Goal: Task Accomplishment & Management: Manage account settings

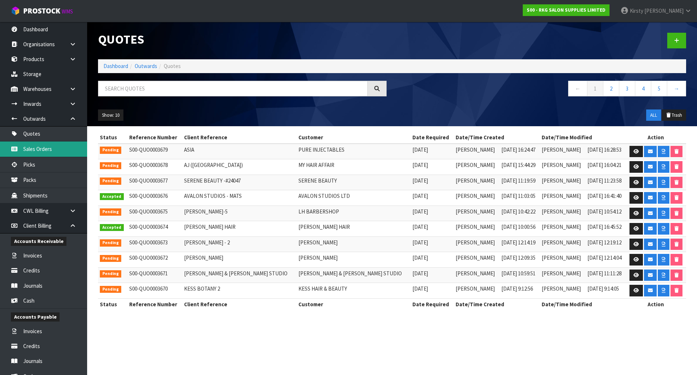
click at [30, 146] on link "Sales Orders" at bounding box center [43, 148] width 87 height 15
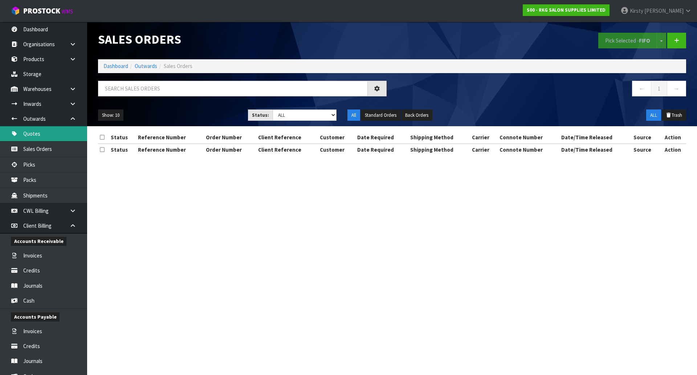
click at [35, 132] on link "Quotes" at bounding box center [43, 133] width 87 height 15
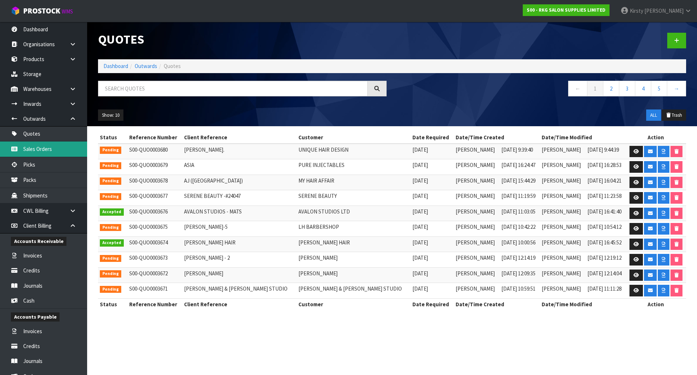
click at [33, 146] on link "Sales Orders" at bounding box center [43, 148] width 87 height 15
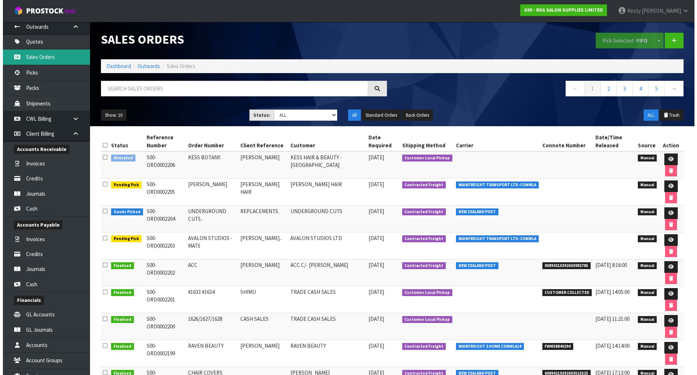
scroll to position [109, 0]
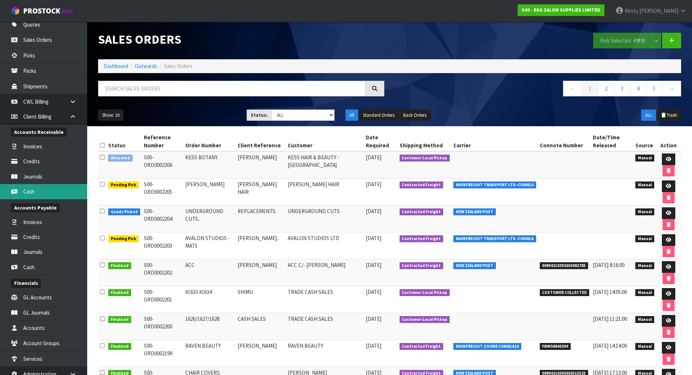
click at [33, 189] on link "Cash" at bounding box center [43, 191] width 87 height 15
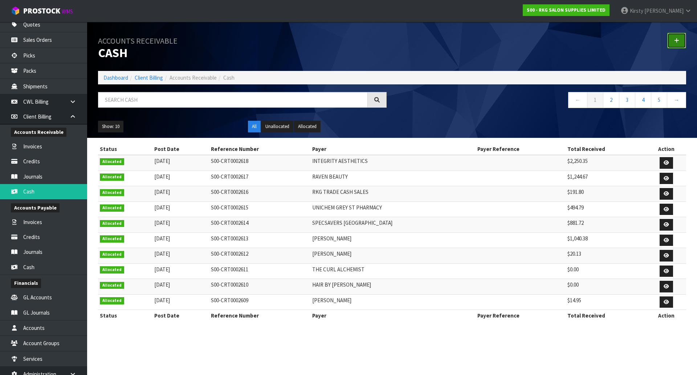
click at [677, 38] on icon at bounding box center [677, 40] width 5 height 5
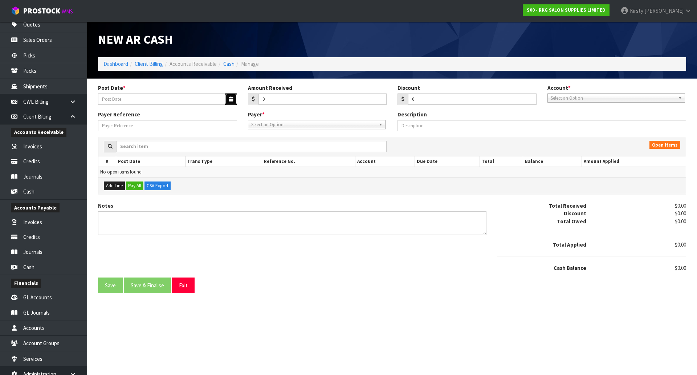
click at [231, 97] on icon "button" at bounding box center [231, 99] width 4 height 5
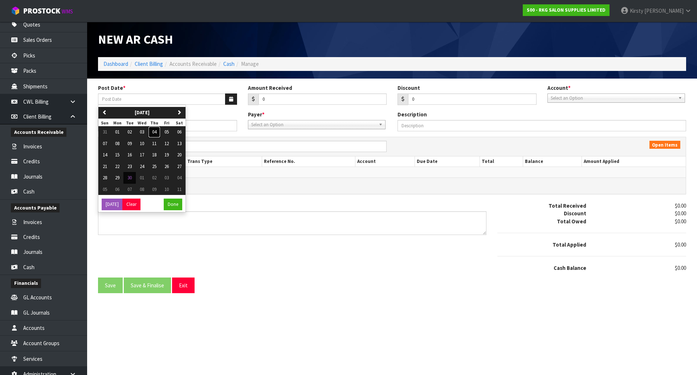
click at [155, 131] on span "04" at bounding box center [154, 132] width 4 height 6
type input "[DATE]"
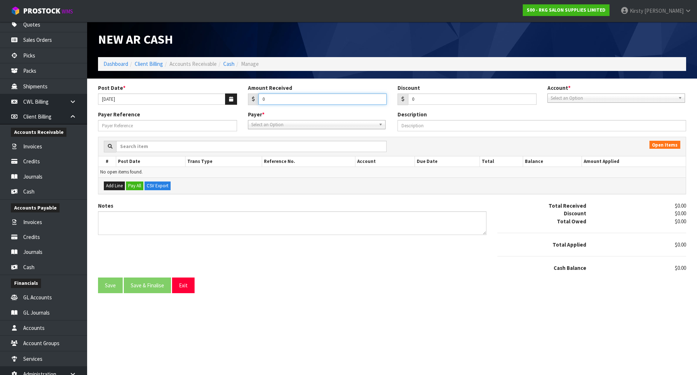
drag, startPoint x: 269, startPoint y: 100, endPoint x: 247, endPoint y: 103, distance: 22.1
click at [247, 103] on div "Amount Received 0" at bounding box center [318, 94] width 150 height 21
type input "7461.95"
click at [555, 97] on span "Select an Option" at bounding box center [613, 98] width 125 height 9
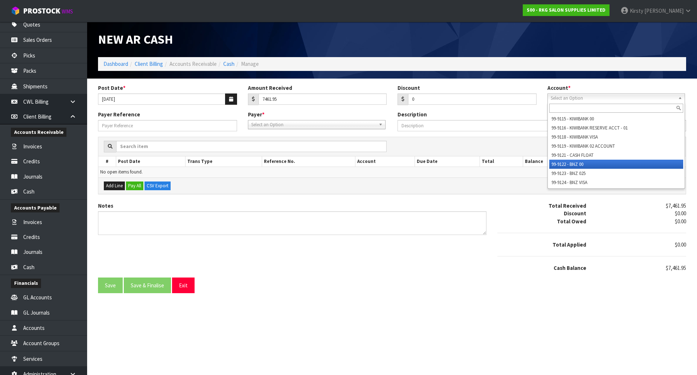
click at [578, 163] on li "99-9122 - BNZ 00" at bounding box center [617, 163] width 134 height 9
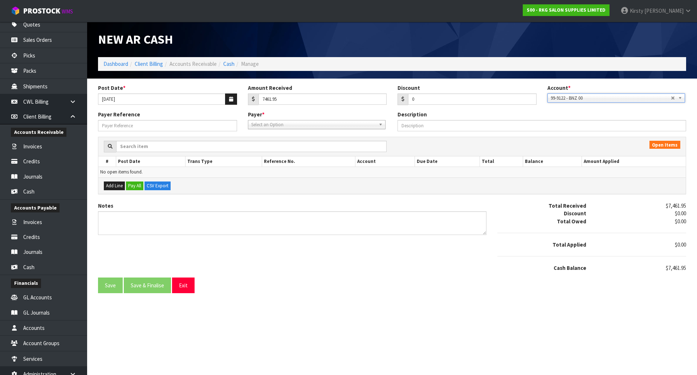
click at [266, 125] on span "Select an Option" at bounding box center [313, 124] width 125 height 9
type input "rkgc"
click at [271, 144] on li "RKGC ASH - RKGCASH CASH SALE ACCOUNT" at bounding box center [317, 145] width 134 height 9
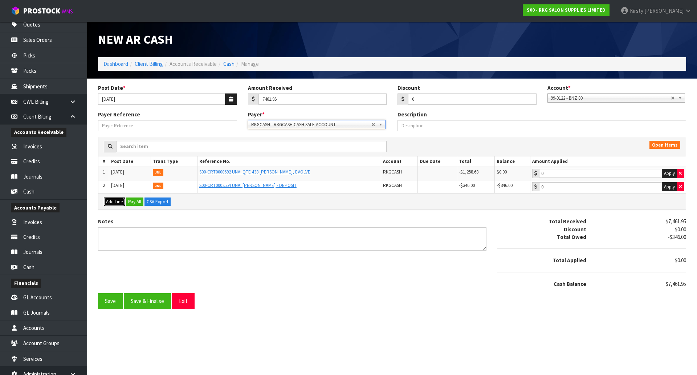
click at [118, 201] on button "Add Line" at bounding box center [114, 201] width 21 height 9
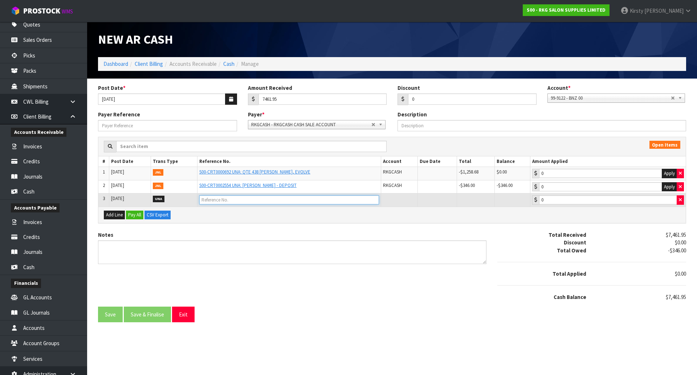
click at [219, 198] on input "text" at bounding box center [289, 199] width 180 height 9
type input "A YOUSIFI - CLIPPER KINGS #2155"
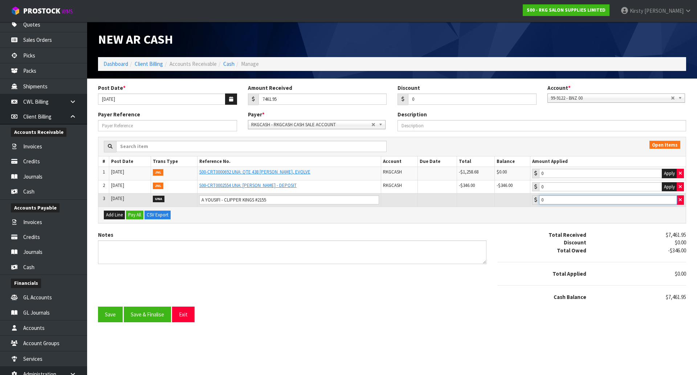
click at [587, 199] on input "0" at bounding box center [608, 199] width 138 height 9
click at [643, 201] on input "0" at bounding box center [608, 199] width 138 height 9
drag, startPoint x: 552, startPoint y: 199, endPoint x: 531, endPoint y: 198, distance: 20.4
click at [531, 198] on tr "3 [DATE] UNA A YOUSIFI - CLIPPER KINGS #2155 0" at bounding box center [392, 199] width 588 height 13
type input "7461.95"
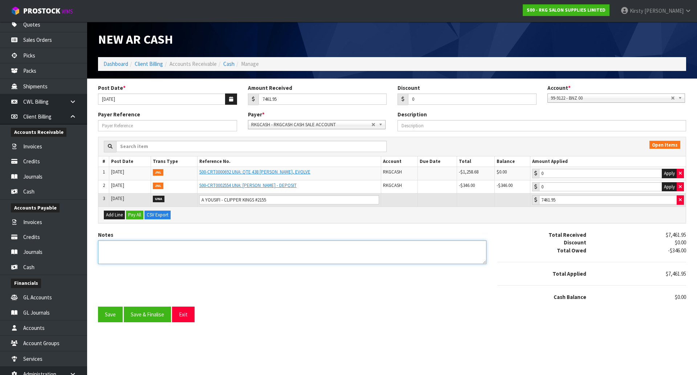
click at [116, 244] on textarea "Notes" at bounding box center [292, 252] width 389 height 24
type textarea "a"
type textarea "Advance payment 4.9"
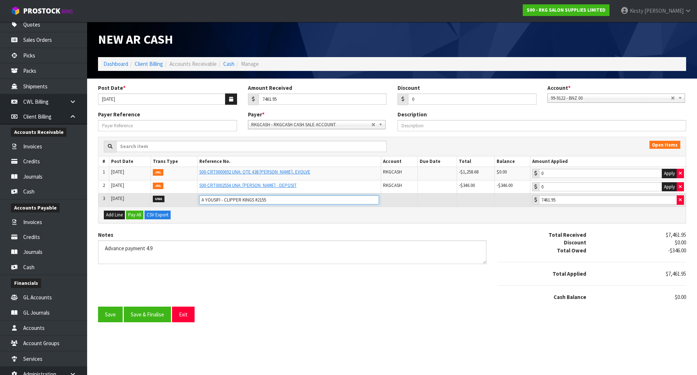
click at [271, 201] on input "A YOUSIFI - CLIPPER KINGS #2155" at bounding box center [289, 199] width 180 height 9
type input "A YOUSIFI - CLIPPER KINGS #2155 ADVANCE PAYMENT"
click at [108, 309] on button "Save" at bounding box center [110, 314] width 25 height 16
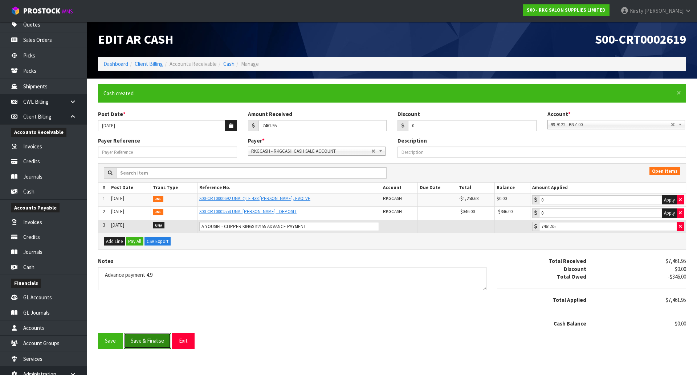
click at [140, 340] on button "Save & Finalise" at bounding box center [147, 340] width 47 height 16
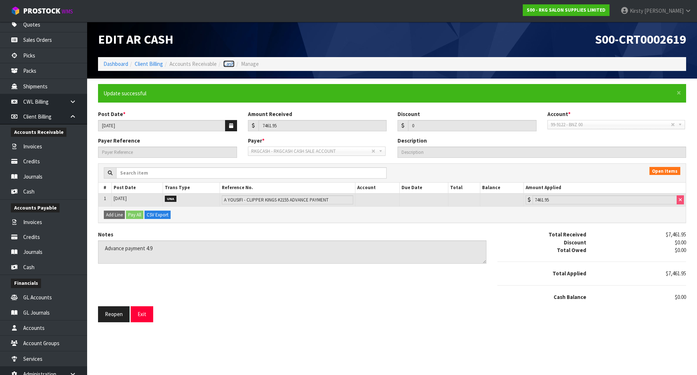
click at [225, 64] on link "Cash" at bounding box center [228, 63] width 11 height 7
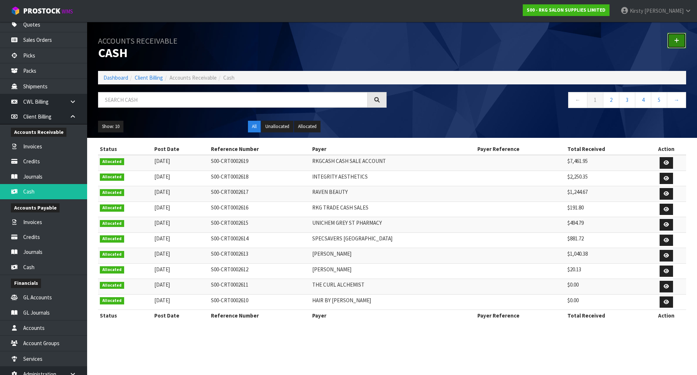
click at [680, 40] on link at bounding box center [677, 41] width 19 height 16
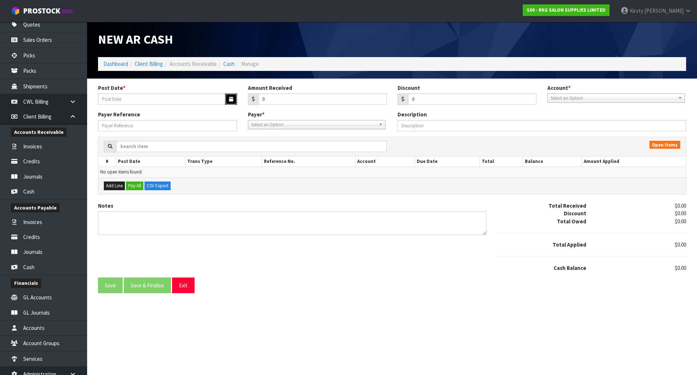
click at [230, 100] on icon "button" at bounding box center [231, 99] width 4 height 5
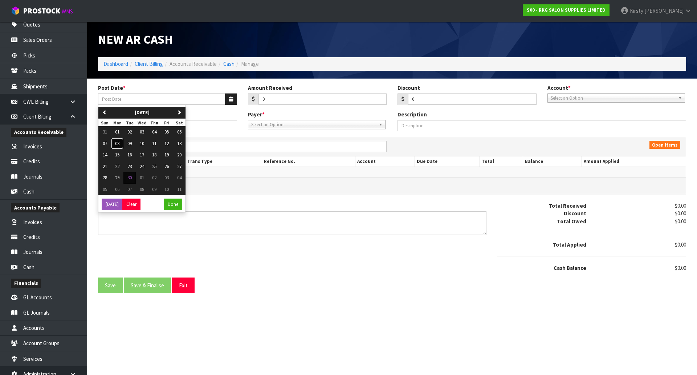
click at [118, 144] on span "08" at bounding box center [117, 143] width 4 height 6
type input "[DATE]"
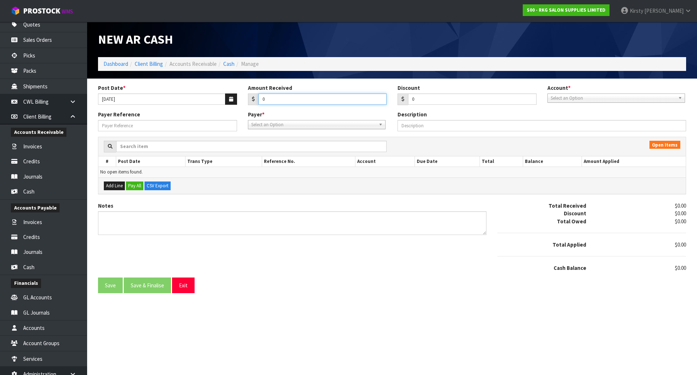
drag, startPoint x: 267, startPoint y: 101, endPoint x: 252, endPoint y: 104, distance: 15.3
click at [252, 104] on div "0" at bounding box center [317, 99] width 139 height 12
type input "700.00"
click at [571, 99] on span "Select an Option" at bounding box center [613, 98] width 125 height 9
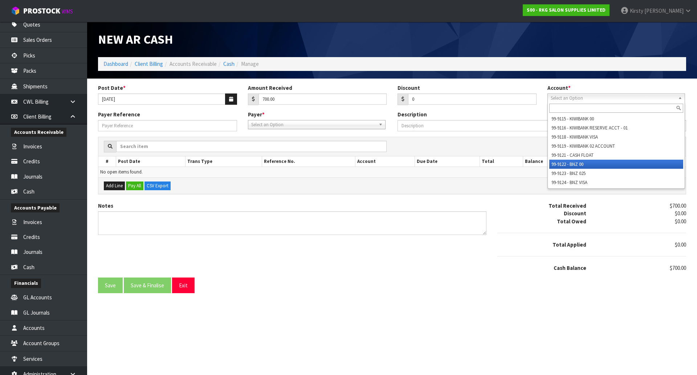
click at [572, 161] on li "99-9122 - BNZ 00" at bounding box center [617, 163] width 134 height 9
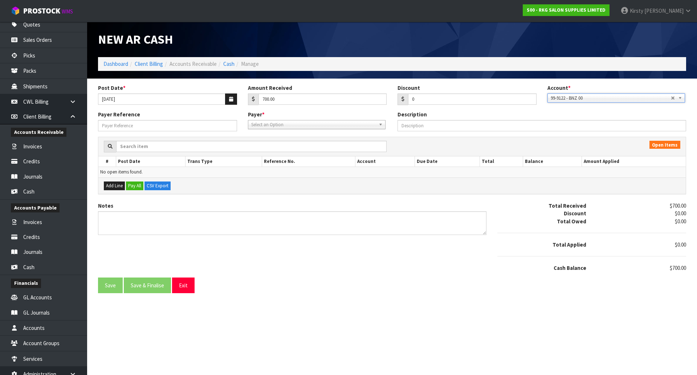
click at [276, 123] on span "Select an Option" at bounding box center [313, 124] width 125 height 9
type input "rkgc"
click at [278, 143] on li "RKGC ASH - RKGCASH CASH SALE ACCOUNT" at bounding box center [317, 145] width 134 height 9
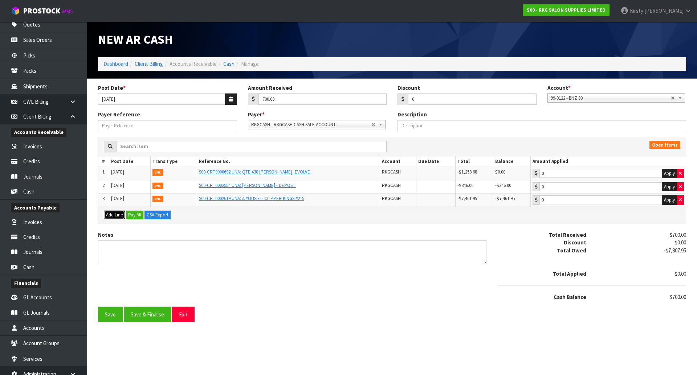
click at [118, 215] on button "Add Line" at bounding box center [114, 214] width 21 height 9
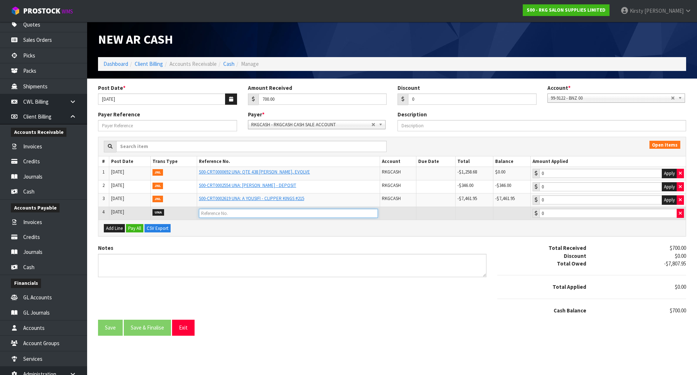
click at [245, 217] on input "text" at bounding box center [288, 213] width 179 height 9
type input "[PERSON_NAME] #2160 ADVANCE PAYMENT"
type input "700.00"
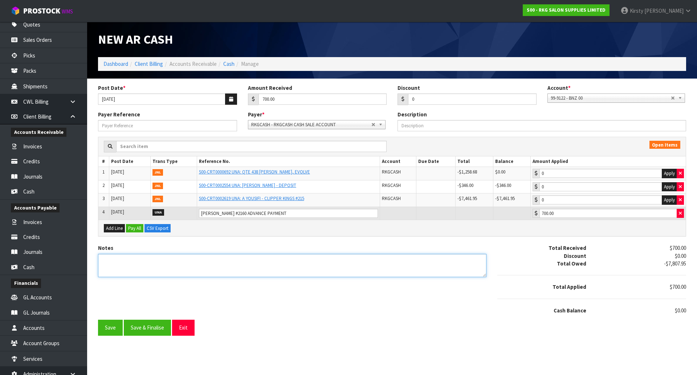
click at [109, 259] on textarea "Notes" at bounding box center [292, 266] width 389 height 24
type textarea "8"
type textarea "d"
type textarea "DC 8.9 ADVANCE PAYMENT"
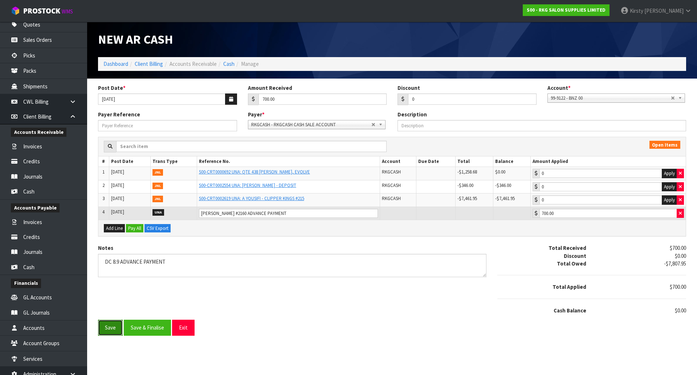
click at [109, 327] on button "Save" at bounding box center [110, 327] width 25 height 16
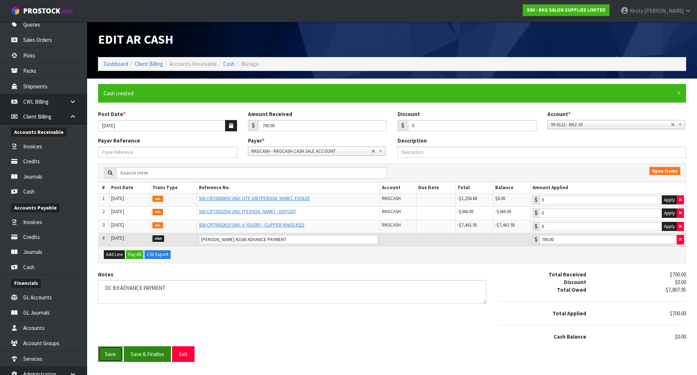
type input "700"
click at [151, 352] on section "Edit AR Cash S00-CRT0002620 Dashboard Client Billing Accounts Receivable Cash M…" at bounding box center [348, 187] width 697 height 375
click at [151, 352] on button "Save & Finalise" at bounding box center [147, 354] width 47 height 16
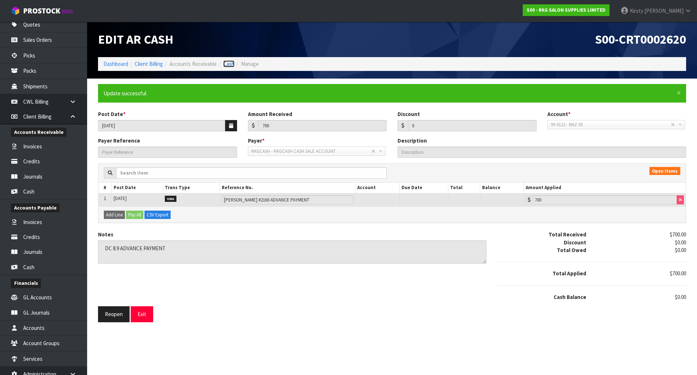
click at [230, 64] on link "Cash" at bounding box center [228, 63] width 11 height 7
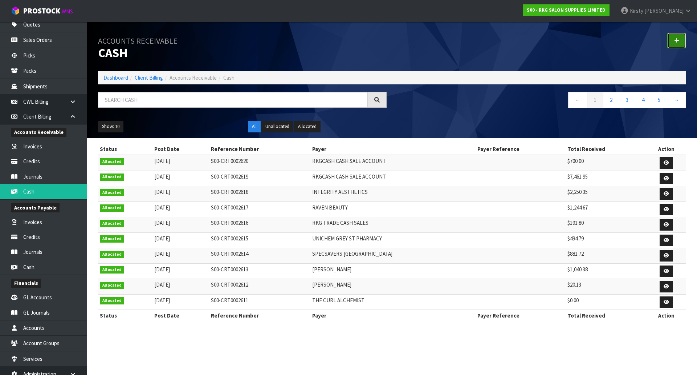
click at [679, 39] on icon at bounding box center [677, 40] width 5 height 5
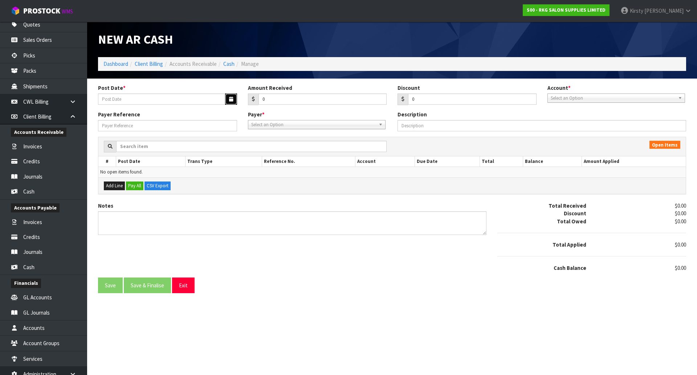
click at [230, 99] on icon "button" at bounding box center [231, 99] width 4 height 5
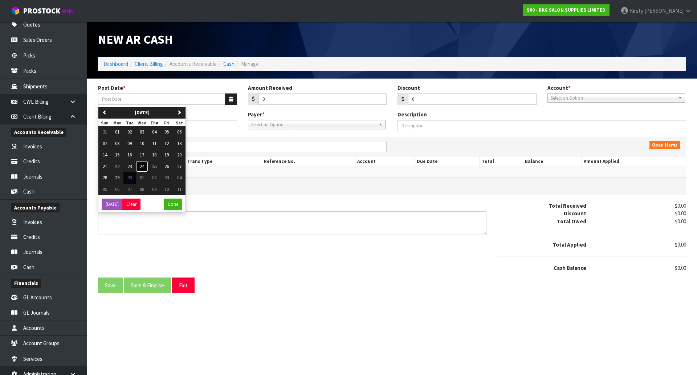
click at [143, 166] on span "24" at bounding box center [142, 166] width 4 height 6
type input "[DATE]"
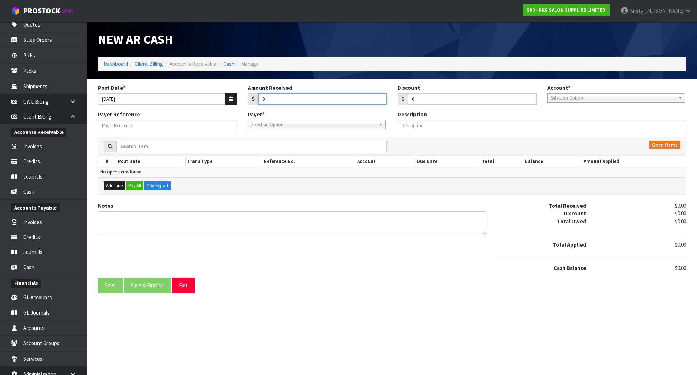
drag, startPoint x: 273, startPoint y: 101, endPoint x: 243, endPoint y: 104, distance: 29.9
click at [243, 104] on div "Amount Received 0" at bounding box center [318, 94] width 150 height 21
type input "521.99"
click at [561, 99] on span "Select an Option" at bounding box center [613, 98] width 125 height 9
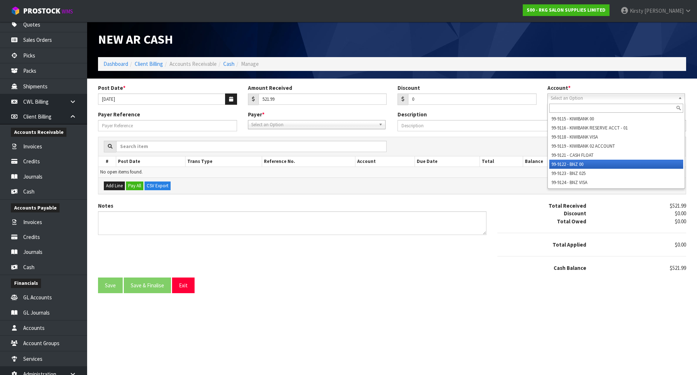
click at [563, 162] on li "99-9122 - BNZ 00" at bounding box center [617, 163] width 134 height 9
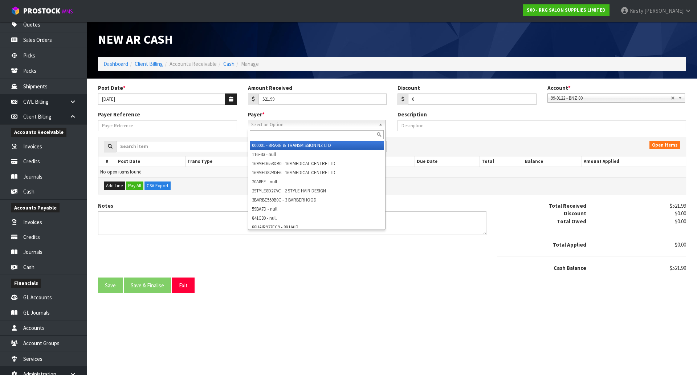
click at [285, 121] on span "Select an Option" at bounding box center [313, 124] width 125 height 9
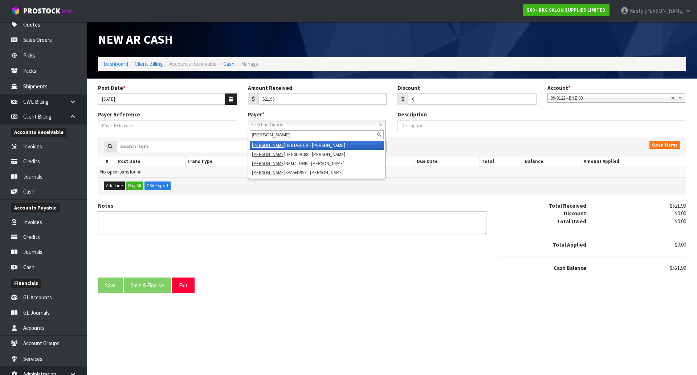
type input "[PERSON_NAME]"
click at [284, 146] on li "[PERSON_NAME] DEB1A2ECB - [PERSON_NAME]" at bounding box center [317, 145] width 134 height 9
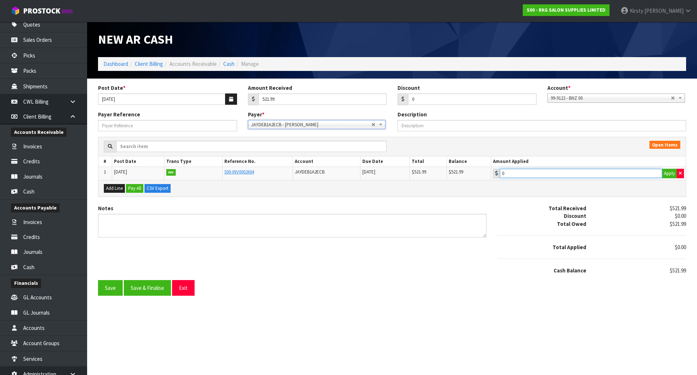
type input "521.99"
click at [545, 172] on input "521.99" at bounding box center [581, 173] width 163 height 9
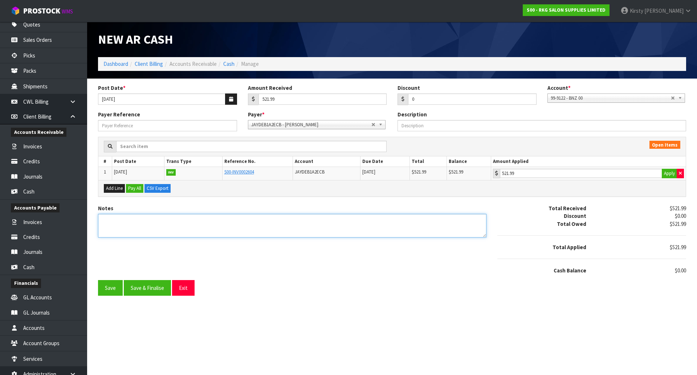
click at [138, 219] on textarea "Notes" at bounding box center [292, 226] width 389 height 24
type textarea "DC 24.9"
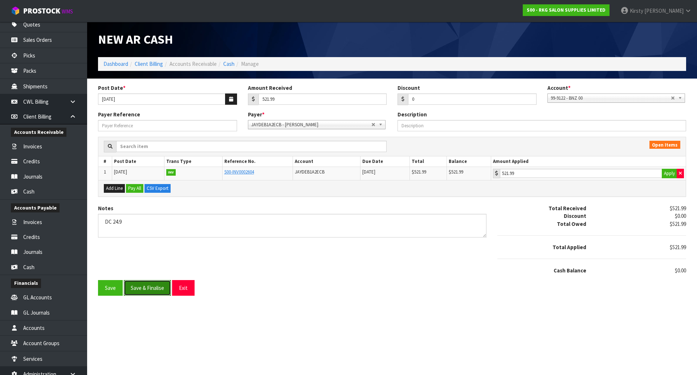
click at [139, 288] on button "Save & Finalise" at bounding box center [147, 288] width 47 height 16
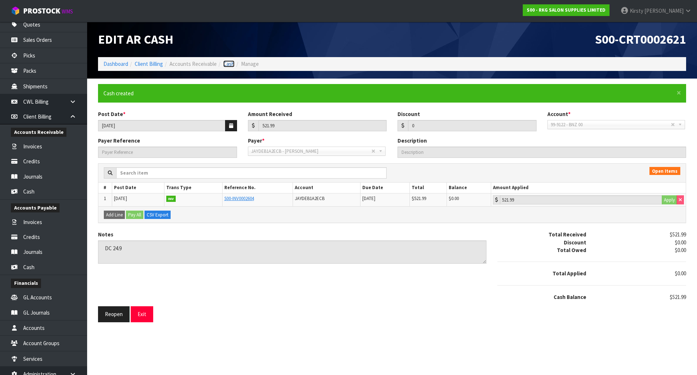
click at [228, 64] on link "Cash" at bounding box center [228, 63] width 11 height 7
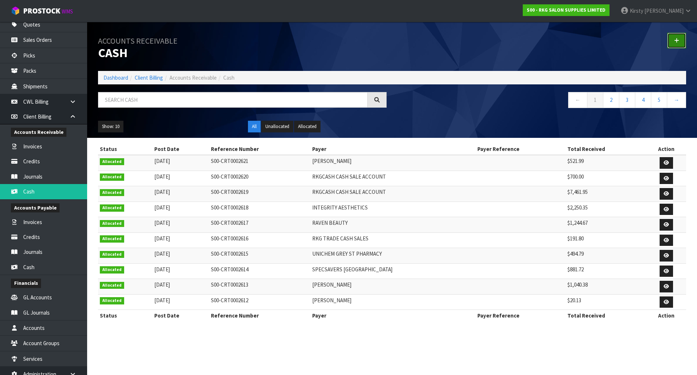
click at [668, 37] on link at bounding box center [677, 41] width 19 height 16
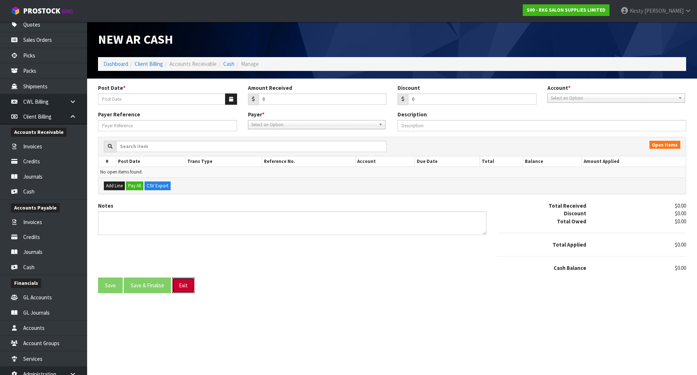
click at [187, 284] on button "Exit" at bounding box center [183, 285] width 23 height 16
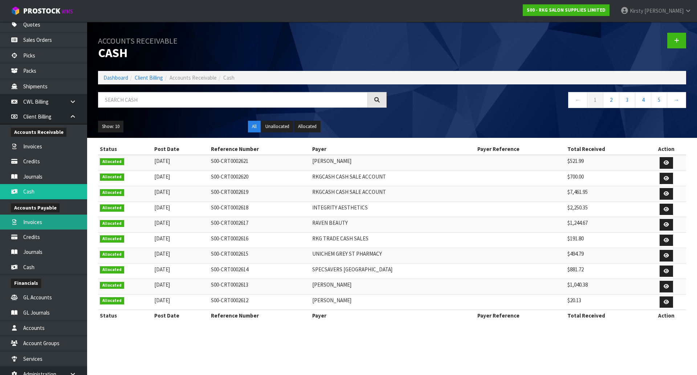
click at [35, 221] on link "Invoices" at bounding box center [43, 221] width 87 height 15
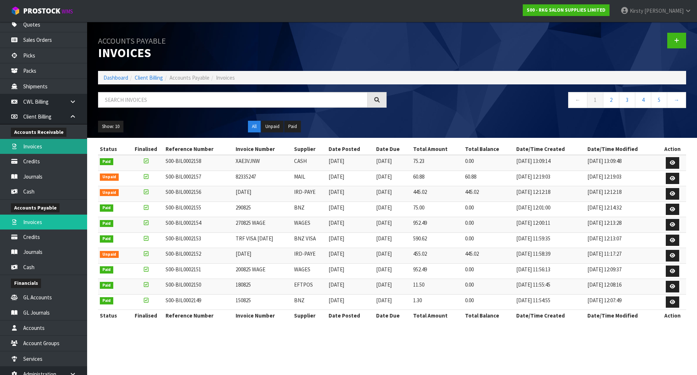
click at [40, 147] on link "Invoices" at bounding box center [43, 146] width 87 height 15
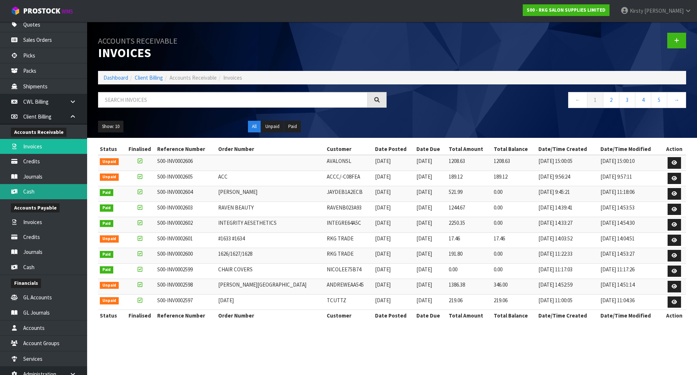
click at [37, 190] on link "Cash" at bounding box center [43, 191] width 87 height 15
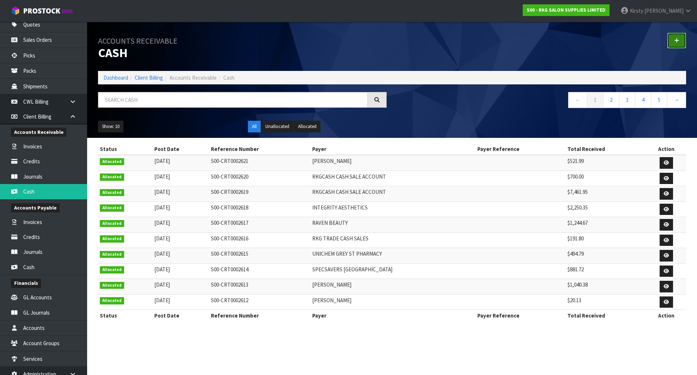
click at [675, 42] on icon at bounding box center [677, 40] width 5 height 5
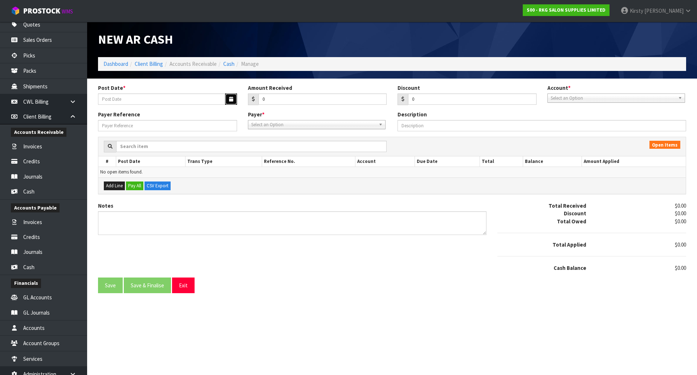
click at [232, 100] on icon "button" at bounding box center [231, 99] width 4 height 5
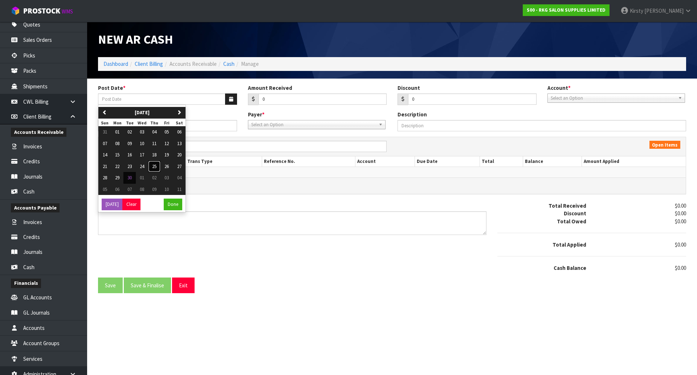
click at [158, 165] on button "25" at bounding box center [154, 167] width 12 height 12
type input "[DATE]"
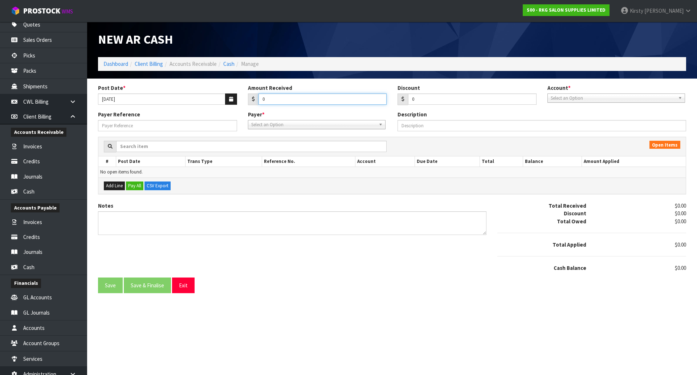
drag, startPoint x: 265, startPoint y: 99, endPoint x: 256, endPoint y: 99, distance: 8.7
click at [256, 99] on div "0" at bounding box center [317, 99] width 139 height 12
type input "17.46"
click at [573, 95] on span "Select an Option" at bounding box center [613, 98] width 125 height 9
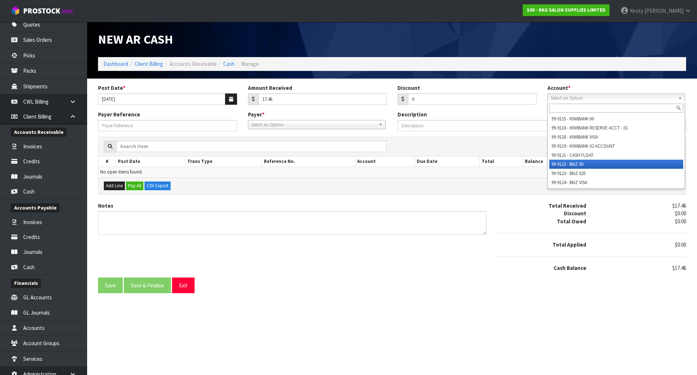
click at [575, 163] on li "99-9122 - BNZ 00" at bounding box center [617, 163] width 134 height 9
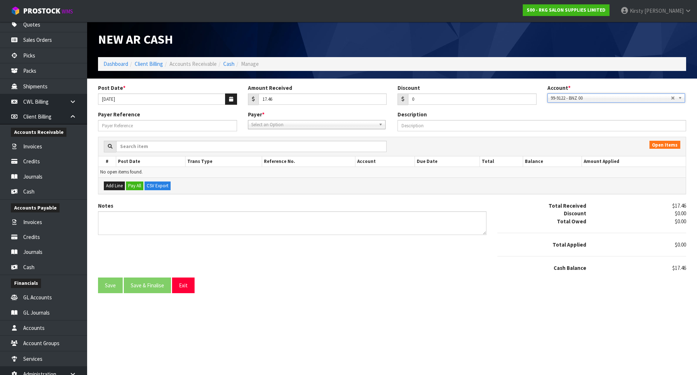
click at [265, 125] on span "Select an Option" at bounding box center [313, 124] width 125 height 9
type input "RKG T"
click at [284, 156] on li "RKG T RADE SALES - TRADE SALES" at bounding box center [317, 154] width 134 height 9
click at [383, 125] on b at bounding box center [382, 124] width 7 height 8
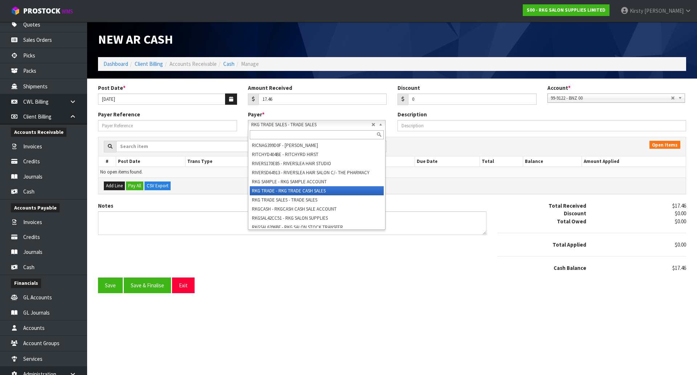
scroll to position [15640, 0]
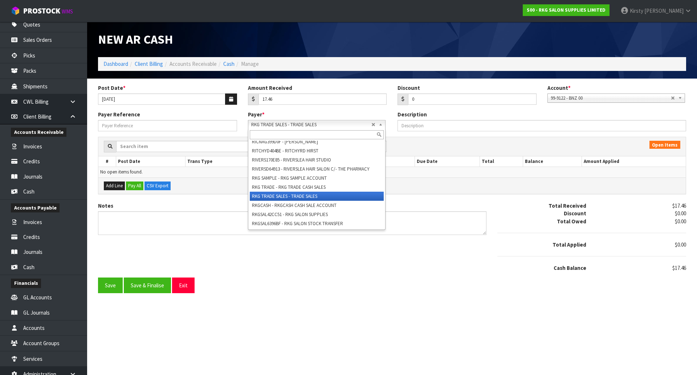
click at [294, 201] on li "RKG TRADE SALES - TRADE SALES" at bounding box center [317, 195] width 134 height 9
click at [380, 124] on b at bounding box center [382, 124] width 7 height 8
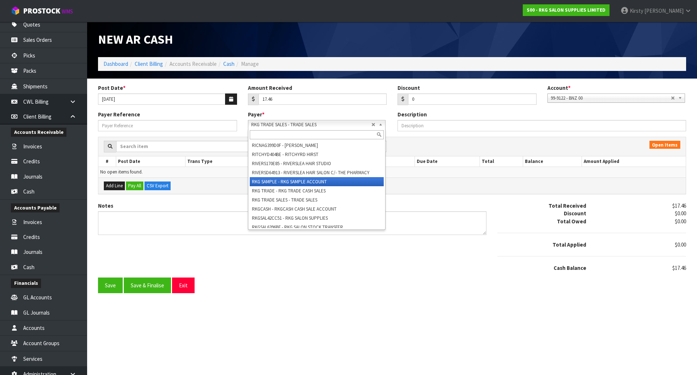
scroll to position [15673, 0]
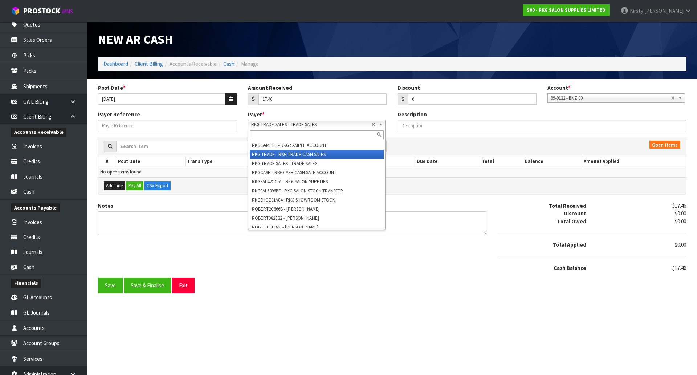
click at [287, 159] on li "RKG TRADE - RKG TRADE CASH SALES" at bounding box center [317, 154] width 134 height 9
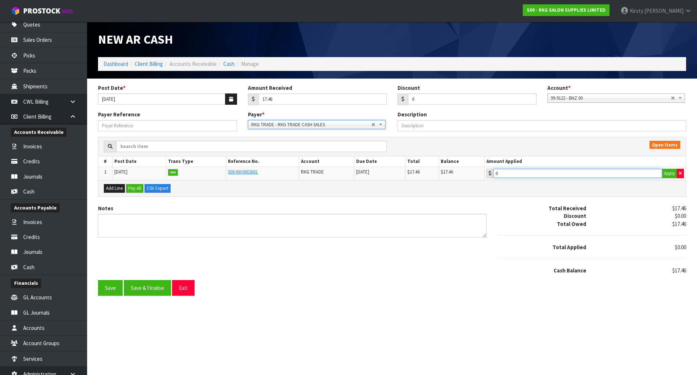
type input "17.46"
click at [511, 178] on input "17.46" at bounding box center [578, 173] width 169 height 9
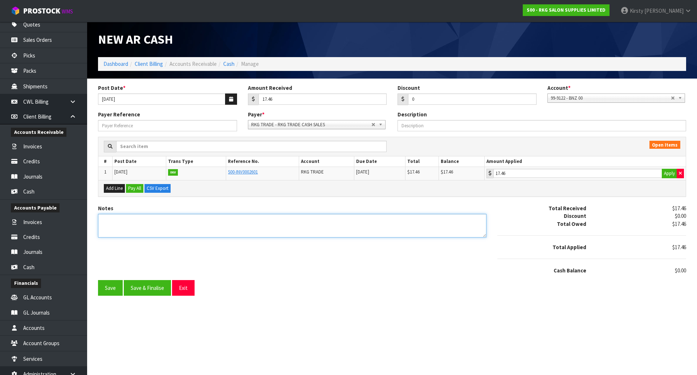
click at [124, 218] on textarea "Notes" at bounding box center [292, 226] width 389 height 24
type textarea "EFT 25.9"
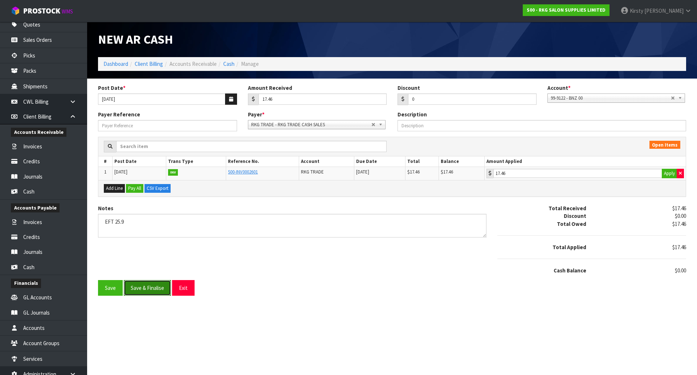
click at [142, 288] on button "Save & Finalise" at bounding box center [147, 288] width 47 height 16
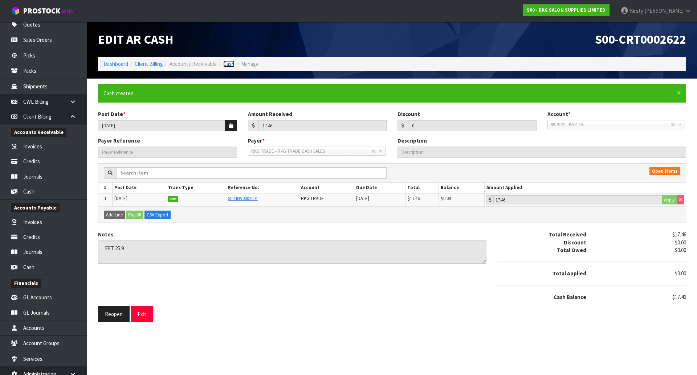
click at [231, 66] on link "Cash" at bounding box center [228, 63] width 11 height 7
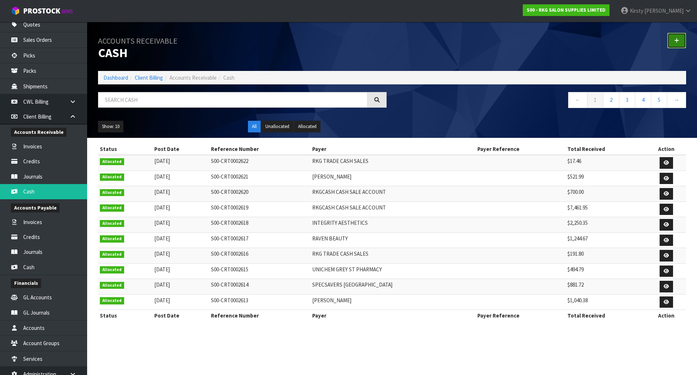
click at [677, 44] on link at bounding box center [677, 41] width 19 height 16
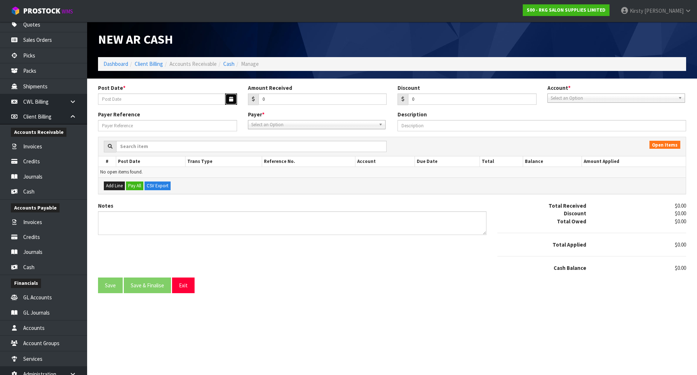
click at [231, 101] on icon "button" at bounding box center [231, 99] width 4 height 5
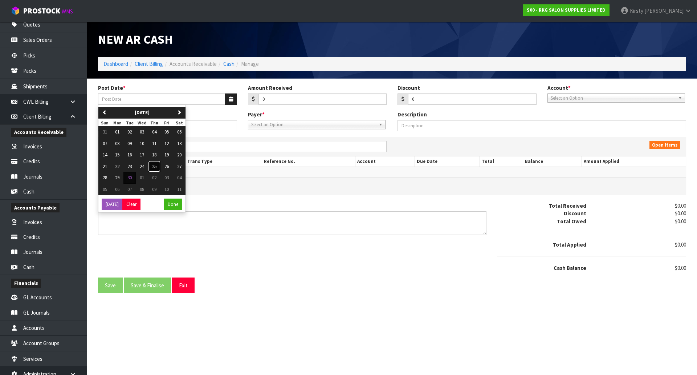
click at [157, 164] on span "25" at bounding box center [154, 166] width 4 height 6
type input "[DATE]"
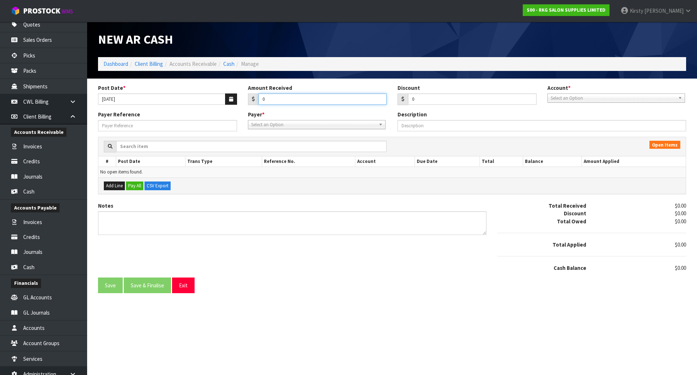
drag, startPoint x: 270, startPoint y: 101, endPoint x: 254, endPoint y: 103, distance: 16.4
click at [254, 103] on div "0" at bounding box center [317, 99] width 139 height 12
type input "189.12"
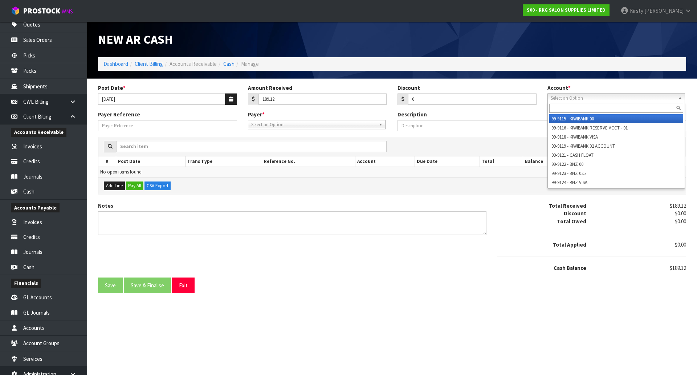
click at [576, 99] on span "Select an Option" at bounding box center [613, 98] width 125 height 9
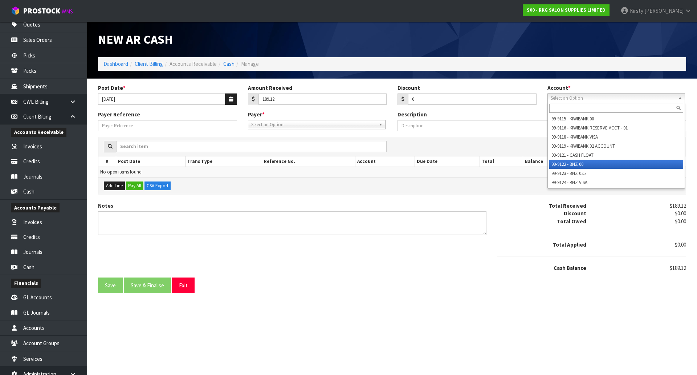
click at [566, 161] on li "99-9122 - BNZ 00" at bounding box center [617, 163] width 134 height 9
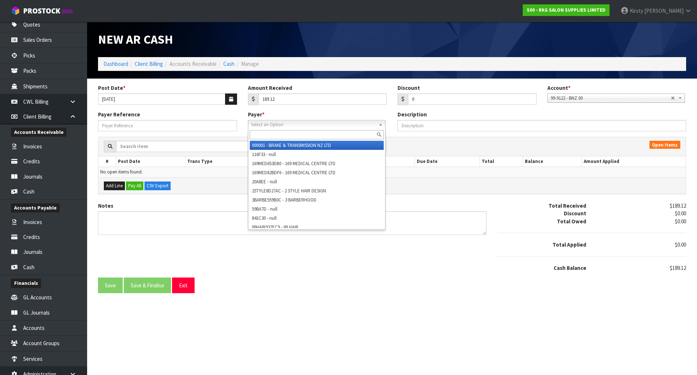
click at [256, 126] on span "Select an Option" at bounding box center [313, 124] width 125 height 9
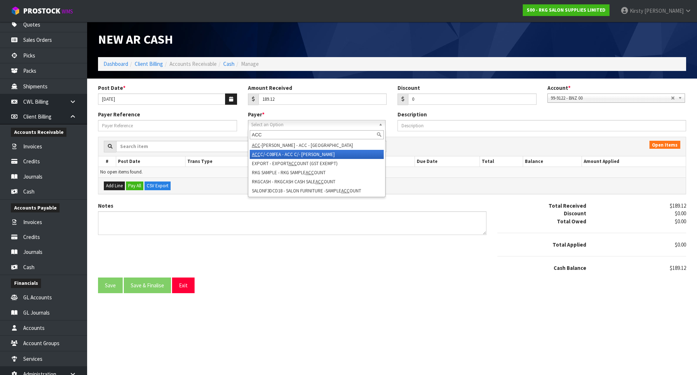
type input "ACC"
click at [266, 154] on li "ACC C/-C08FEA - ACC C/- [PERSON_NAME]" at bounding box center [317, 154] width 134 height 9
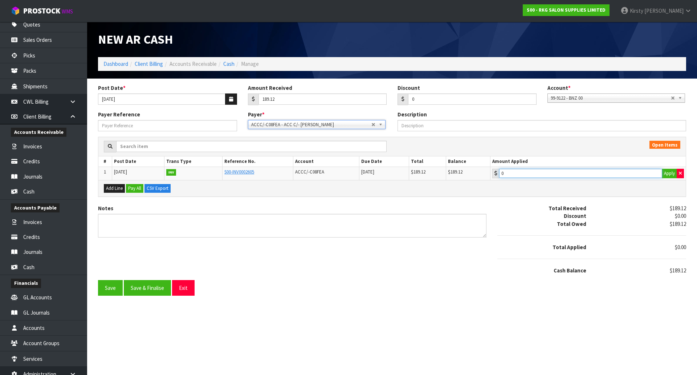
type input "189.12"
click at [521, 176] on input "189.12" at bounding box center [580, 173] width 163 height 9
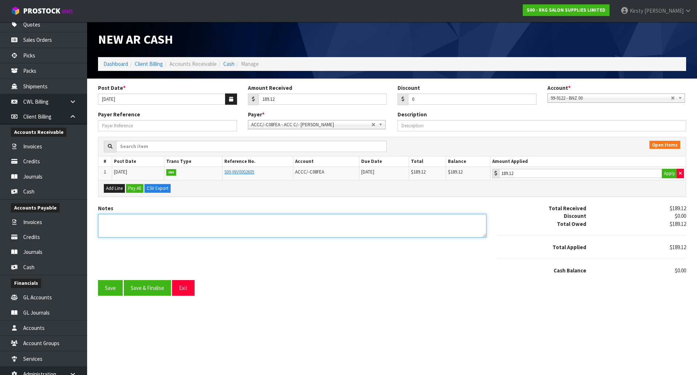
click at [133, 221] on textarea "Notes" at bounding box center [292, 226] width 389 height 24
type textarea "DC 25.9"
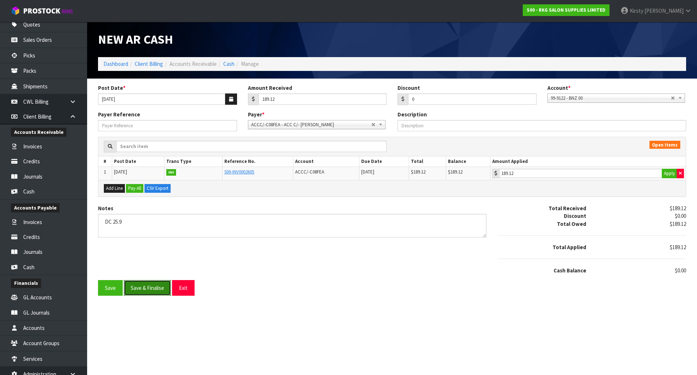
click at [139, 281] on button "Save & Finalise" at bounding box center [147, 288] width 47 height 16
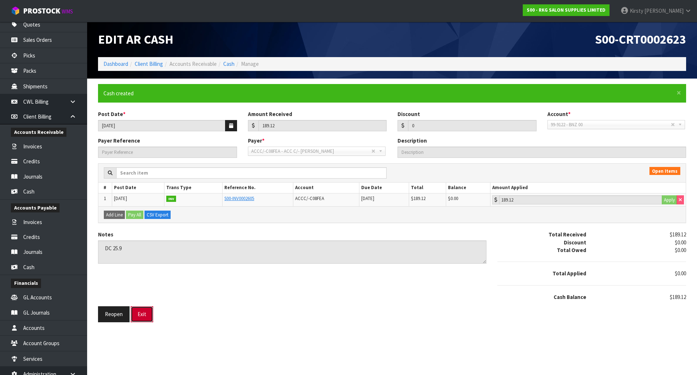
click at [146, 311] on button "Exit" at bounding box center [142, 314] width 23 height 16
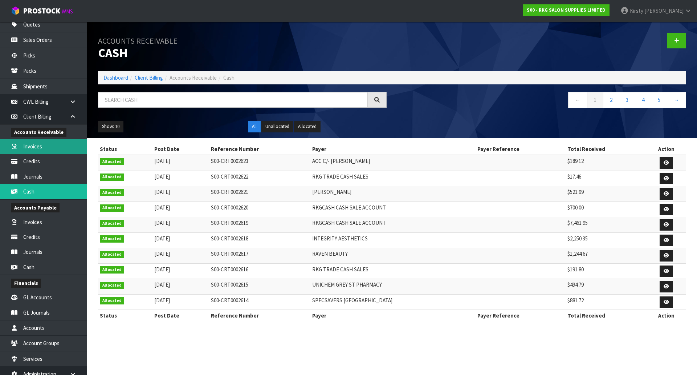
click at [41, 147] on link "Invoices" at bounding box center [43, 146] width 87 height 15
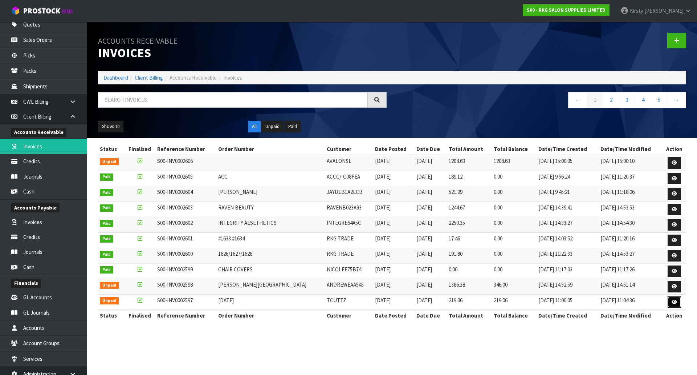
click at [671, 303] on link at bounding box center [674, 302] width 13 height 12
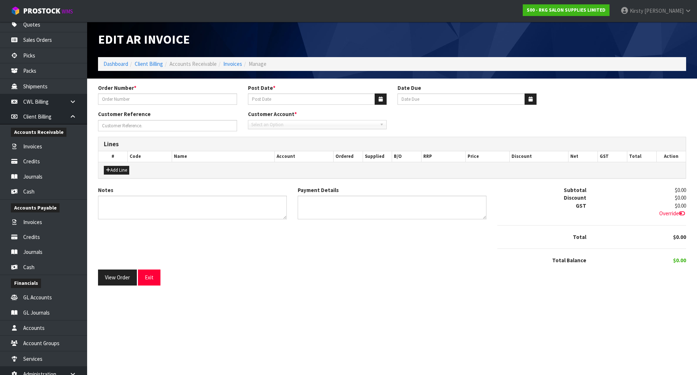
type input "[DATE]"
type input "[PERSON_NAME] TCUTTZ6"
type textarea "COLLECTED [DATE]"
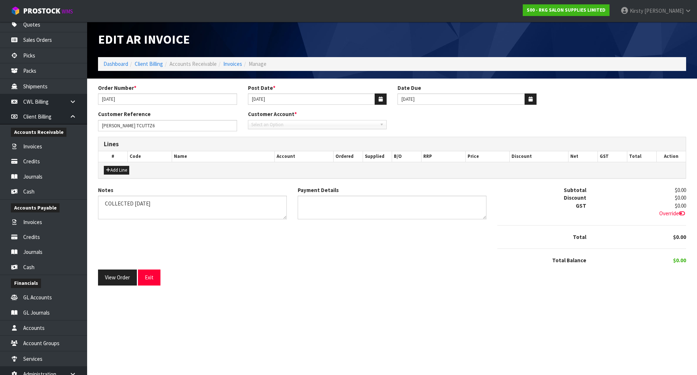
type textarea "$66.89 CREDIT REMAINING ON ACCOUNT"
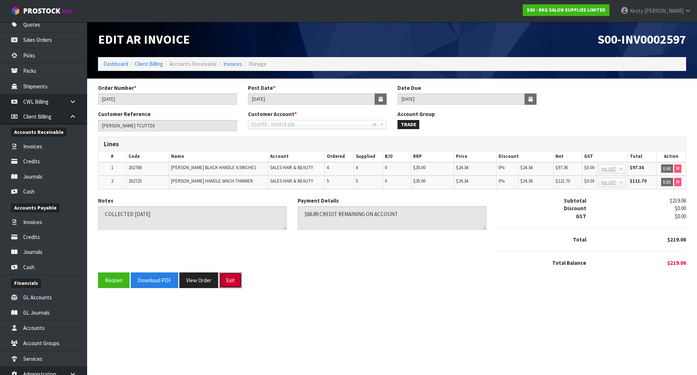
click at [234, 280] on button "Exit" at bounding box center [230, 280] width 23 height 16
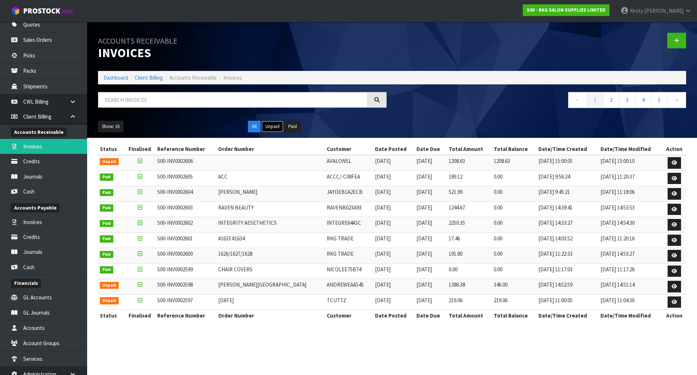
click at [277, 126] on button "Unpaid" at bounding box center [273, 127] width 22 height 12
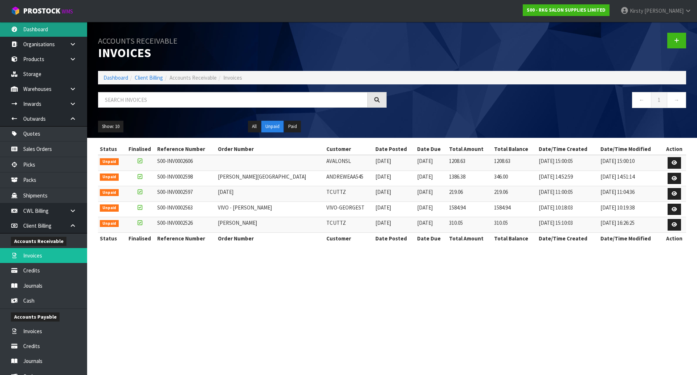
click at [39, 27] on link "Dashboard" at bounding box center [43, 29] width 87 height 15
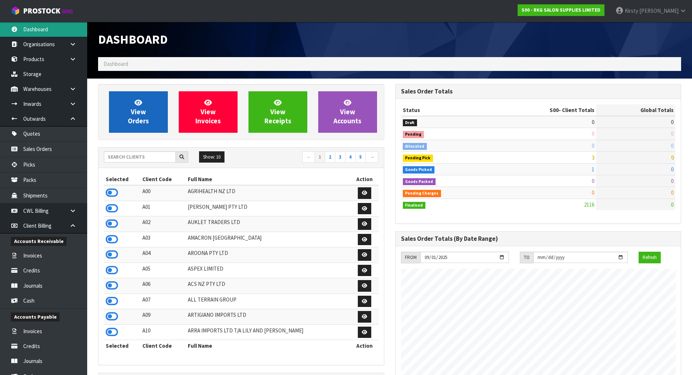
scroll to position [550, 297]
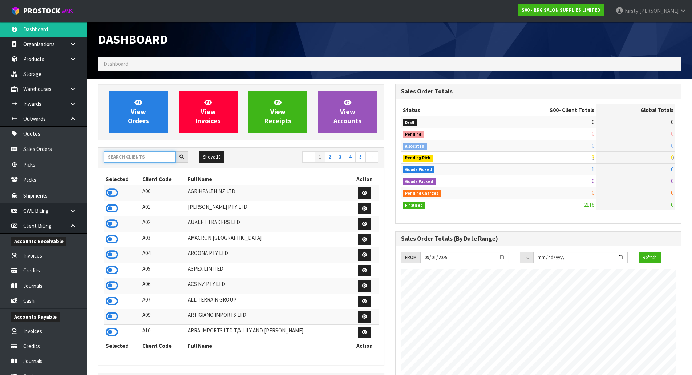
click at [132, 157] on input "text" at bounding box center [140, 156] width 72 height 11
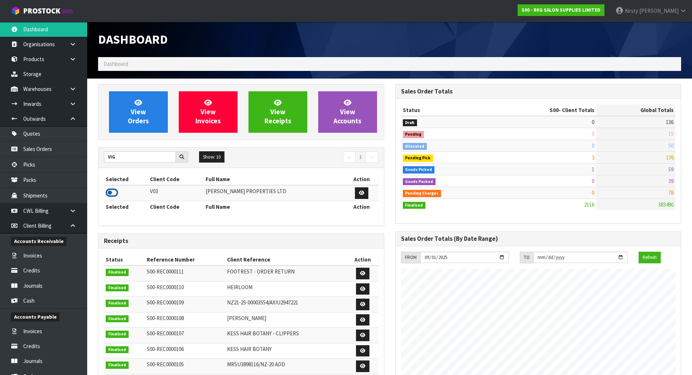
click at [111, 193] on icon at bounding box center [112, 192] width 12 height 11
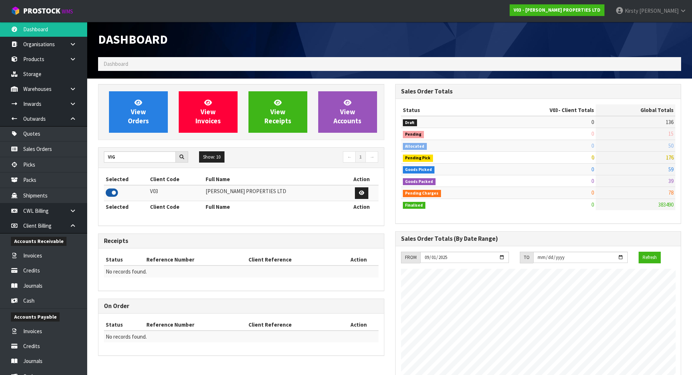
scroll to position [444, 297]
drag, startPoint x: 114, startPoint y: 155, endPoint x: 93, endPoint y: 155, distance: 20.7
click at [93, 155] on div "View Orders View Invoices View Receipts View Accounts VIG Show: 10 5 10 25 50 ←…" at bounding box center [241, 223] width 297 height 279
type input "RKG"
click at [110, 193] on icon at bounding box center [112, 192] width 12 height 11
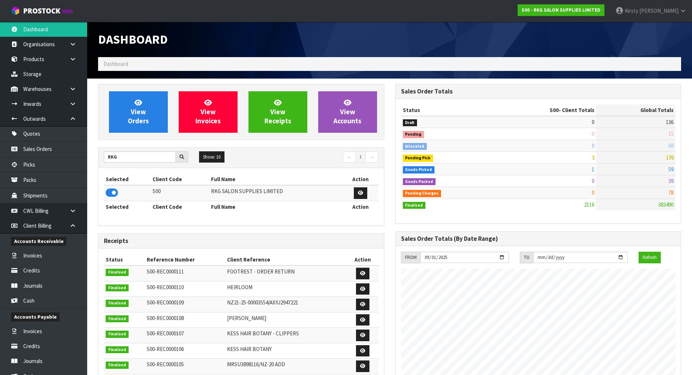
scroll to position [550, 297]
click at [70, 225] on icon at bounding box center [72, 225] width 7 height 5
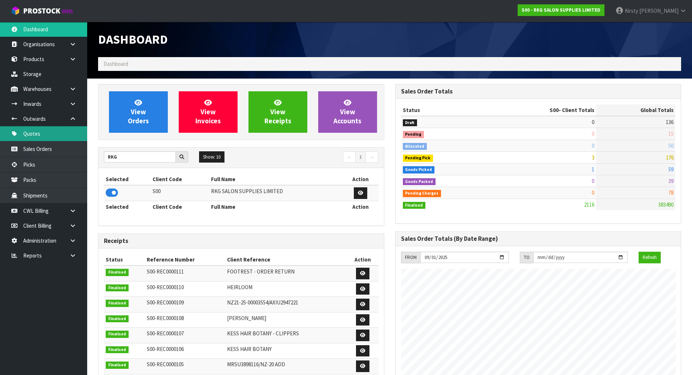
click at [48, 134] on link "Quotes" at bounding box center [43, 133] width 87 height 15
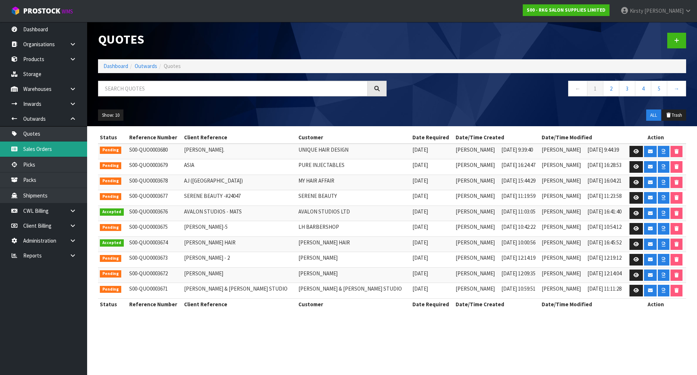
click at [29, 148] on link "Sales Orders" at bounding box center [43, 148] width 87 height 15
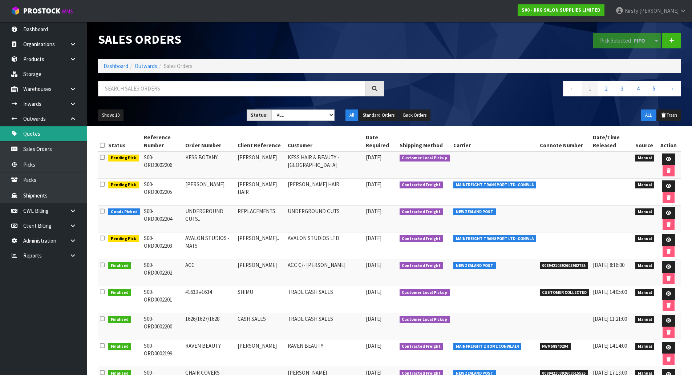
click at [24, 134] on link "Quotes" at bounding box center [43, 133] width 87 height 15
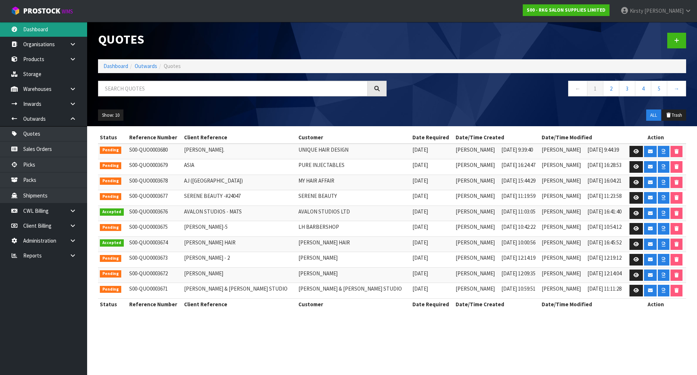
click at [24, 30] on link "Dashboard" at bounding box center [43, 29] width 87 height 15
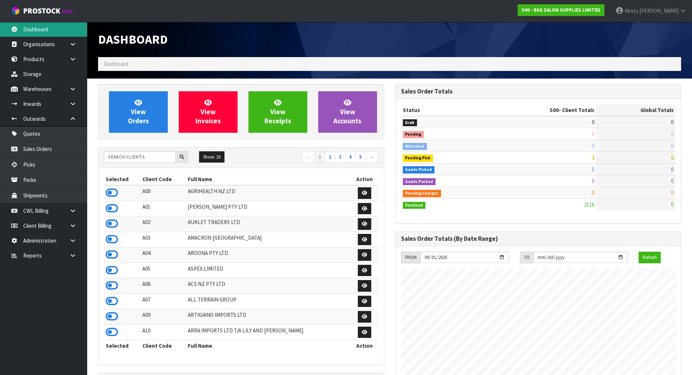
scroll to position [550, 297]
click at [122, 154] on input "text" at bounding box center [140, 156] width 72 height 11
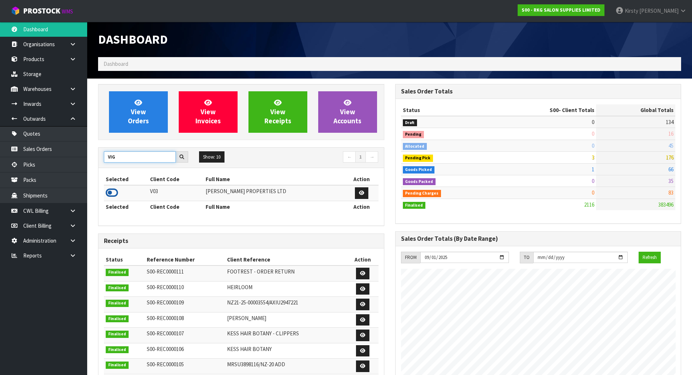
type input "VIG"
click at [114, 193] on icon at bounding box center [112, 192] width 12 height 11
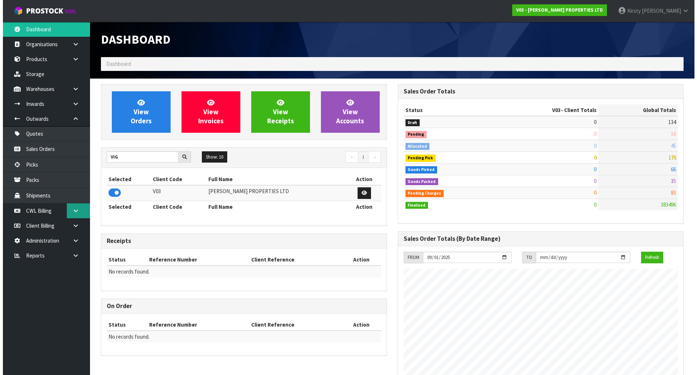
scroll to position [444, 297]
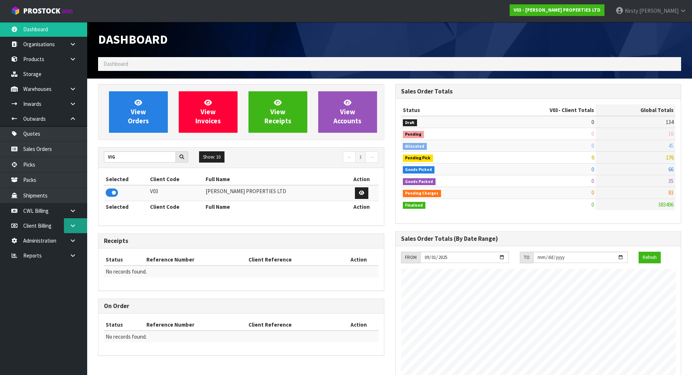
click at [77, 224] on link at bounding box center [75, 225] width 23 height 15
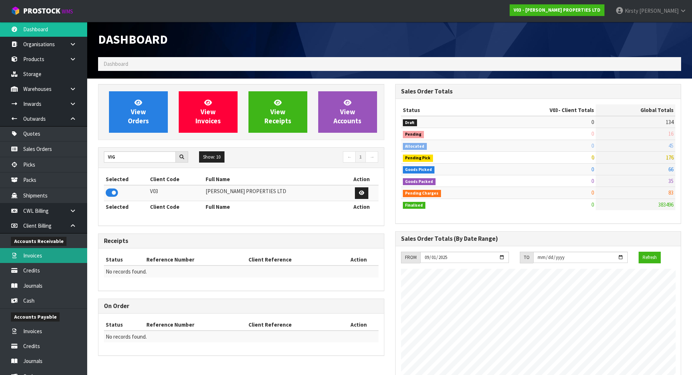
click at [35, 254] on link "Invoices" at bounding box center [43, 255] width 87 height 15
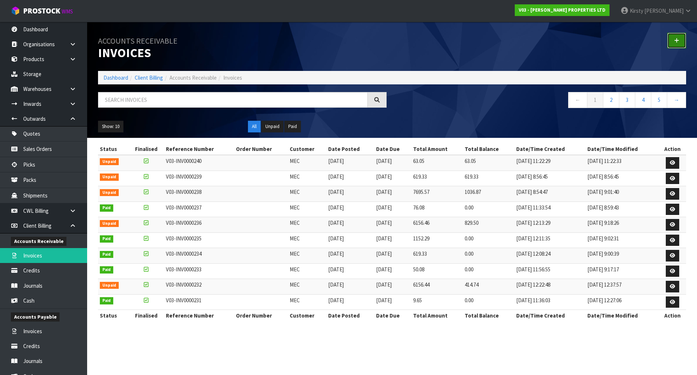
click at [680, 43] on link at bounding box center [677, 41] width 19 height 16
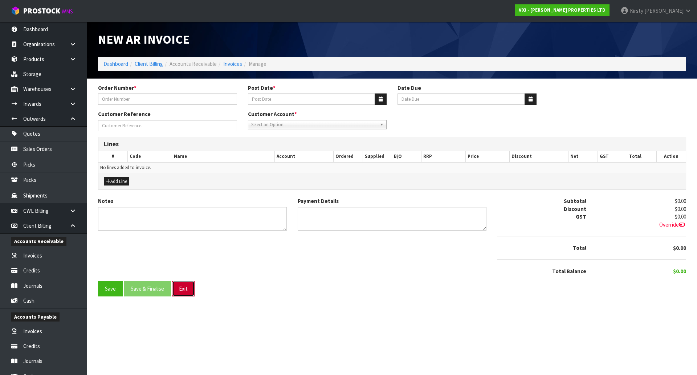
click at [176, 287] on button "Exit" at bounding box center [183, 288] width 23 height 16
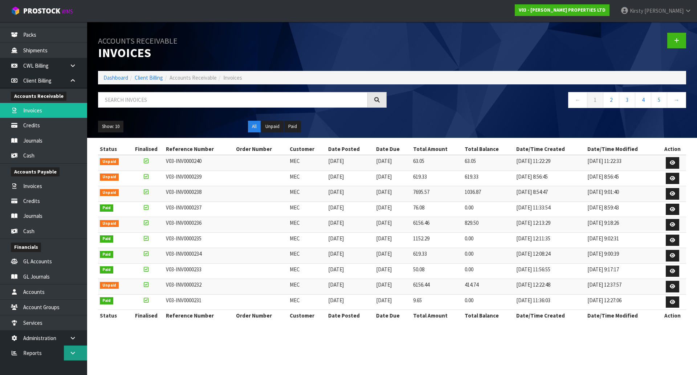
click at [71, 352] on icon at bounding box center [72, 352] width 7 height 5
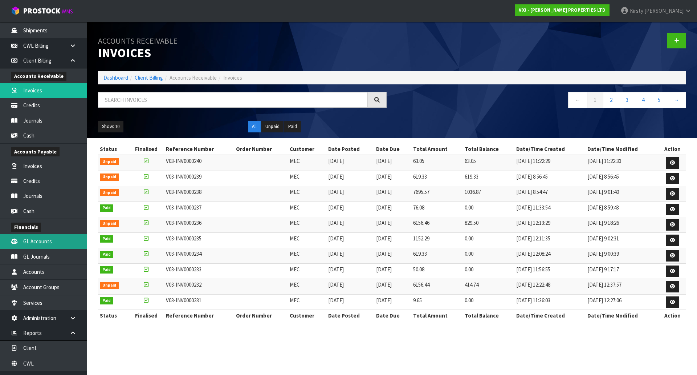
scroll to position [176, 0]
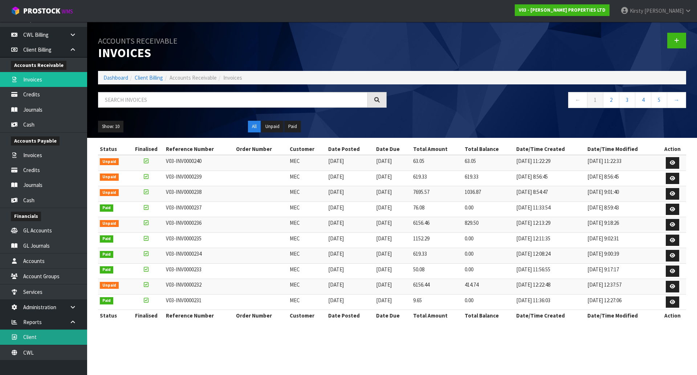
click at [36, 334] on link "Client" at bounding box center [43, 336] width 87 height 15
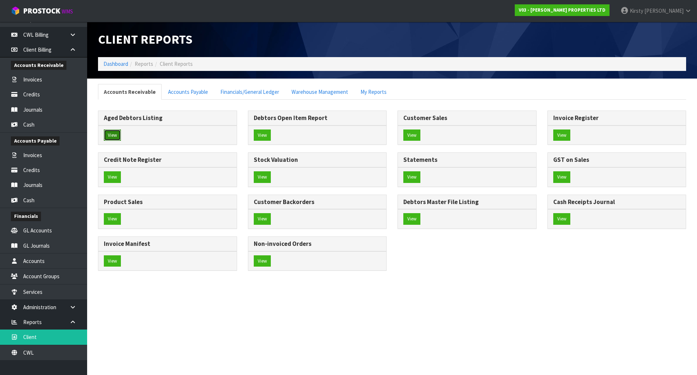
click at [115, 134] on button "View" at bounding box center [112, 135] width 17 height 12
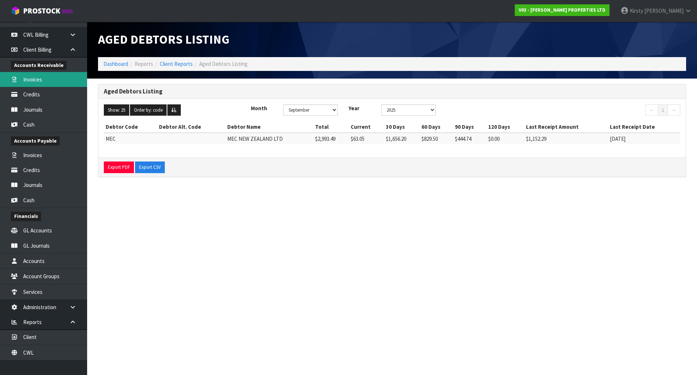
click at [38, 81] on link "Invoices" at bounding box center [43, 79] width 87 height 15
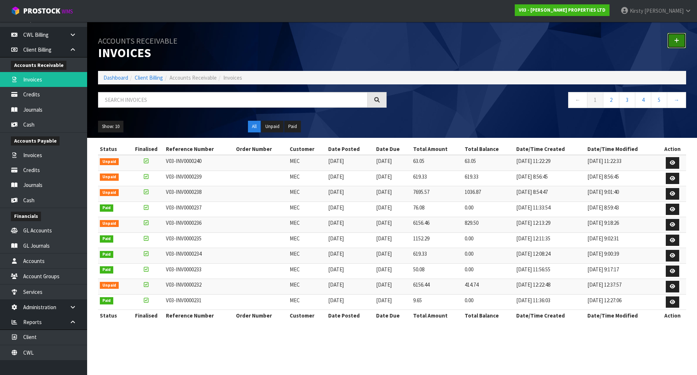
drag, startPoint x: 677, startPoint y: 40, endPoint x: 567, endPoint y: 36, distance: 109.8
click at [677, 40] on icon at bounding box center [677, 40] width 5 height 5
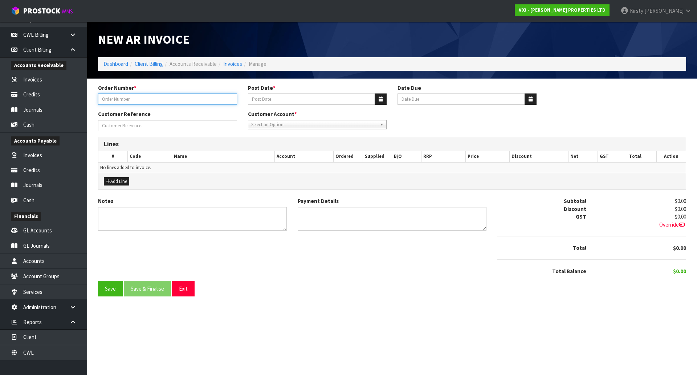
click at [117, 97] on input "text" at bounding box center [167, 98] width 139 height 11
type input "RENT"
click at [379, 100] on icon "button" at bounding box center [381, 99] width 4 height 5
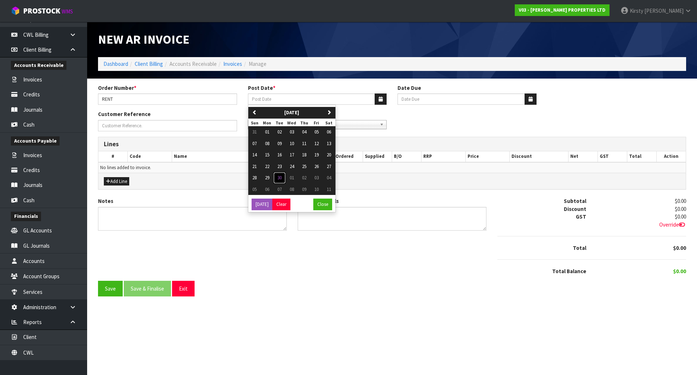
click at [277, 177] on button "30" at bounding box center [280, 178] width 12 height 12
type input "[DATE]"
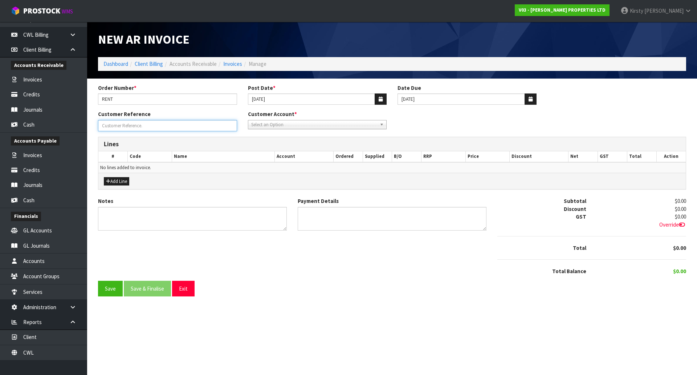
click at [130, 125] on input "Order Number *" at bounding box center [167, 125] width 139 height 11
click at [406, 101] on input "[DATE]" at bounding box center [462, 98] width 128 height 11
drag, startPoint x: 406, startPoint y: 101, endPoint x: 402, endPoint y: 101, distance: 4.0
click at [402, 101] on input "[DATE]" at bounding box center [462, 98] width 128 height 11
click at [530, 97] on icon "button" at bounding box center [531, 99] width 4 height 5
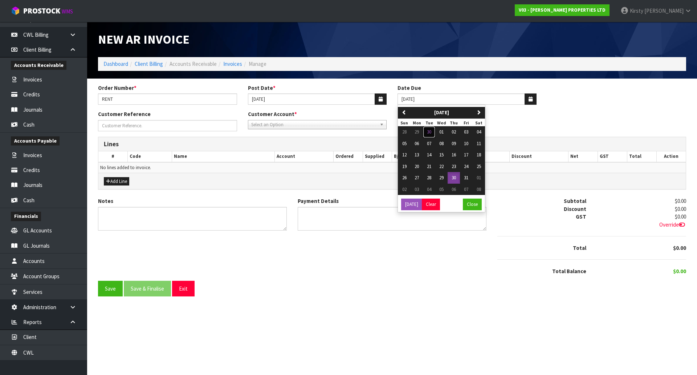
click at [432, 133] on span "30" at bounding box center [429, 132] width 4 height 6
type input "[DATE]"
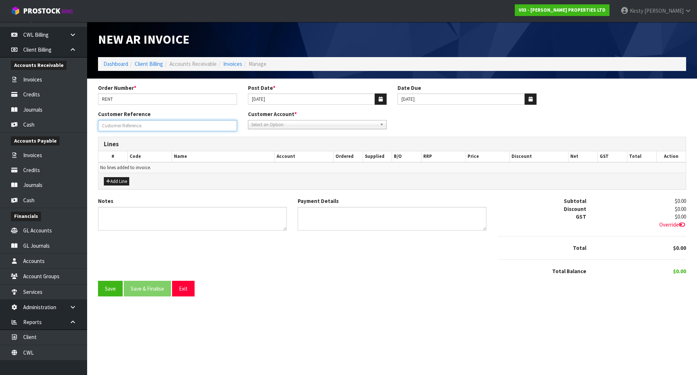
click at [114, 129] on input "Order Number *" at bounding box center [167, 125] width 139 height 11
type input "[DATE]"
click at [286, 126] on span "Select an Option" at bounding box center [314, 124] width 126 height 9
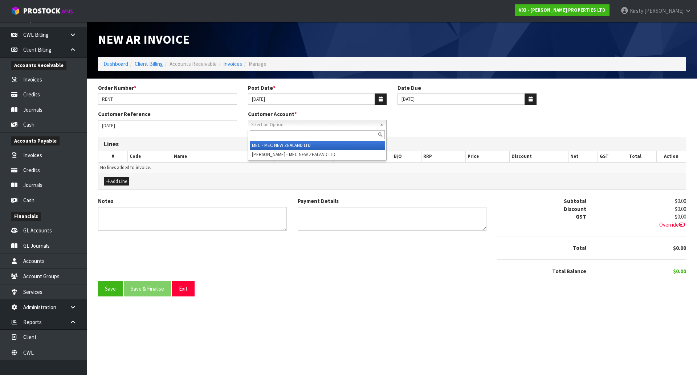
click at [280, 146] on li "MEC - MEC NEW ZEALAND LTD" at bounding box center [317, 145] width 135 height 9
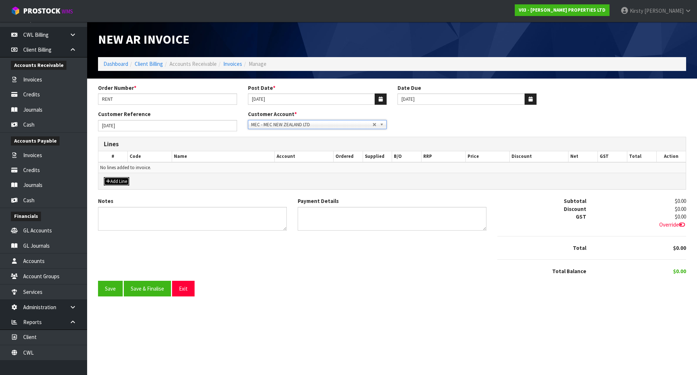
click at [118, 180] on button "Add Line" at bounding box center [116, 181] width 25 height 9
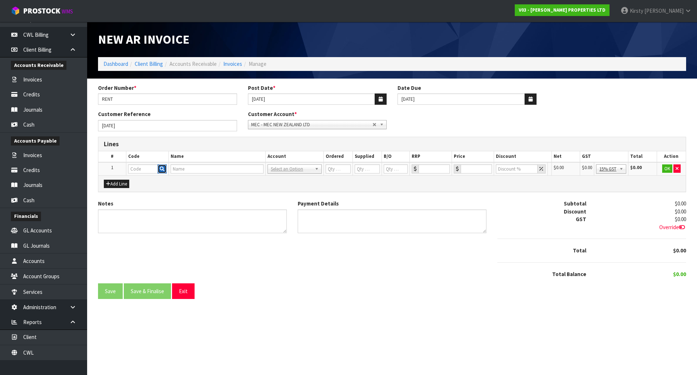
click at [163, 169] on icon "button" at bounding box center [162, 168] width 5 height 5
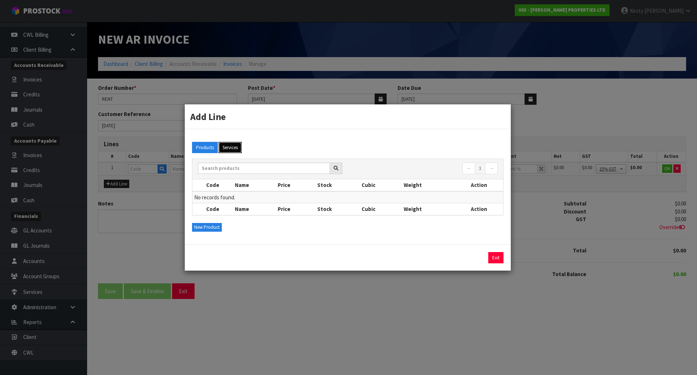
click at [237, 148] on button "Services" at bounding box center [230, 148] width 23 height 12
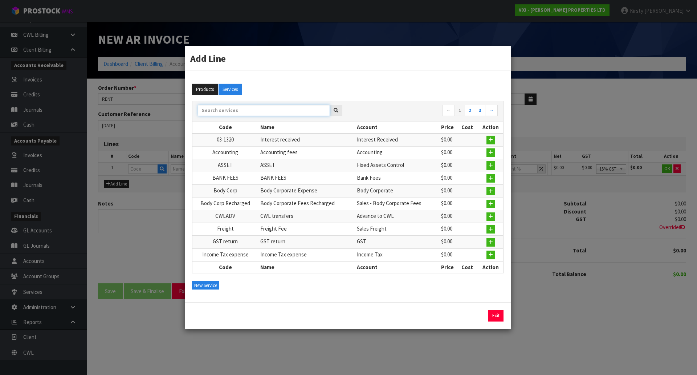
click at [223, 109] on input "text" at bounding box center [264, 110] width 132 height 11
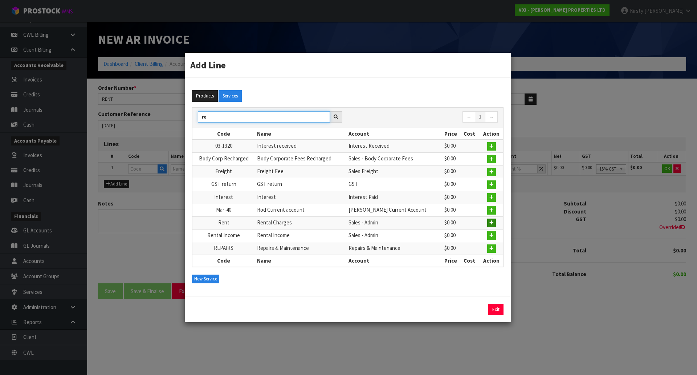
type input "re"
click at [490, 223] on icon "button" at bounding box center [492, 222] width 4 height 5
type input "Rent"
type input "Rental Charges"
type input "1"
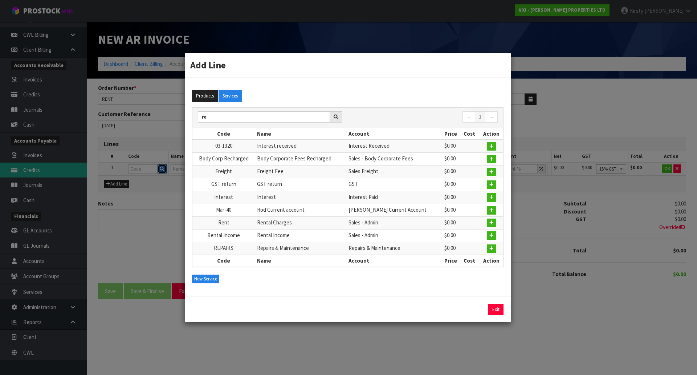
type input "1"
type input "0"
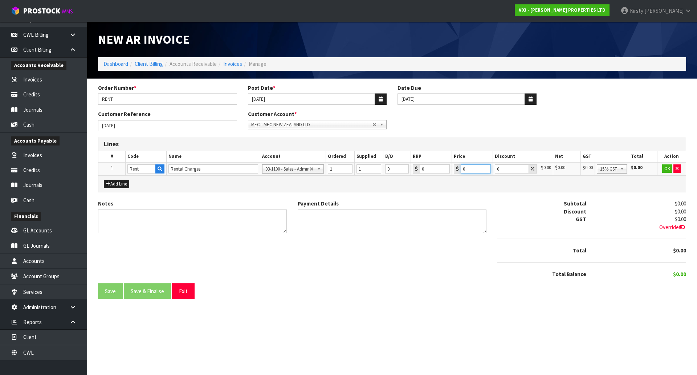
drag, startPoint x: 474, startPoint y: 165, endPoint x: 449, endPoint y: 168, distance: 25.2
click at [449, 168] on tr "1 Rent Rental Charges 03-1100 - Sales - Admin 03-1103 - Sales - Body Corporate …" at bounding box center [392, 168] width 588 height 13
type input "5353.44"
click at [664, 172] on button "OK" at bounding box center [668, 168] width 10 height 9
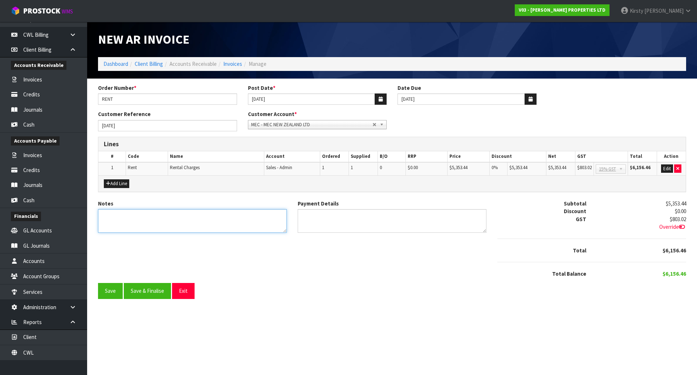
click at [122, 219] on textarea "Notes" at bounding box center [192, 221] width 189 height 24
type textarea "4 WEEKS RENT [DATE]"
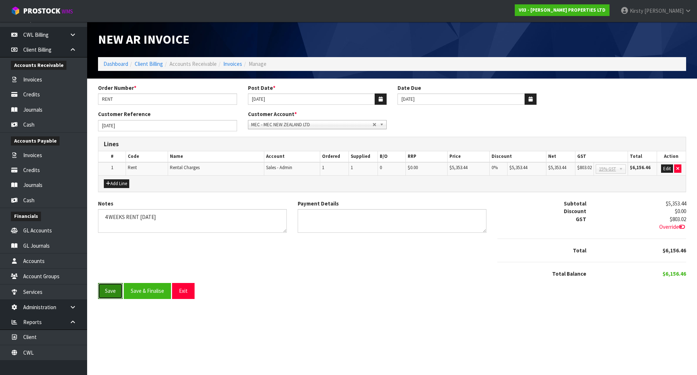
click at [109, 290] on button "Save" at bounding box center [110, 291] width 25 height 16
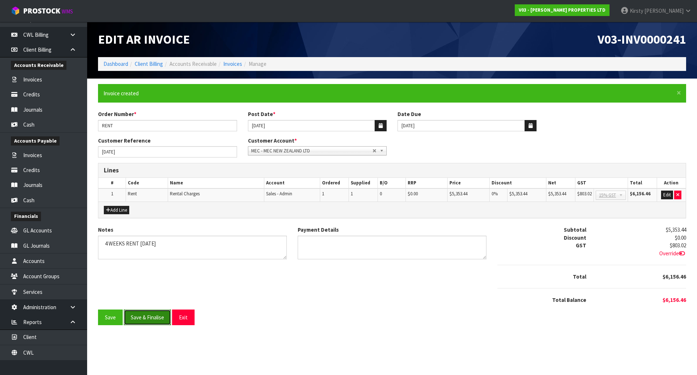
click at [145, 314] on button "Save & Finalise" at bounding box center [147, 317] width 47 height 16
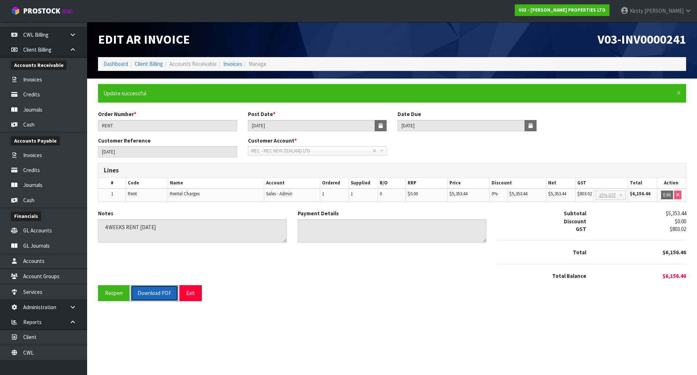
click at [151, 298] on button "Download PDF" at bounding box center [155, 293] width 48 height 16
drag, startPoint x: 193, startPoint y: 292, endPoint x: 133, endPoint y: 238, distance: 80.2
click at [191, 291] on button "Exit" at bounding box center [190, 293] width 23 height 16
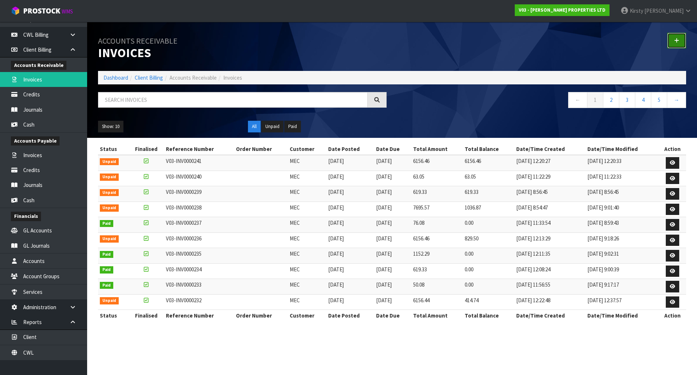
click at [676, 37] on link at bounding box center [677, 41] width 19 height 16
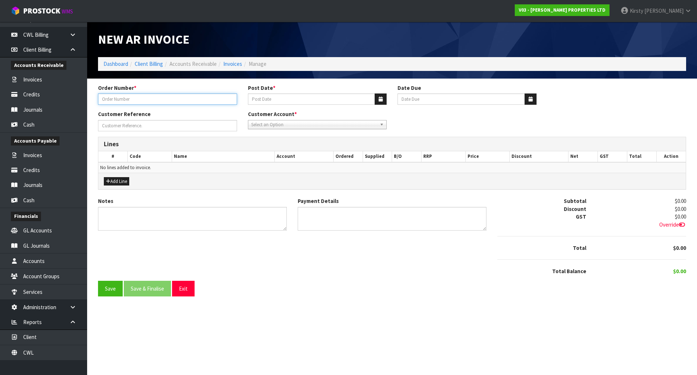
click at [198, 100] on input "text" at bounding box center [167, 98] width 139 height 11
type input "RATES"
click at [379, 99] on icon "button" at bounding box center [381, 99] width 4 height 5
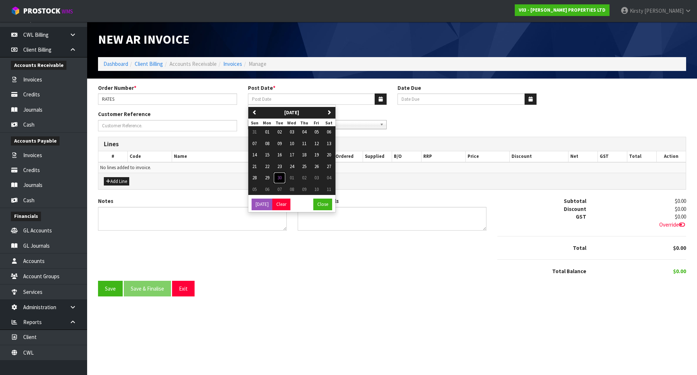
click at [279, 176] on span "30" at bounding box center [280, 177] width 4 height 6
type input "[DATE]"
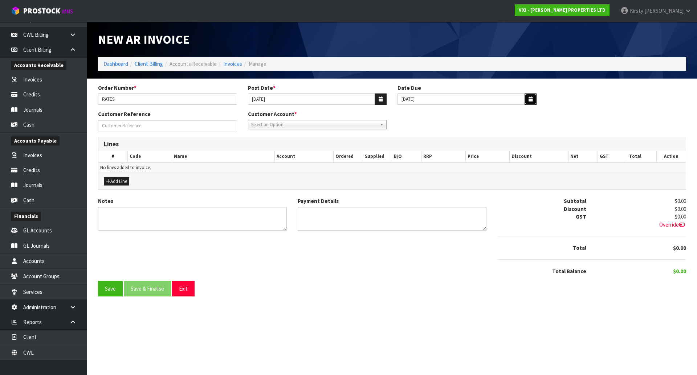
click at [531, 100] on icon "button" at bounding box center [531, 99] width 4 height 5
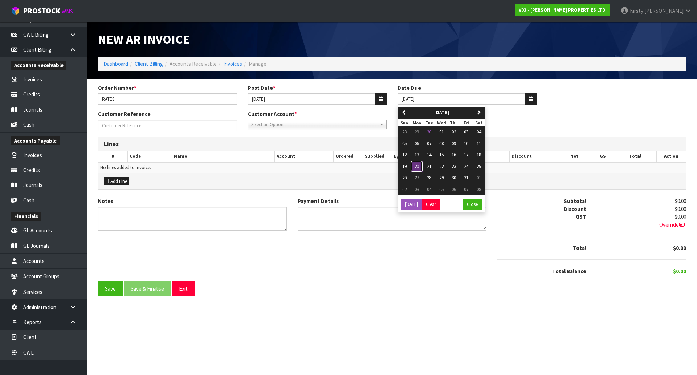
click at [417, 166] on span "20" at bounding box center [417, 166] width 4 height 6
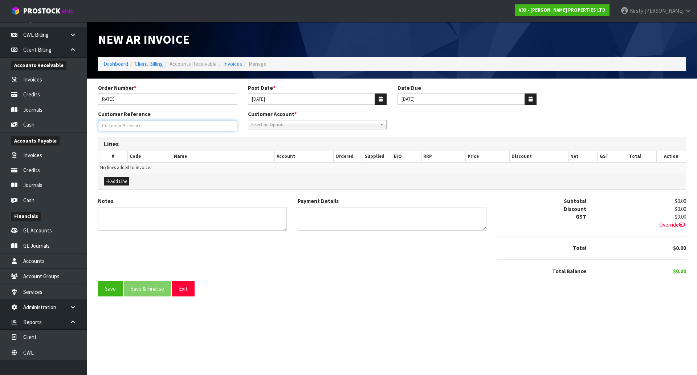
click at [124, 126] on input "Order Number *" at bounding box center [167, 125] width 139 height 11
type input "LAND RATES"
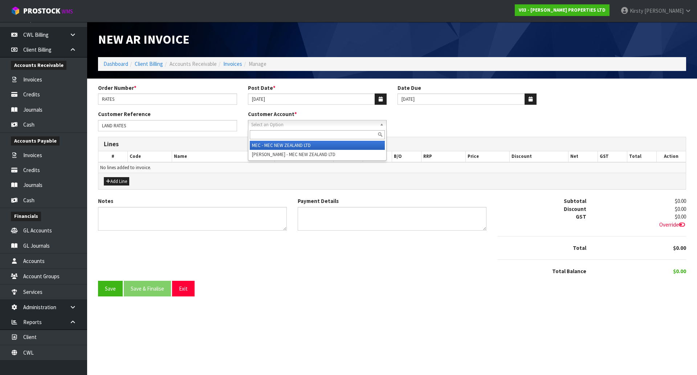
click at [279, 124] on span "Select an Option" at bounding box center [314, 124] width 126 height 9
click at [278, 143] on li "MEC - MEC NEW ZEALAND LTD" at bounding box center [317, 145] width 135 height 9
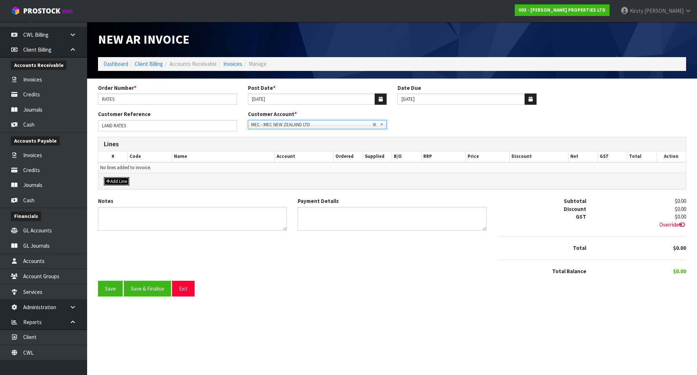
click at [121, 180] on button "Add Line" at bounding box center [116, 181] width 25 height 9
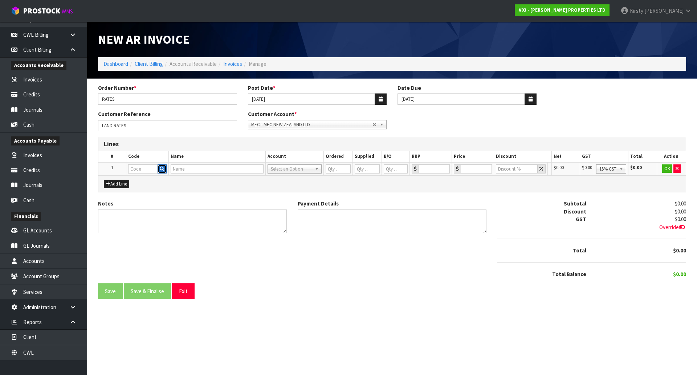
click at [163, 170] on icon "button" at bounding box center [162, 168] width 5 height 5
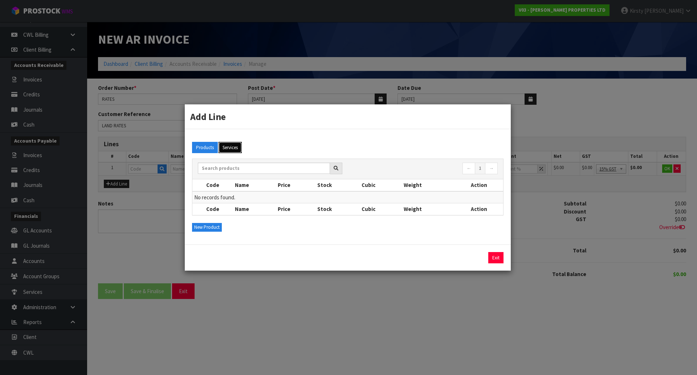
click at [236, 145] on button "Services" at bounding box center [230, 148] width 23 height 12
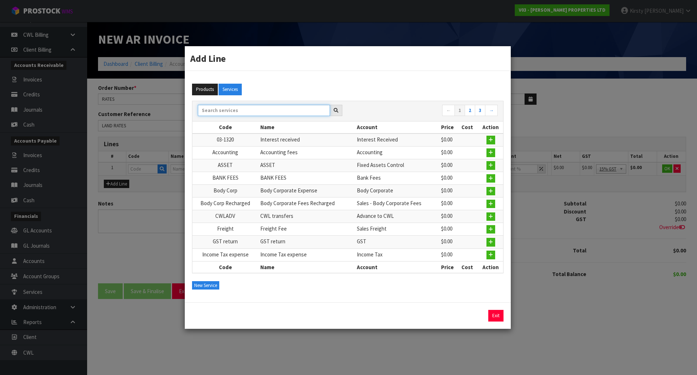
click at [223, 108] on input "text" at bounding box center [264, 110] width 132 height 11
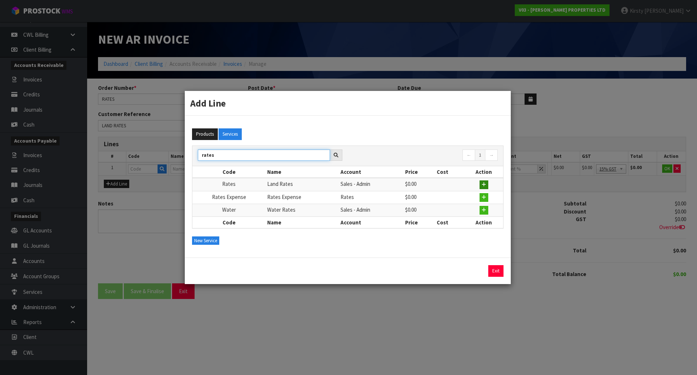
type input "rates"
click at [487, 186] on button "button" at bounding box center [484, 184] width 9 height 9
type input "Rates"
type input "Land Rates"
type input "1"
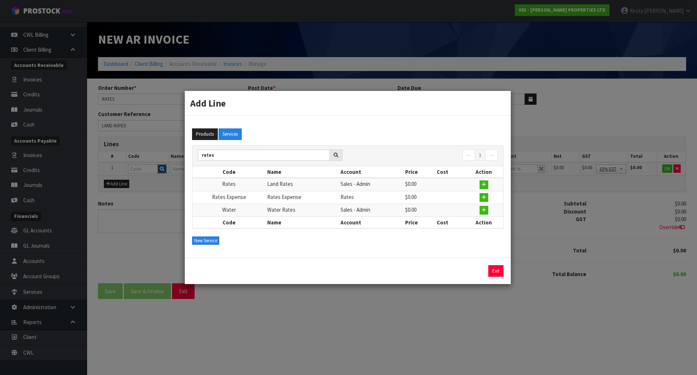
type input "1"
type input "0"
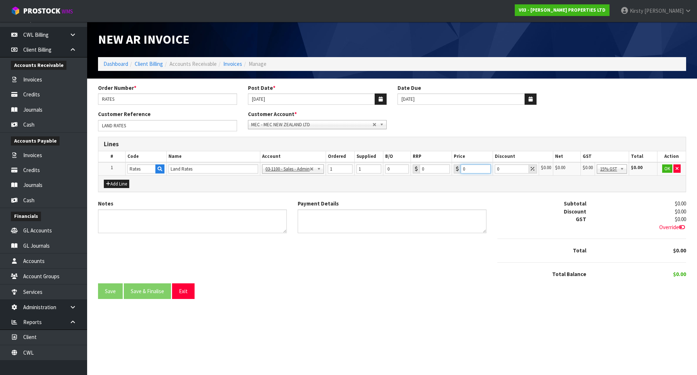
drag, startPoint x: 470, startPoint y: 168, endPoint x: 449, endPoint y: 168, distance: 21.1
click at [449, 168] on tr "1 Rates Land Rates 03-1100 - Sales - Admin 03-1103 - Sales - Body Corporate Fee…" at bounding box center [392, 168] width 588 height 13
type input "538.55"
click at [669, 169] on button "OK" at bounding box center [668, 168] width 10 height 9
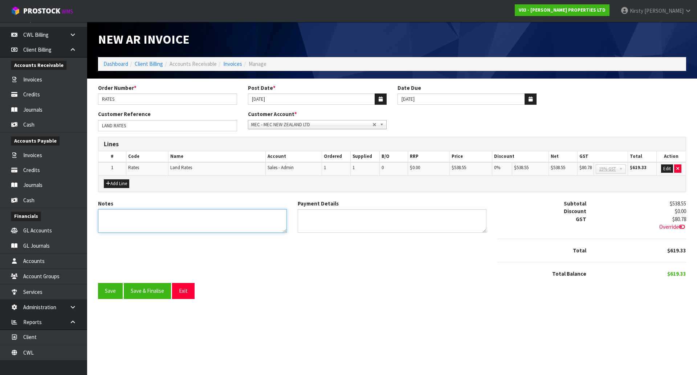
click at [110, 217] on textarea "Notes" at bounding box center [192, 221] width 189 height 24
type textarea "PLS PAY BY [DATE]"
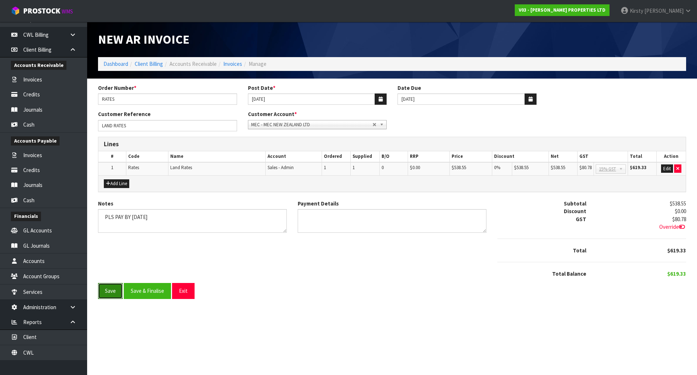
click at [116, 289] on button "Save" at bounding box center [110, 291] width 25 height 16
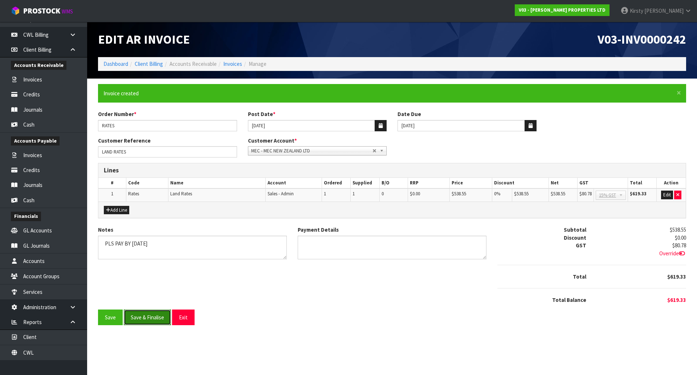
click at [156, 314] on button "Save & Finalise" at bounding box center [147, 317] width 47 height 16
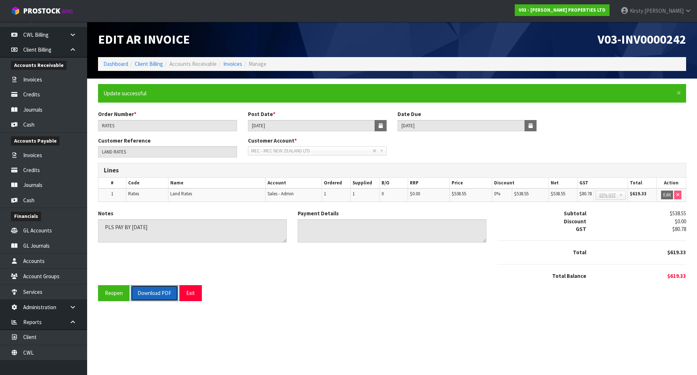
click at [166, 292] on button "Download PDF" at bounding box center [155, 293] width 48 height 16
click at [196, 292] on button "Exit" at bounding box center [190, 293] width 23 height 16
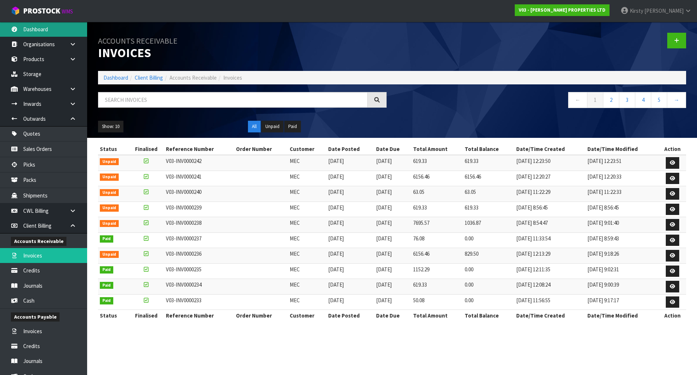
click at [44, 31] on link "Dashboard" at bounding box center [43, 29] width 87 height 15
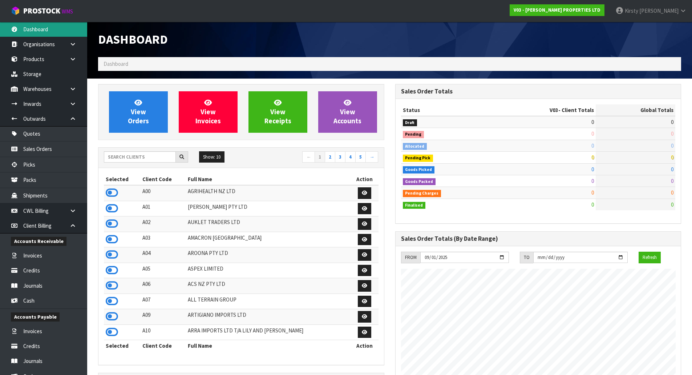
scroll to position [444, 297]
click at [112, 160] on input "text" at bounding box center [140, 156] width 72 height 11
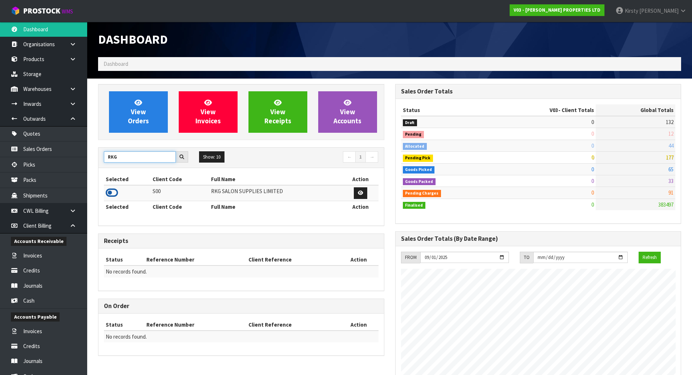
type input "RKG"
click at [114, 193] on icon at bounding box center [112, 192] width 12 height 11
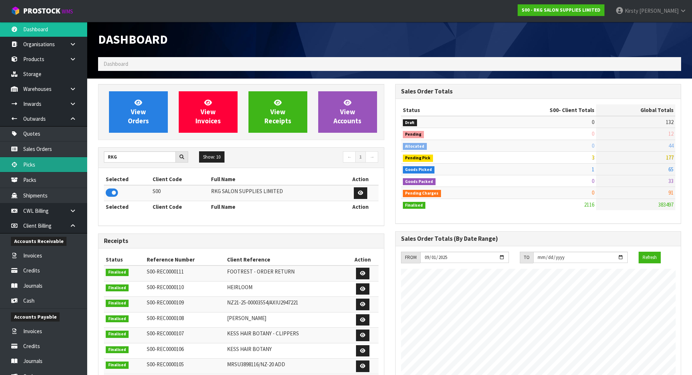
scroll to position [550, 297]
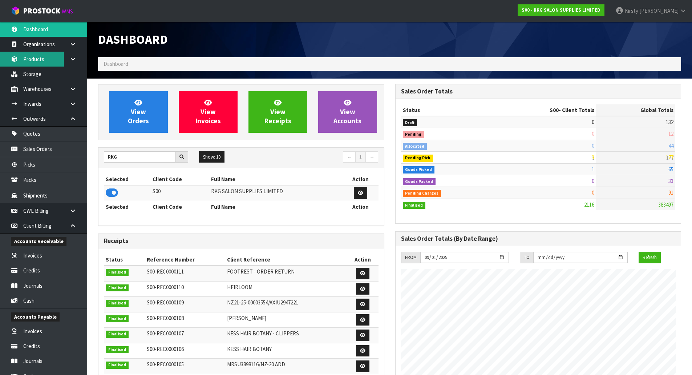
click at [34, 58] on link "Products" at bounding box center [43, 59] width 87 height 15
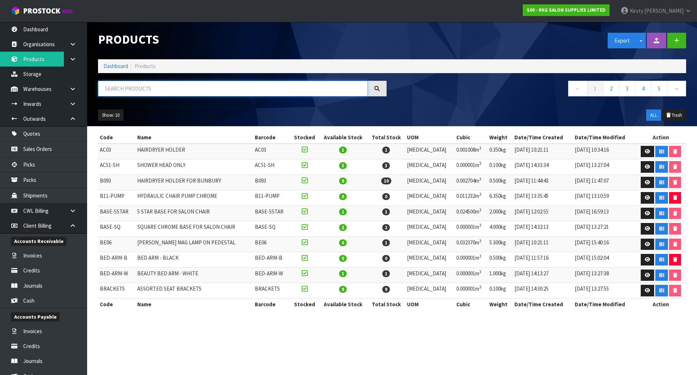
click at [132, 88] on input "text" at bounding box center [233, 89] width 270 height 16
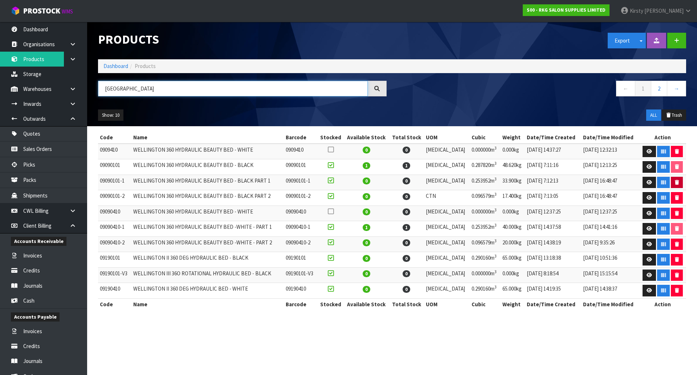
type input "[GEOGRAPHIC_DATA]"
click at [671, 181] on button "button" at bounding box center [677, 183] width 12 height 12
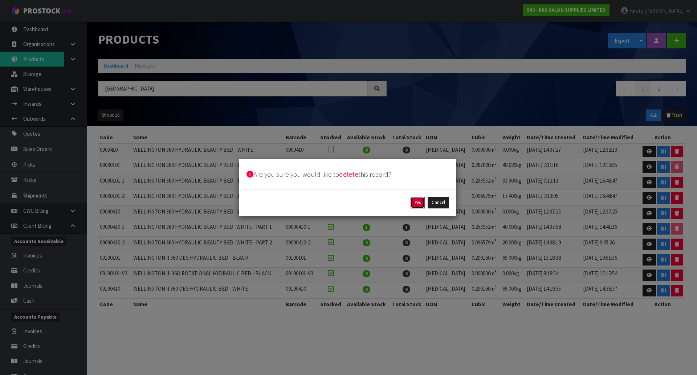
click at [417, 202] on button "Yes" at bounding box center [418, 203] width 14 height 12
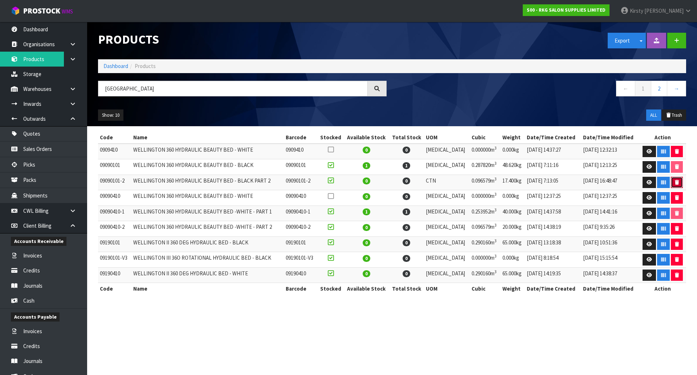
click at [676, 182] on icon "button" at bounding box center [677, 182] width 4 height 5
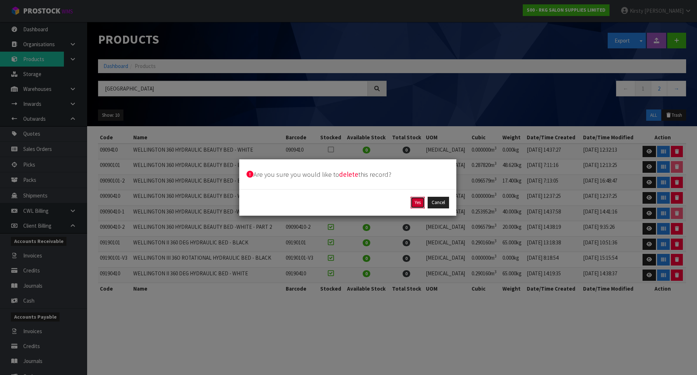
click at [416, 199] on button "Yes" at bounding box center [418, 203] width 14 height 12
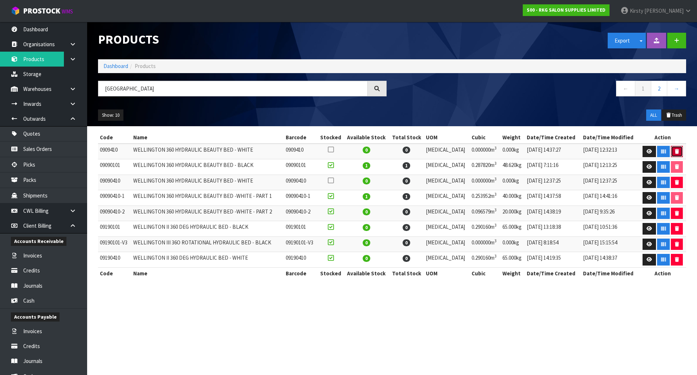
click at [675, 149] on icon "button" at bounding box center [677, 151] width 4 height 5
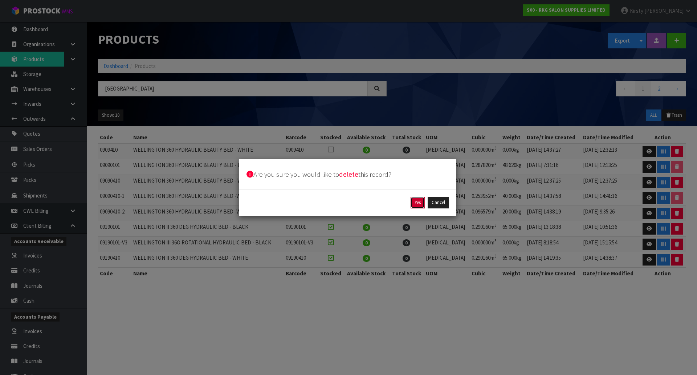
click at [420, 202] on button "Yes" at bounding box center [418, 203] width 14 height 12
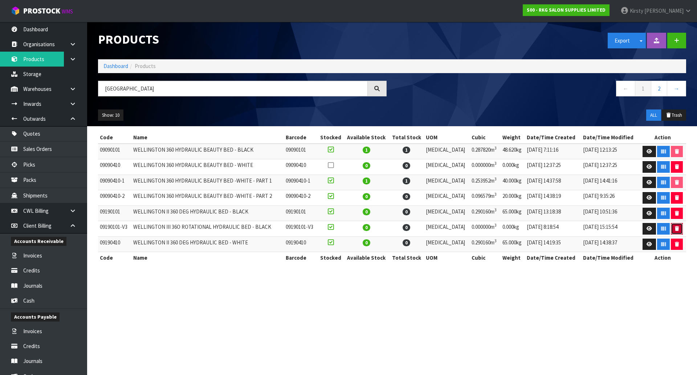
click at [675, 226] on icon "button" at bounding box center [677, 228] width 4 height 5
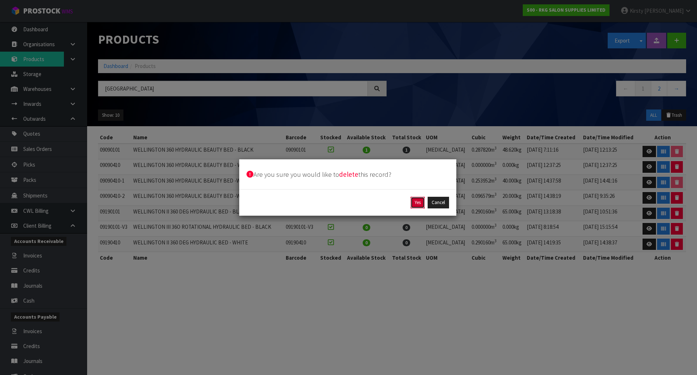
click at [418, 203] on button "Yes" at bounding box center [418, 203] width 14 height 12
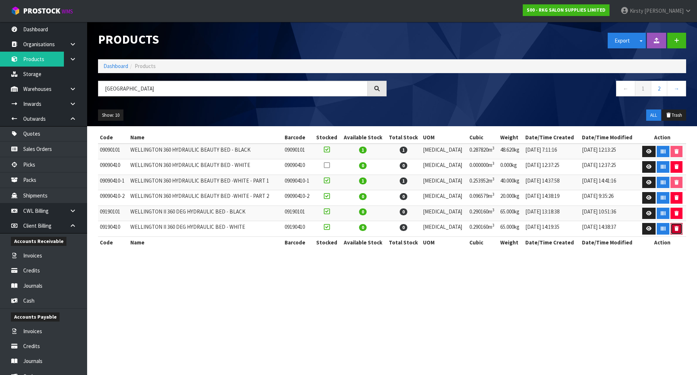
click at [675, 227] on icon "button" at bounding box center [677, 228] width 4 height 5
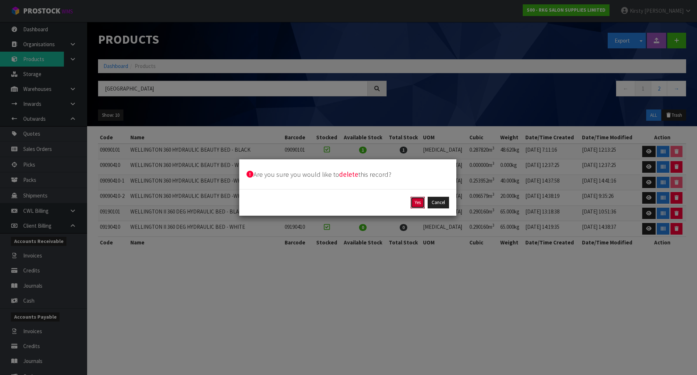
drag, startPoint x: 418, startPoint y: 202, endPoint x: 397, endPoint y: 201, distance: 20.7
click at [417, 201] on button "Yes" at bounding box center [418, 203] width 14 height 12
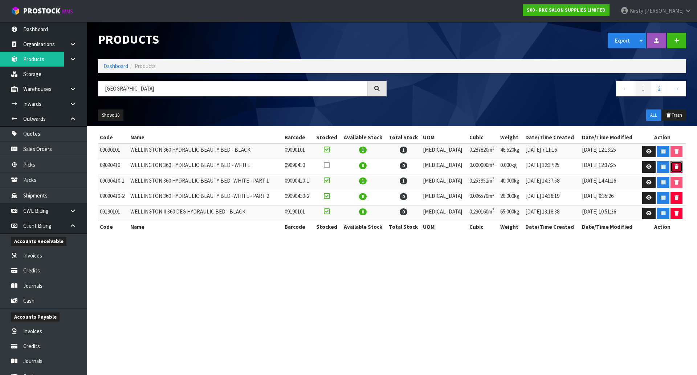
click at [675, 165] on icon "button" at bounding box center [677, 166] width 4 height 5
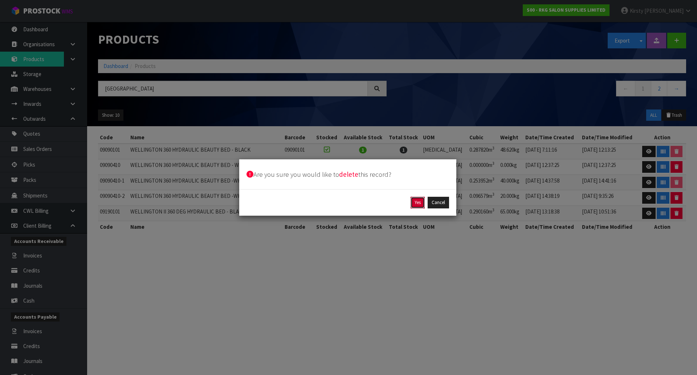
click at [422, 200] on button "Yes" at bounding box center [418, 203] width 14 height 12
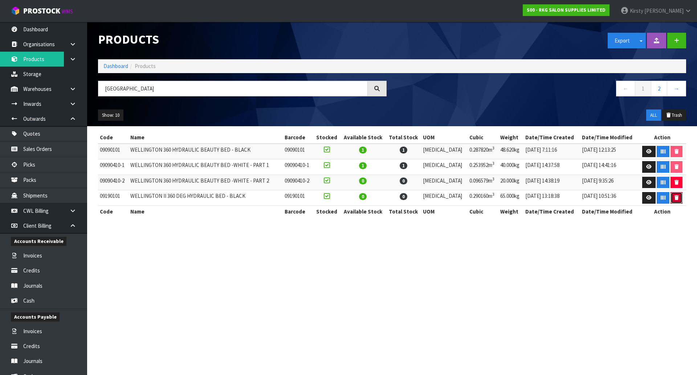
click at [675, 195] on icon "button" at bounding box center [677, 197] width 4 height 5
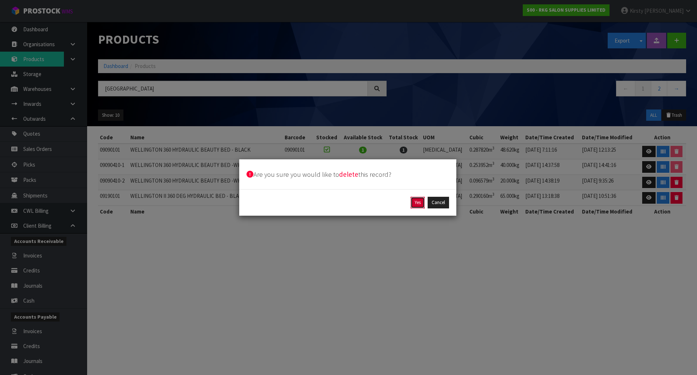
click at [421, 201] on button "Yes" at bounding box center [418, 203] width 14 height 12
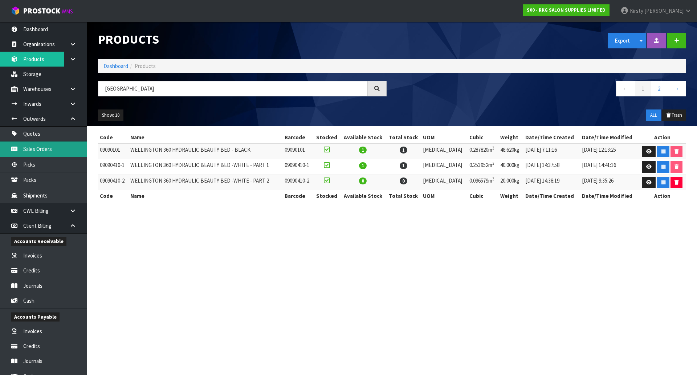
click at [35, 147] on link "Sales Orders" at bounding box center [43, 148] width 87 height 15
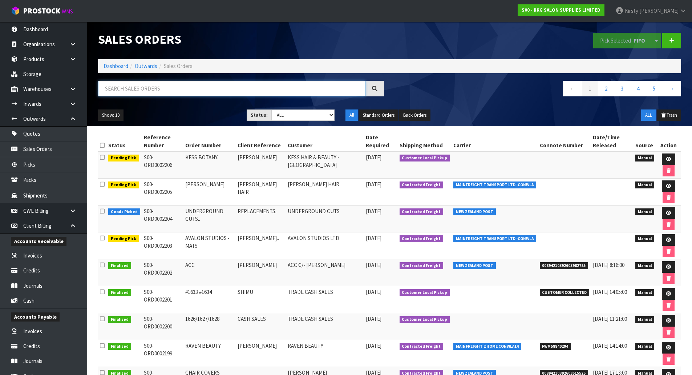
click at [149, 89] on input "text" at bounding box center [231, 89] width 267 height 16
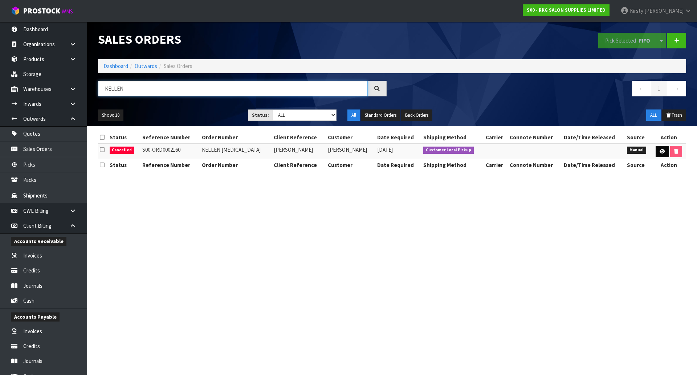
type input "KELLEN"
click at [661, 150] on icon at bounding box center [662, 151] width 5 height 5
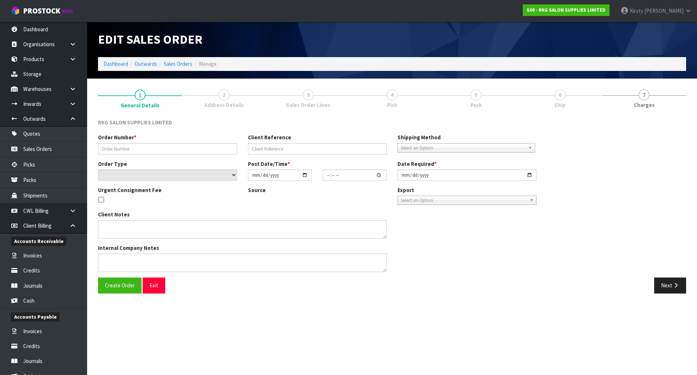
type input "KELLEN [MEDICAL_DATA]"
type input "[PERSON_NAME]"
select select "number:0"
type input "[DATE]"
type input "00:00:00.000"
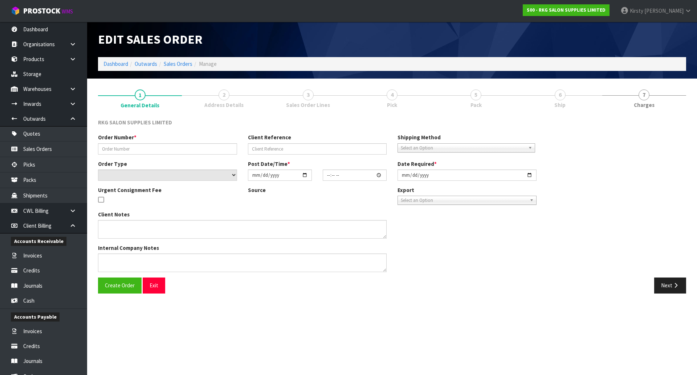
type input "[DATE]"
type textarea "BEAUTY STARTER SET INCLUDE 1 X WELLINGTON BED, 1 X TROLLEY, 1 X STOOL CANCELLAT…"
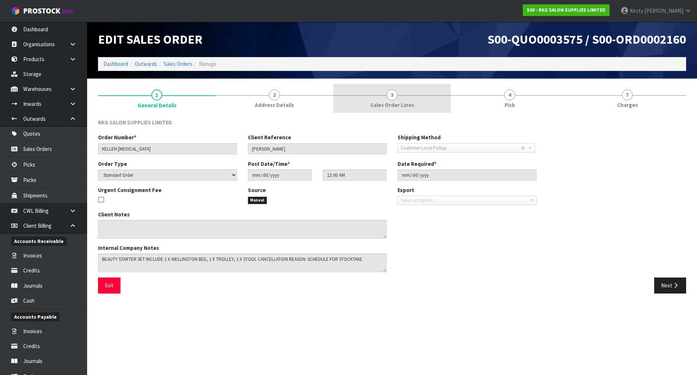
click at [394, 96] on span "3" at bounding box center [392, 94] width 11 height 11
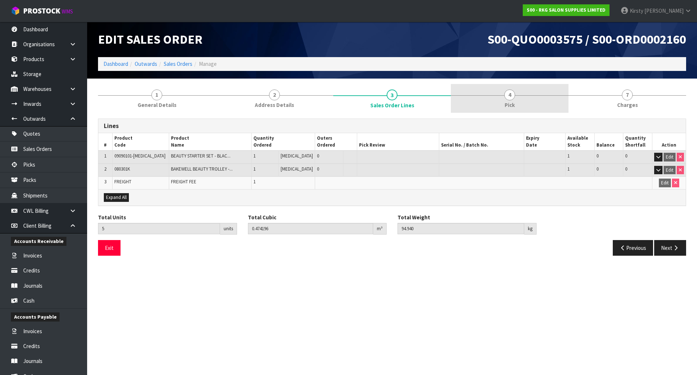
click at [510, 94] on span "4" at bounding box center [510, 94] width 11 height 11
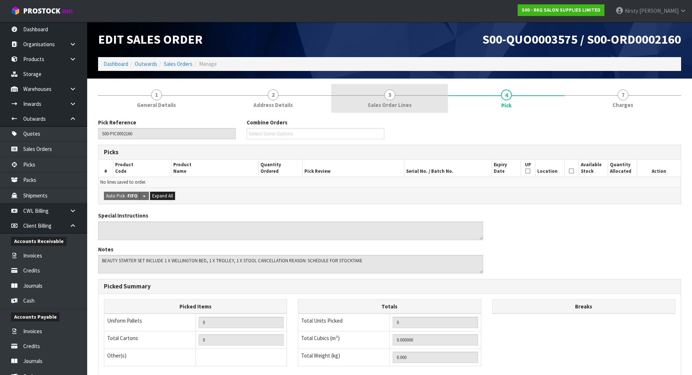
click at [386, 97] on span "3" at bounding box center [389, 94] width 11 height 11
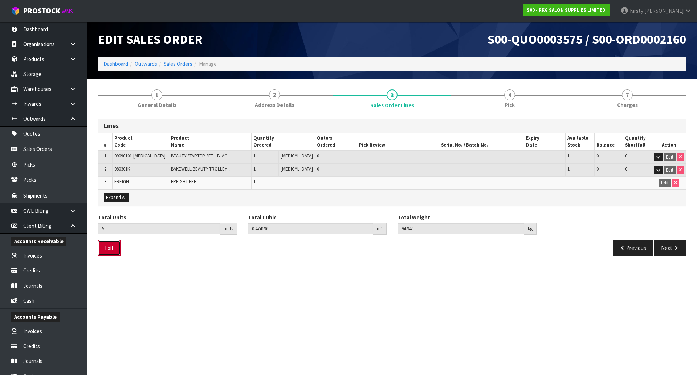
click at [114, 250] on button "Exit" at bounding box center [109, 248] width 23 height 16
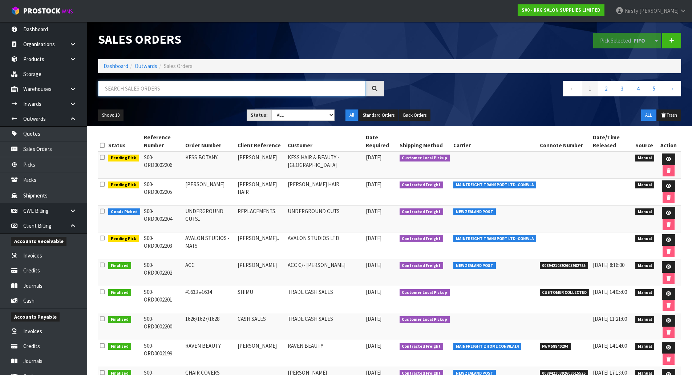
click at [111, 89] on input "text" at bounding box center [231, 89] width 267 height 16
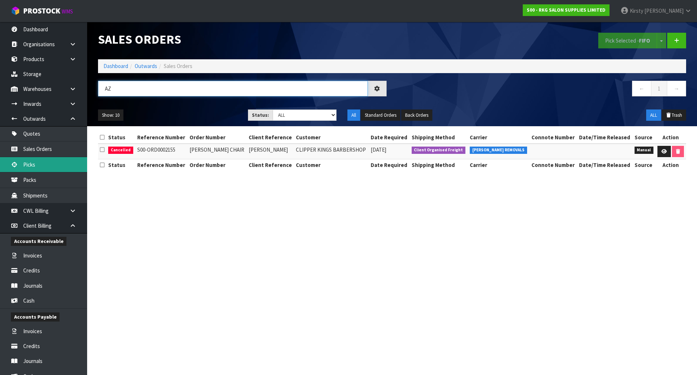
type input "A"
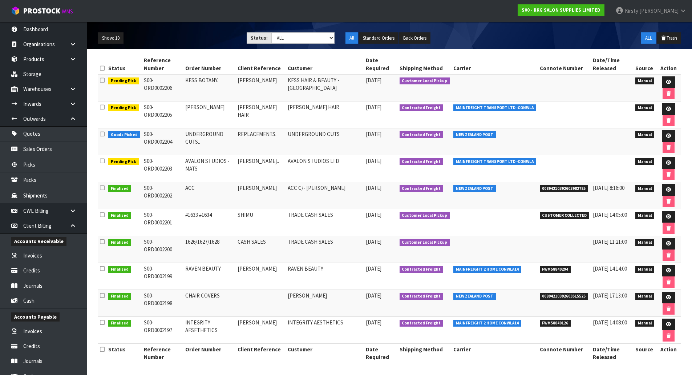
scroll to position [78, 0]
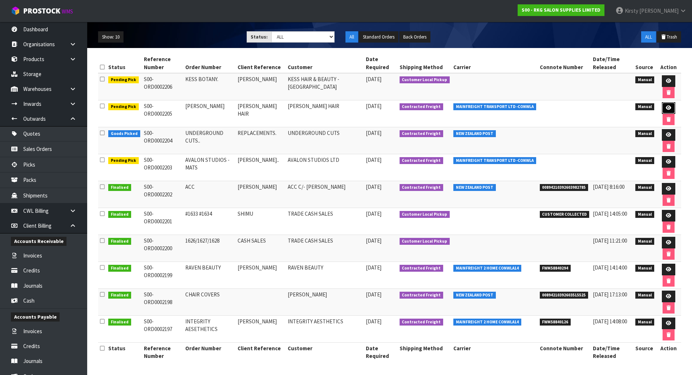
click at [667, 107] on icon at bounding box center [668, 107] width 5 height 5
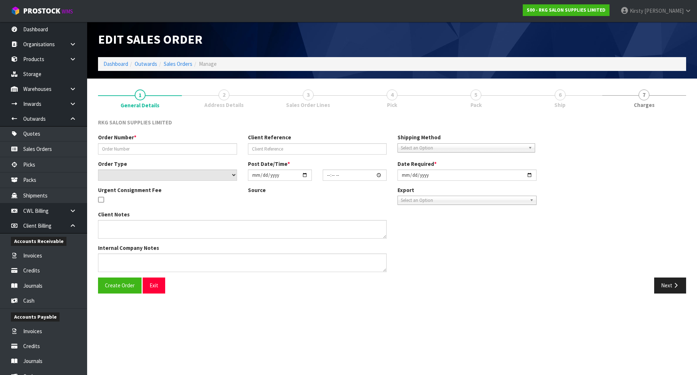
type input "[PERSON_NAME]"
type input "[PERSON_NAME] HAIR"
select select "number:0"
type input "[DATE]"
type input "00:00:00.000"
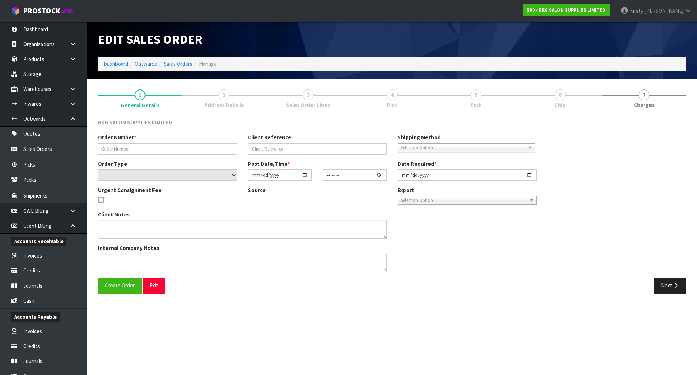
type input "[DATE]"
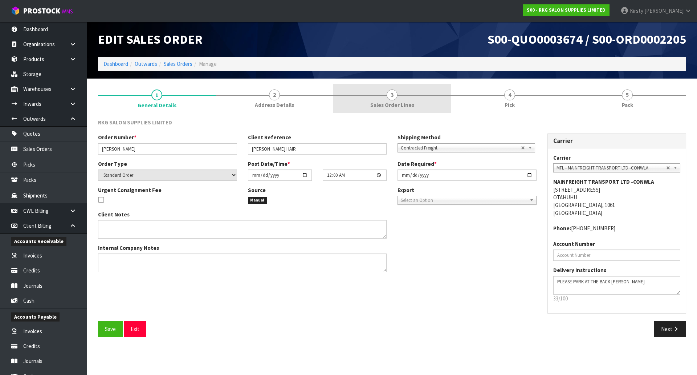
click at [397, 97] on span "3" at bounding box center [392, 94] width 11 height 11
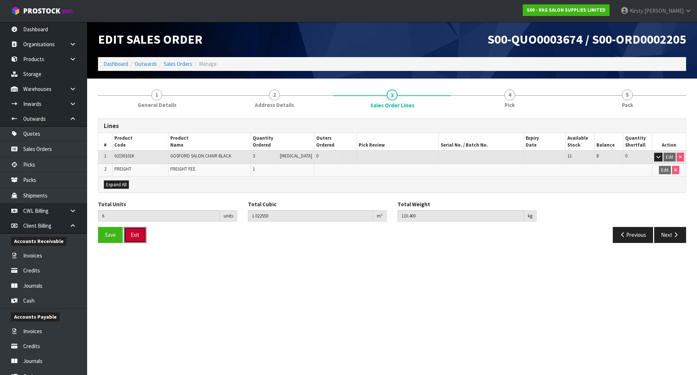
click at [136, 238] on button "Exit" at bounding box center [135, 235] width 23 height 16
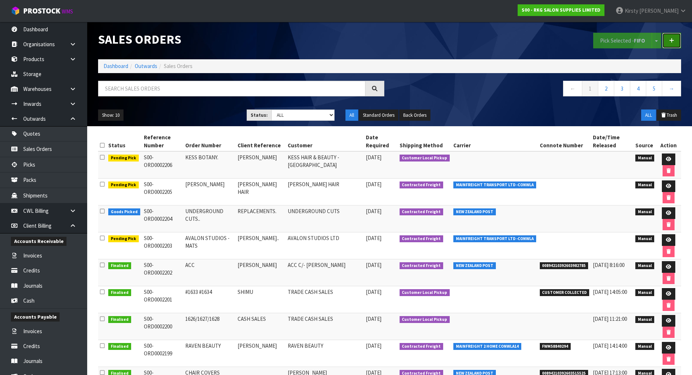
click at [669, 40] on icon at bounding box center [671, 40] width 5 height 5
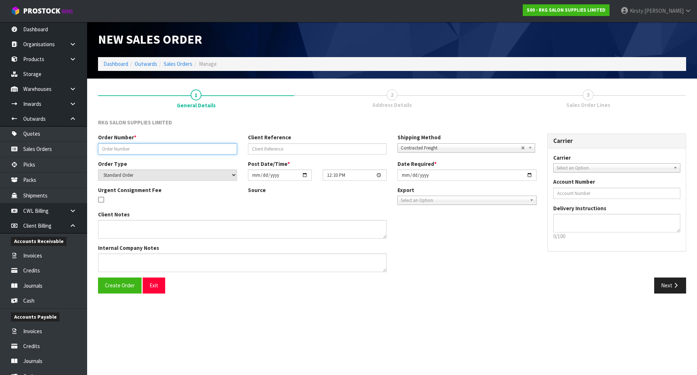
click at [138, 149] on input "text" at bounding box center [167, 148] width 139 height 11
type input "[PERSON_NAME]"
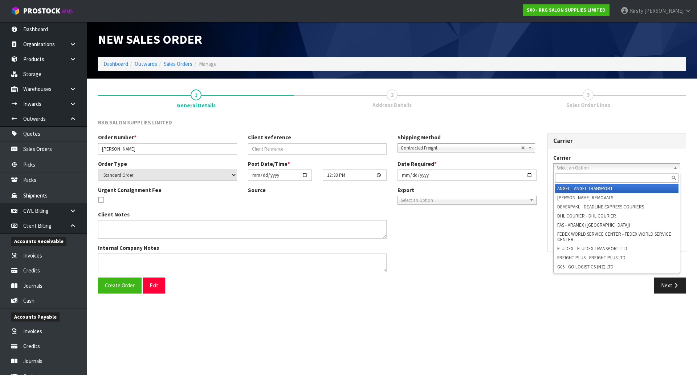
click at [568, 168] on span "Select an Option" at bounding box center [614, 167] width 114 height 9
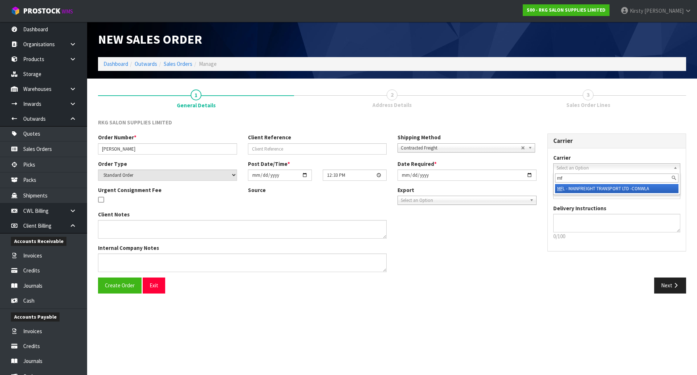
type input "mf"
click at [576, 189] on li "MF L - MAINFREIGHT TRANSPORT LTD -CONWLA" at bounding box center [617, 188] width 124 height 9
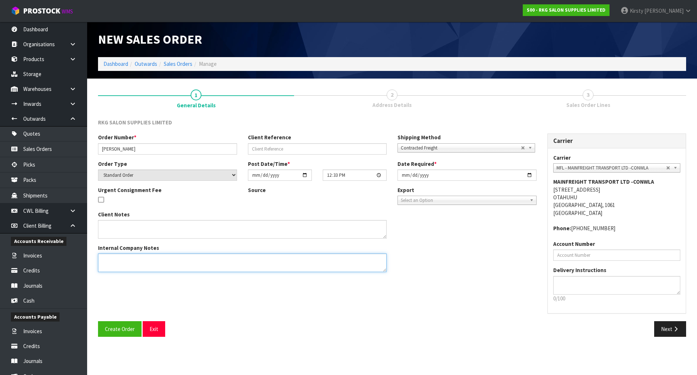
click at [109, 260] on textarea at bounding box center [242, 262] width 289 height 19
type textarea "WAITING ON DELIVERY CONFIRMATION AND FINAL PAYMENT"
click at [127, 326] on span "Create Order" at bounding box center [120, 328] width 30 height 7
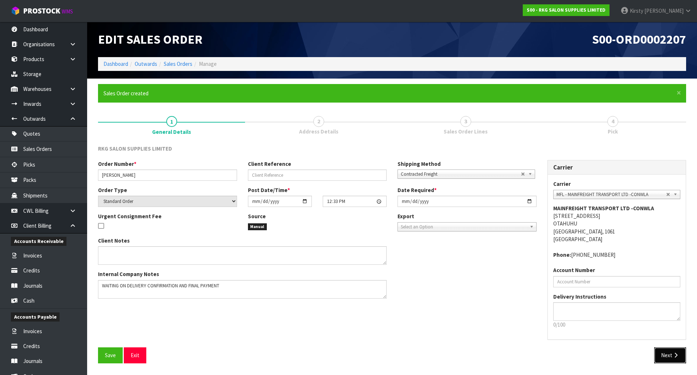
click at [670, 348] on button "Next" at bounding box center [671, 355] width 32 height 16
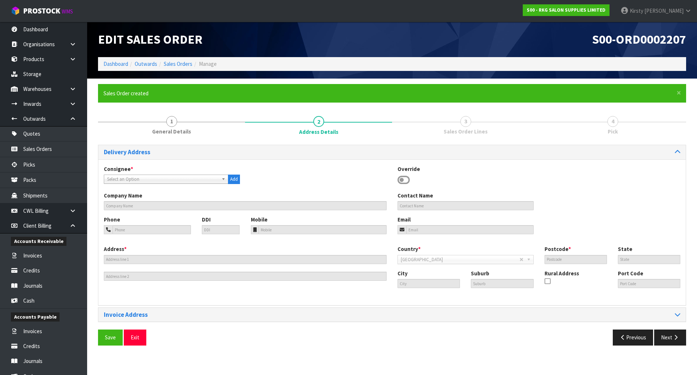
click at [403, 178] on icon at bounding box center [404, 179] width 12 height 11
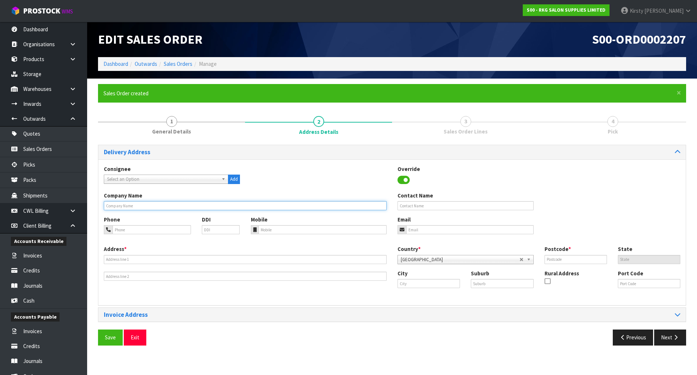
click at [134, 207] on input "text" at bounding box center [245, 205] width 283 height 9
type input "L"
type input "[PERSON_NAME]"
click at [138, 228] on input "tel" at bounding box center [152, 229] width 78 height 9
type input "[PHONE_NUMBER]"
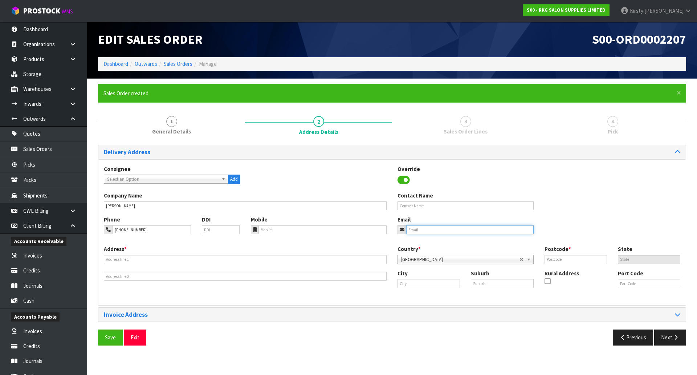
click at [426, 229] on input "email" at bounding box center [470, 229] width 128 height 9
type input "[EMAIL_ADDRESS][DOMAIN_NAME]"
click at [114, 259] on input "text" at bounding box center [245, 259] width 283 height 9
type input "3"
type input "C/- MAINFREIGHT DEPOT"
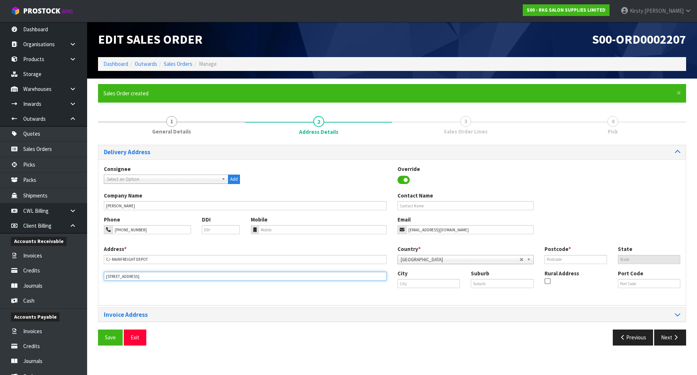
type input "[STREET_ADDRESS]"
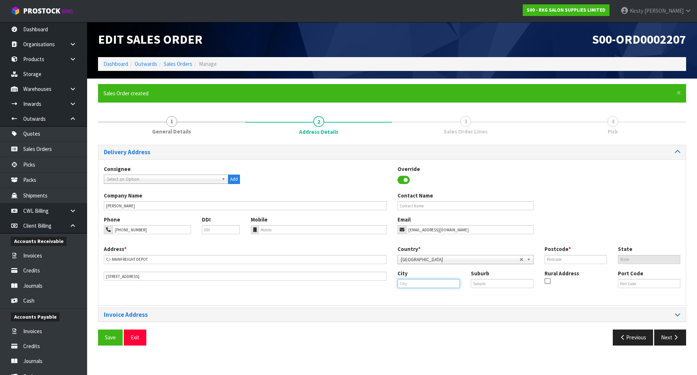
click at [399, 286] on input "text" at bounding box center [429, 283] width 62 height 9
click at [433, 297] on link "[PERSON_NAME]" at bounding box center [426, 296] width 57 height 10
type input "[PERSON_NAME]"
click at [480, 284] on input "text" at bounding box center [502, 283] width 62 height 9
type input "PANDORA"
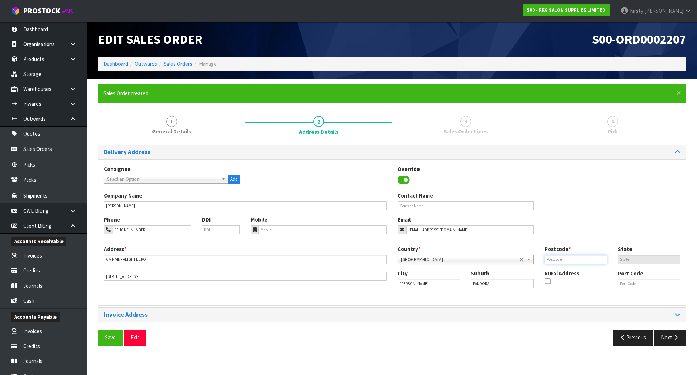
click at [560, 258] on input "text" at bounding box center [576, 259] width 62 height 9
type input "4110"
click at [114, 335] on span "Save" at bounding box center [110, 336] width 11 height 7
click at [667, 337] on button "Next" at bounding box center [671, 337] width 32 height 16
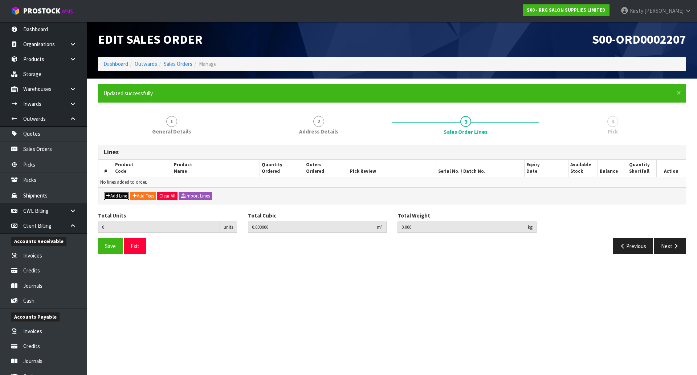
click at [119, 196] on button "Add Line" at bounding box center [116, 195] width 25 height 9
type input "0"
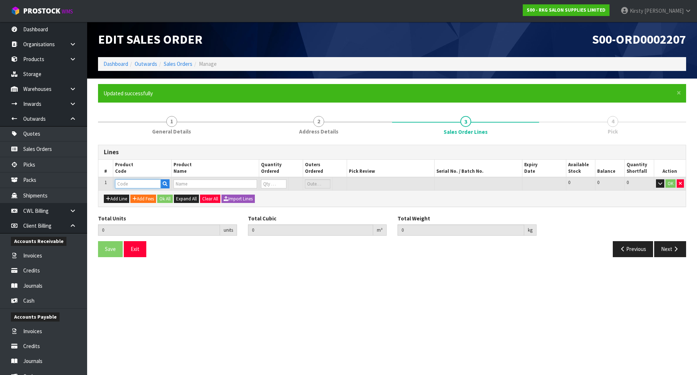
click at [125, 186] on input "text" at bounding box center [138, 183] width 46 height 9
type input "09090101-[MEDICAL_DATA]"
type input "0.000000"
type input "0.000"
type input "BEAUTY STARTER SET - BLACK"
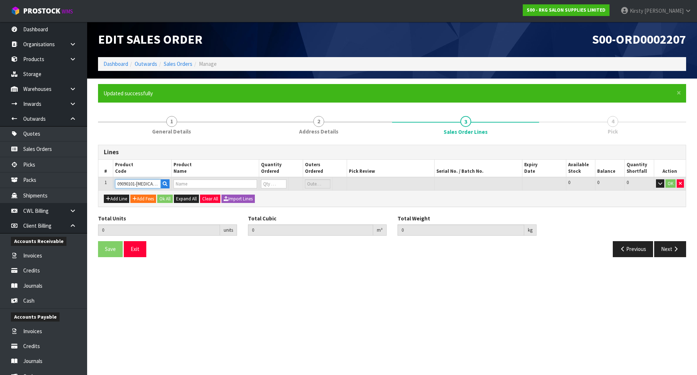
type input "0"
type input "09090101-[MEDICAL_DATA]"
type input "5"
type input "0.474196"
type input "94.94"
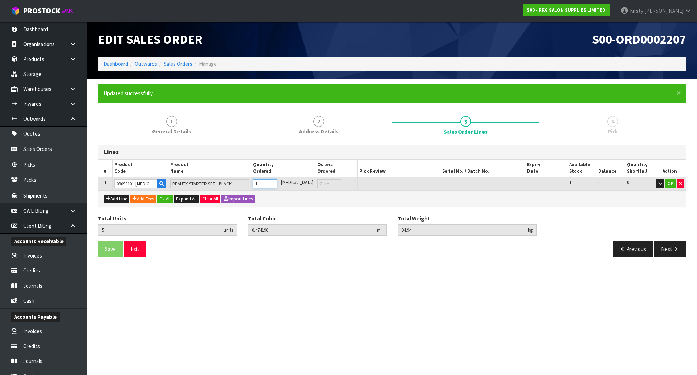
type input "1"
click at [277, 183] on input "1" at bounding box center [265, 183] width 24 height 9
click at [672, 182] on button "OK" at bounding box center [671, 183] width 10 height 9
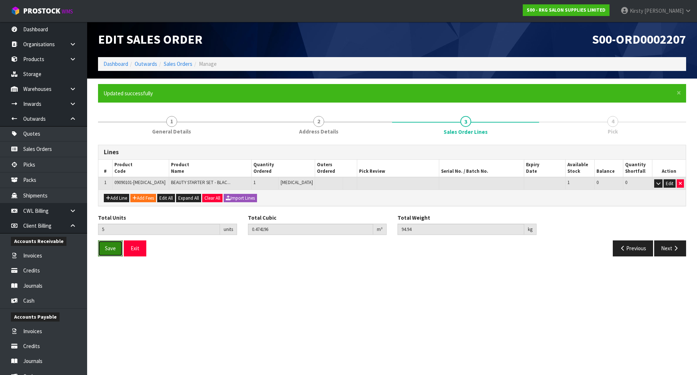
drag, startPoint x: 106, startPoint y: 248, endPoint x: 212, endPoint y: 243, distance: 105.5
click at [107, 248] on span "Save" at bounding box center [110, 247] width 11 height 7
click at [680, 247] on div "Lines # Product Code Product Name Quantity Ordered Outers Ordered Pick Review S…" at bounding box center [392, 203] width 588 height 117
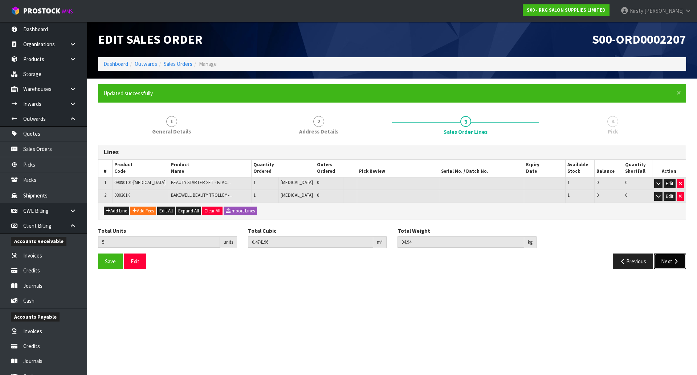
click at [668, 260] on button "Next" at bounding box center [671, 261] width 32 height 16
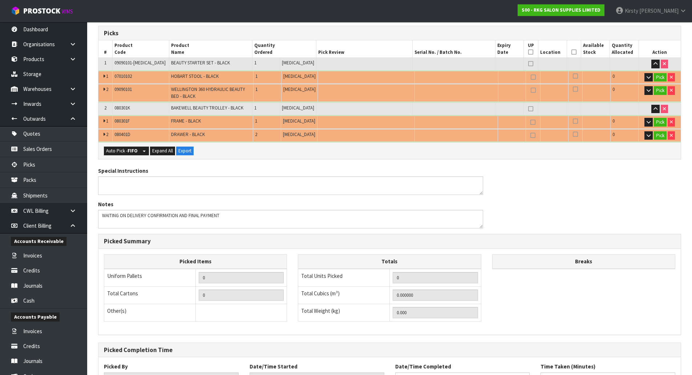
scroll to position [109, 0]
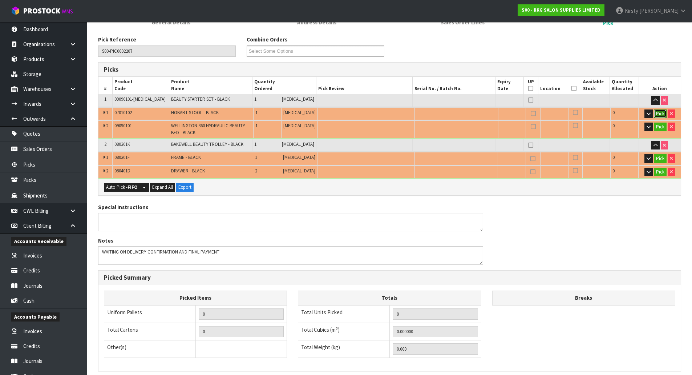
click at [656, 115] on button "Pick" at bounding box center [660, 113] width 13 height 9
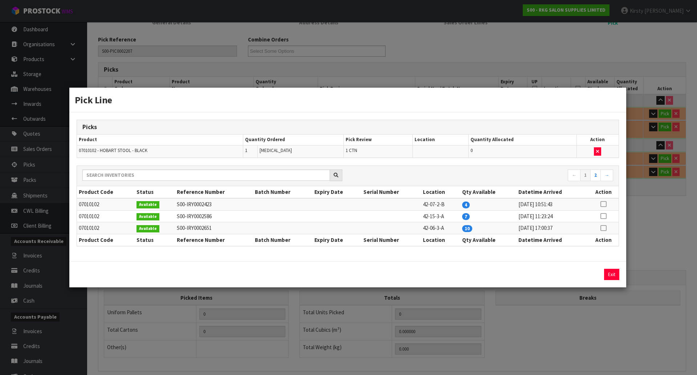
click at [604, 204] on icon at bounding box center [604, 204] width 6 height 0
click at [578, 274] on button "Assign Pick" at bounding box center [588, 273] width 30 height 11
type input "1"
type input "0.029232"
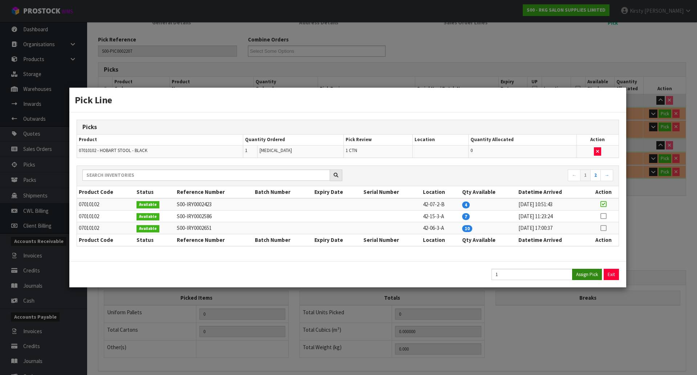
type input "5"
click at [607, 274] on button "Exit" at bounding box center [611, 273] width 15 height 11
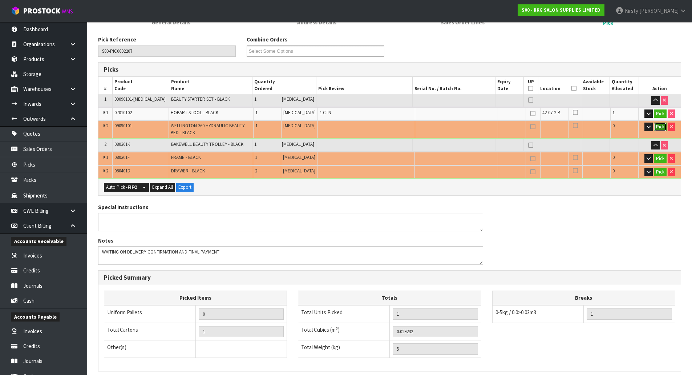
click at [661, 126] on button "Pick" at bounding box center [660, 126] width 13 height 9
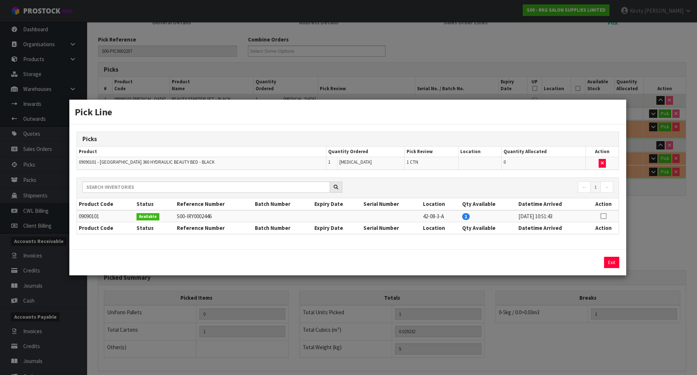
click at [604, 216] on icon at bounding box center [604, 216] width 6 height 0
click at [581, 262] on button "Assign Pick" at bounding box center [588, 261] width 30 height 11
type input "2"
type input "0.317052"
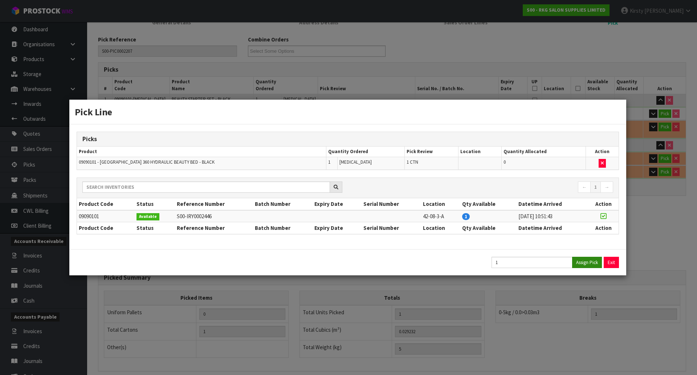
type input "53.62"
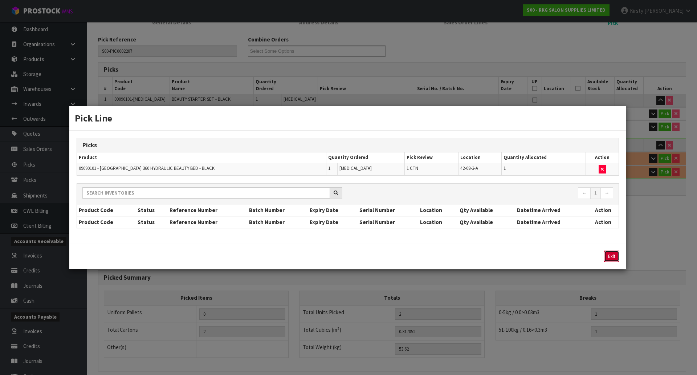
click at [610, 256] on button "Exit" at bounding box center [611, 255] width 15 height 11
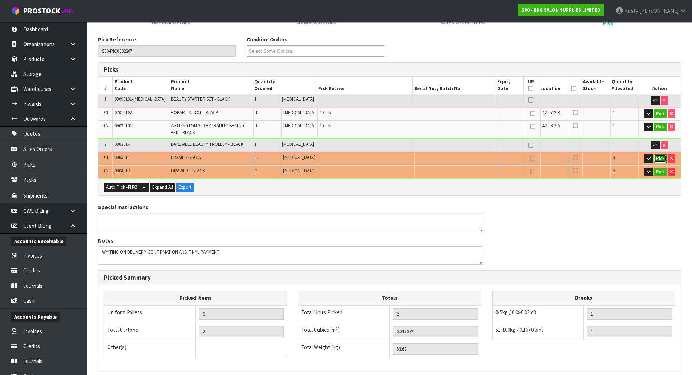
click at [657, 161] on button "Pick" at bounding box center [660, 158] width 13 height 9
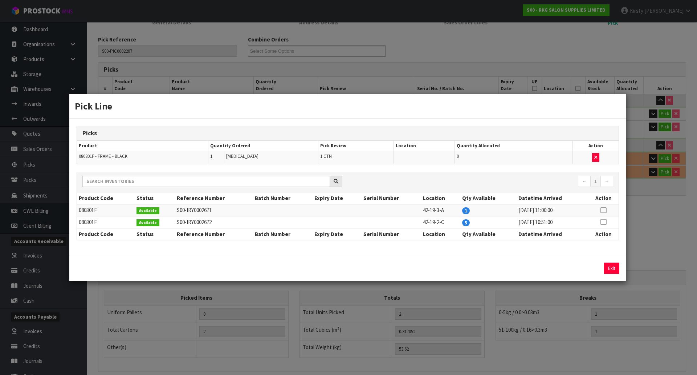
click at [603, 210] on icon at bounding box center [604, 210] width 6 height 0
click at [581, 267] on button "Assign Pick" at bounding box center [588, 267] width 30 height 11
type input "3"
type input "0.373284"
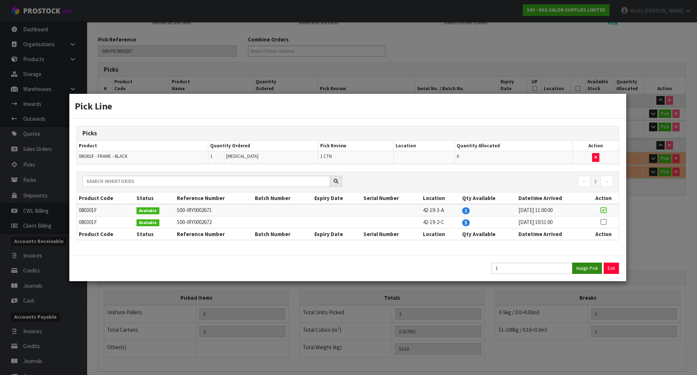
type input "63.62"
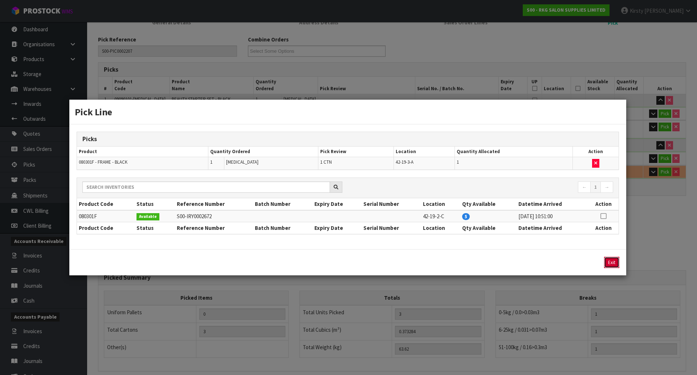
click at [610, 262] on button "Exit" at bounding box center [611, 261] width 15 height 11
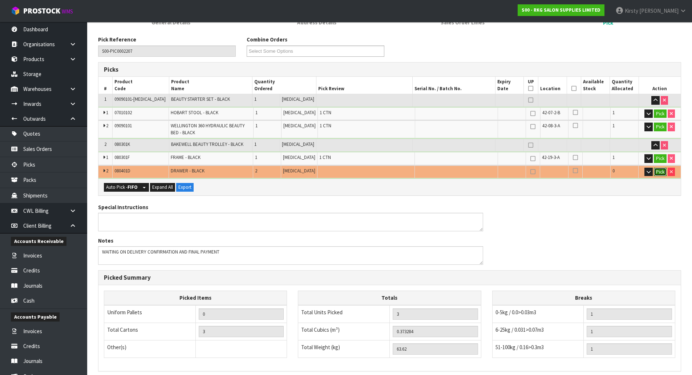
click at [661, 173] on button "Pick" at bounding box center [660, 171] width 13 height 9
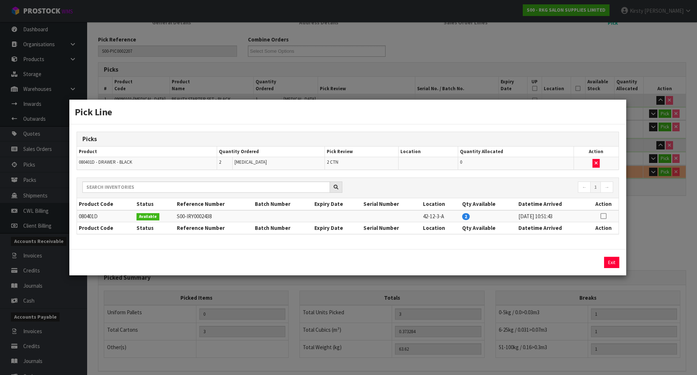
click at [605, 216] on icon at bounding box center [604, 216] width 6 height 0
click at [586, 263] on button "Assign Pick" at bounding box center [588, 261] width 30 height 11
type input "5"
type input "0.474196"
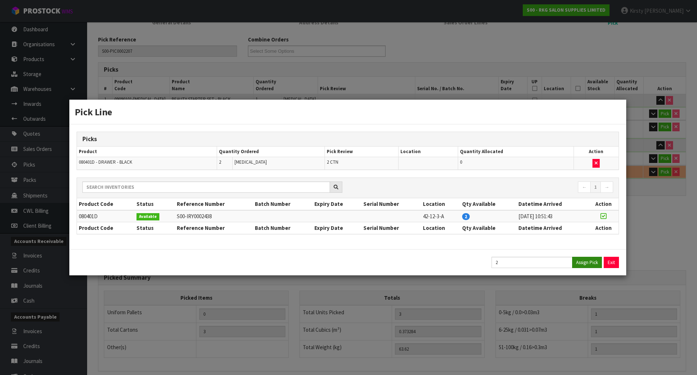
type input "94.94"
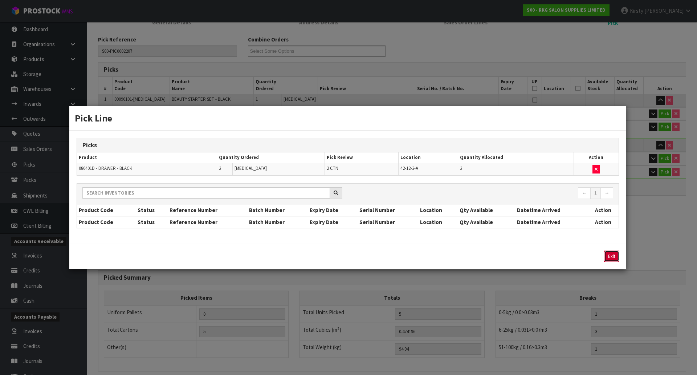
click at [612, 256] on button "Exit" at bounding box center [611, 255] width 15 height 11
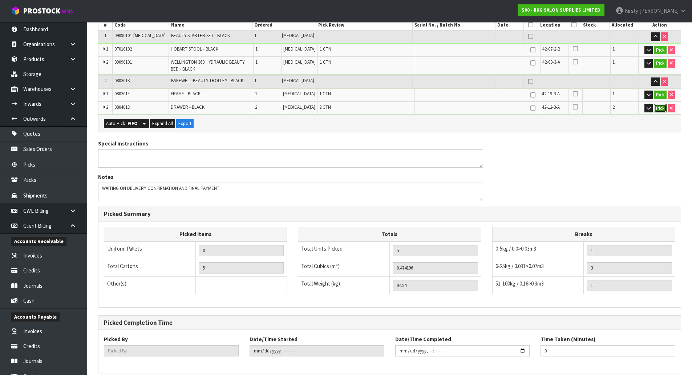
scroll to position [205, 0]
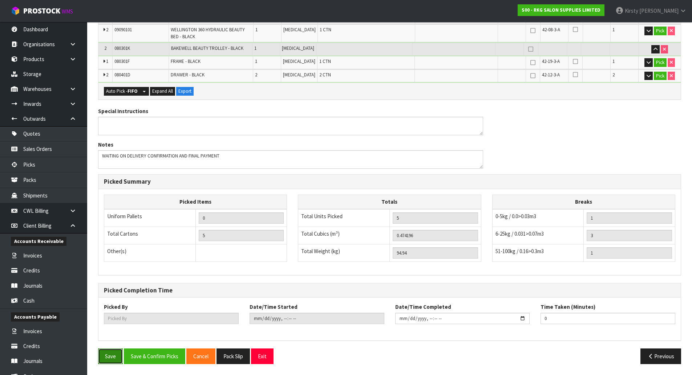
click at [113, 354] on button "Save" at bounding box center [110, 356] width 25 height 16
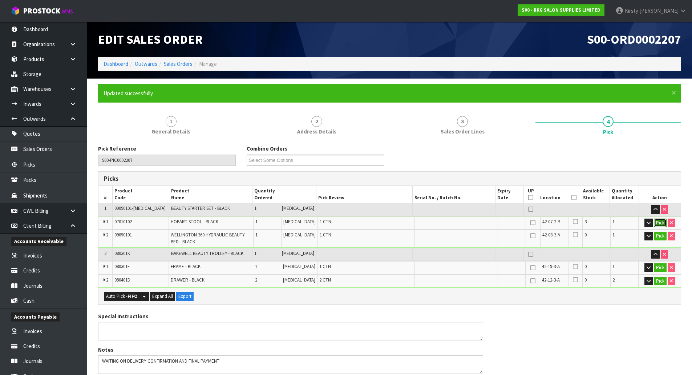
click at [658, 222] on button "Pick" at bounding box center [660, 222] width 13 height 9
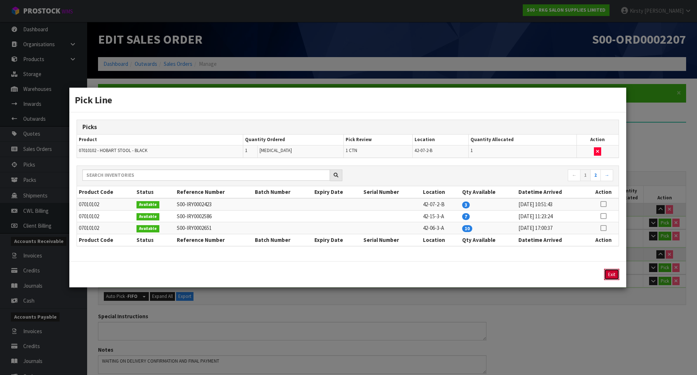
click at [608, 272] on button "Exit" at bounding box center [611, 273] width 15 height 11
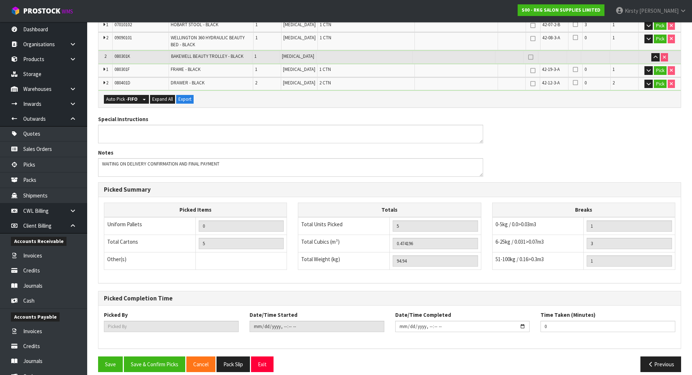
scroll to position [205, 0]
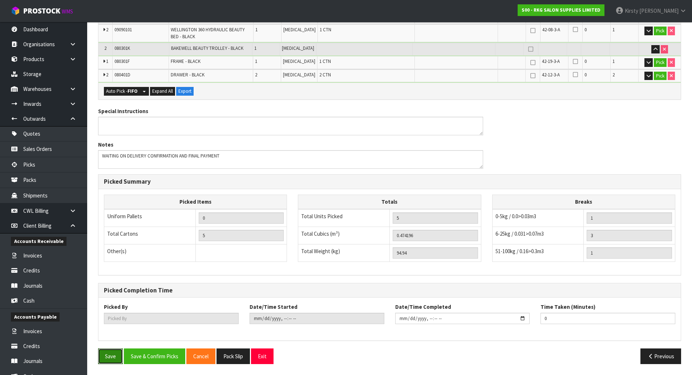
click at [111, 355] on button "Save" at bounding box center [110, 356] width 25 height 16
click at [260, 355] on button "Exit" at bounding box center [262, 356] width 23 height 16
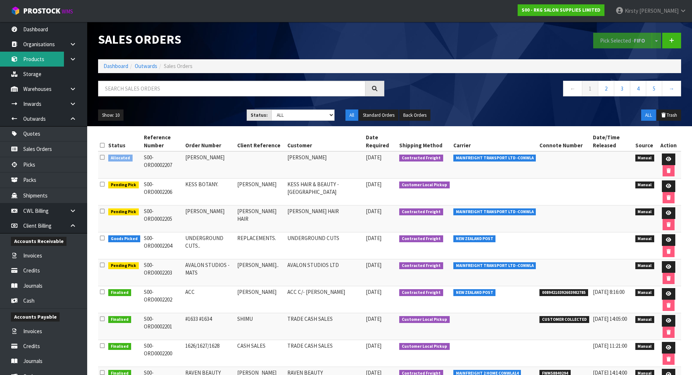
click at [39, 56] on link "Products" at bounding box center [43, 59] width 87 height 15
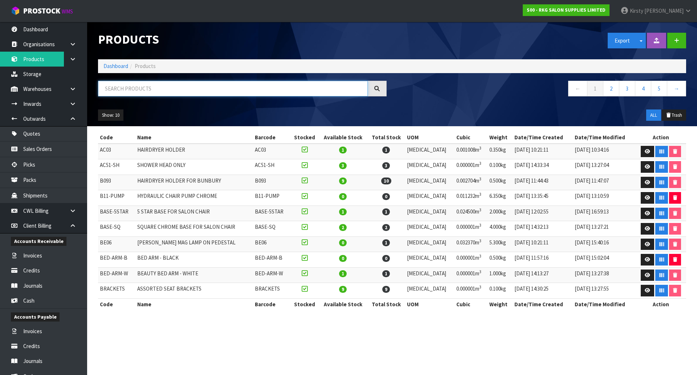
click at [131, 91] on input "text" at bounding box center [233, 89] width 270 height 16
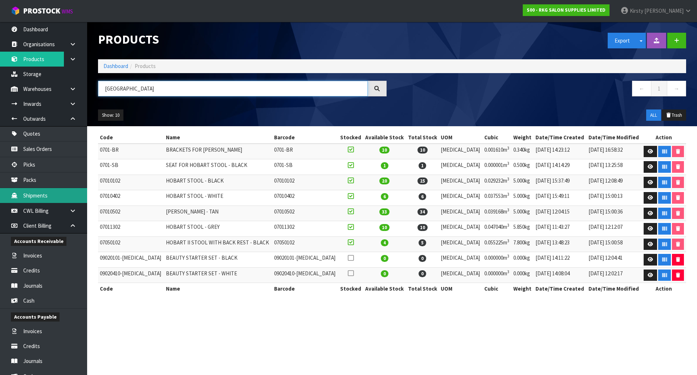
type input "[GEOGRAPHIC_DATA]"
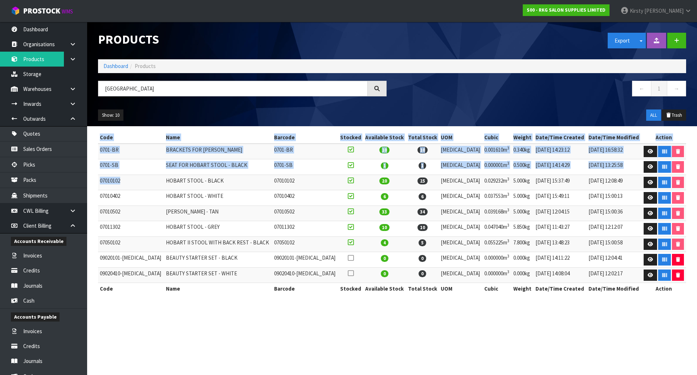
drag, startPoint x: 122, startPoint y: 182, endPoint x: 92, endPoint y: 181, distance: 30.5
click at [92, 181] on section "Code Name Barcode Stocked Available Stock Total Stock UOM Cubic Weight Date/Tim…" at bounding box center [392, 216] width 610 height 181
click at [125, 184] on td "07010102" at bounding box center [131, 182] width 66 height 16
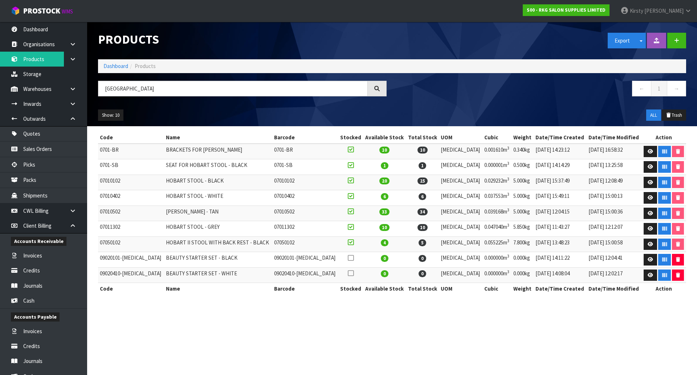
click at [122, 181] on td "07010102" at bounding box center [131, 182] width 66 height 16
click at [104, 180] on td "07010102" at bounding box center [131, 182] width 66 height 16
click at [127, 179] on td "07010102" at bounding box center [131, 182] width 66 height 16
drag, startPoint x: 124, startPoint y: 179, endPoint x: 99, endPoint y: 180, distance: 24.7
click at [99, 180] on td "07010102" at bounding box center [131, 182] width 66 height 16
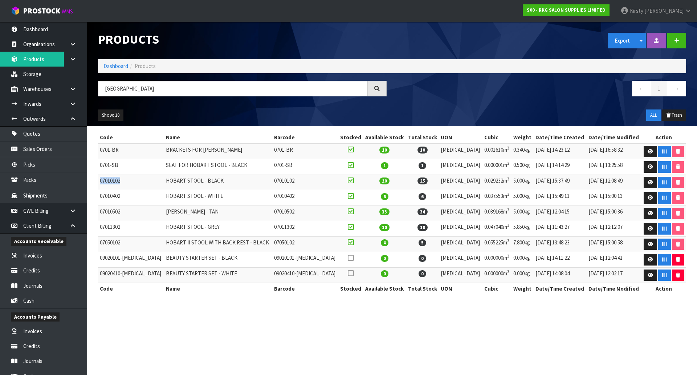
copy td "07010102"
click at [69, 91] on link at bounding box center [75, 88] width 23 height 15
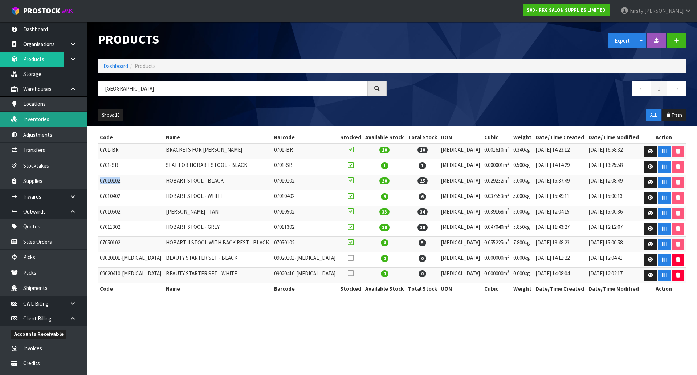
click at [43, 121] on link "Inventories" at bounding box center [43, 119] width 87 height 15
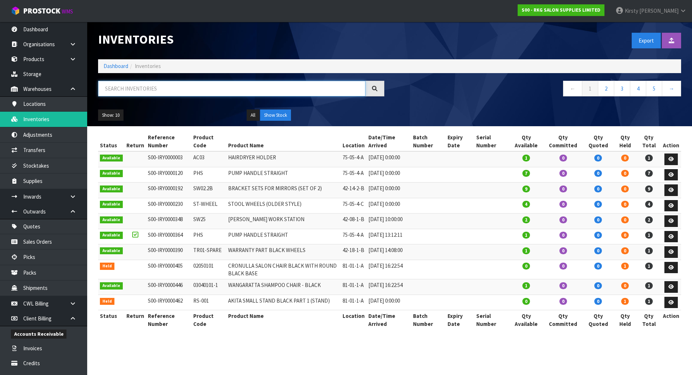
click at [108, 88] on input "text" at bounding box center [231, 89] width 267 height 16
paste input "07010102"
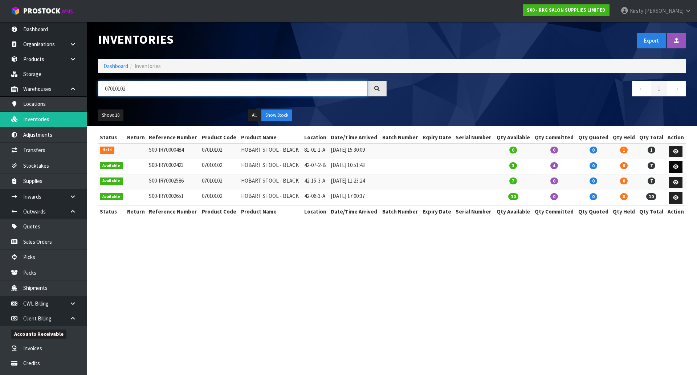
type input "07010102"
click at [676, 163] on link at bounding box center [675, 167] width 13 height 12
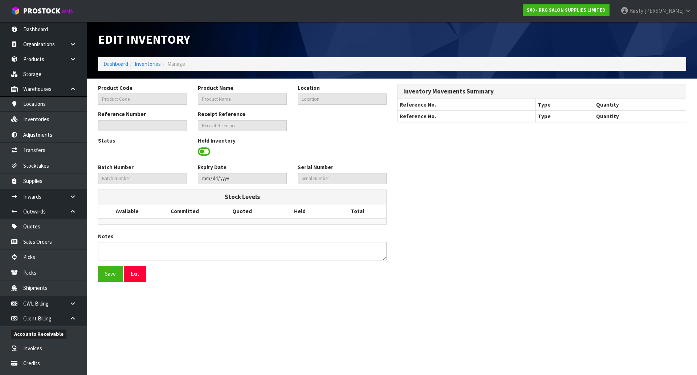
type input "07010102"
type input "HOBART STOOL - BLACK"
type input "42-07-2-B"
type input "S00-IRY0002423"
type input "S00-REC0000096"
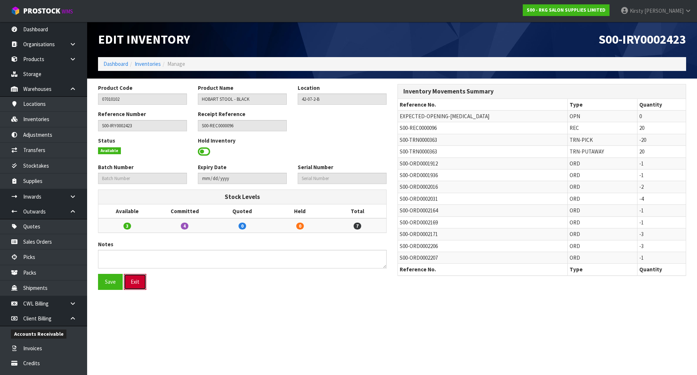
click at [138, 280] on button "Exit" at bounding box center [135, 282] width 23 height 16
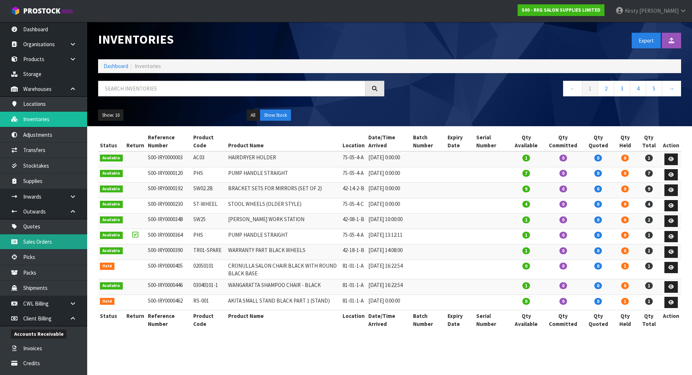
click at [46, 243] on link "Sales Orders" at bounding box center [43, 241] width 87 height 15
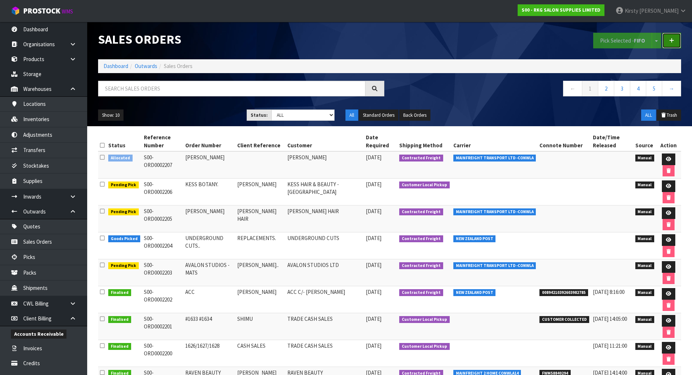
click at [675, 39] on link at bounding box center [671, 41] width 19 height 16
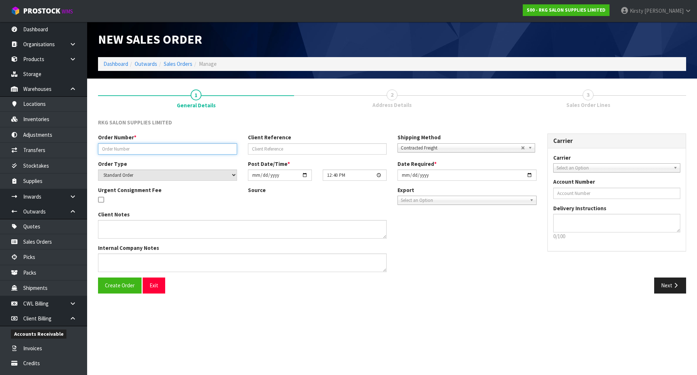
click at [102, 150] on input "text" at bounding box center [167, 148] width 139 height 11
type input "CLIPPER KINGS BARBERSHOP"
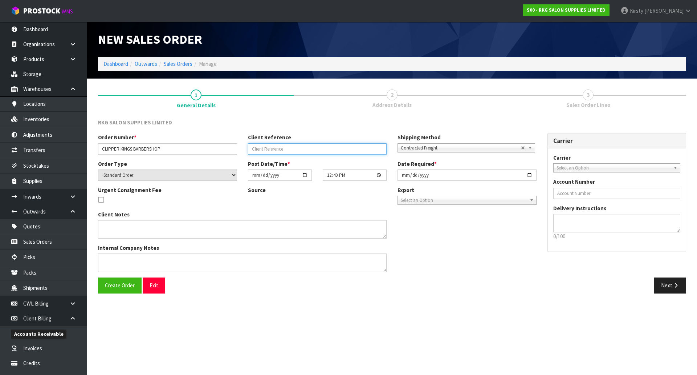
click at [282, 152] on input "text" at bounding box center [317, 148] width 139 height 11
type input "[PERSON_NAME]"
click at [124, 262] on textarea at bounding box center [242, 262] width 289 height 19
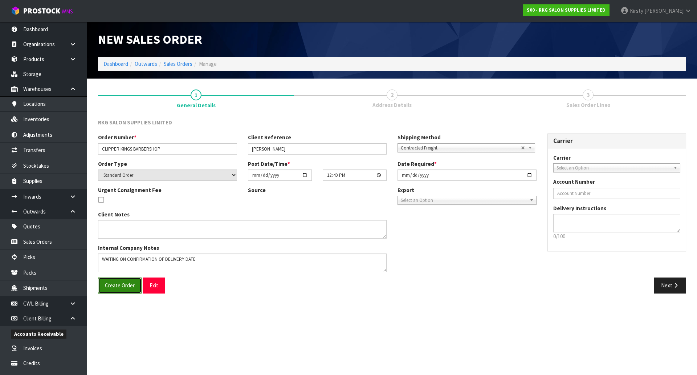
click at [117, 288] on span "Create Order" at bounding box center [120, 285] width 30 height 7
click at [206, 260] on textarea at bounding box center [242, 262] width 289 height 19
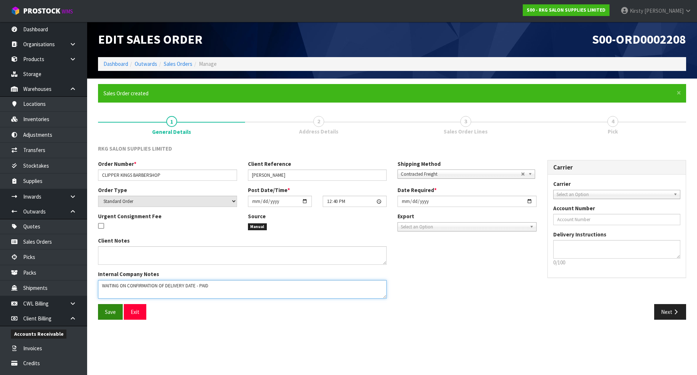
type textarea "WAITING ON CONFIRMATION OF DELIVERY DATE - PAID"
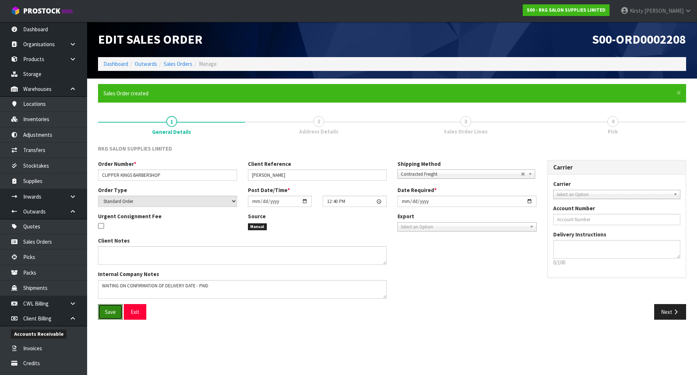
click at [113, 312] on span "Save" at bounding box center [110, 311] width 11 height 7
click at [670, 311] on button "Next" at bounding box center [671, 312] width 32 height 16
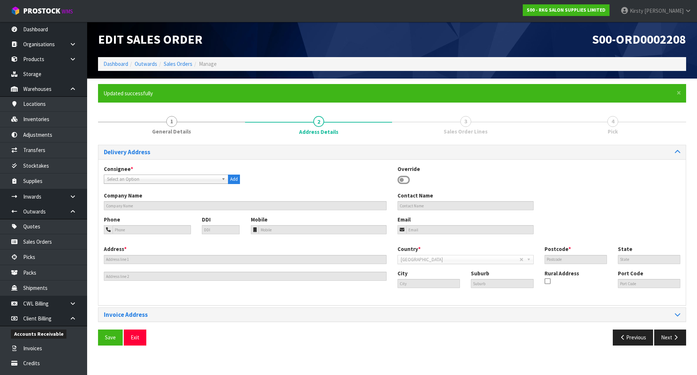
click at [403, 180] on icon at bounding box center [404, 179] width 12 height 11
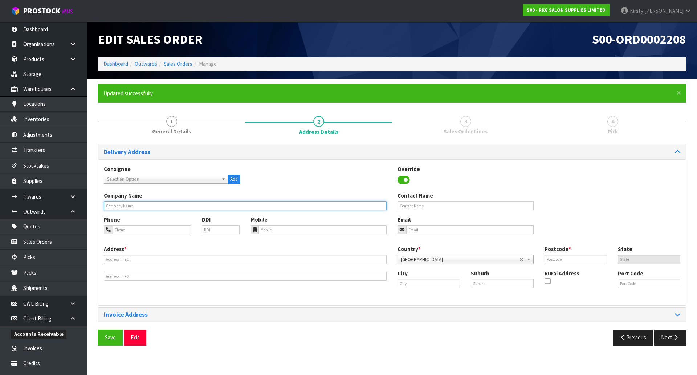
click at [132, 203] on input "text" at bounding box center [245, 205] width 283 height 9
type input "CLIPPER KINGS BARBERSHOP"
click at [410, 202] on input "text" at bounding box center [466, 205] width 136 height 9
type input "[PERSON_NAME]"
click at [135, 230] on input "tel" at bounding box center [152, 229] width 78 height 9
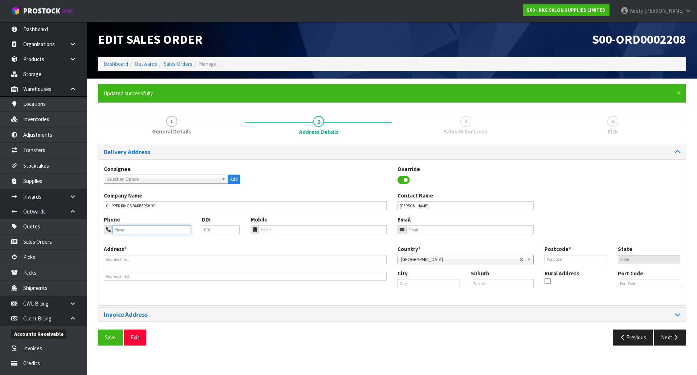
click at [121, 229] on input "tel" at bounding box center [152, 229] width 78 height 9
type input "021-244-7020"
click at [409, 228] on input "email" at bounding box center [470, 229] width 128 height 9
type input "[EMAIL_ADDRESS][DOMAIN_NAME]"
click at [108, 256] on input "text" at bounding box center [245, 259] width 283 height 9
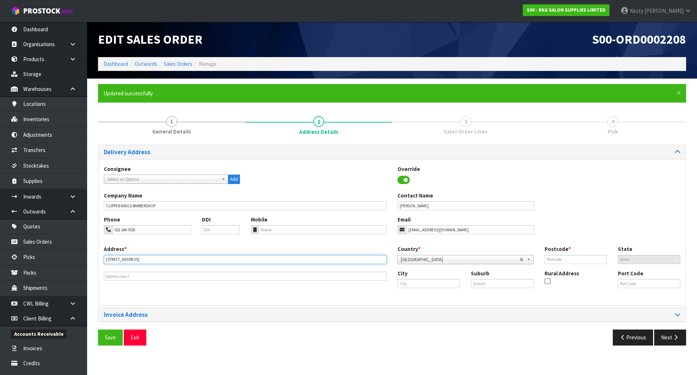
type input "[STREET_ADDRESS]"
click at [416, 287] on input "text" at bounding box center [429, 283] width 62 height 9
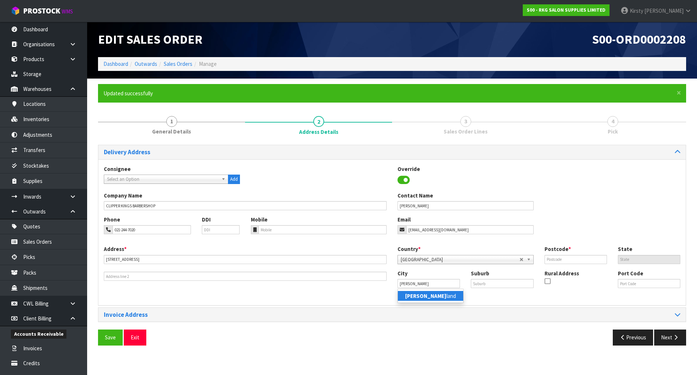
click at [416, 293] on strong "[PERSON_NAME]" at bounding box center [425, 295] width 41 height 7
type input "[GEOGRAPHIC_DATA]"
click at [488, 283] on input "text" at bounding box center [502, 283] width 62 height 9
type input "[PERSON_NAME]"
click at [594, 260] on input "text" at bounding box center [576, 259] width 62 height 9
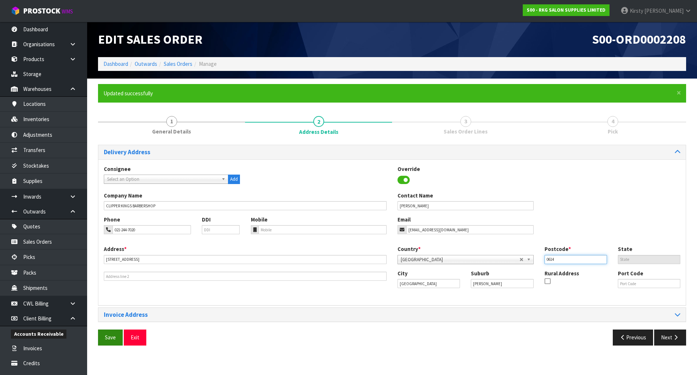
type input "0614"
click at [120, 336] on button "Save" at bounding box center [110, 337] width 25 height 16
click at [671, 340] on button "Next" at bounding box center [671, 337] width 32 height 16
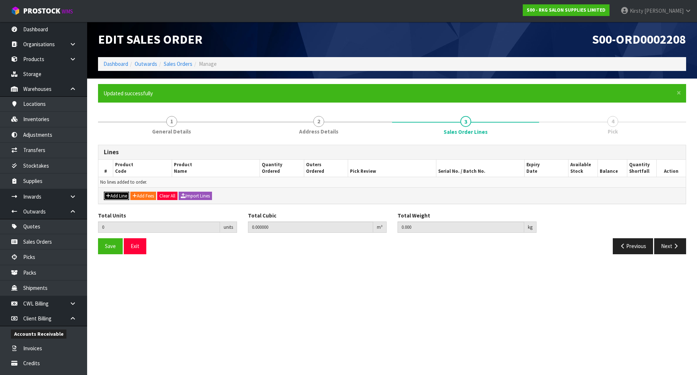
click at [120, 197] on button "Add Line" at bounding box center [116, 195] width 25 height 9
type input "0"
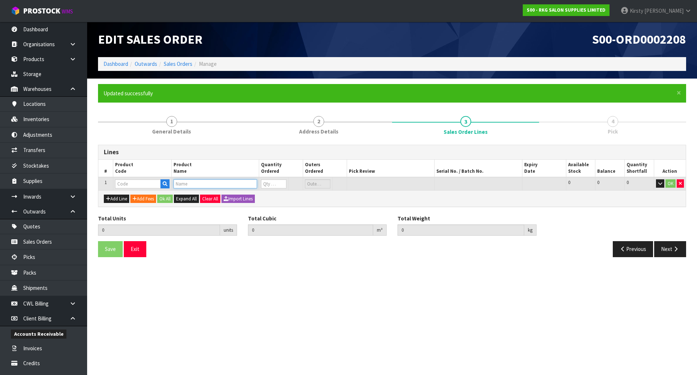
click at [179, 183] on input "text" at bounding box center [216, 183] width 84 height 9
type input "NOOSA"
click at [201, 196] on link "NOOSA [PERSON_NAME] CHAIR BLACK/BLACK FRAME" at bounding box center [243, 196] width 139 height 10
type input "NOOSA [PERSON_NAME] CHAIR BLACK/BLACK FRAME"
type input "0.000000"
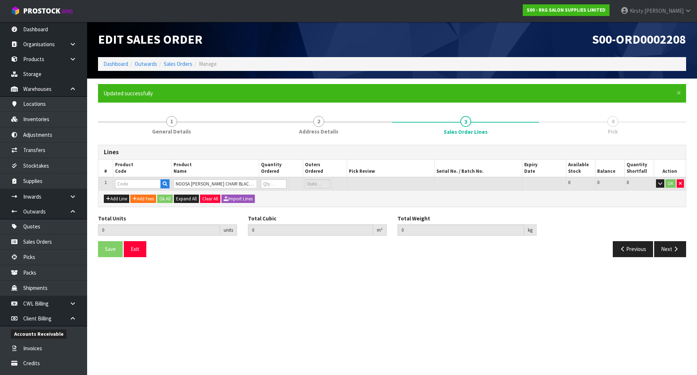
type input "0.000"
type input "04040101"
type input "0"
type input "1"
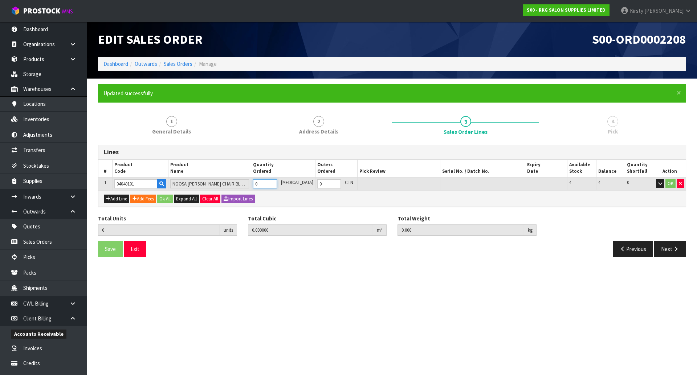
type input "0.438048"
type input "58"
type input "1"
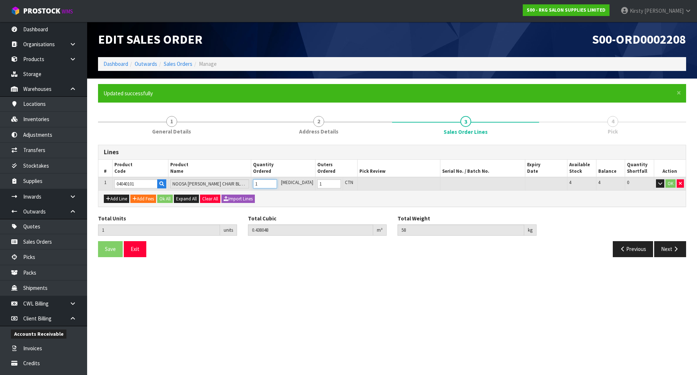
click at [277, 182] on input "1" at bounding box center [265, 183] width 24 height 9
type input "2"
type input "0.876096"
type input "116"
type input "2"
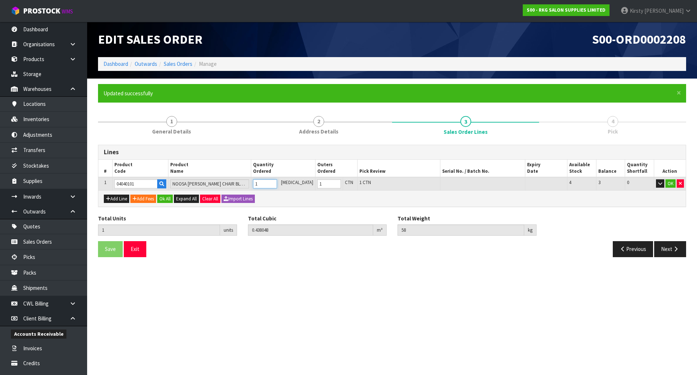
type input "2"
click at [277, 182] on input "2" at bounding box center [265, 183] width 24 height 9
type input "3"
type input "1.314144"
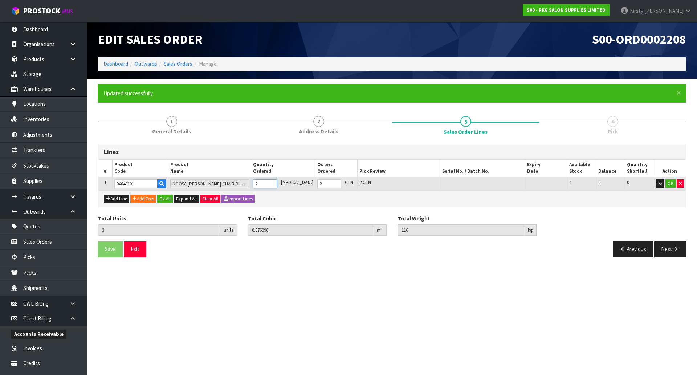
type input "174"
type input "3"
click at [277, 182] on input "3" at bounding box center [265, 183] width 24 height 9
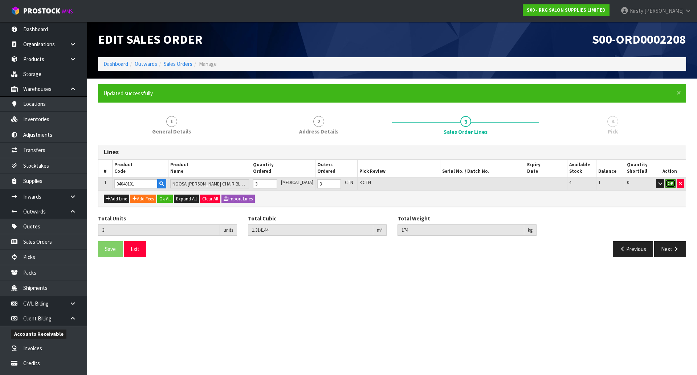
click at [671, 182] on button "OK" at bounding box center [671, 183] width 10 height 9
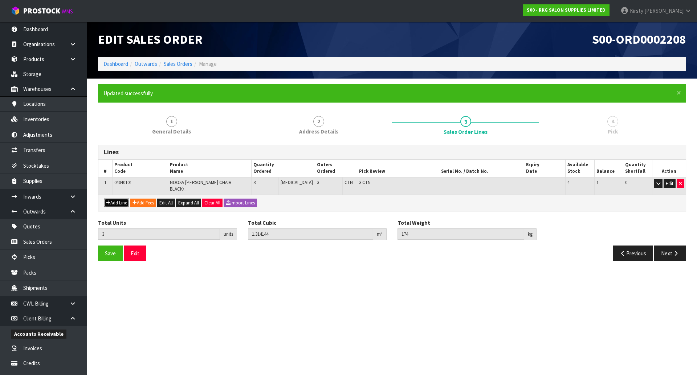
click at [114, 198] on button "Add Line" at bounding box center [116, 202] width 25 height 9
type input "0"
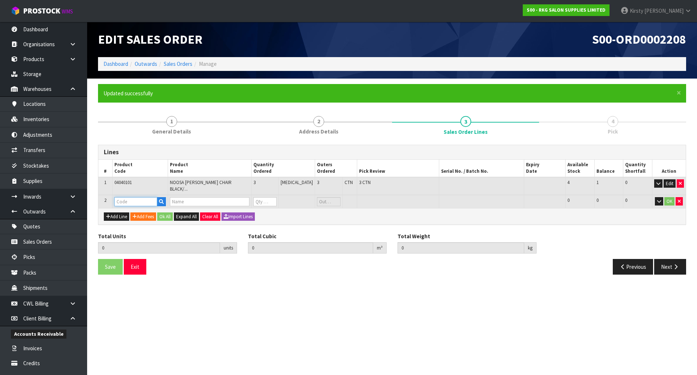
click at [117, 198] on input "text" at bounding box center [135, 201] width 43 height 9
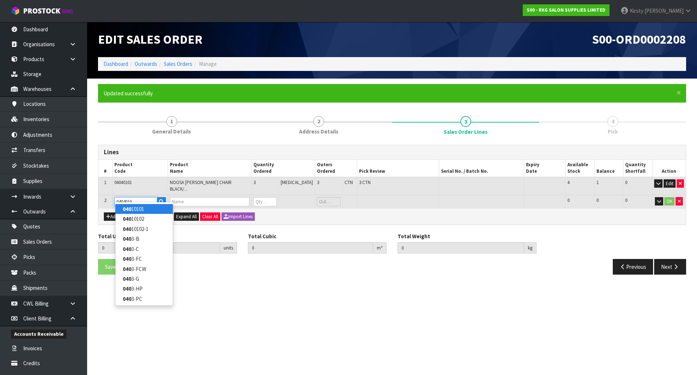
type input "04040101"
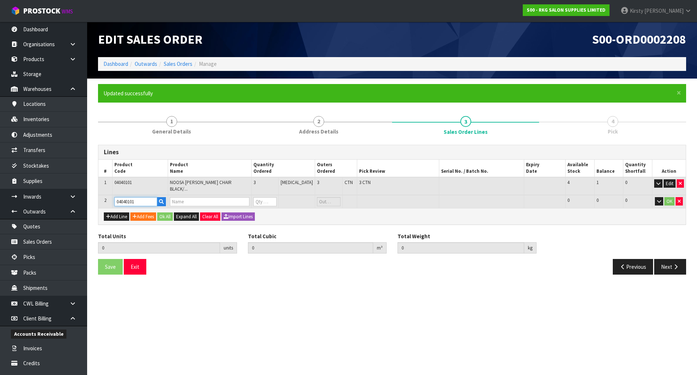
type input "3"
type input "1.314144"
type input "174"
type input "NOOSA [PERSON_NAME] CHAIR BLACK/BLACK FRAME"
type input "0"
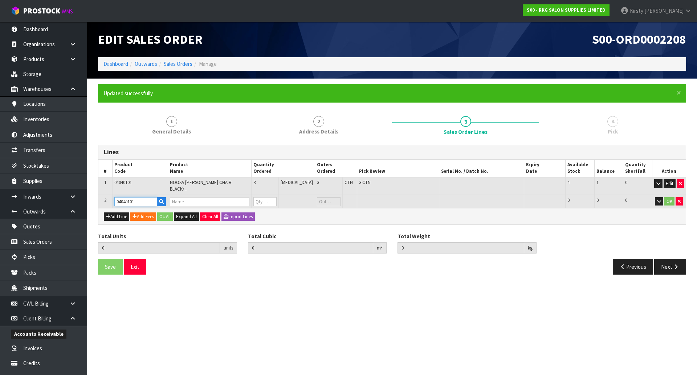
type input "0"
type input "04040101"
type input "4"
type input "1.752192"
type input "232"
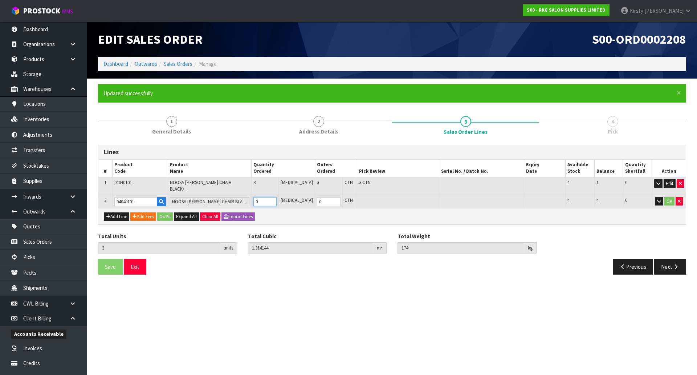
type input "1"
click at [277, 197] on input "1" at bounding box center [266, 201] width 24 height 9
click at [669, 197] on button "OK" at bounding box center [670, 201] width 10 height 9
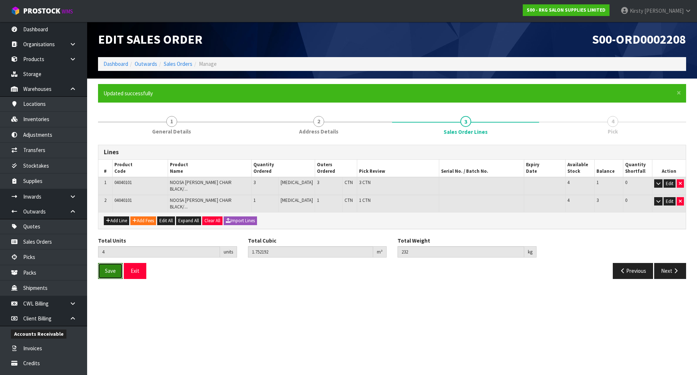
click at [113, 267] on span "Save" at bounding box center [110, 270] width 11 height 7
click at [665, 264] on button "Next" at bounding box center [671, 271] width 32 height 16
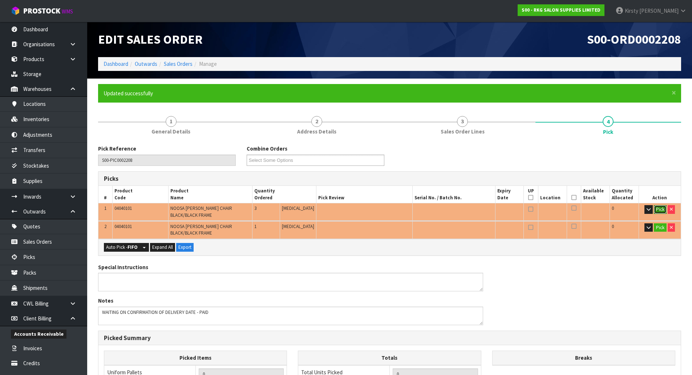
click at [659, 209] on button "Pick" at bounding box center [660, 209] width 13 height 9
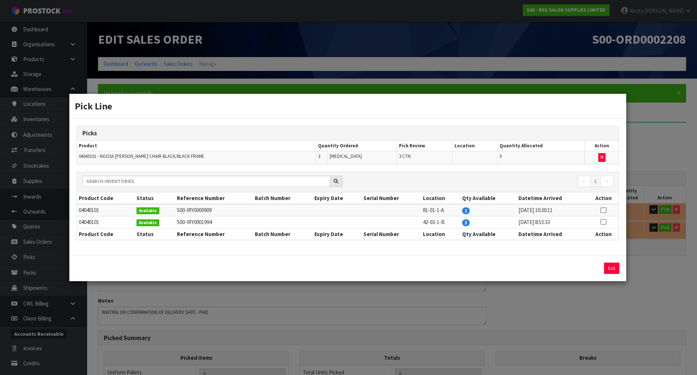
click at [605, 222] on icon at bounding box center [604, 222] width 6 height 0
click at [593, 267] on button "Assign Pick" at bounding box center [588, 267] width 30 height 11
type input "3"
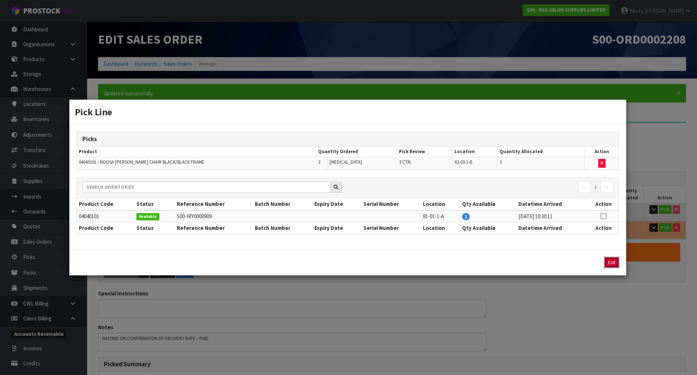
click at [614, 264] on button "Exit" at bounding box center [611, 261] width 15 height 11
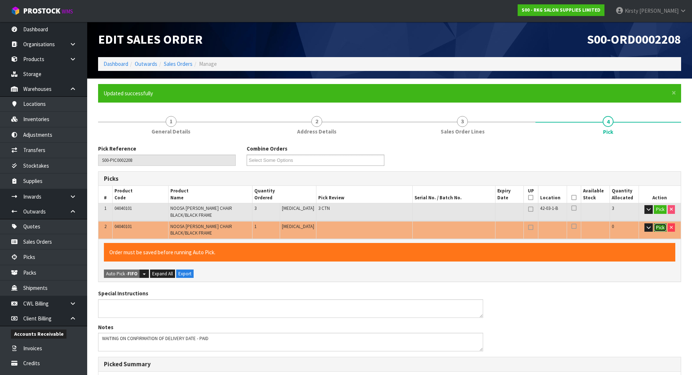
click at [660, 226] on button "Pick" at bounding box center [660, 227] width 13 height 9
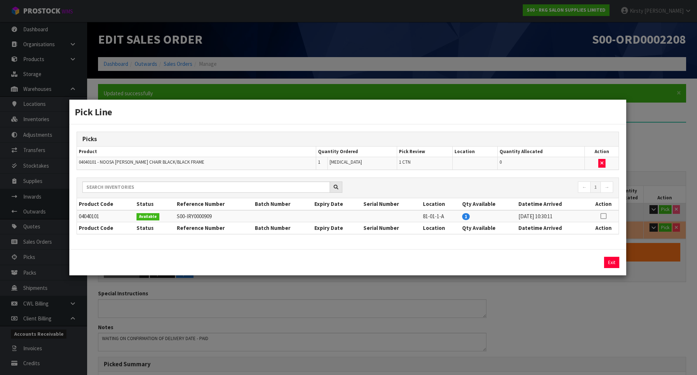
click at [605, 216] on icon at bounding box center [604, 216] width 6 height 0
click at [586, 262] on button "Assign Pick" at bounding box center [588, 261] width 30 height 11
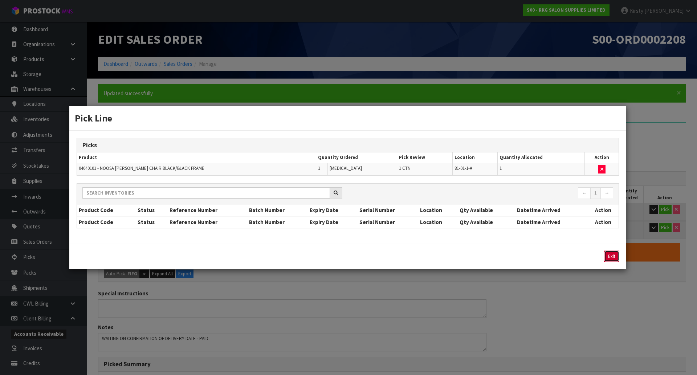
click at [616, 257] on button "Exit" at bounding box center [611, 255] width 15 height 11
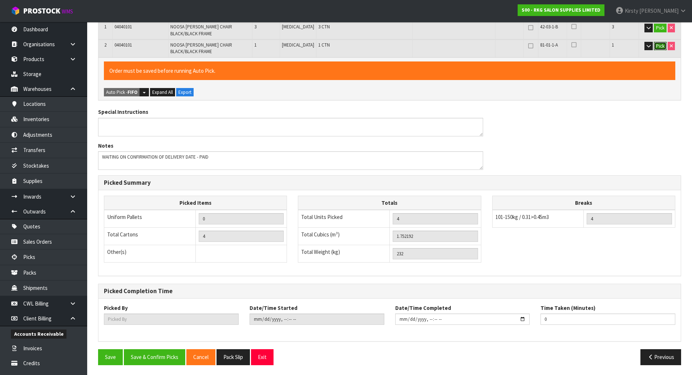
scroll to position [182, 0]
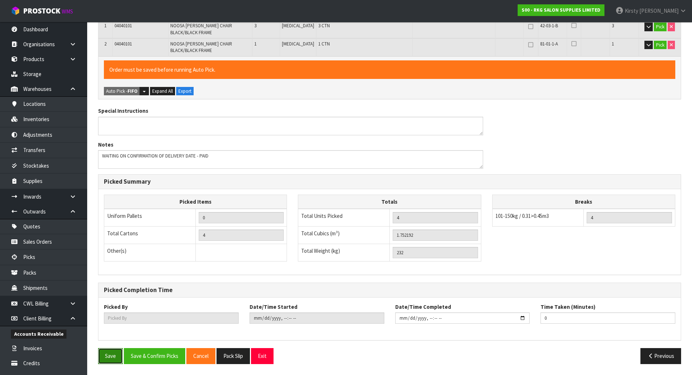
click at [109, 358] on button "Save" at bounding box center [110, 356] width 25 height 16
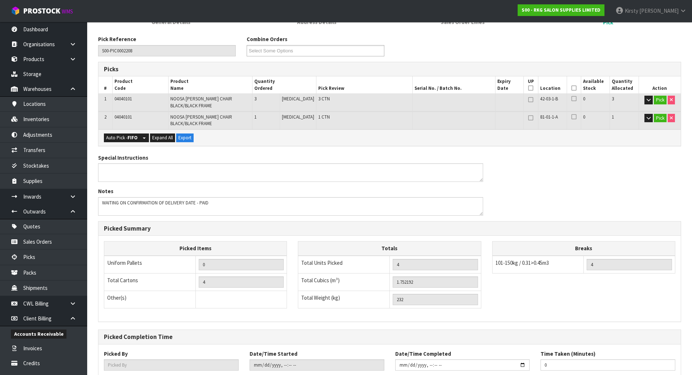
scroll to position [145, 0]
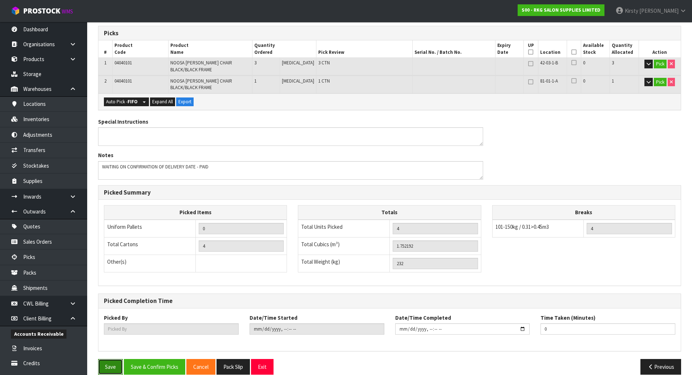
click at [113, 365] on button "Save" at bounding box center [110, 367] width 25 height 16
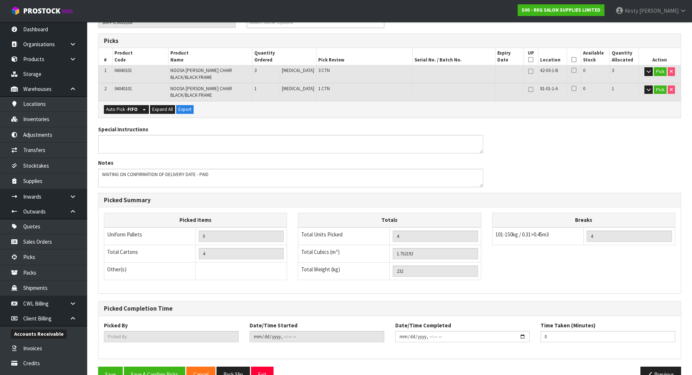
scroll to position [156, 0]
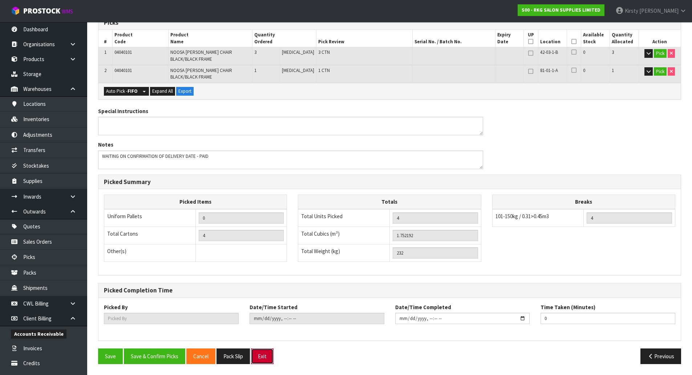
click at [266, 356] on button "Exit" at bounding box center [262, 356] width 23 height 16
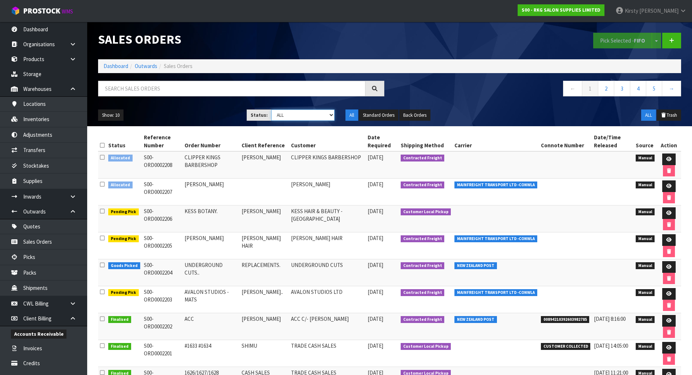
drag, startPoint x: 331, startPoint y: 114, endPoint x: 326, endPoint y: 116, distance: 4.6
click at [331, 114] on select "Draft Pending Allocated Pending Pick Goods Picked Goods Packed Pending Charges …" at bounding box center [302, 114] width 63 height 11
click at [271, 109] on select "Draft Pending Allocated Pending Pick Goods Picked Goods Packed Pending Charges …" at bounding box center [302, 114] width 63 height 11
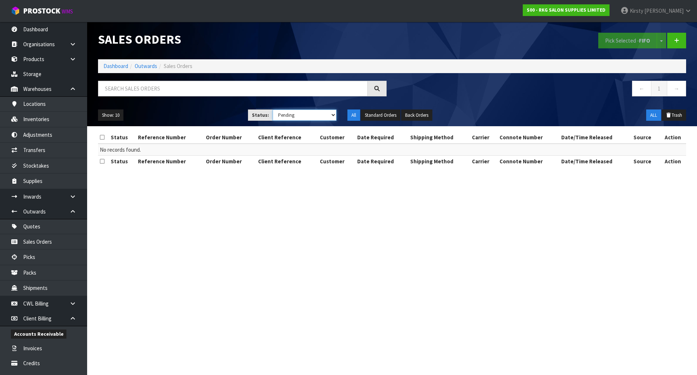
click at [330, 116] on select "Draft Pending Allocated Pending Pick Goods Picked Goods Packed Pending Charges …" at bounding box center [305, 114] width 64 height 11
click at [273, 109] on select "Draft Pending Allocated Pending Pick Goods Picked Goods Packed Pending Charges …" at bounding box center [305, 114] width 64 height 11
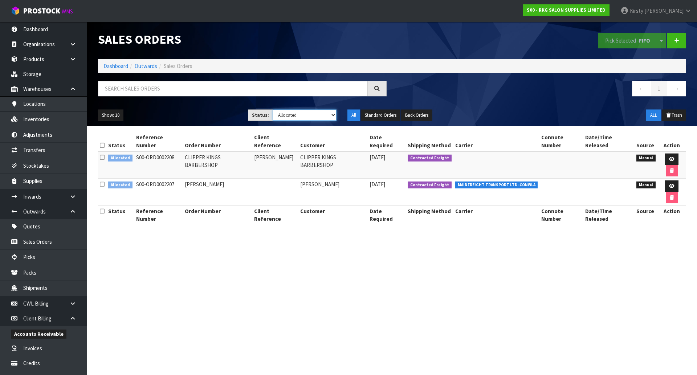
click at [332, 116] on select "Draft Pending Allocated Pending Pick Goods Picked Goods Packed Pending Charges …" at bounding box center [305, 114] width 64 height 11
click at [273, 109] on select "Draft Pending Allocated Pending Pick Goods Picked Goods Packed Pending Charges …" at bounding box center [305, 114] width 64 height 11
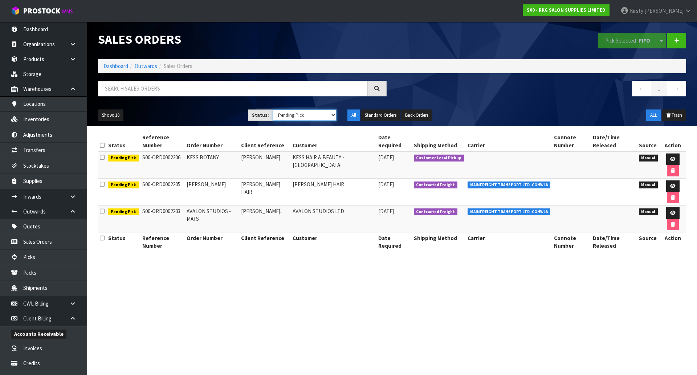
click at [332, 117] on select "Draft Pending Allocated Pending Pick Goods Picked Goods Packed Pending Charges …" at bounding box center [305, 114] width 64 height 11
click at [273, 109] on select "Draft Pending Allocated Pending Pick Goods Picked Goods Packed Pending Charges …" at bounding box center [305, 114] width 64 height 11
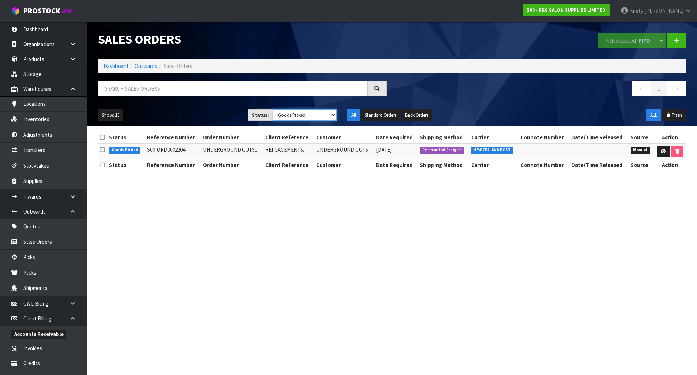
click at [333, 117] on select "Draft Pending Allocated Pending Pick Goods Picked Goods Packed Pending Charges …" at bounding box center [305, 114] width 64 height 11
click at [273, 109] on select "Draft Pending Allocated Pending Pick Goods Picked Goods Packed Pending Charges …" at bounding box center [305, 114] width 64 height 11
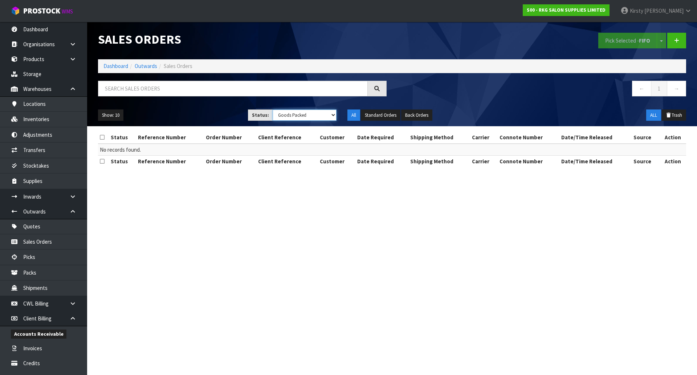
click at [333, 117] on select "Draft Pending Allocated Pending Pick Goods Picked Goods Packed Pending Charges …" at bounding box center [305, 114] width 64 height 11
click at [273, 109] on select "Draft Pending Allocated Pending Pick Goods Picked Goods Packed Pending Charges …" at bounding box center [305, 114] width 64 height 11
click at [333, 116] on select "Draft Pending Allocated Pending Pick Goods Picked Goods Packed Pending Charges …" at bounding box center [305, 114] width 64 height 11
click at [273, 109] on select "Draft Pending Allocated Pending Pick Goods Picked Goods Packed Pending Charges …" at bounding box center [305, 114] width 64 height 11
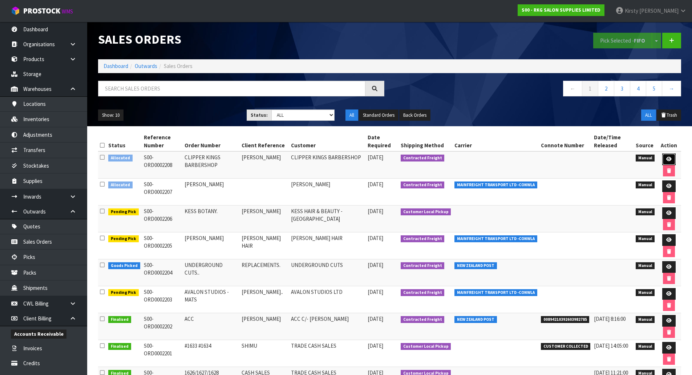
click at [667, 155] on link at bounding box center [668, 159] width 13 height 12
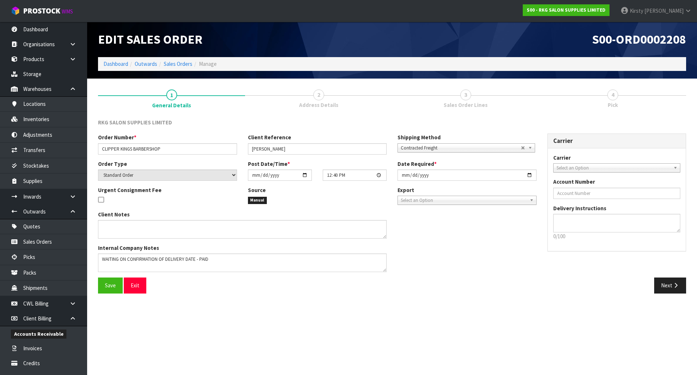
click at [326, 99] on link "2 Address Details" at bounding box center [318, 98] width 147 height 29
click at [671, 284] on button "Next" at bounding box center [671, 285] width 32 height 16
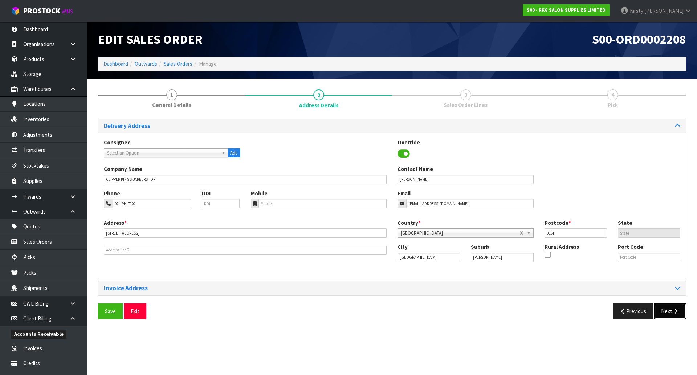
drag, startPoint x: 669, startPoint y: 310, endPoint x: 572, endPoint y: 262, distance: 108.2
click at [669, 310] on button "Next" at bounding box center [671, 311] width 32 height 16
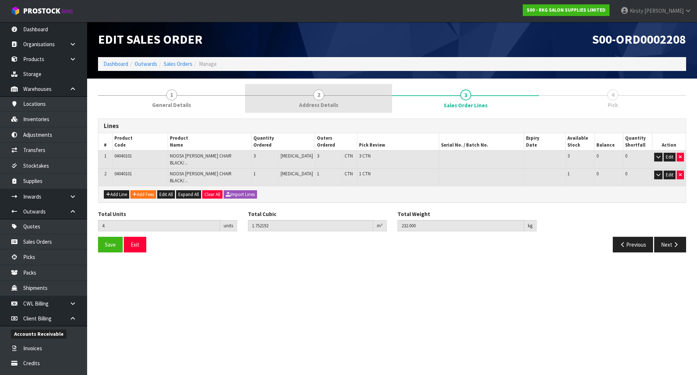
click at [319, 98] on span "2" at bounding box center [318, 94] width 11 height 11
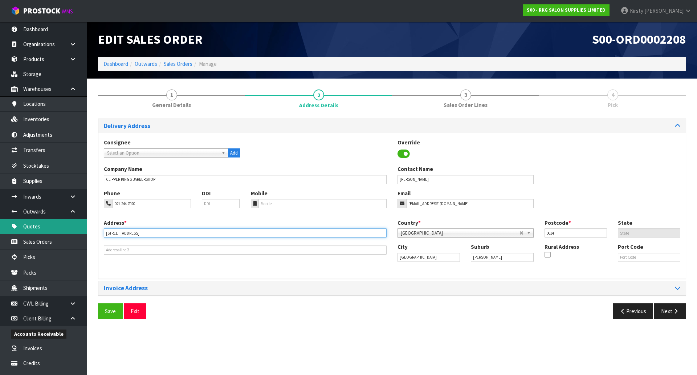
drag, startPoint x: 148, startPoint y: 232, endPoint x: 80, endPoint y: 231, distance: 67.9
click at [80, 231] on body "Toggle navigation ProStock WMS S00 - RKG SALON SUPPLIES LIMITED [PERSON_NAME] L…" at bounding box center [348, 187] width 697 height 375
click at [124, 232] on input "3/39" at bounding box center [245, 232] width 283 height 9
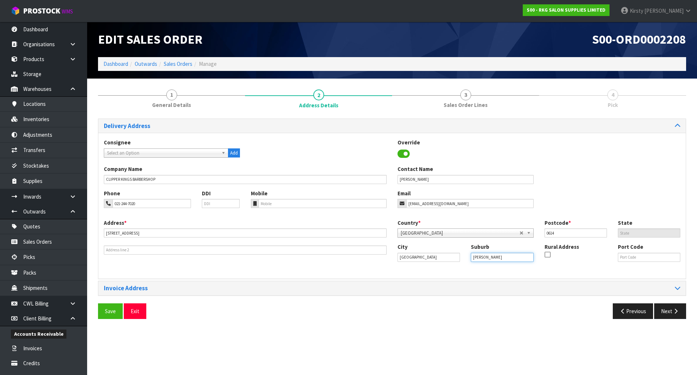
drag, startPoint x: 487, startPoint y: 257, endPoint x: 434, endPoint y: 261, distance: 53.2
click at [434, 261] on div "City [GEOGRAPHIC_DATA] Suburb [PERSON_NAME] Rural Address Port Code" at bounding box center [539, 255] width 294 height 25
drag, startPoint x: 558, startPoint y: 230, endPoint x: 531, endPoint y: 231, distance: 26.9
click at [531, 231] on div "Country * [GEOGRAPHIC_DATA] [GEOGRAPHIC_DATA] [GEOGRAPHIC_DATA] [GEOGRAPHIC_DAT…" at bounding box center [539, 231] width 294 height 24
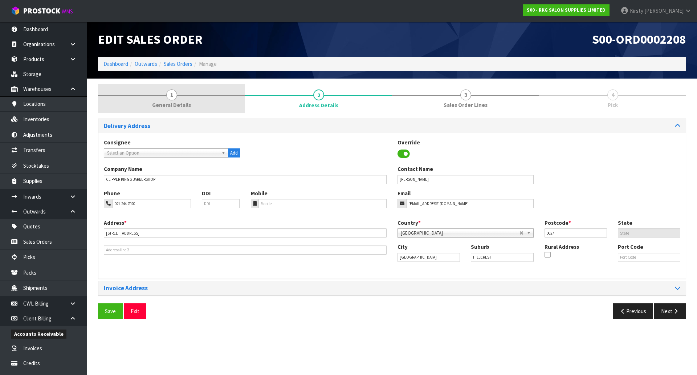
click at [176, 100] on link "1 General Details" at bounding box center [171, 98] width 147 height 29
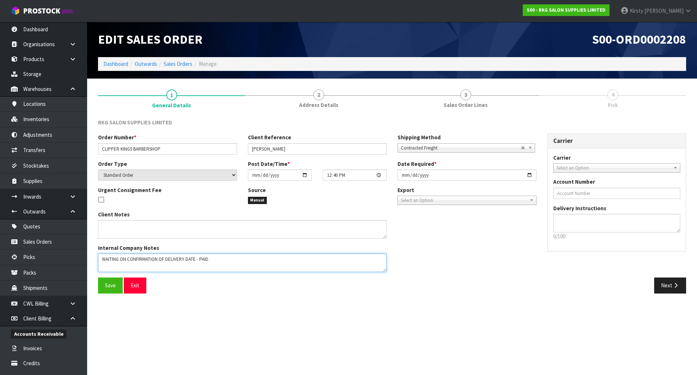
drag, startPoint x: 208, startPoint y: 259, endPoint x: 101, endPoint y: 259, distance: 106.4
click at [101, 259] on textarea at bounding box center [242, 262] width 289 height 19
click at [108, 282] on span "Save" at bounding box center [110, 285] width 11 height 7
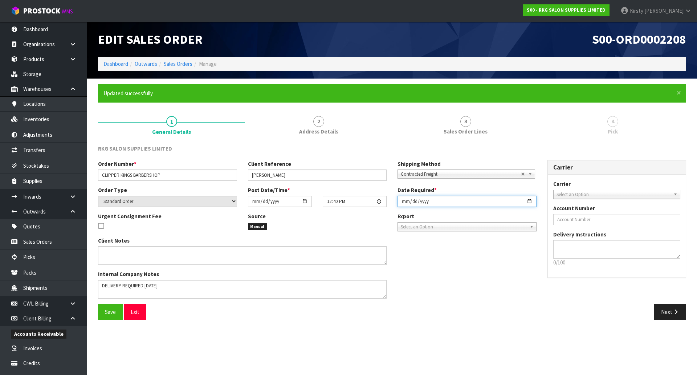
click at [404, 203] on input "[DATE]" at bounding box center [467, 200] width 139 height 11
click at [104, 307] on button "Save" at bounding box center [110, 312] width 25 height 16
drag, startPoint x: 133, startPoint y: 312, endPoint x: 278, endPoint y: 311, distance: 145.3
click at [276, 318] on div "Save Exit" at bounding box center [243, 312] width 300 height 16
click at [110, 310] on span "Save" at bounding box center [110, 311] width 11 height 7
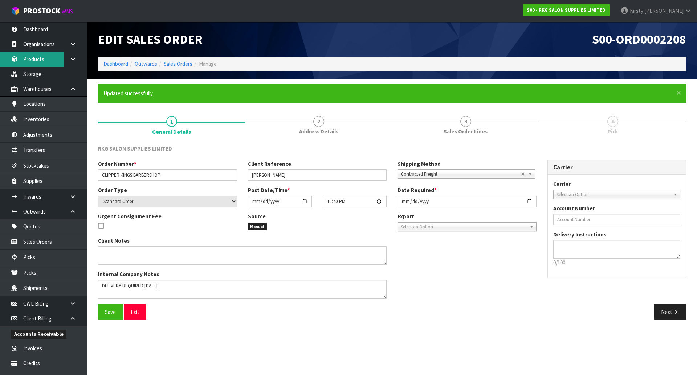
click at [42, 60] on link "Products" at bounding box center [43, 59] width 87 height 15
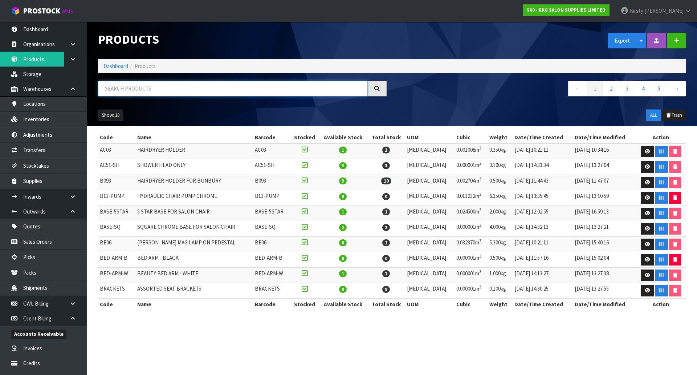
click at [128, 88] on input "text" at bounding box center [233, 89] width 270 height 16
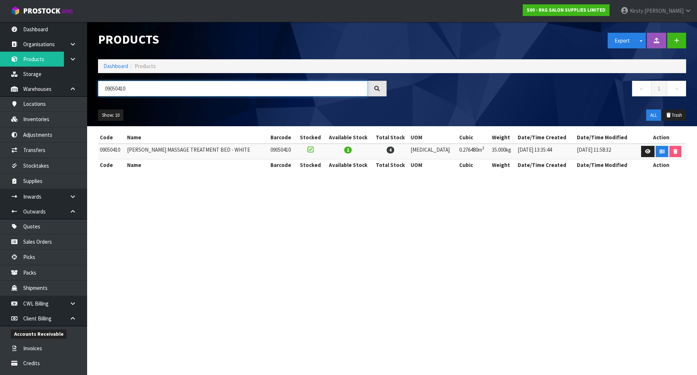
drag, startPoint x: 127, startPoint y: 93, endPoint x: 96, endPoint y: 93, distance: 31.6
click at [96, 93] on div "09050410" at bounding box center [243, 91] width 300 height 21
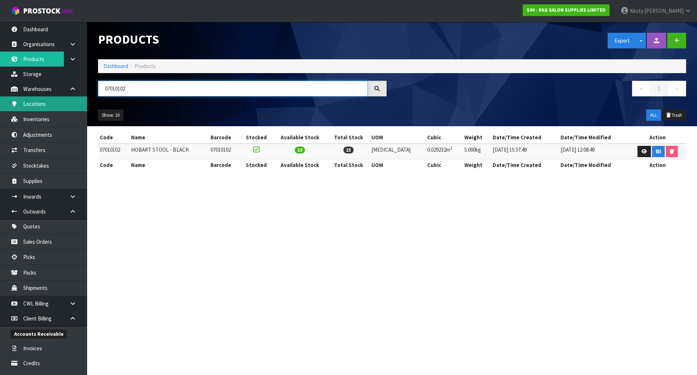
drag, startPoint x: 128, startPoint y: 93, endPoint x: 75, endPoint y: 97, distance: 53.2
click at [75, 97] on body "Toggle navigation ProStock WMS S00 - RKG SALON SUPPLIES LIMITED [PERSON_NAME] L…" at bounding box center [348, 187] width 697 height 375
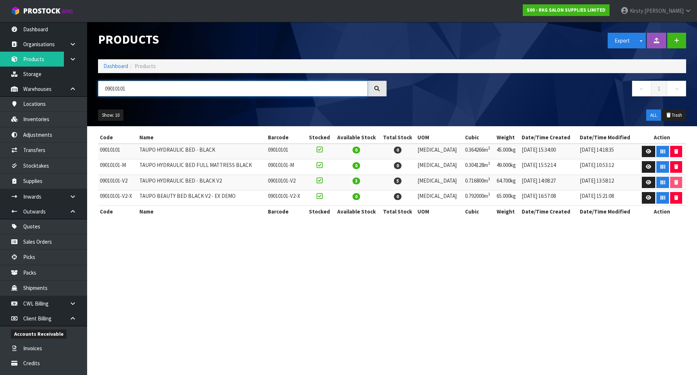
drag, startPoint x: 140, startPoint y: 89, endPoint x: 98, endPoint y: 91, distance: 42.2
click at [98, 91] on input "09010101" at bounding box center [233, 89] width 270 height 16
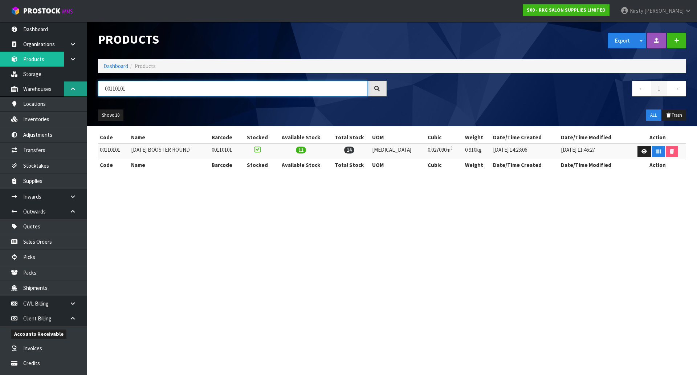
drag, startPoint x: 144, startPoint y: 89, endPoint x: 71, endPoint y: 93, distance: 72.8
click at [71, 93] on body "Toggle navigation ProStock WMS S00 - RKG SALON SUPPLIES LIMITED [PERSON_NAME] L…" at bounding box center [348, 187] width 697 height 375
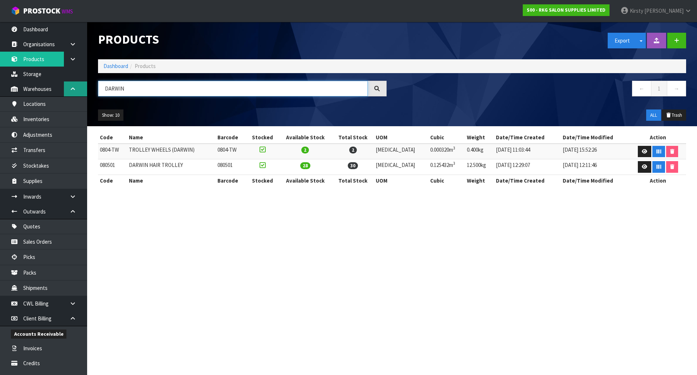
drag, startPoint x: 129, startPoint y: 86, endPoint x: 70, endPoint y: 93, distance: 58.5
click at [70, 93] on body "Toggle navigation ProStock WMS S00 - RKG SALON SUPPLIES LIMITED [PERSON_NAME] L…" at bounding box center [348, 187] width 697 height 375
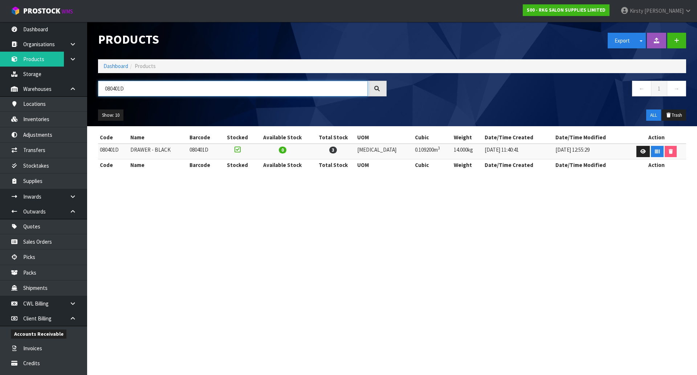
drag, startPoint x: 130, startPoint y: 90, endPoint x: 99, endPoint y: 93, distance: 31.4
click at [99, 93] on input "080401D" at bounding box center [233, 89] width 270 height 16
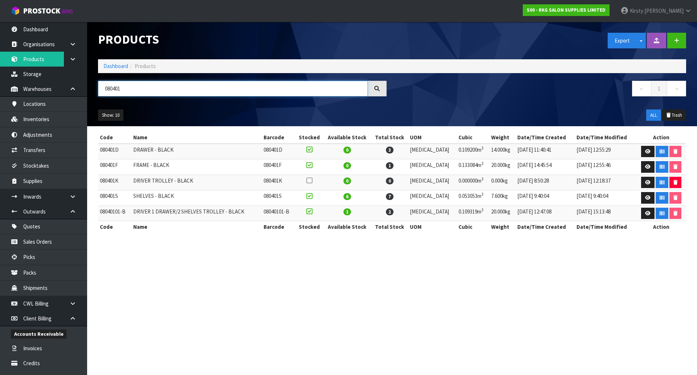
drag, startPoint x: 121, startPoint y: 89, endPoint x: 85, endPoint y: 91, distance: 36.7
click at [85, 91] on body "Toggle navigation ProStock WMS S00 - RKG SALON SUPPLIES LIMITED [PERSON_NAME] L…" at bounding box center [348, 187] width 697 height 375
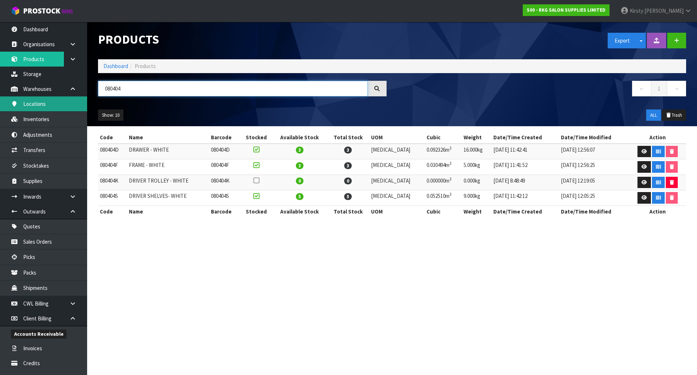
drag, startPoint x: 135, startPoint y: 88, endPoint x: 61, endPoint y: 100, distance: 75.4
click at [61, 100] on body "Toggle navigation ProStock WMS S00 - RKG SALON SUPPLIES LIMITED [PERSON_NAME] L…" at bounding box center [348, 187] width 697 height 375
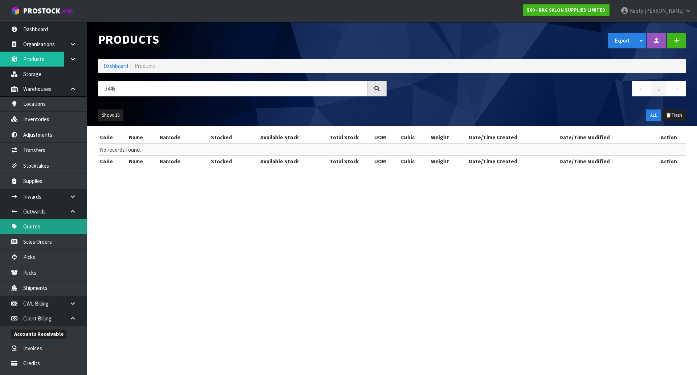
click at [40, 223] on link "Quotes" at bounding box center [43, 226] width 87 height 15
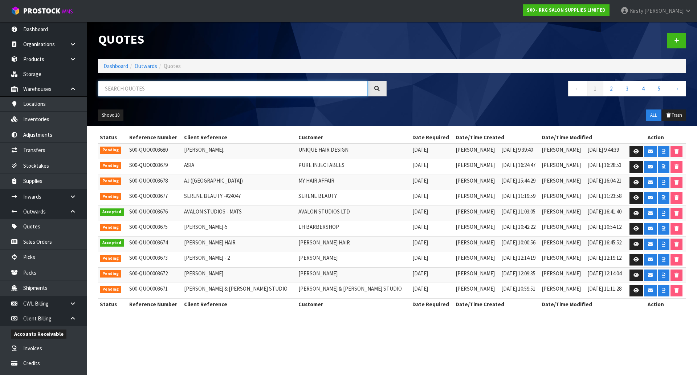
click at [123, 88] on input "text" at bounding box center [233, 89] width 270 height 16
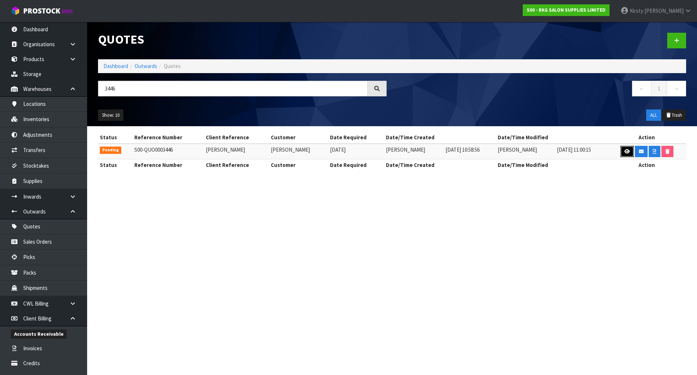
click at [626, 150] on icon at bounding box center [627, 151] width 5 height 5
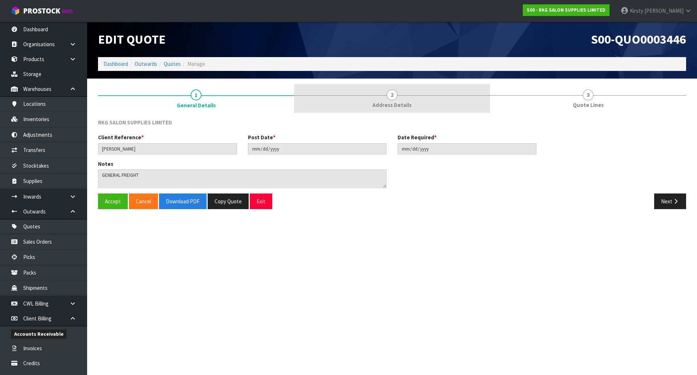
click at [392, 93] on span "2" at bounding box center [392, 94] width 11 height 11
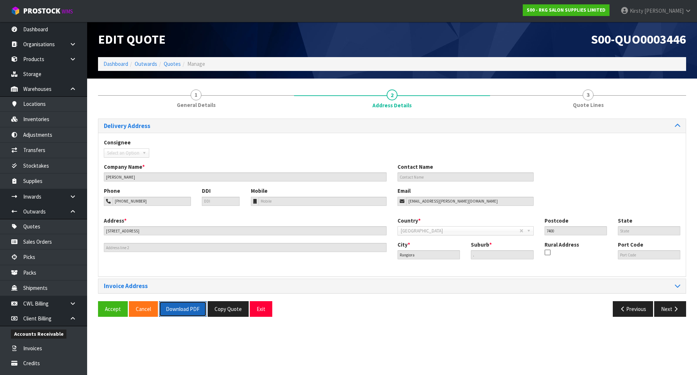
click at [171, 310] on button "Download PDF" at bounding box center [183, 309] width 48 height 16
click at [73, 88] on icon at bounding box center [72, 88] width 7 height 5
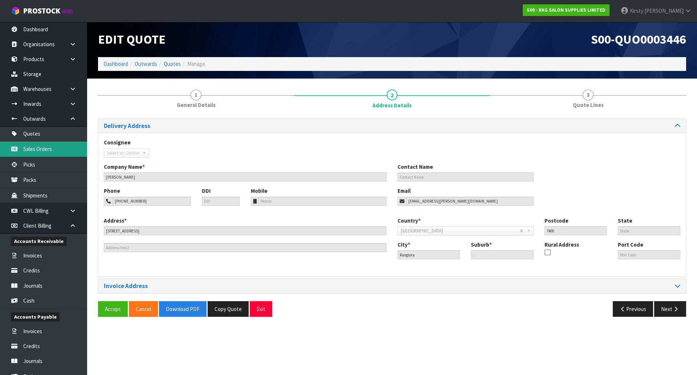
click at [43, 147] on link "Sales Orders" at bounding box center [43, 148] width 87 height 15
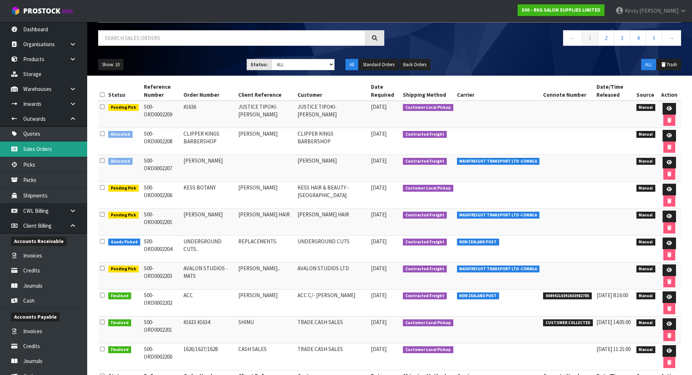
scroll to position [78, 0]
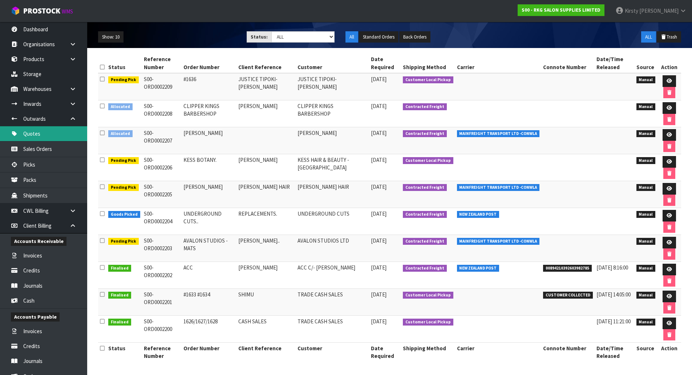
click at [32, 132] on link "Quotes" at bounding box center [43, 133] width 87 height 15
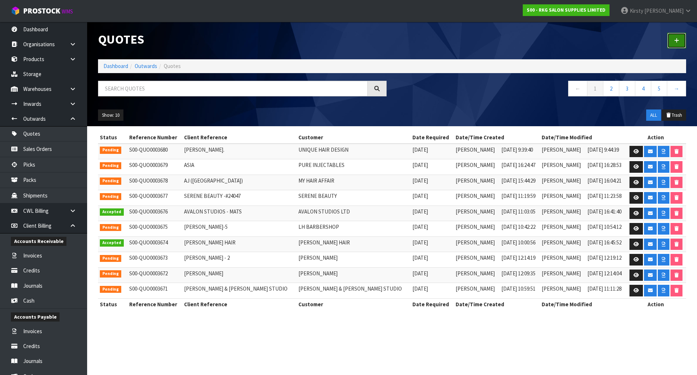
click at [676, 40] on icon at bounding box center [677, 40] width 5 height 5
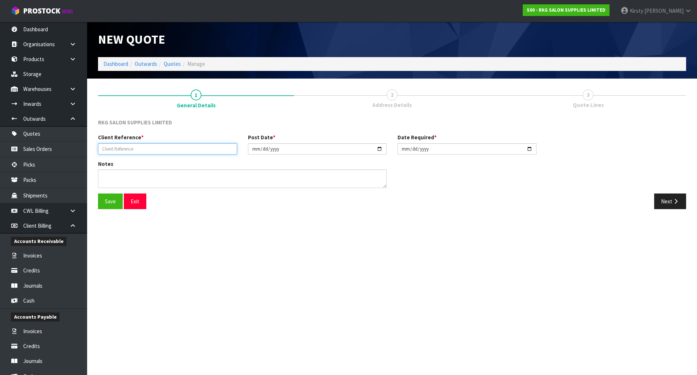
click at [128, 148] on input "text" at bounding box center [167, 148] width 139 height 11
click at [104, 203] on button "Save" at bounding box center [110, 201] width 25 height 16
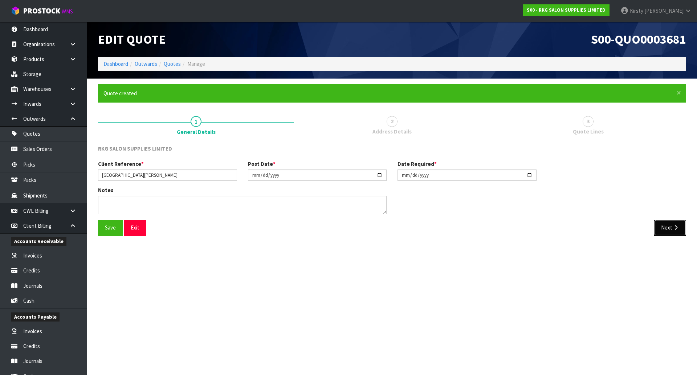
click at [669, 226] on button "Next" at bounding box center [671, 227] width 32 height 16
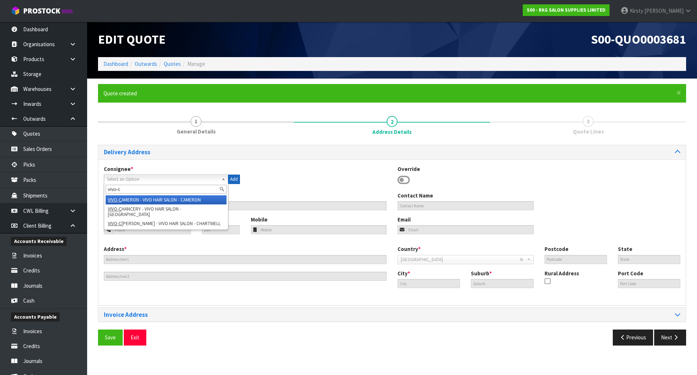
type input "vivo-c"
click at [232, 182] on button "Add" at bounding box center [234, 178] width 12 height 9
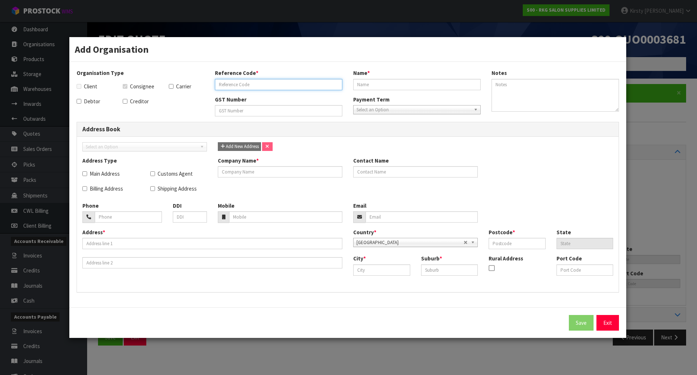
click at [246, 86] on input "text" at bounding box center [279, 84] width 128 height 11
type input "VIVO-CENTREPLACE"
click at [373, 84] on input "text" at bounding box center [417, 84] width 128 height 11
type input "VIVO HAIR CENTRE PLACE"
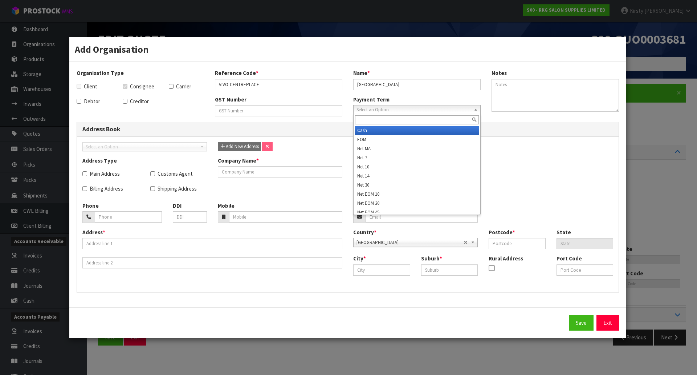
click at [377, 111] on span "Select an Option" at bounding box center [414, 109] width 114 height 9
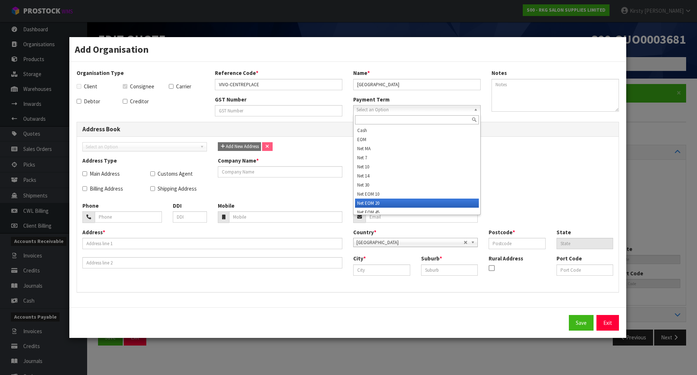
click at [370, 202] on li "Net EOM 20" at bounding box center [417, 202] width 124 height 9
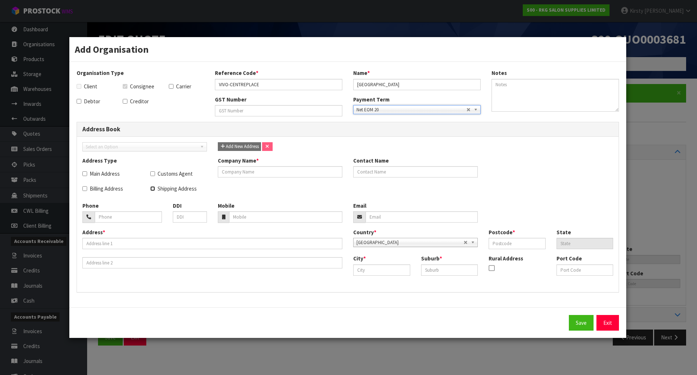
click at [154, 189] on input "Shipping Address" at bounding box center [152, 188] width 5 height 5
checkbox input "true"
click at [247, 171] on input "text" at bounding box center [280, 171] width 125 height 11
type input "VIVO HAIR CENTRE PLACE"
click at [112, 243] on input "text" at bounding box center [212, 243] width 260 height 11
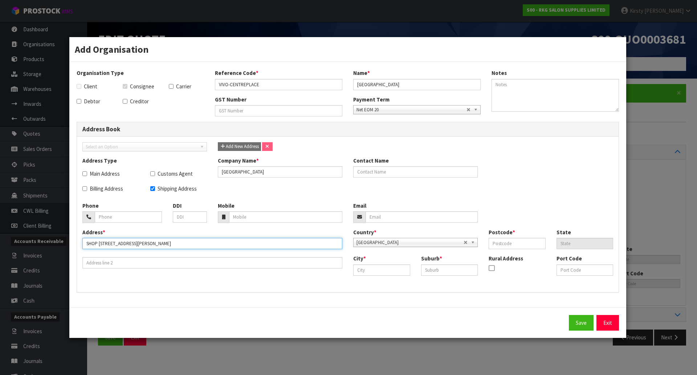
type input "SHOP 74/18 WORLEY PLACE"
click at [357, 270] on input "text" at bounding box center [381, 269] width 57 height 11
type input "Hamilton"
click at [428, 272] on input "text" at bounding box center [449, 269] width 57 height 11
type input "."
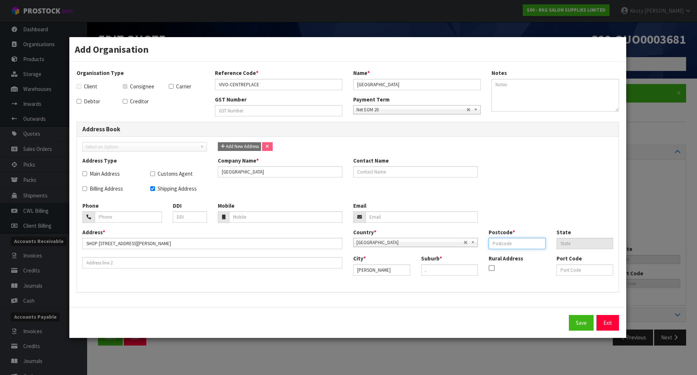
click at [505, 246] on input "text" at bounding box center [517, 243] width 57 height 11
type input "3204"
drag, startPoint x: 86, startPoint y: 244, endPoint x: 149, endPoint y: 245, distance: 62.5
click at [149, 245] on input "SHOP 74/18 WORLEY PLACE" at bounding box center [212, 243] width 260 height 11
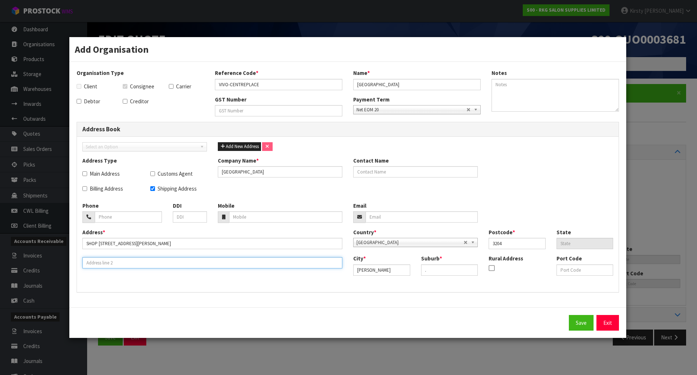
click at [96, 266] on input "text" at bounding box center [212, 262] width 260 height 11
paste input "SHOP 74/18 WORLEY PLACE"
type input "SHOP 74/18 WORLEY PLACE"
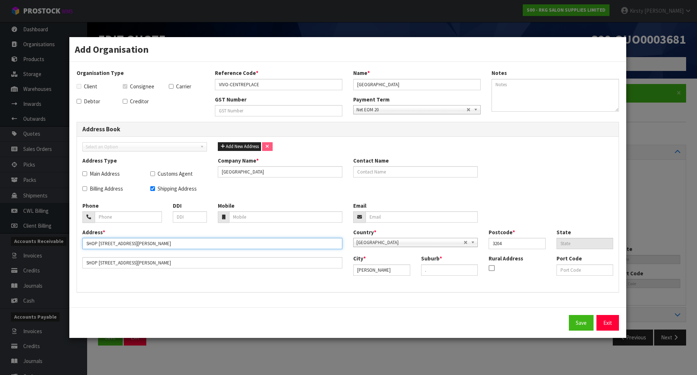
drag, startPoint x: 150, startPoint y: 240, endPoint x: 72, endPoint y: 243, distance: 78.5
click at [72, 243] on div "Organisation Type Client Consignee Carrier Debtor Creditor Reference Code * VIV…" at bounding box center [347, 184] width 557 height 245
type input "CENTRE PLACE"
click at [105, 218] on input "tel" at bounding box center [128, 216] width 67 height 11
paste input "07 839 4197"
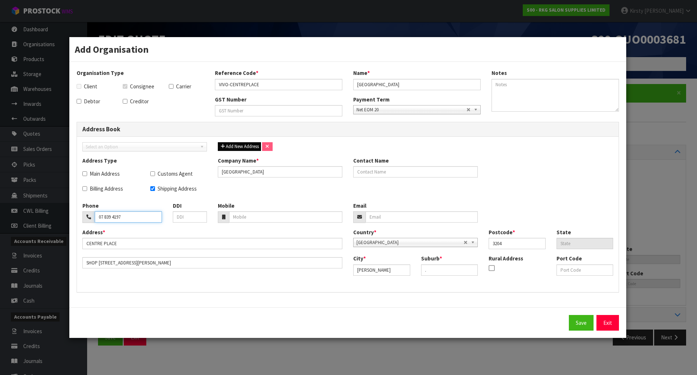
type input "07 839 4197"
click at [247, 147] on span "Add New Address" at bounding box center [239, 146] width 39 height 6
checkbox input "false"
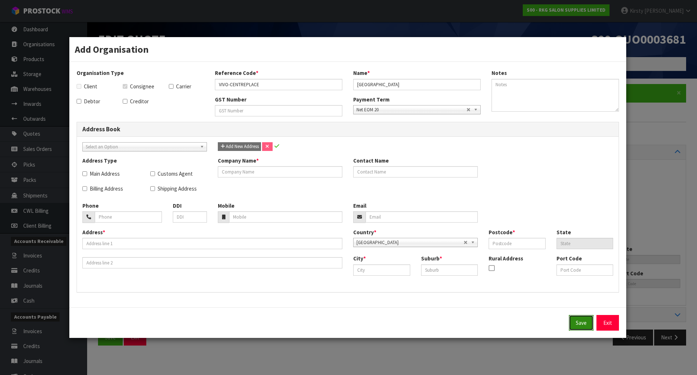
click at [580, 321] on button "Save" at bounding box center [581, 323] width 25 height 16
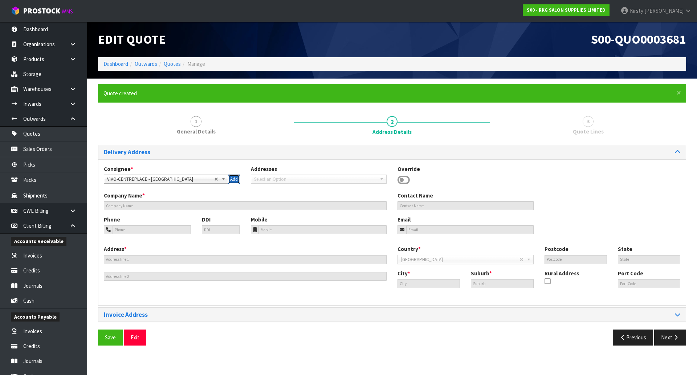
type input "VIVO HAIR CENTRE PLACE"
type input "07 839 4197"
type input "CENTRE PLACE"
type input "SHOP 74/18 WORLEY PLACE"
type input "3204"
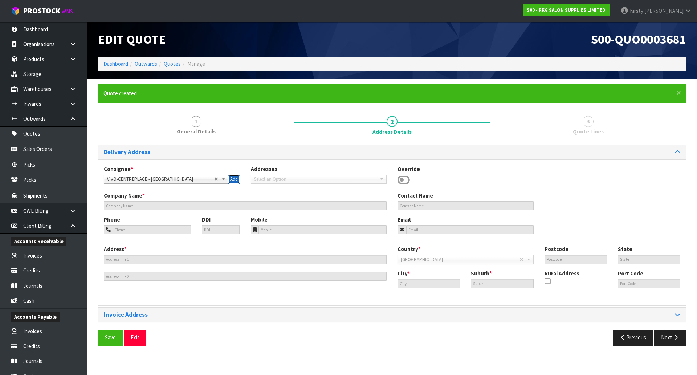
type input "Hamilton"
type input "."
click at [109, 335] on button "Save" at bounding box center [110, 337] width 25 height 16
click at [668, 335] on button "Next" at bounding box center [671, 337] width 32 height 16
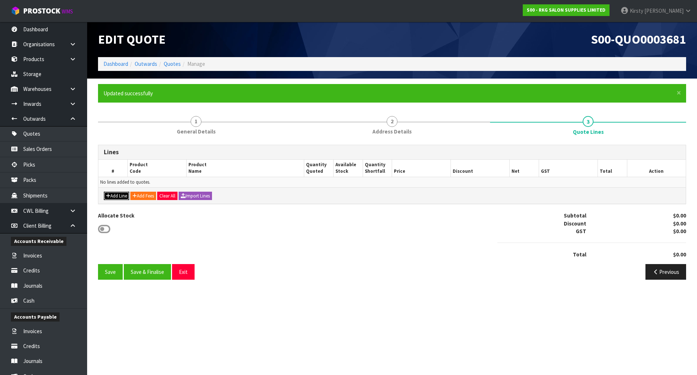
click at [120, 195] on button "Add Line" at bounding box center [116, 195] width 25 height 9
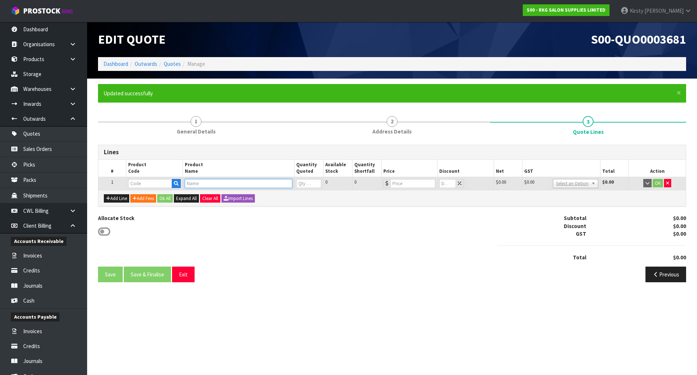
click at [199, 182] on input "text" at bounding box center [239, 183] width 108 height 9
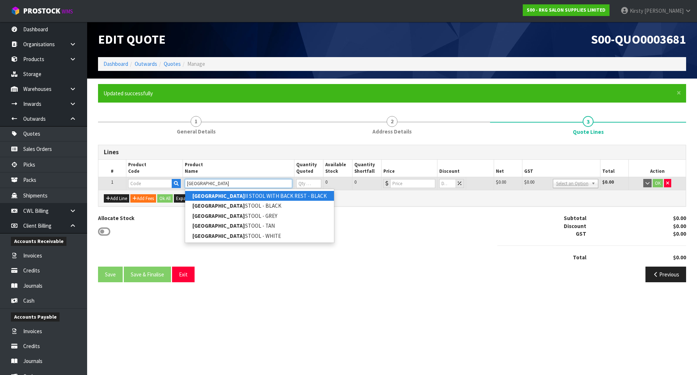
type input "[GEOGRAPHIC_DATA]"
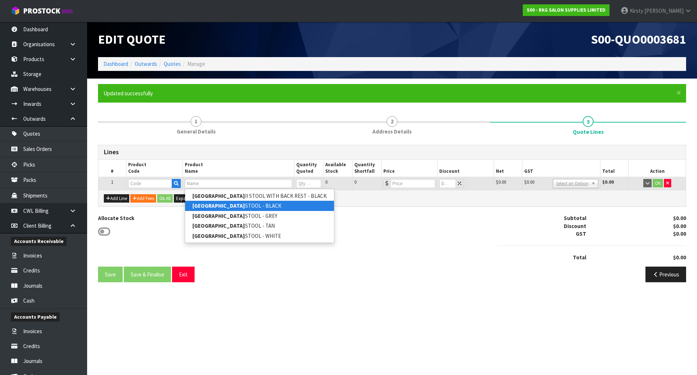
click at [247, 203] on link "HOBART STOOL - BLACK" at bounding box center [259, 206] width 149 height 10
type input "HOBART STOOL - BLACK"
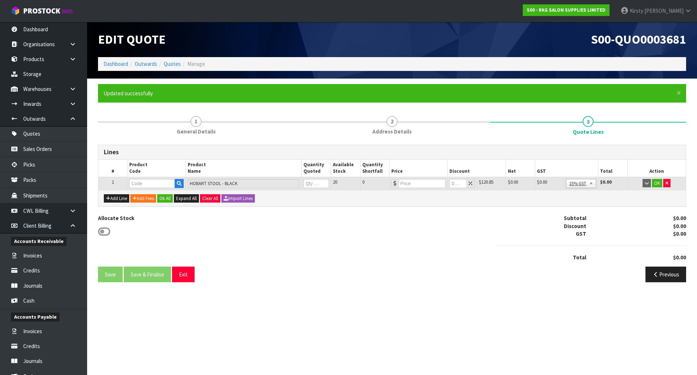
type input "07010102"
type input "0"
type input "120.85"
type input "0"
click at [323, 181] on input "1" at bounding box center [316, 183] width 25 height 9
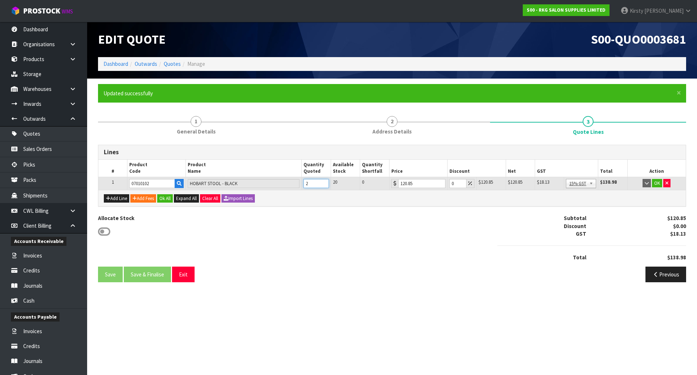
click at [323, 181] on input "2" at bounding box center [316, 183] width 25 height 9
type input "3"
click at [323, 181] on input "3" at bounding box center [316, 183] width 25 height 9
click at [338, 222] on div "Allocate Stock Subtotal $362.55 Discount $0.00 GST $54.38 Total $416.93" at bounding box center [392, 240] width 599 height 52
drag, startPoint x: 457, startPoint y: 182, endPoint x: 441, endPoint y: 182, distance: 15.3
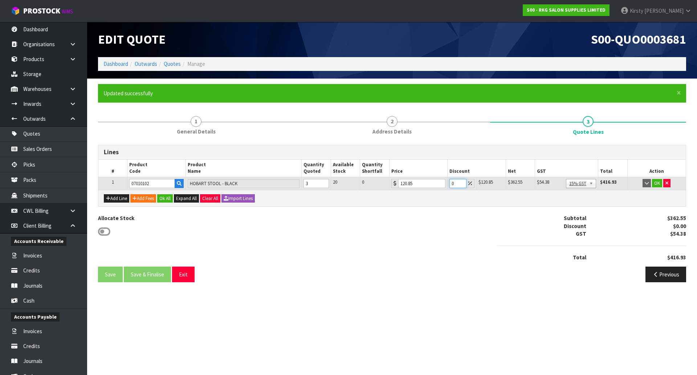
click at [441, 182] on tr "1 07010102 HOBART STOOL - BLACK 3 20 0 120.85 0 $120.85 $0.00 $362.55 $54.38 No…" at bounding box center [392, 183] width 588 height 13
type input "5"
click at [657, 184] on button "OK" at bounding box center [657, 183] width 10 height 9
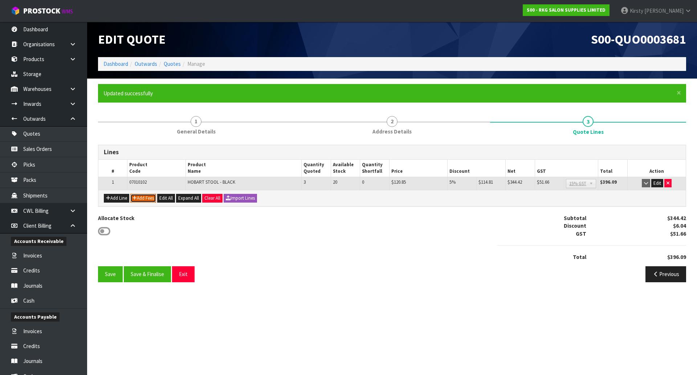
click at [145, 196] on button "Add Fees" at bounding box center [143, 198] width 26 height 9
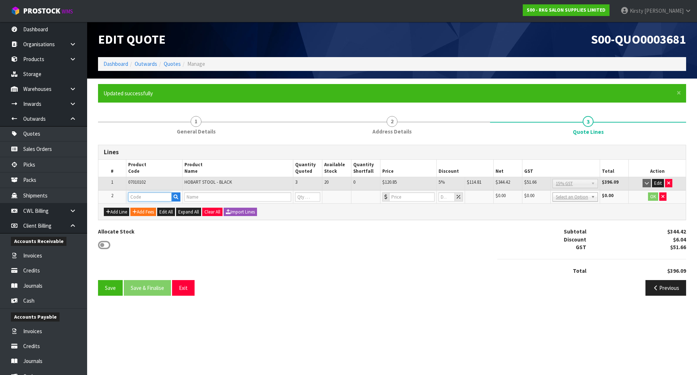
click at [153, 199] on input "text" at bounding box center [150, 196] width 44 height 9
type input "FRE"
click at [151, 209] on link "FRE IGHT" at bounding box center [157, 209] width 57 height 10
type input "FREIGHT"
type input "FREIGHT FEE"
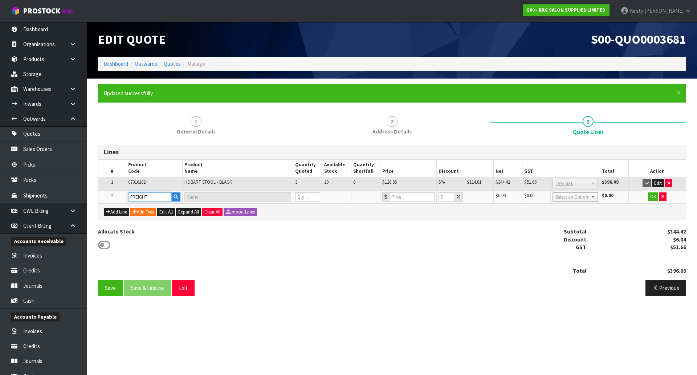
type input "1"
type input "0"
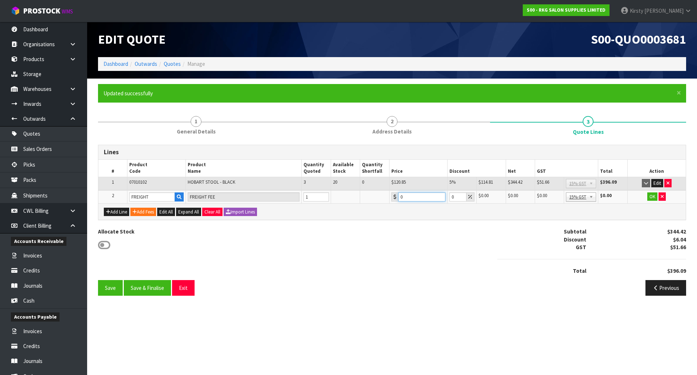
drag, startPoint x: 404, startPoint y: 195, endPoint x: 391, endPoint y: 197, distance: 13.2
click at [391, 197] on td "0" at bounding box center [418, 196] width 58 height 13
type input "39.65"
drag, startPoint x: 658, startPoint y: 195, endPoint x: 647, endPoint y: 196, distance: 10.6
click at [655, 195] on button "OK" at bounding box center [653, 196] width 10 height 9
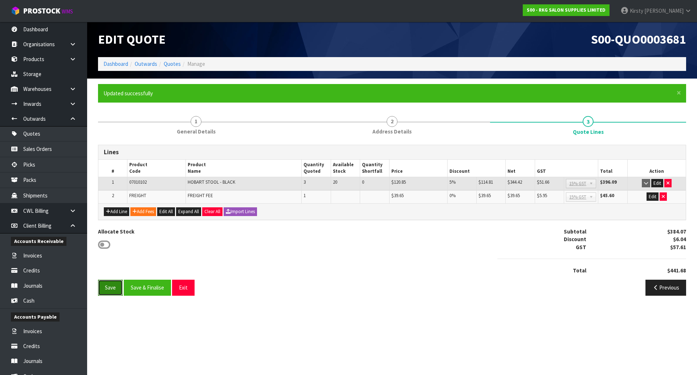
click at [102, 285] on button "Save" at bounding box center [110, 287] width 25 height 16
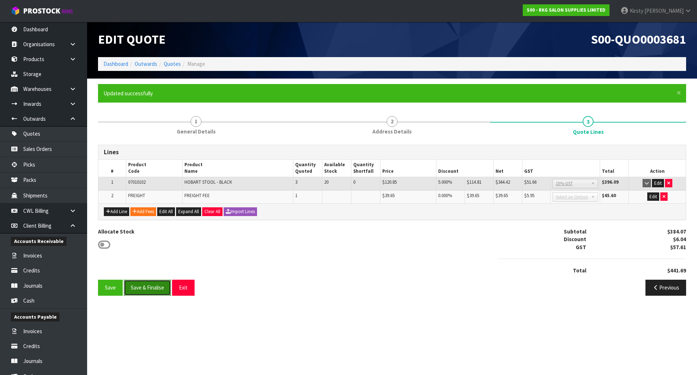
click at [150, 285] on button "Save & Finalise" at bounding box center [147, 287] width 47 height 16
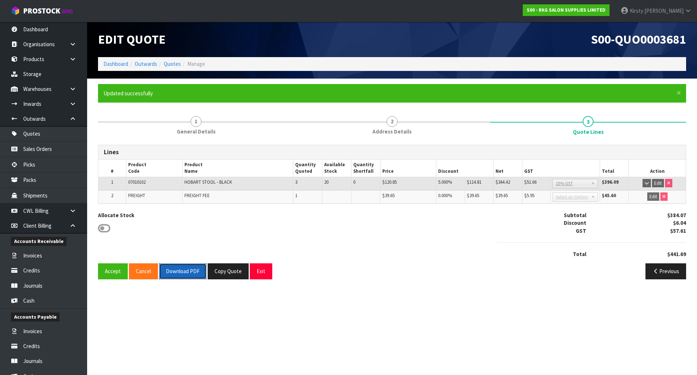
click at [183, 273] on button "Download PDF" at bounding box center [183, 271] width 48 height 16
drag, startPoint x: 259, startPoint y: 273, endPoint x: 244, endPoint y: 248, distance: 29.5
click at [259, 272] on button "Exit" at bounding box center [261, 271] width 23 height 16
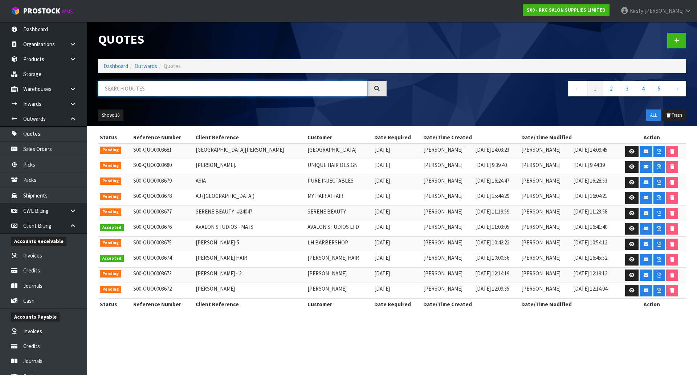
click at [108, 87] on input "text" at bounding box center [233, 89] width 270 height 16
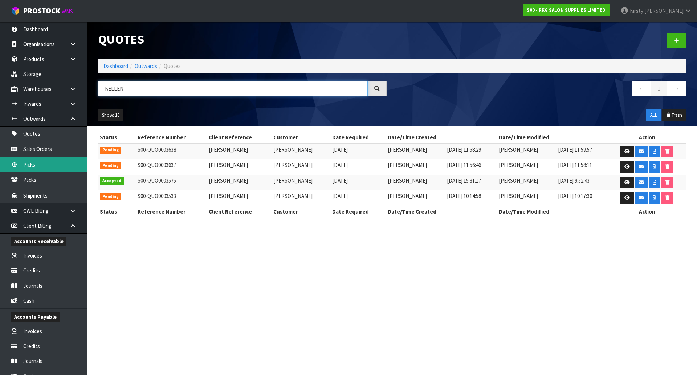
type input "KELLEN"
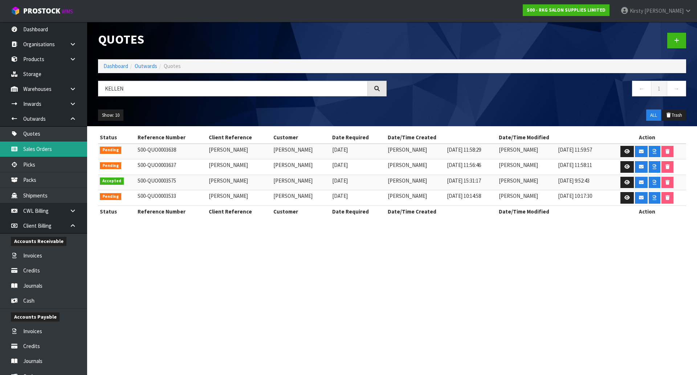
click at [34, 147] on link "Sales Orders" at bounding box center [43, 148] width 87 height 15
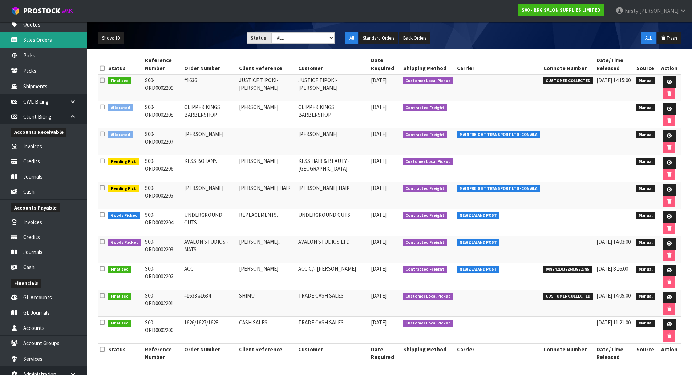
scroll to position [78, 0]
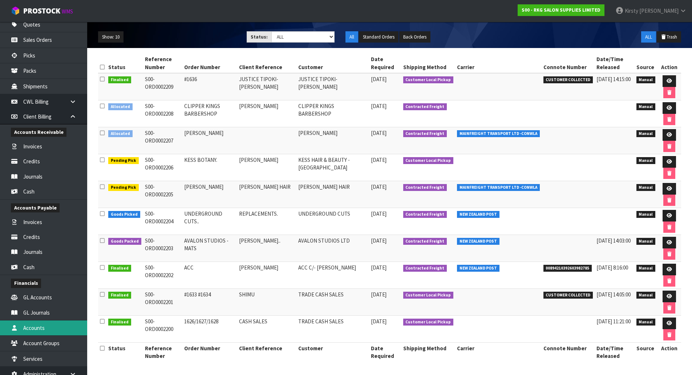
click at [34, 326] on link "Accounts" at bounding box center [43, 327] width 87 height 15
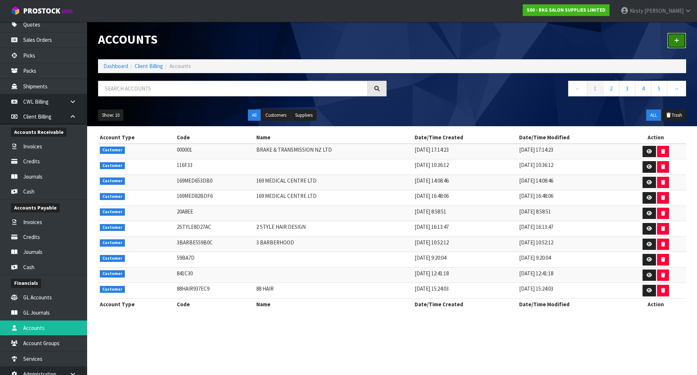
click at [677, 41] on icon at bounding box center [677, 40] width 5 height 5
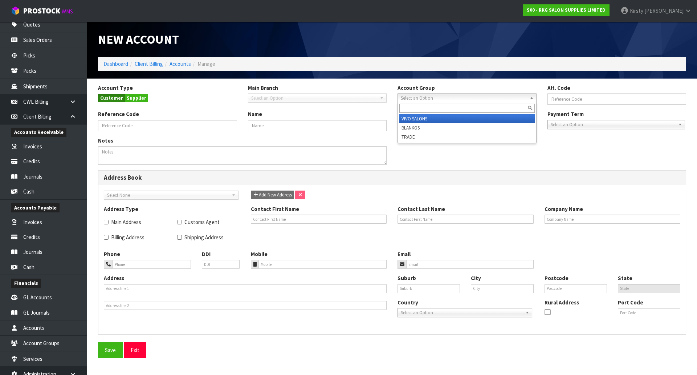
click at [484, 96] on span "Select an Option" at bounding box center [464, 98] width 126 height 9
click at [417, 120] on li "VIVO SALONS" at bounding box center [467, 118] width 135 height 9
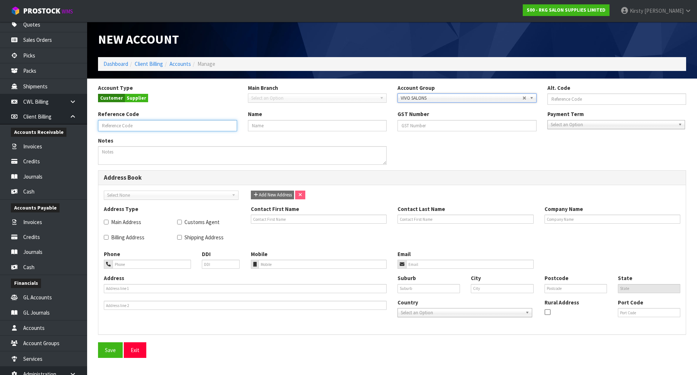
click at [161, 125] on input "text" at bounding box center [167, 125] width 139 height 11
type input "VIVO-CENTREPLACE"
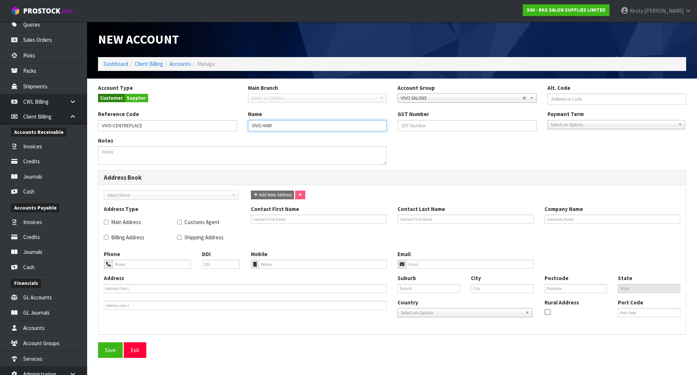
type input "VIVO HAIR CENTRE PLACE"
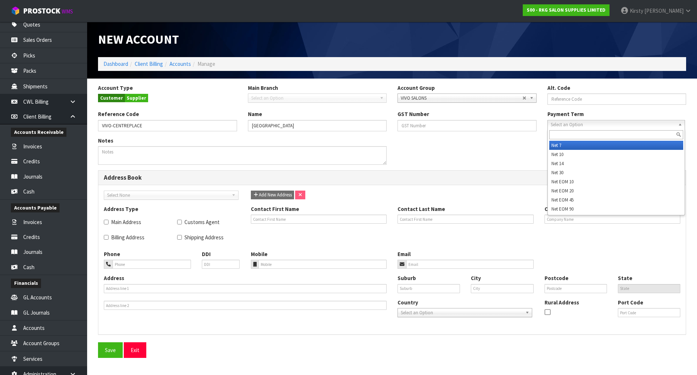
click at [562, 127] on span "Select an Option" at bounding box center [613, 124] width 125 height 9
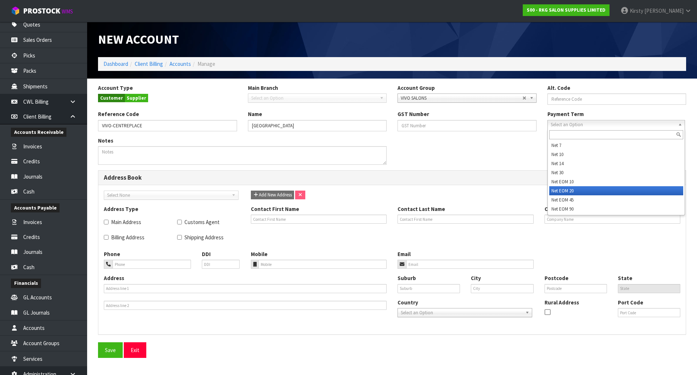
click at [558, 188] on li "Net EOM 20" at bounding box center [617, 190] width 134 height 9
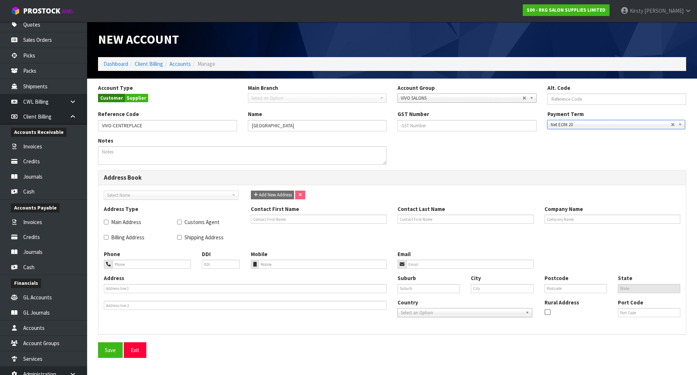
click at [141, 196] on span "Select None" at bounding box center [168, 195] width 122 height 9
click at [106, 236] on input "Billing Address" at bounding box center [106, 237] width 5 height 5
checkbox input "true"
click at [560, 221] on input "text" at bounding box center [613, 218] width 136 height 9
type input "VIVO HEAD OFFICE"
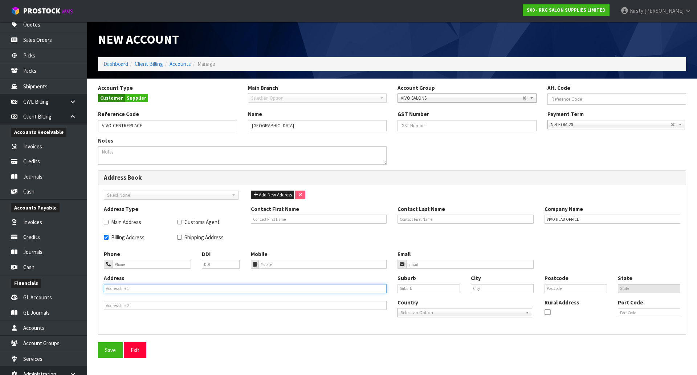
click at [175, 289] on input "text" at bounding box center [245, 288] width 283 height 9
type input "PO BOX 76-490"
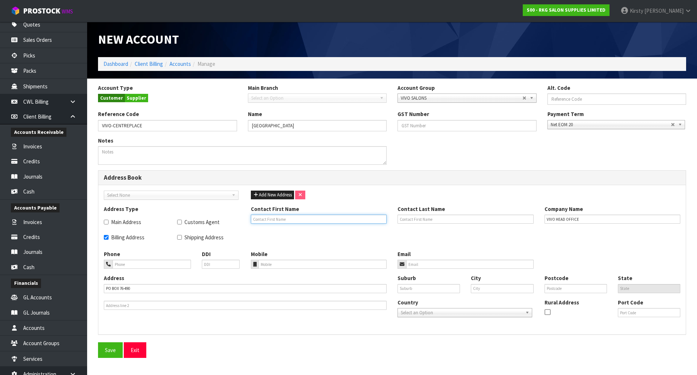
type input "SIOBHAN"
type input "CHANT"
type input "0216312777"
type input "maintenance@vivo.co.nz"
type input "MANUKAU"
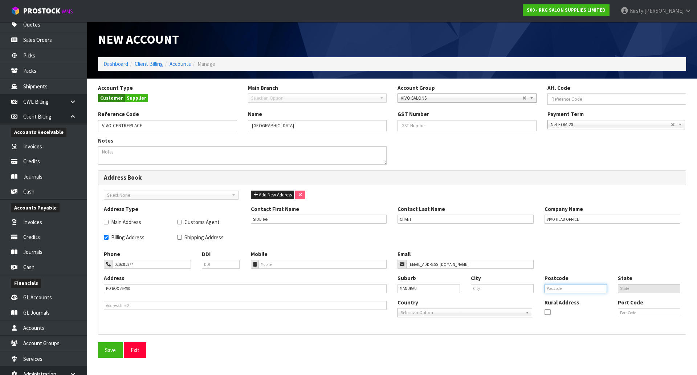
type input "2241"
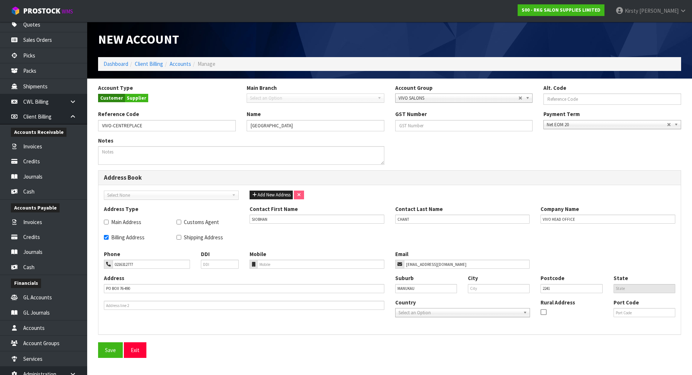
click at [428, 315] on span "Select an Option" at bounding box center [459, 312] width 122 height 9
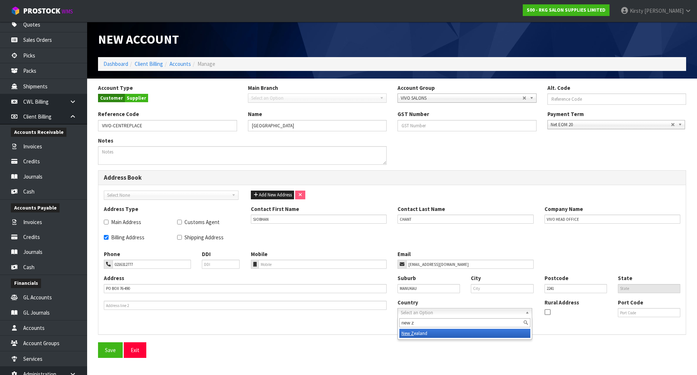
type input "new z"
click at [420, 336] on li "New Z ealand" at bounding box center [465, 332] width 131 height 9
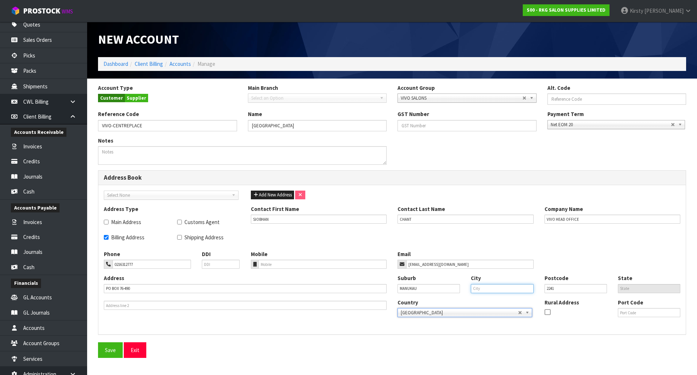
click at [484, 288] on input "text" at bounding box center [502, 288] width 62 height 9
click at [494, 289] on input "auckland" at bounding box center [502, 288] width 62 height 9
drag, startPoint x: 494, startPoint y: 289, endPoint x: 460, endPoint y: 292, distance: 33.9
click at [460, 292] on div "Suburb MANUKAU City auckland Postcode 2241 State" at bounding box center [539, 286] width 294 height 24
drag, startPoint x: 490, startPoint y: 288, endPoint x: 456, endPoint y: 287, distance: 34.9
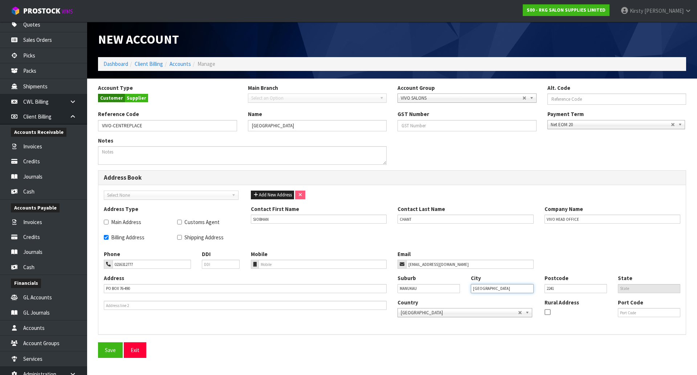
click at [456, 287] on div "Suburb MANUKAU City auckland Postcode 2241 State" at bounding box center [539, 286] width 294 height 24
type input "AUCKLAND"
click at [272, 195] on span "Add New Address" at bounding box center [272, 194] width 39 height 6
checkbox input "false"
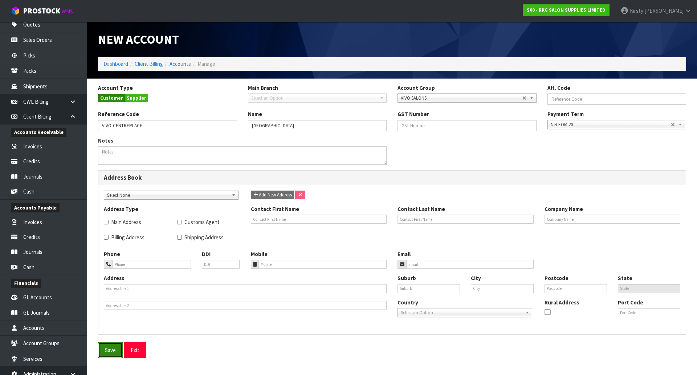
click at [110, 347] on button "Save" at bounding box center [110, 350] width 25 height 16
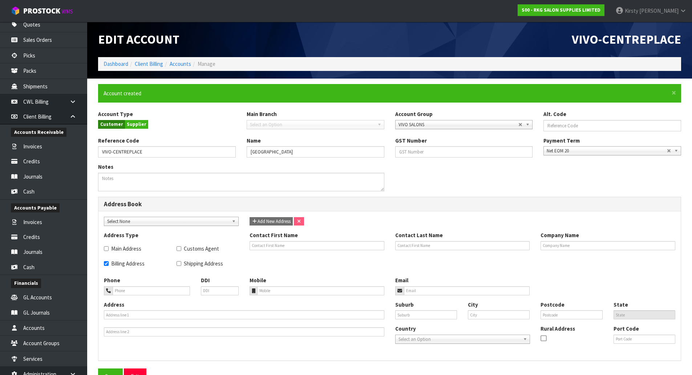
checkbox input "true"
type input "SIOBHAN"
type input "CHANT"
type input "VIVO HEAD OFFICE"
type input "0216312777"
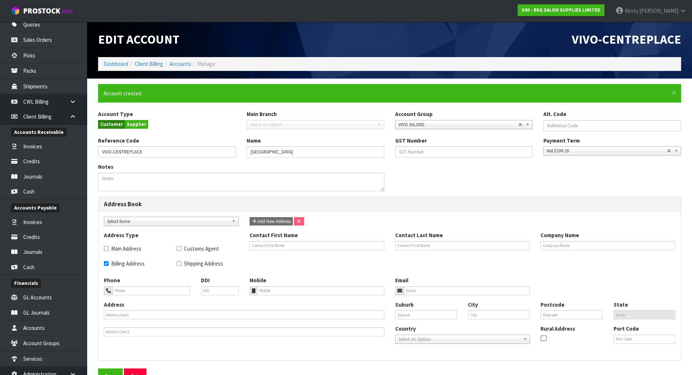
type input "maintenance@vivo.co.nz"
type input "PO BOX 76-490"
type input "MANUKAU"
type input "AUCKLAND"
type input "2241"
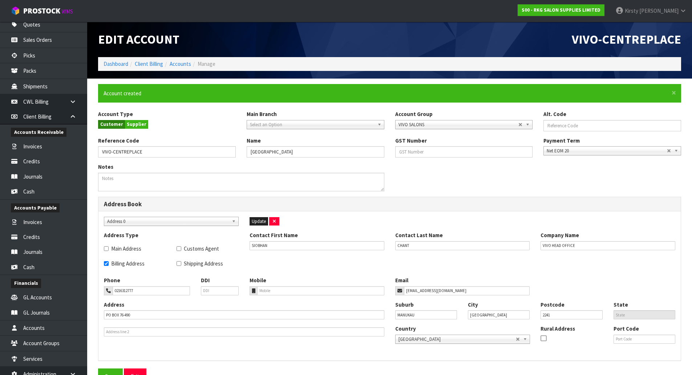
click at [168, 220] on span "Address 0" at bounding box center [168, 221] width 122 height 9
click at [139, 250] on li "Address 0" at bounding box center [171, 250] width 131 height 9
click at [179, 263] on input "Shipping Address" at bounding box center [179, 263] width 5 height 5
checkbox input "true"
click at [106, 262] on input "Billing Address" at bounding box center [106, 263] width 5 height 5
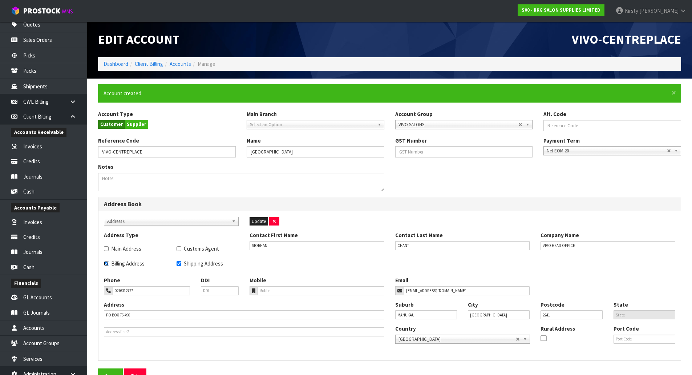
checkbox input "false"
drag, startPoint x: 282, startPoint y: 248, endPoint x: 238, endPoint y: 250, distance: 44.3
click at [238, 250] on div "Address Type Main Address Customs Agent Billing Address Shipping Address Contac…" at bounding box center [389, 253] width 582 height 45
drag, startPoint x: 428, startPoint y: 245, endPoint x: 388, endPoint y: 248, distance: 40.1
click at [387, 248] on div "Address Type Main Address Customs Agent Billing Address Shipping Address Contac…" at bounding box center [389, 253] width 582 height 45
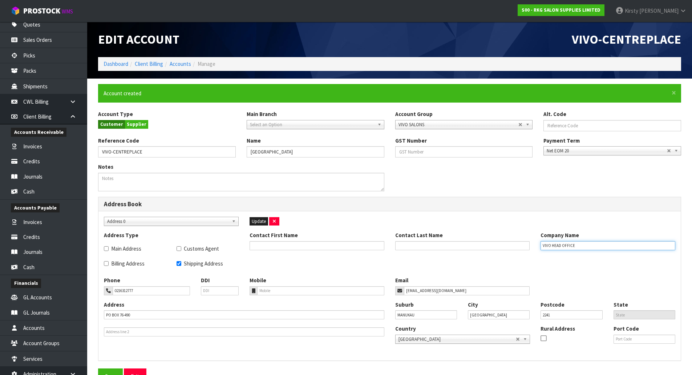
drag, startPoint x: 576, startPoint y: 244, endPoint x: 550, endPoint y: 246, distance: 25.5
click at [550, 246] on input "VIVO HEAD OFFICE" at bounding box center [608, 245] width 135 height 9
type input "VIVO CENTRE PLACE"
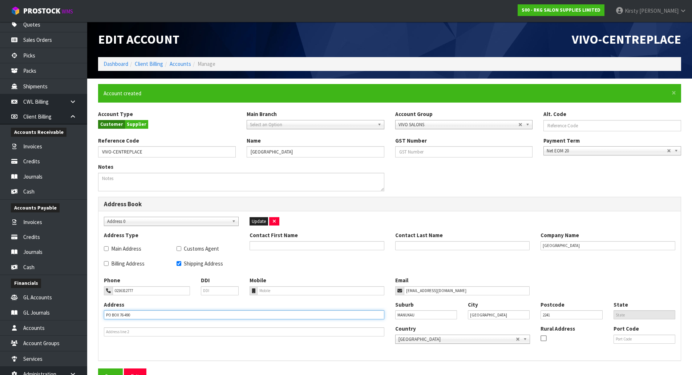
drag, startPoint x: 137, startPoint y: 313, endPoint x: 88, endPoint y: 317, distance: 48.8
click at [88, 317] on section "× Close Account created Account Type Customer Supplier Main Branch 000001 - BRA…" at bounding box center [389, 233] width 605 height 311
type input "CENTRE PLACE"
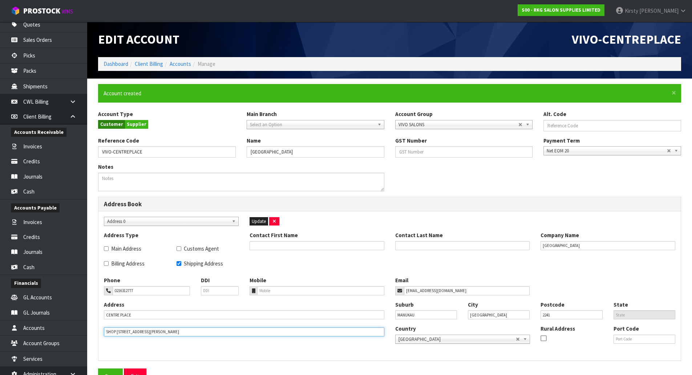
type input "SHOP 74/18 WORLEY PLACE"
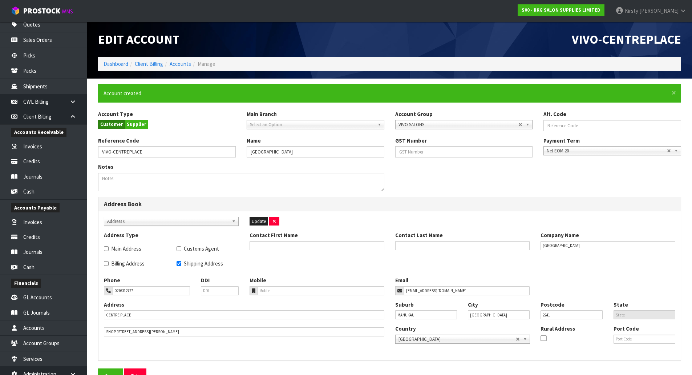
click at [431, 339] on span "[GEOGRAPHIC_DATA]" at bounding box center [456, 339] width 117 height 9
type input "NEW Z"
click at [416, 362] on li "New Z ealand" at bounding box center [462, 359] width 131 height 9
drag, startPoint x: 426, startPoint y: 314, endPoint x: 385, endPoint y: 315, distance: 41.8
click at [385, 315] on div "Address CENTRE PLACE SHOP 74/18 WORLEY PLACE Suburb MANUKAU City AUCKLAND Postc…" at bounding box center [389, 327] width 582 height 54
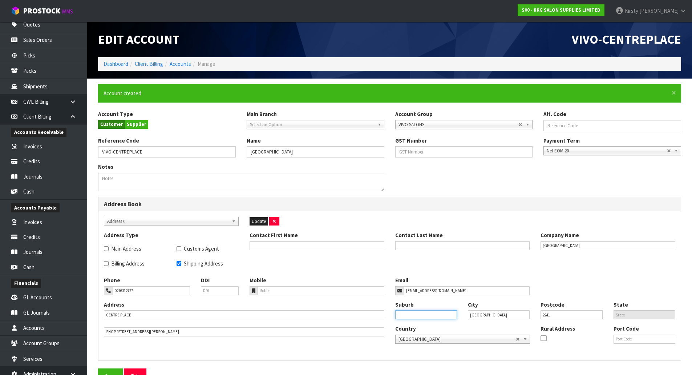
type input "."
type input "Hamilton"
type input "3204"
drag, startPoint x: 146, startPoint y: 290, endPoint x: 87, endPoint y: 294, distance: 58.6
click at [87, 294] on section "× Close Account created Account Type Customer Supplier Main Branch 000001 - BRA…" at bounding box center [389, 233] width 605 height 311
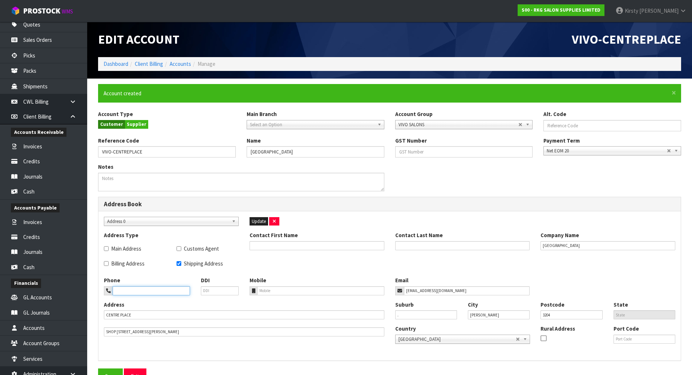
click at [170, 289] on input "tel" at bounding box center [151, 290] width 77 height 9
paste input "07 839 4197"
type input "07 839 4197"
click at [167, 304] on div "Address CENTRE PLACE SHOP 74/18 WORLEY PLACE" at bounding box center [243, 318] width 291 height 36
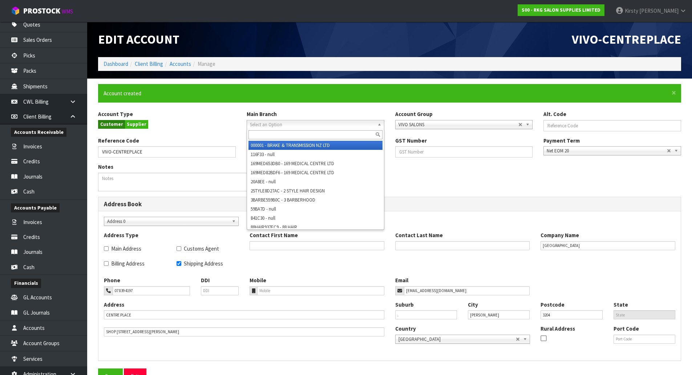
click at [316, 125] on span "Select an Option" at bounding box center [312, 124] width 125 height 9
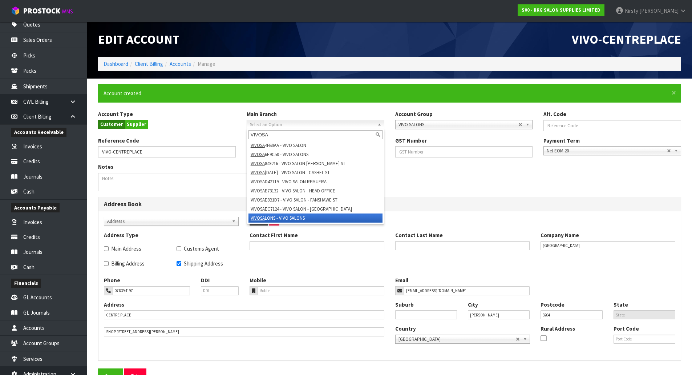
type input "VIVOSA"
click at [303, 221] on li "VIVOSA LONS - VIVO SALONS" at bounding box center [315, 217] width 134 height 9
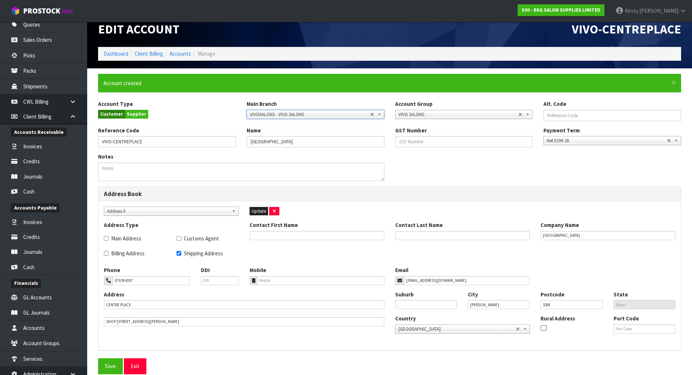
scroll to position [15, 0]
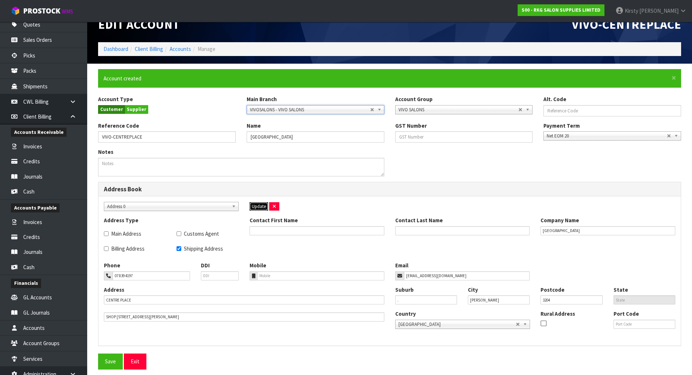
click at [259, 208] on span "Update" at bounding box center [259, 206] width 14 height 6
checkbox input "false"
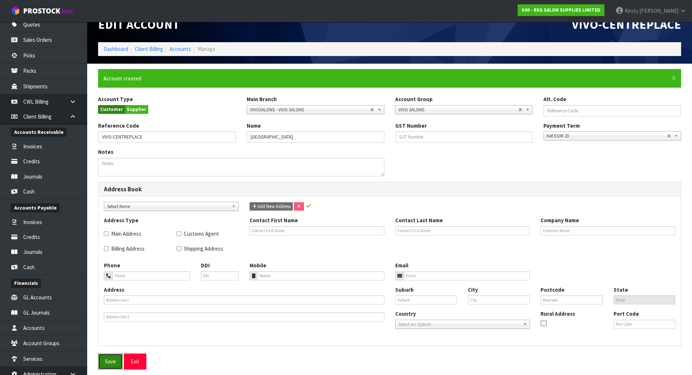
click at [109, 362] on button "Save" at bounding box center [110, 361] width 25 height 16
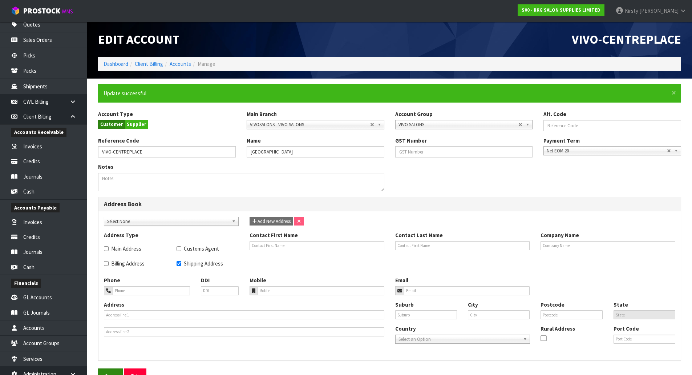
checkbox input "true"
type input "VIVO CENTRE PLACE"
type input "07 839 4197"
type input "maintenance@vivo.co.nz"
type input "CENTRE PLACE"
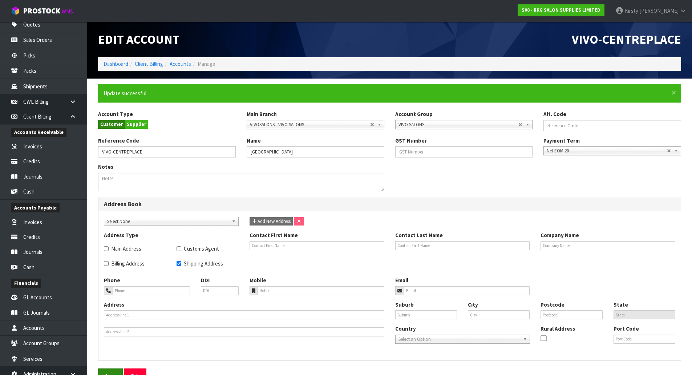
type input "SHOP 74/18 WORLEY PLACE"
type input "."
type input "Hamilton"
type input "3204"
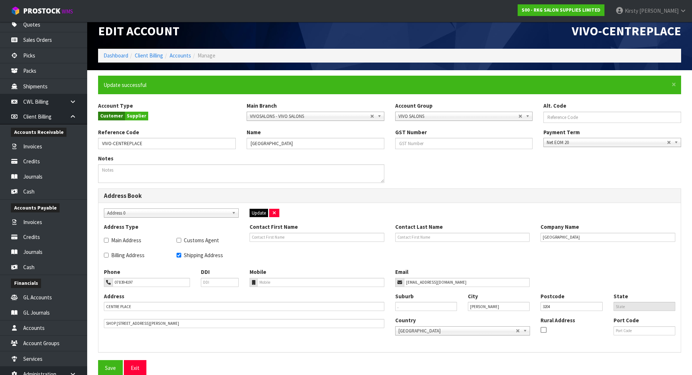
scroll to position [15, 0]
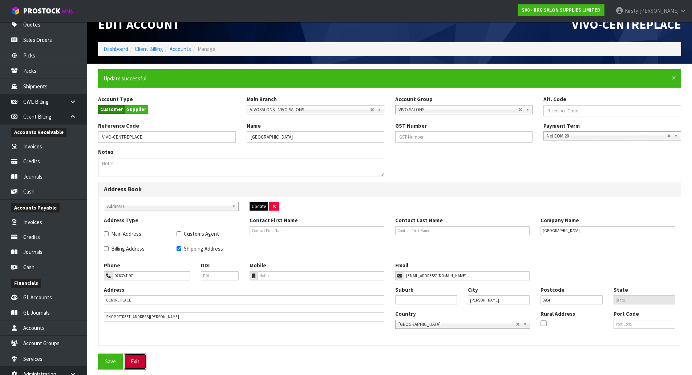
click at [140, 361] on link "Exit" at bounding box center [135, 361] width 23 height 16
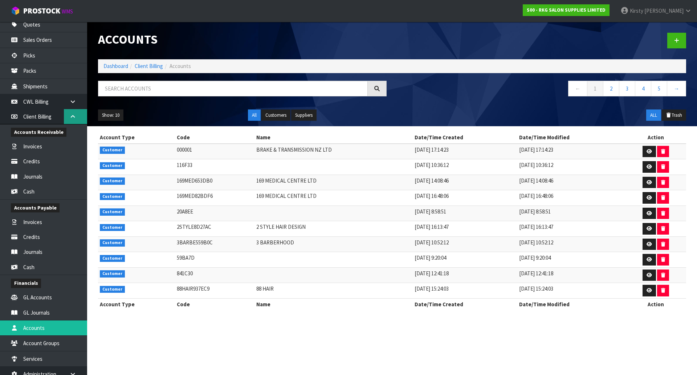
click at [74, 116] on icon at bounding box center [72, 116] width 7 height 5
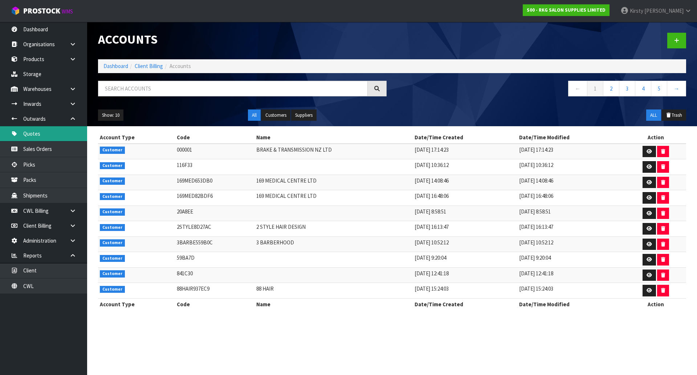
click at [43, 132] on link "Quotes" at bounding box center [43, 133] width 87 height 15
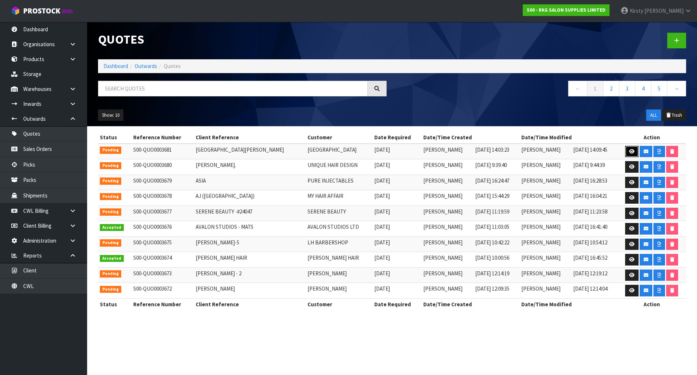
click at [630, 149] on icon at bounding box center [632, 151] width 5 height 5
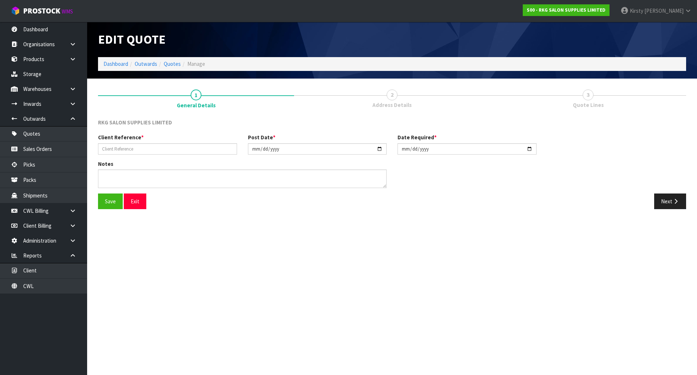
type input "[GEOGRAPHIC_DATA][PERSON_NAME]"
type input "[DATE]"
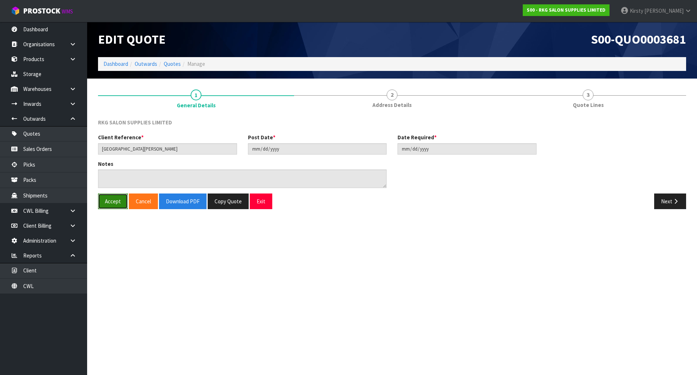
click at [111, 205] on button "Accept" at bounding box center [113, 201] width 30 height 16
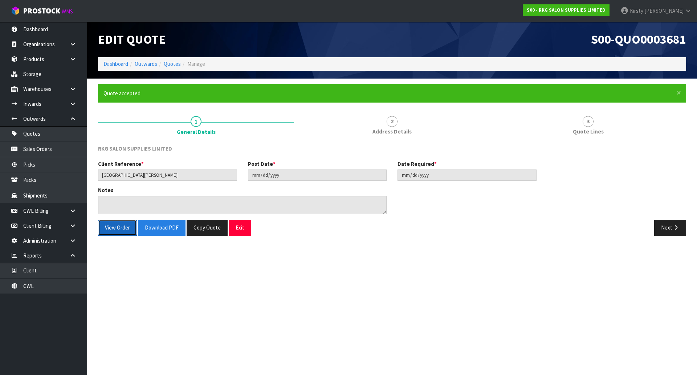
click at [113, 227] on button "View Order" at bounding box center [117, 227] width 39 height 16
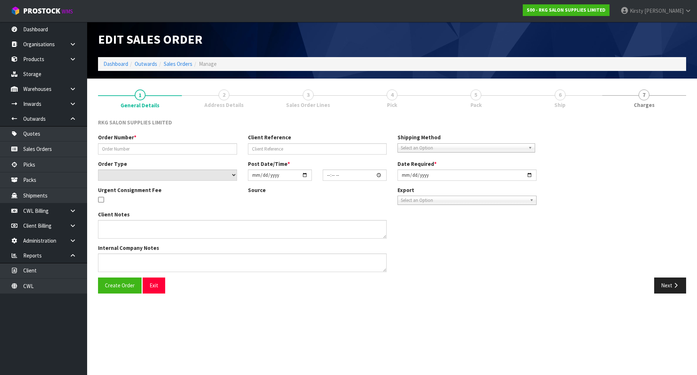
type input "[GEOGRAPHIC_DATA][PERSON_NAME]"
select select "number:0"
type input "[DATE]"
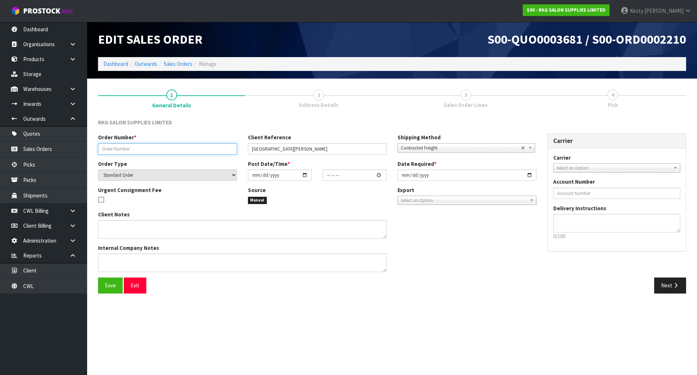
click at [130, 147] on input "text" at bounding box center [167, 148] width 139 height 11
type input "ORD0110STOOL"
click at [563, 167] on span "Select an Option" at bounding box center [614, 167] width 114 height 9
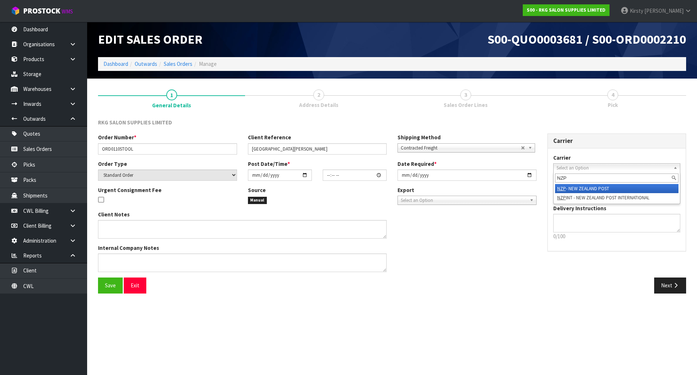
type input "NZP"
click at [591, 187] on li "NZP - NEW ZEALAND POST" at bounding box center [617, 188] width 124 height 9
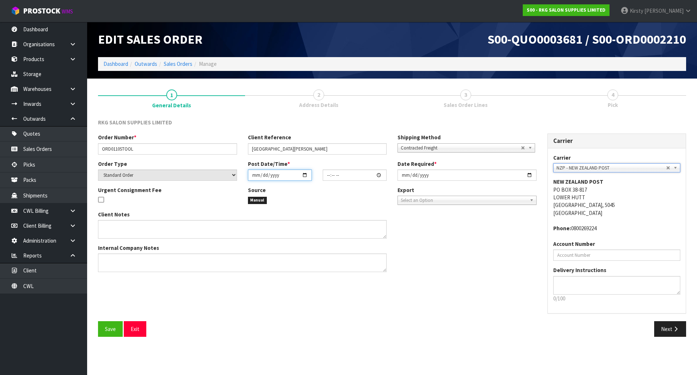
click at [253, 178] on input "date" at bounding box center [280, 174] width 64 height 11
type input "0002-10-01"
type input "00:00:00.000"
type input "2025-10-01"
type input "09:00"
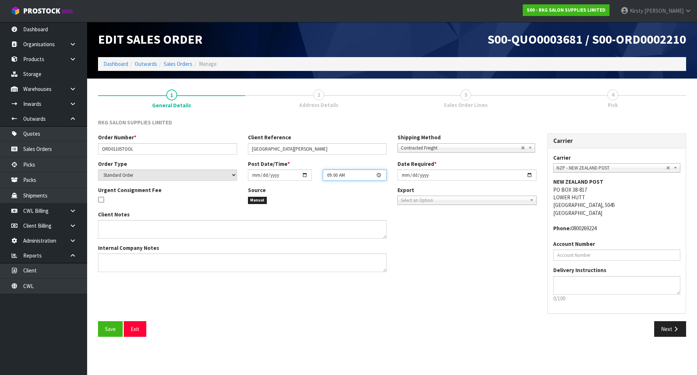
type input "2025-10-01"
click at [108, 328] on span "Save" at bounding box center [110, 328] width 11 height 7
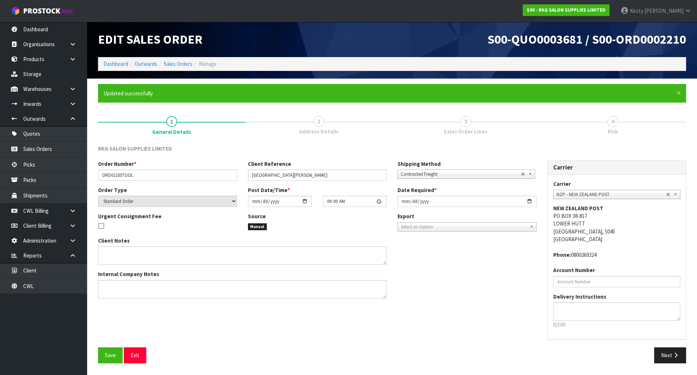
type input "09:00:00.000"
click at [672, 356] on button "Next" at bounding box center [671, 355] width 32 height 16
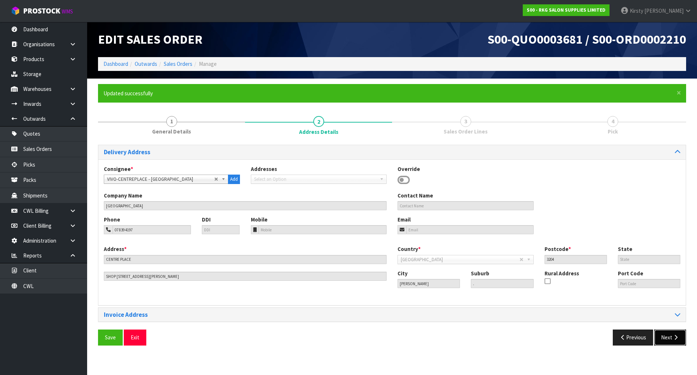
click at [662, 336] on button "Next" at bounding box center [671, 337] width 32 height 16
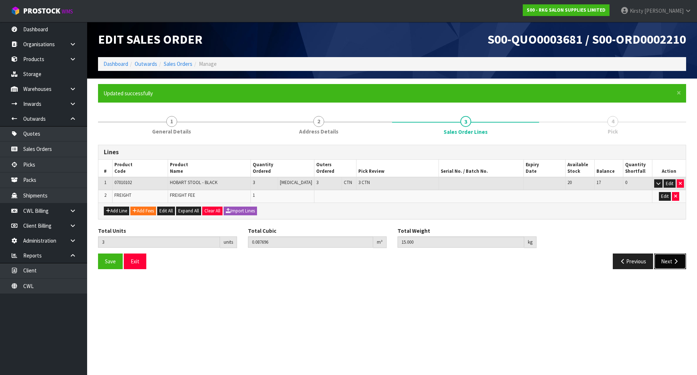
click at [668, 259] on button "Next" at bounding box center [671, 261] width 32 height 16
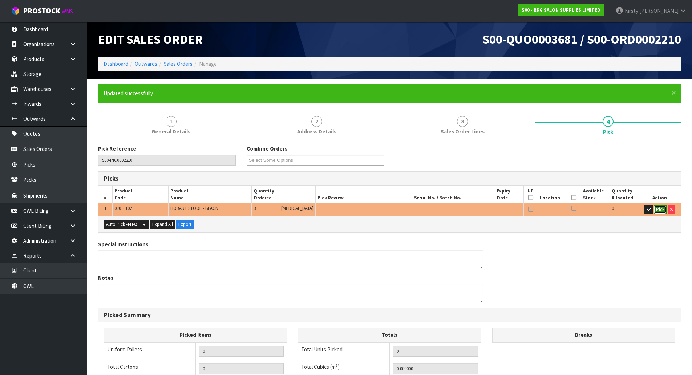
click at [663, 210] on button "Pick" at bounding box center [660, 209] width 13 height 9
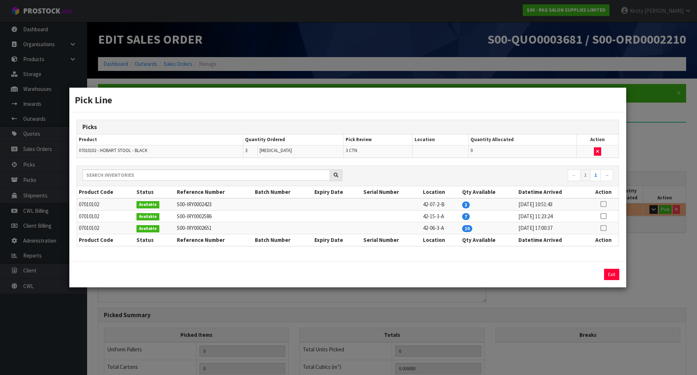
click at [605, 204] on icon at bounding box center [604, 204] width 6 height 0
click at [584, 274] on button "Assign Pick" at bounding box center [588, 273] width 30 height 11
type input "3"
type input "0.087696"
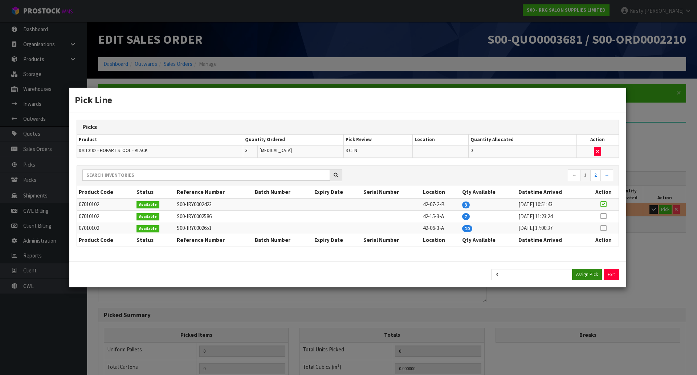
type input "15"
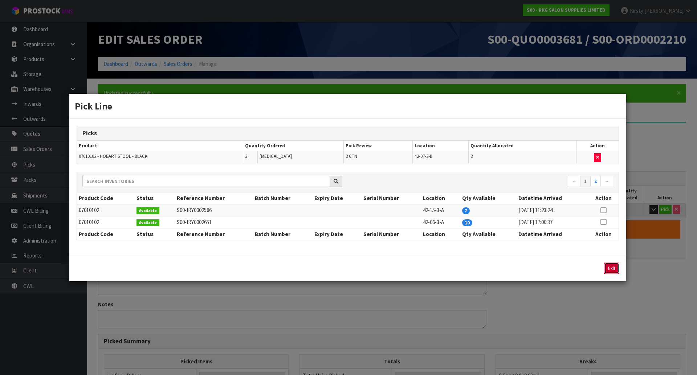
click at [611, 268] on button "Exit" at bounding box center [611, 267] width 15 height 11
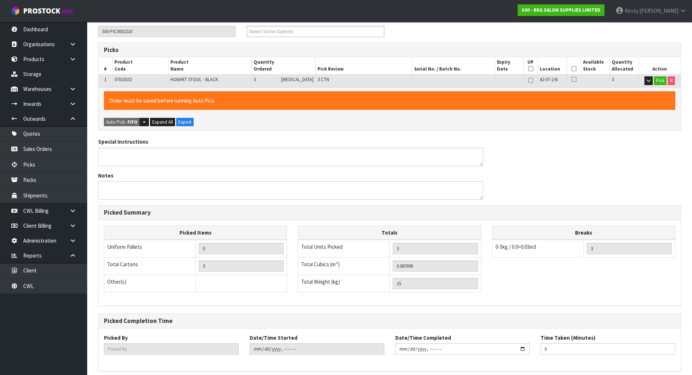
scroll to position [159, 0]
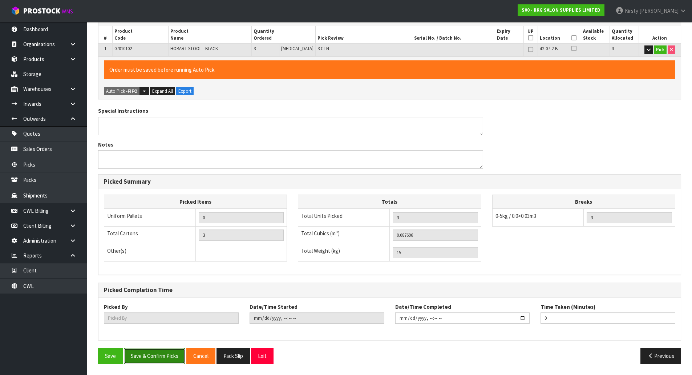
drag, startPoint x: 141, startPoint y: 359, endPoint x: 144, endPoint y: 351, distance: 8.2
click at [141, 358] on button "Save & Confirm Picks" at bounding box center [154, 356] width 61 height 16
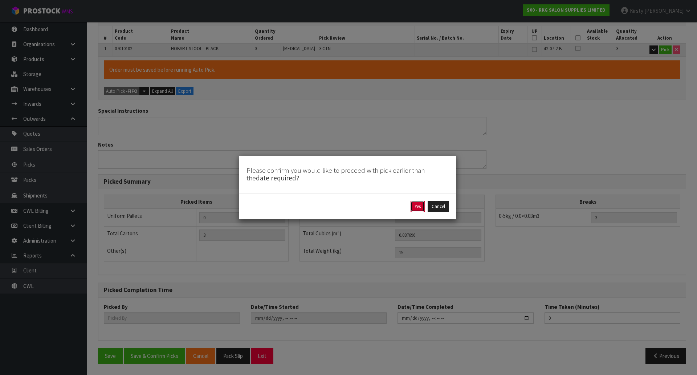
click at [417, 203] on button "Yes" at bounding box center [418, 207] width 14 height 12
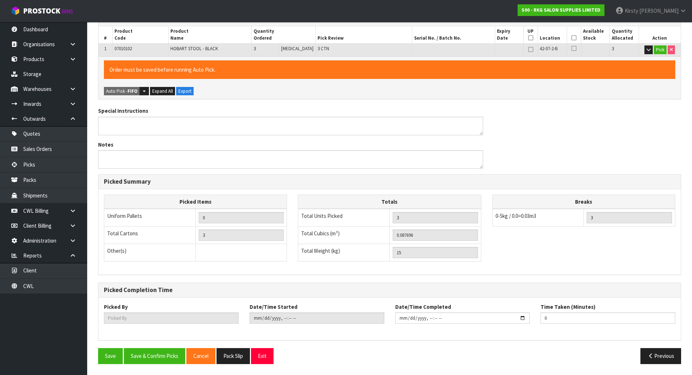
scroll to position [0, 0]
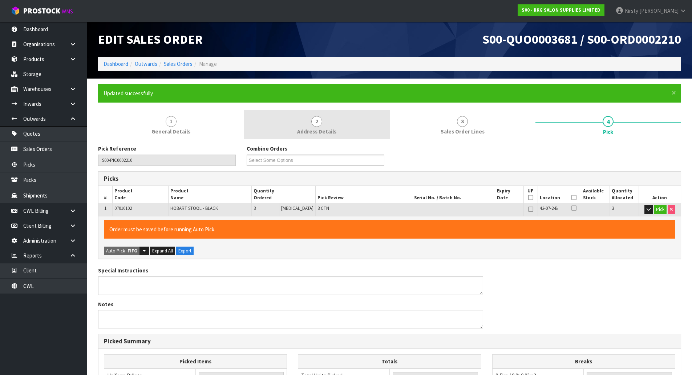
type input "[PERSON_NAME]"
type input "2025-09-30T14:57:06"
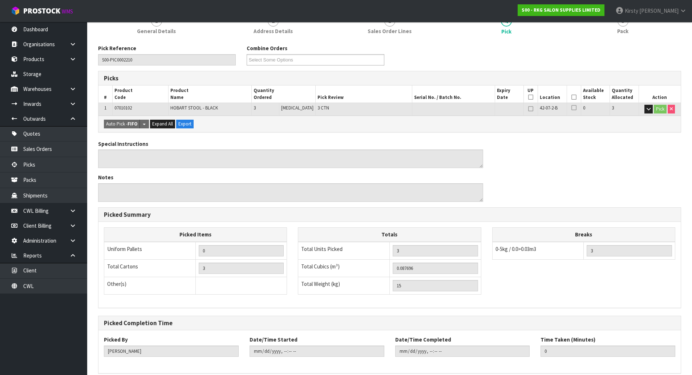
scroll to position [133, 0]
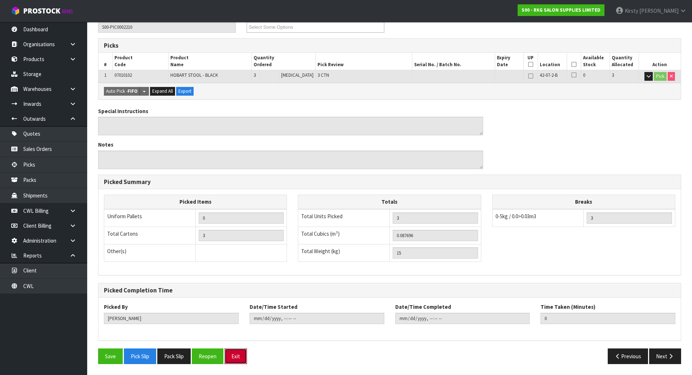
click at [242, 357] on button "Exit" at bounding box center [235, 356] width 23 height 16
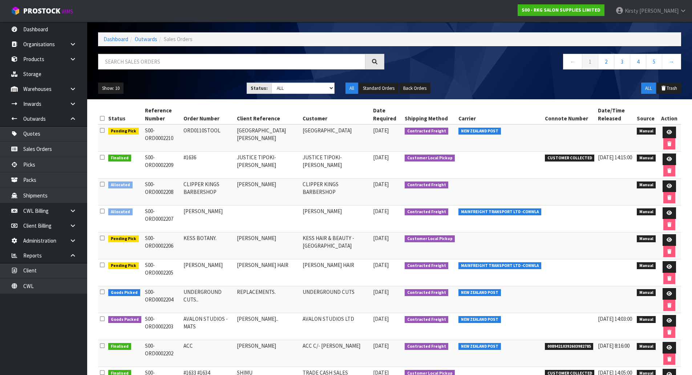
scroll to position [78, 0]
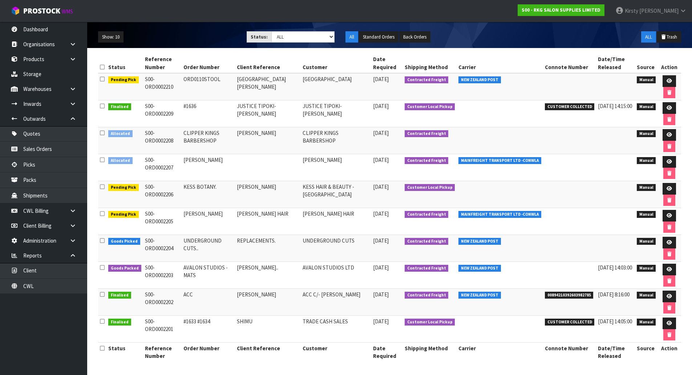
click at [135, 267] on span "Goods Packed" at bounding box center [124, 267] width 33 height 7
click at [49, 267] on link "Client" at bounding box center [43, 270] width 87 height 15
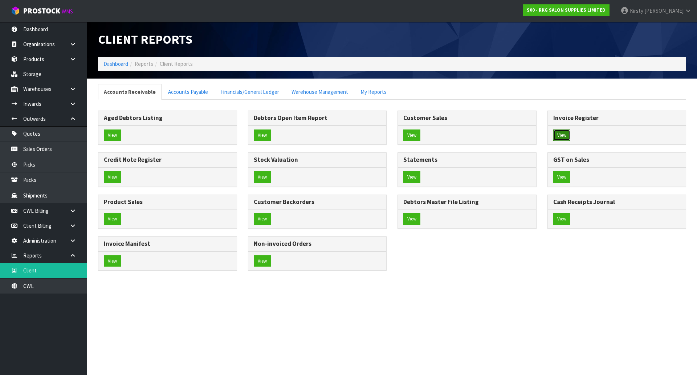
click at [559, 134] on button "View" at bounding box center [562, 135] width 17 height 12
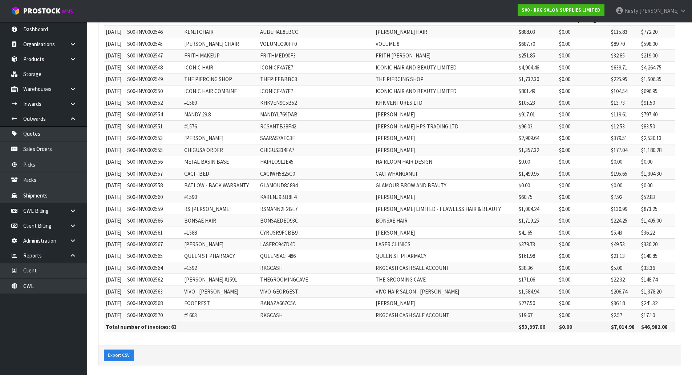
scroll to position [110, 0]
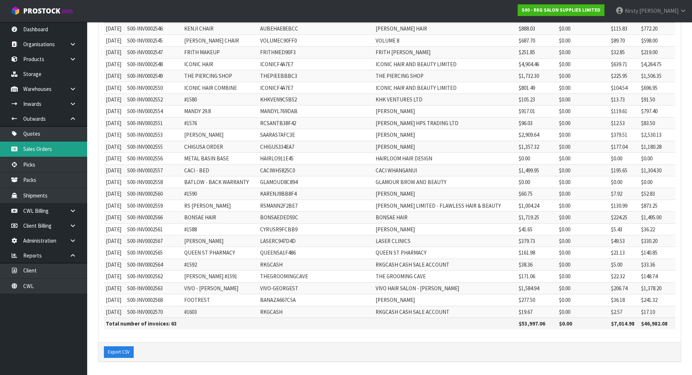
click at [30, 150] on link "Sales Orders" at bounding box center [43, 148] width 87 height 15
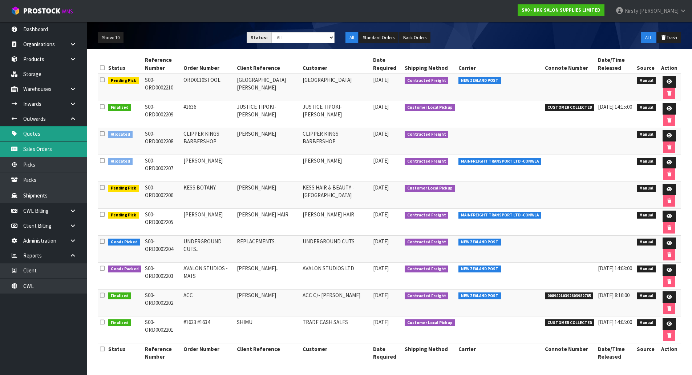
scroll to position [78, 0]
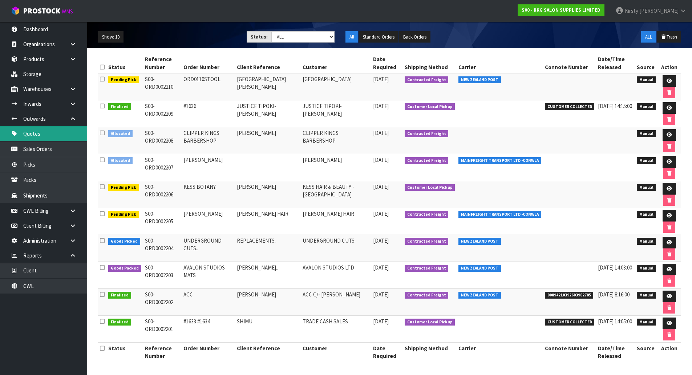
click at [32, 134] on link "Quotes" at bounding box center [43, 133] width 87 height 15
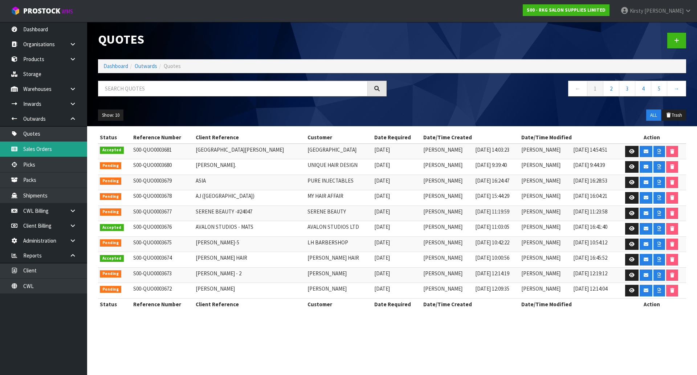
click at [31, 147] on link "Sales Orders" at bounding box center [43, 148] width 87 height 15
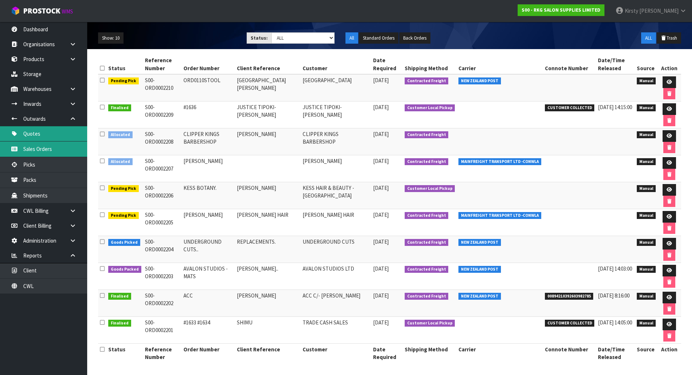
scroll to position [78, 0]
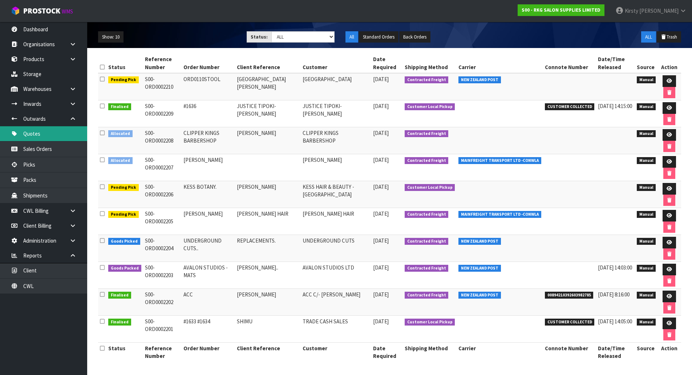
click at [32, 132] on link "Quotes" at bounding box center [43, 133] width 87 height 15
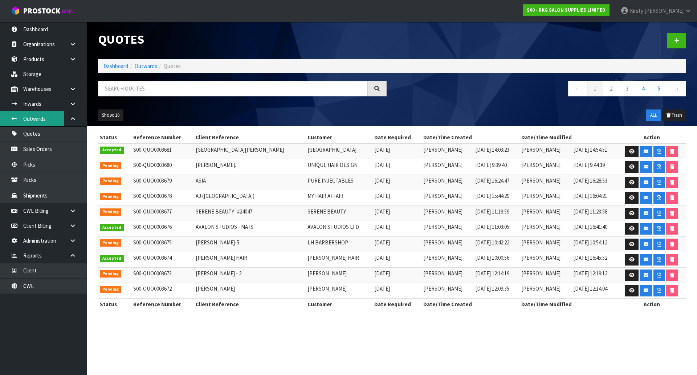
click at [29, 118] on link "Outwards" at bounding box center [43, 118] width 87 height 15
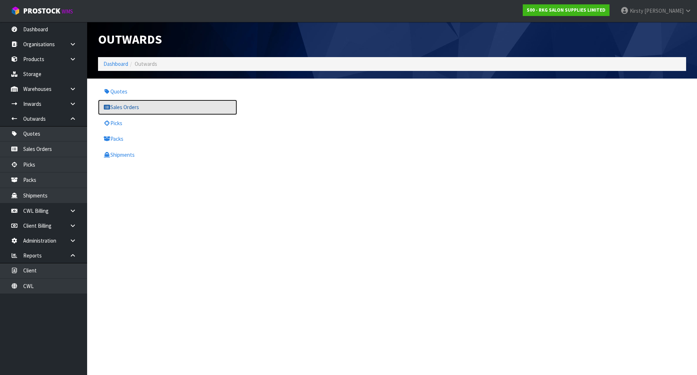
click at [109, 106] on icon at bounding box center [107, 106] width 7 height 5
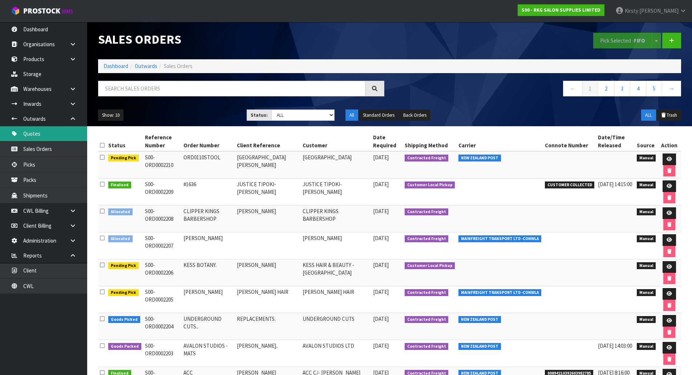
click at [42, 130] on link "Quotes" at bounding box center [43, 133] width 87 height 15
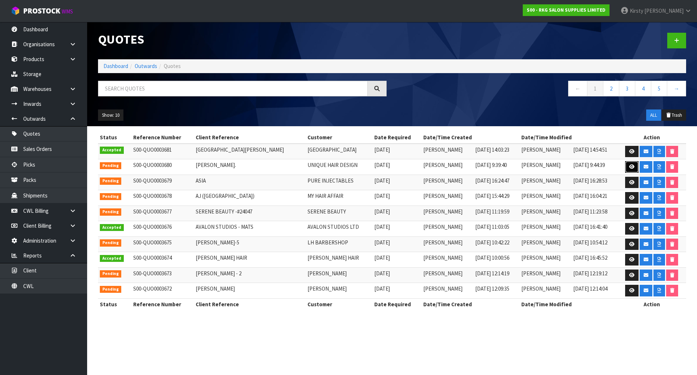
click at [630, 165] on icon at bounding box center [632, 166] width 5 height 5
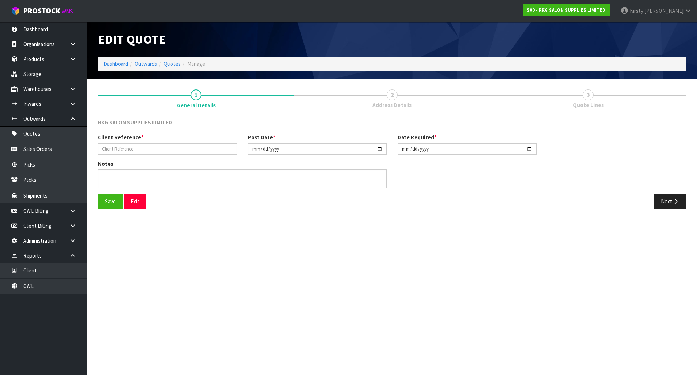
type input "[PERSON_NAME]."
type input "[DATE]"
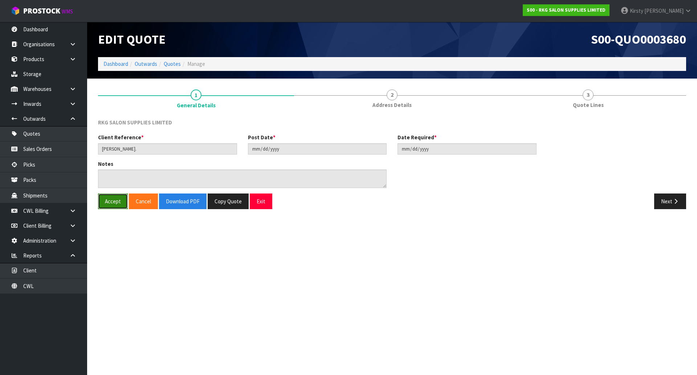
click at [114, 201] on button "Accept" at bounding box center [113, 201] width 30 height 16
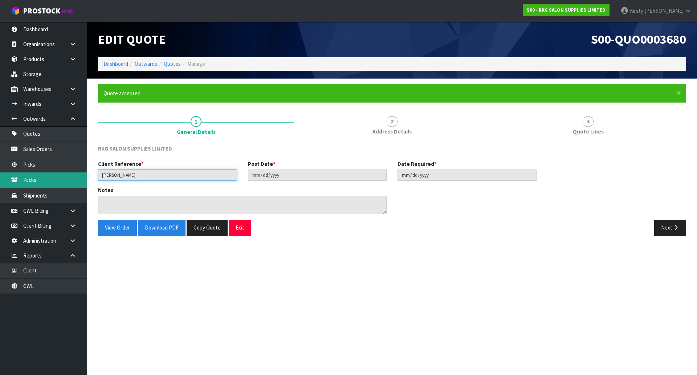
drag, startPoint x: 137, startPoint y: 175, endPoint x: 80, endPoint y: 174, distance: 56.7
click at [80, 174] on body "Toggle navigation ProStock WMS S00 - RKG SALON SUPPLIES LIMITED [PERSON_NAME] L…" at bounding box center [348, 187] width 697 height 375
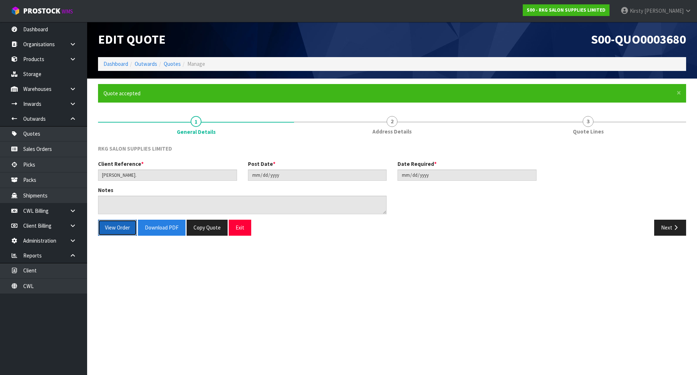
click at [121, 228] on button "View Order" at bounding box center [117, 227] width 39 height 16
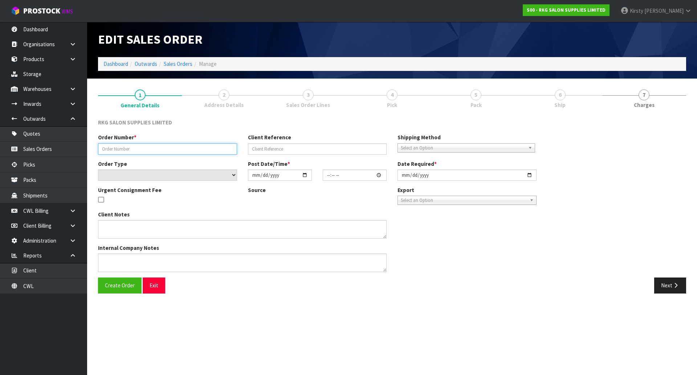
type input "[PERSON_NAME]."
select select "number:0"
type input "[DATE]"
click at [114, 149] on input "text" at bounding box center [167, 148] width 139 height 11
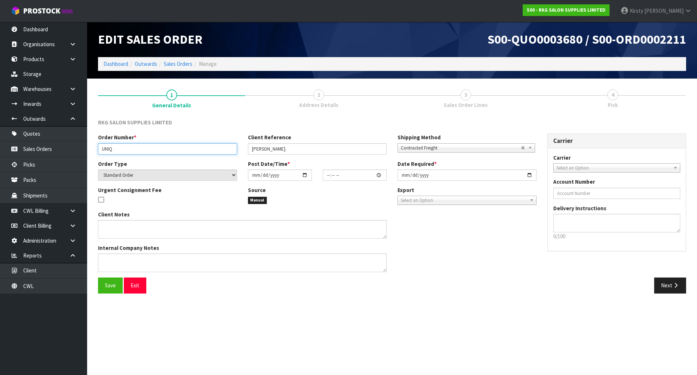
type input "UNIQUE HAIR DESIGN"
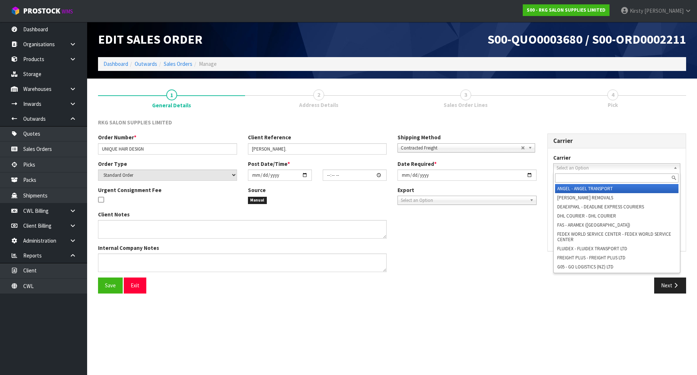
click at [579, 166] on span "Select an Option" at bounding box center [614, 167] width 114 height 9
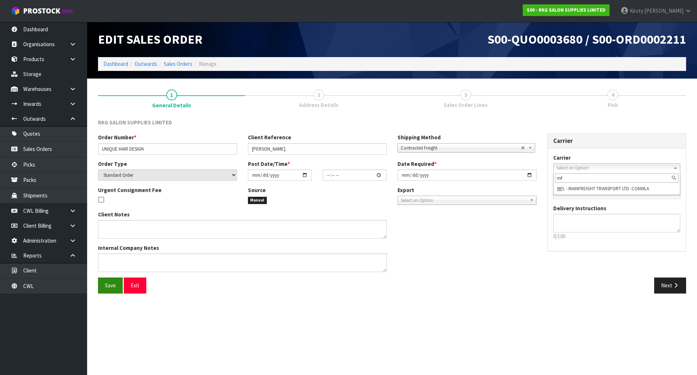
type input "mf"
click at [114, 282] on span "Save" at bounding box center [110, 285] width 11 height 7
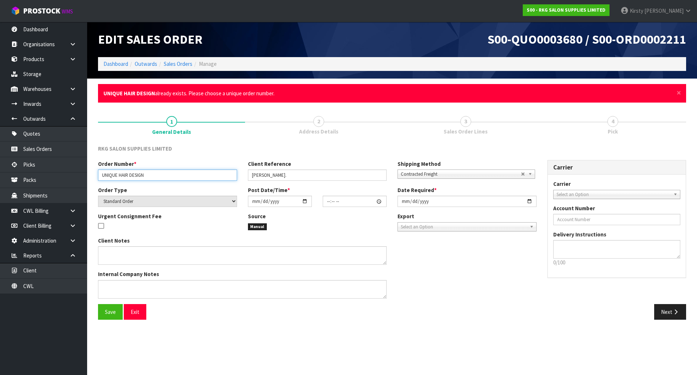
click at [148, 176] on input "UNIQUE HAIR DESIGN" at bounding box center [167, 174] width 139 height 11
type input "UNIQUE HAIR DESIGN.."
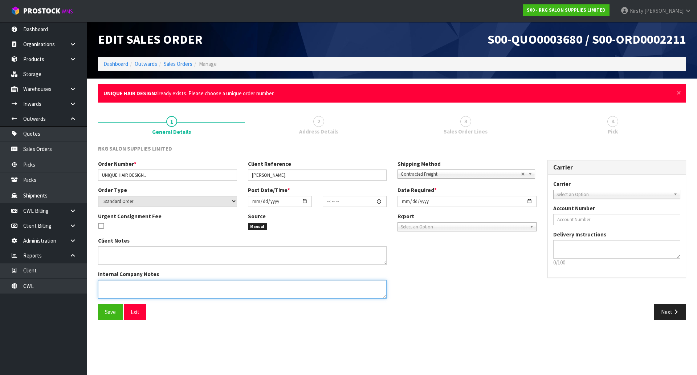
click at [114, 288] on textarea at bounding box center [242, 289] width 289 height 19
type textarea "SEND LOOSE"
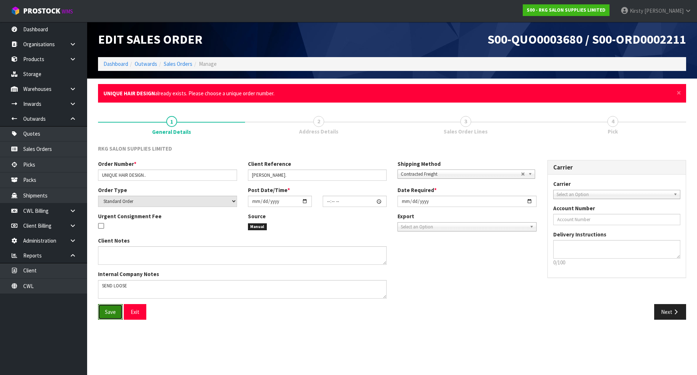
click at [108, 319] on button "Save" at bounding box center [110, 312] width 25 height 16
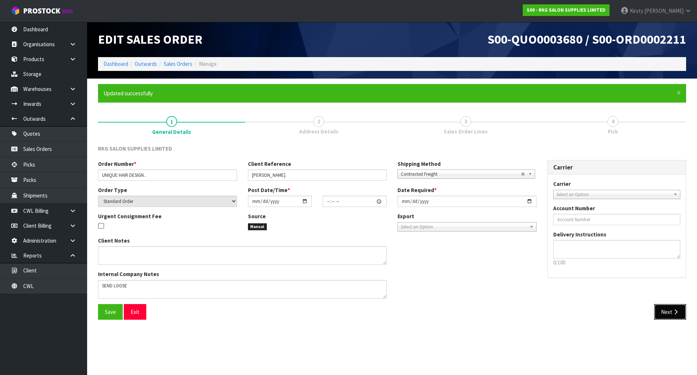
click at [676, 316] on button "Next" at bounding box center [671, 312] width 32 height 16
click at [329, 202] on input "time" at bounding box center [355, 200] width 64 height 11
click at [255, 201] on input "date" at bounding box center [280, 200] width 64 height 11
type input "0002-10-01"
type input "00:00:00.000"
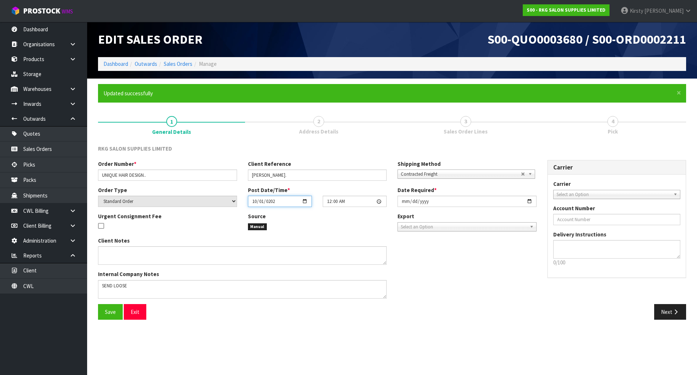
type input "2025-10-01"
type input "09:00"
type input "2025-10-01"
type input "2025-09-01"
click at [411, 203] on input "2025-09-01" at bounding box center [467, 200] width 139 height 11
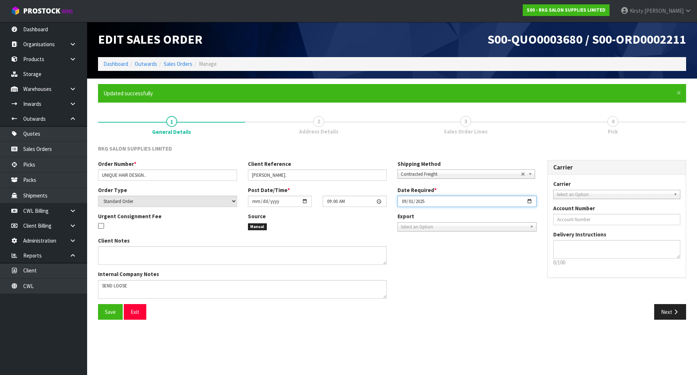
type input "2025-10-01"
drag, startPoint x: 115, startPoint y: 312, endPoint x: 139, endPoint y: 308, distance: 24.7
click at [115, 312] on span "Save" at bounding box center [110, 311] width 11 height 7
click at [673, 312] on icon "button" at bounding box center [676, 311] width 7 height 5
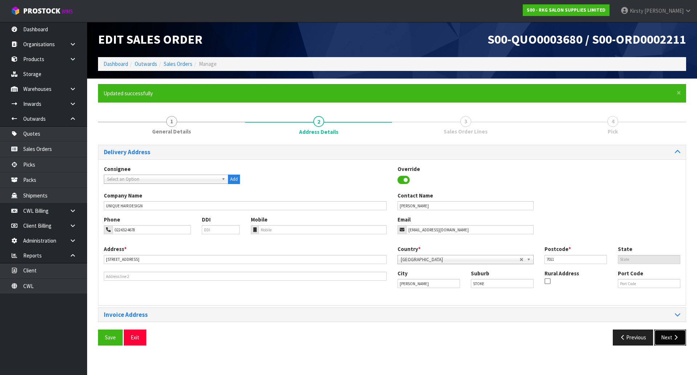
click at [664, 333] on button "Next" at bounding box center [671, 337] width 32 height 16
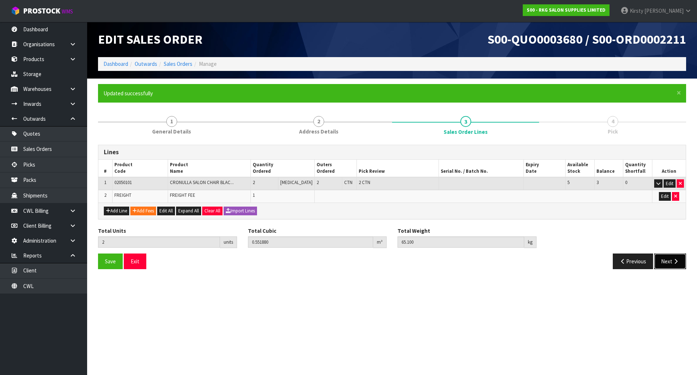
click at [667, 263] on button "Next" at bounding box center [671, 261] width 32 height 16
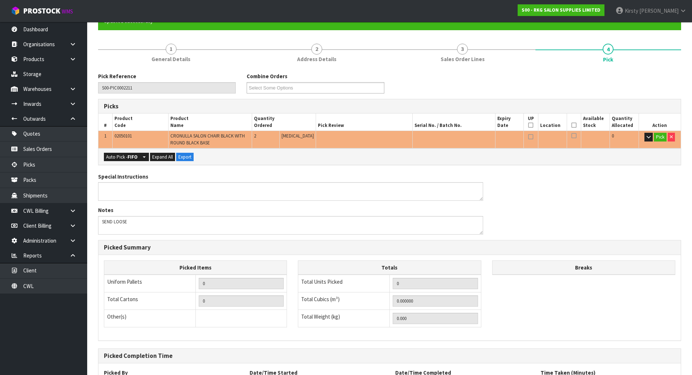
scroll to position [73, 0]
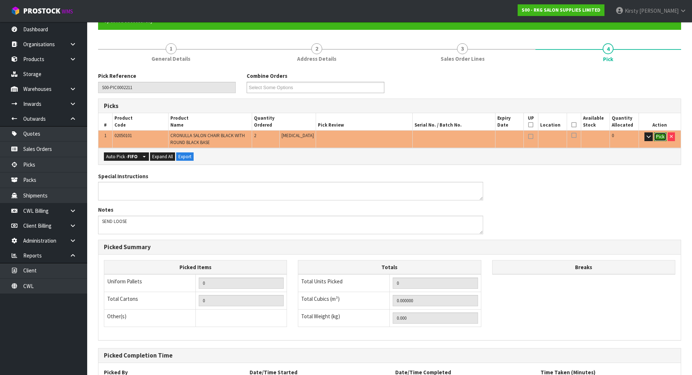
click at [659, 136] on button "Pick" at bounding box center [660, 136] width 13 height 9
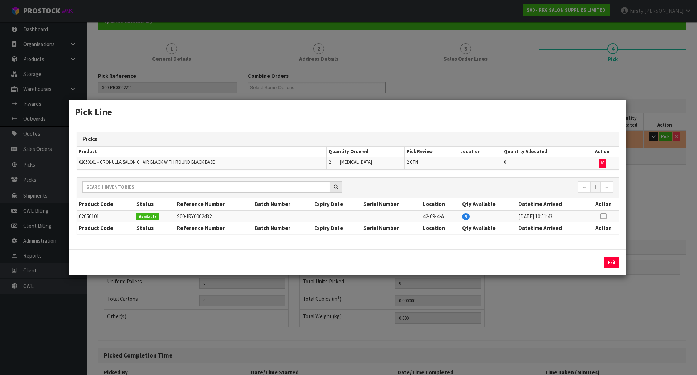
click at [603, 216] on icon at bounding box center [604, 216] width 6 height 0
click at [592, 261] on button "Assign Pick" at bounding box center [588, 261] width 30 height 11
type input "2"
type input "0.55188"
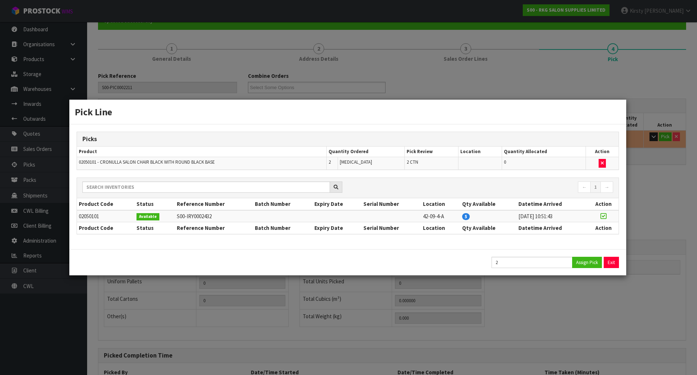
type input "65.1"
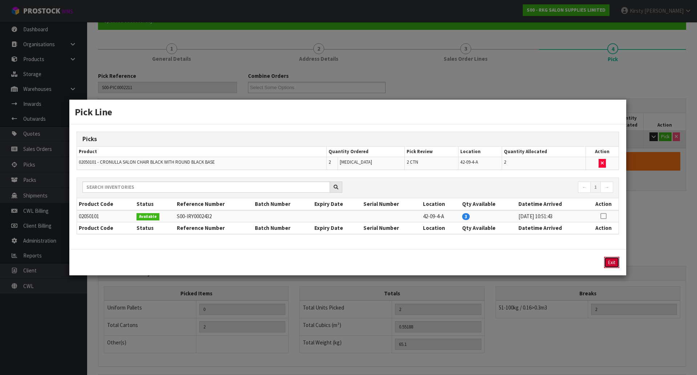
click at [612, 260] on button "Exit" at bounding box center [611, 261] width 15 height 11
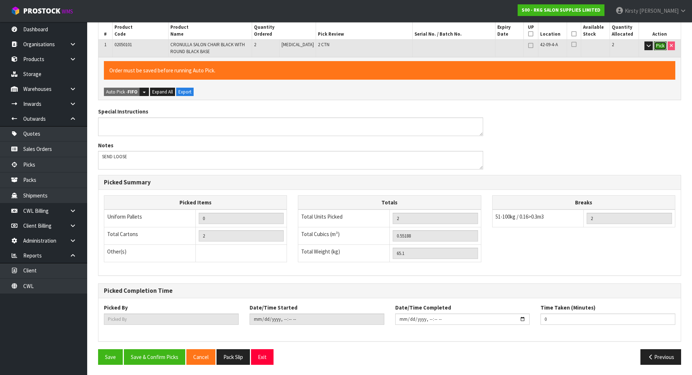
scroll to position [164, 0]
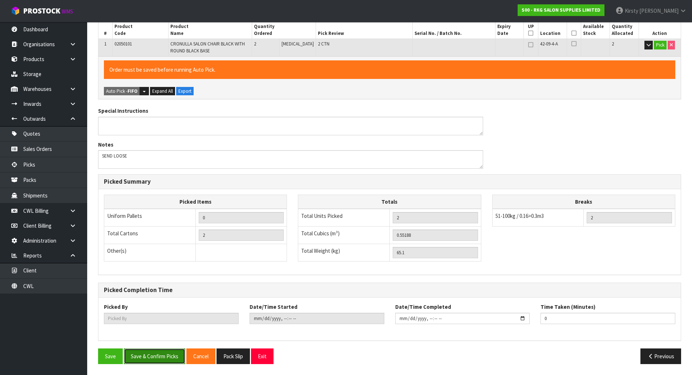
click at [168, 356] on button "Save & Confirm Picks" at bounding box center [154, 356] width 61 height 16
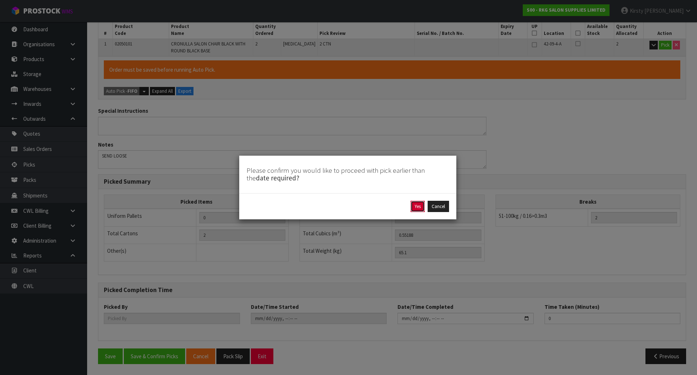
drag, startPoint x: 419, startPoint y: 206, endPoint x: 279, endPoint y: 200, distance: 140.7
click at [418, 206] on button "Yes" at bounding box center [418, 207] width 14 height 12
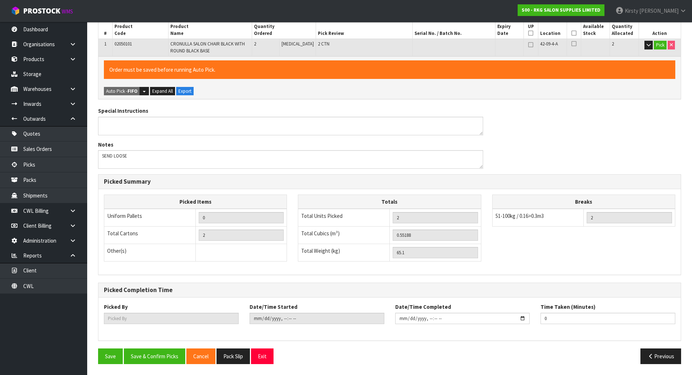
scroll to position [0, 0]
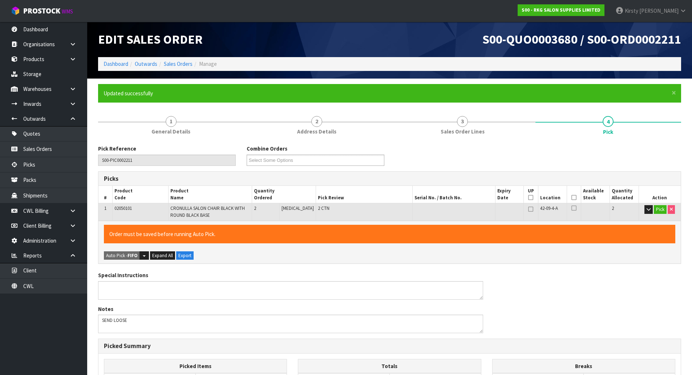
type input "[PERSON_NAME]"
type input "2025-09-30T16:16:44"
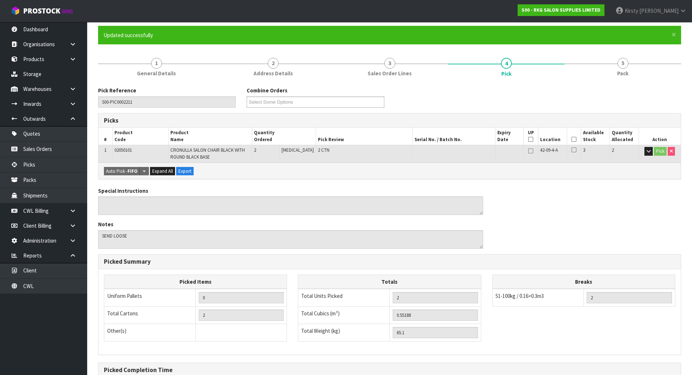
scroll to position [138, 0]
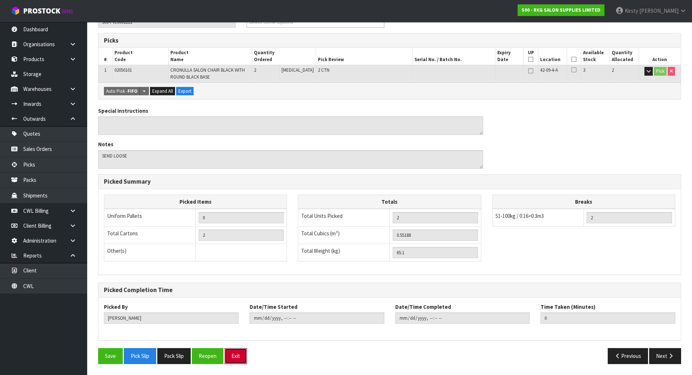
click at [243, 353] on button "Exit" at bounding box center [235, 356] width 23 height 16
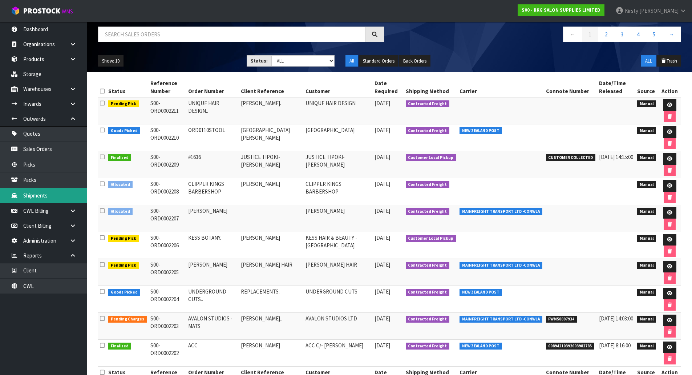
scroll to position [78, 0]
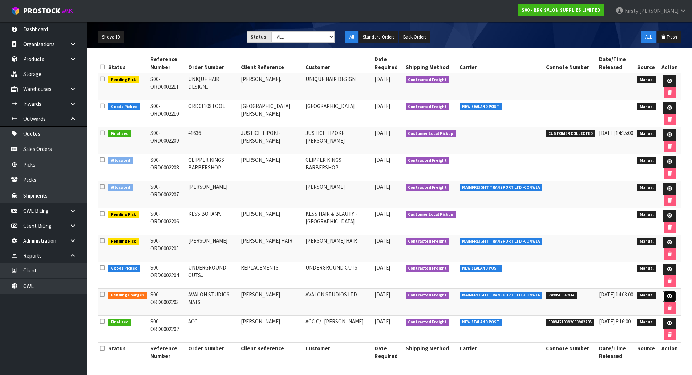
click at [667, 294] on icon at bounding box center [669, 296] width 5 height 5
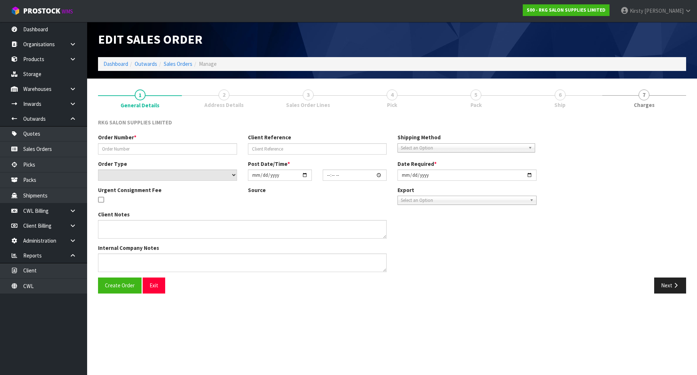
type input "AVALON STUDIOS - MATS"
type input "[PERSON_NAME].."
select select "number:0"
type input "[DATE]"
type input "04:45:00.000"
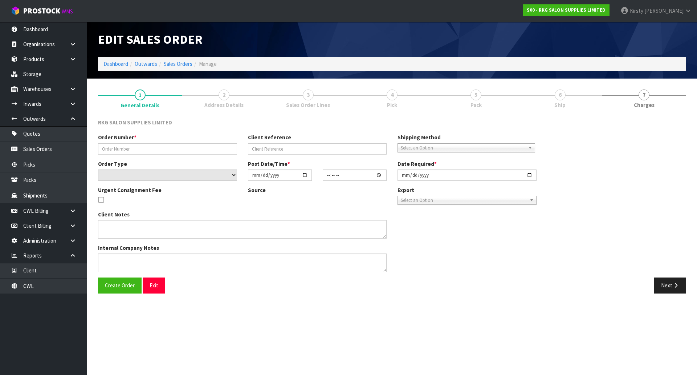
type input "[DATE]"
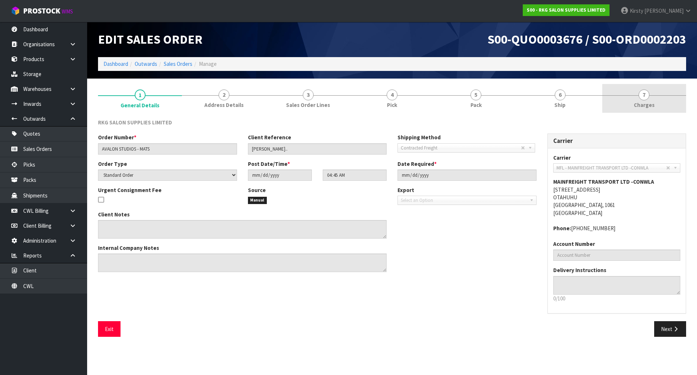
click at [643, 102] on span "Charges" at bounding box center [644, 105] width 21 height 8
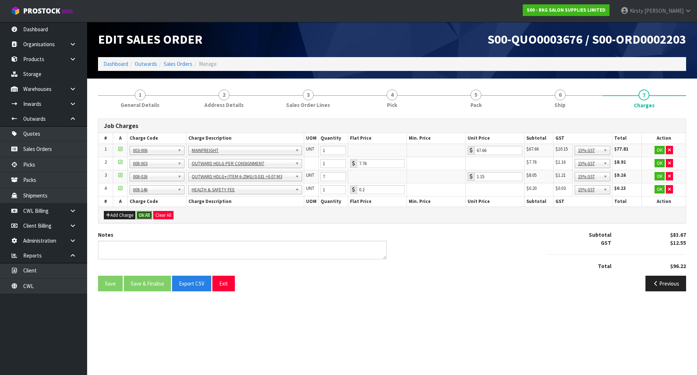
click at [146, 214] on button "Ok All" at bounding box center [145, 215] width 16 height 9
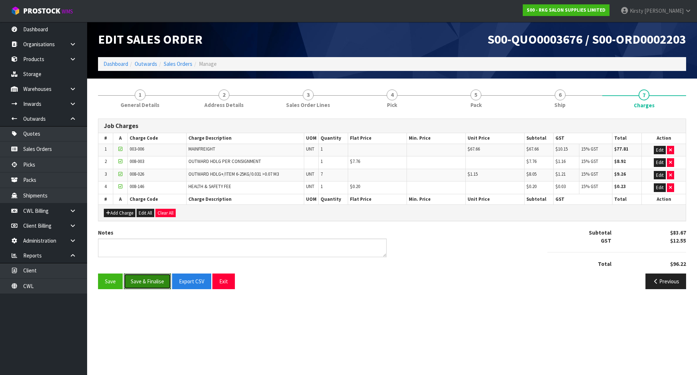
drag, startPoint x: 149, startPoint y: 279, endPoint x: 407, endPoint y: 254, distance: 259.5
click at [404, 261] on div "Job Charges # A Charge Code Charge Description UOM Quantity Flat Price Min. Pri…" at bounding box center [392, 206] width 588 height 176
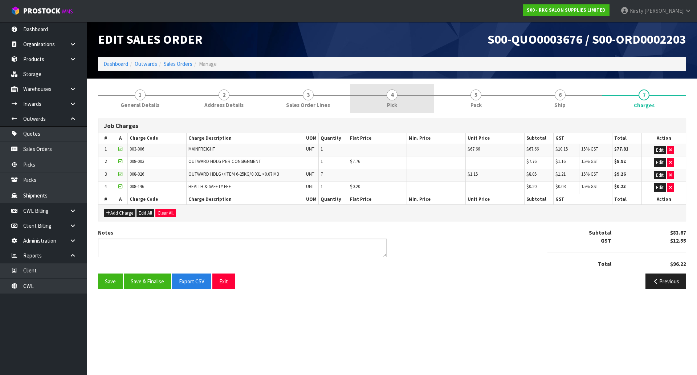
click at [394, 102] on span "Pick" at bounding box center [392, 105] width 10 height 8
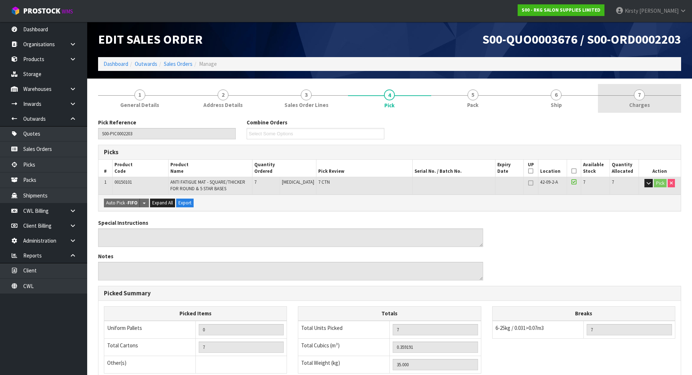
click at [639, 98] on span "7" at bounding box center [639, 94] width 11 height 11
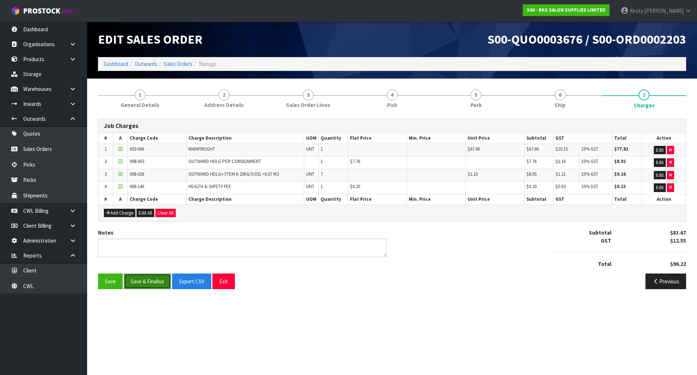
click at [155, 276] on button "Save & Finalise" at bounding box center [147, 281] width 47 height 16
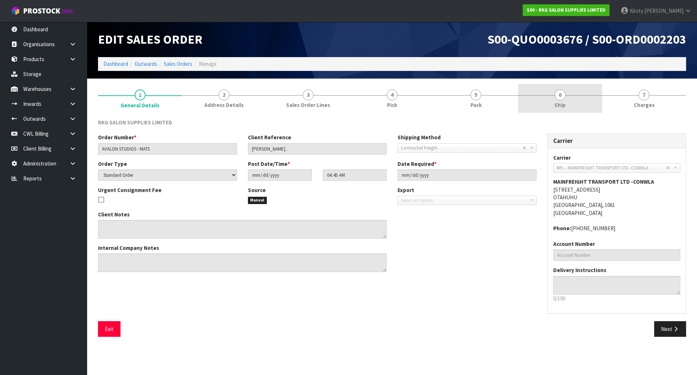
click at [557, 102] on span "Ship" at bounding box center [560, 105] width 11 height 8
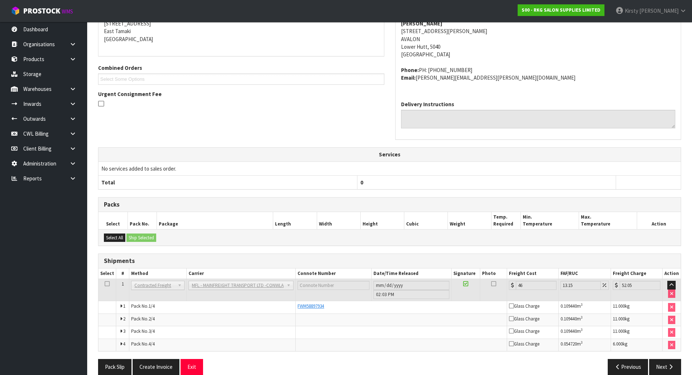
scroll to position [138, 0]
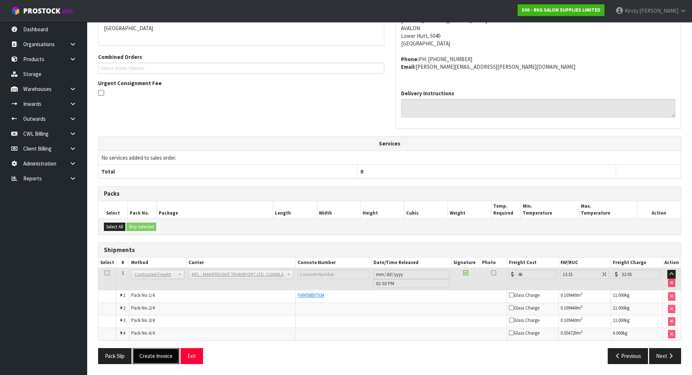
click at [155, 359] on button "Create Invoice" at bounding box center [156, 356] width 47 height 16
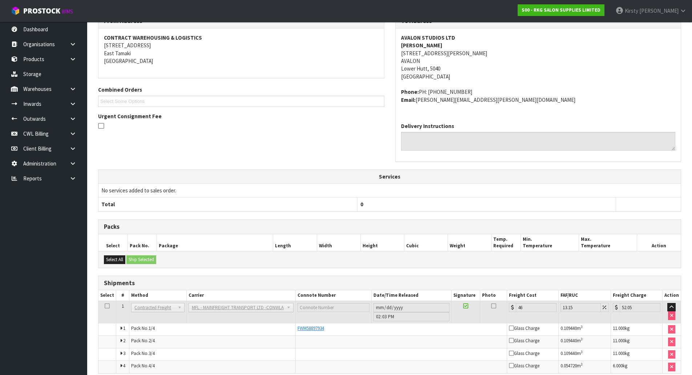
scroll to position [164, 0]
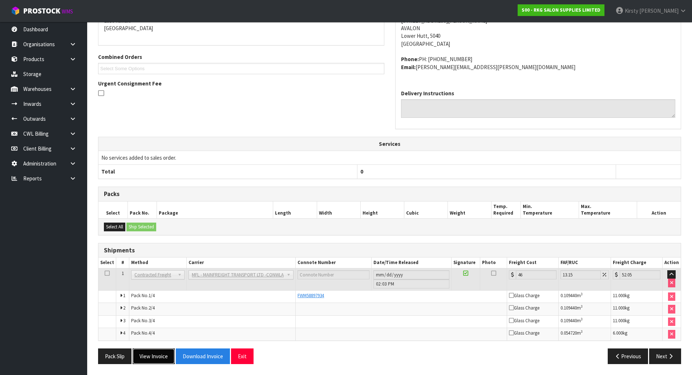
click at [157, 356] on button "View Invoice" at bounding box center [154, 356] width 42 height 16
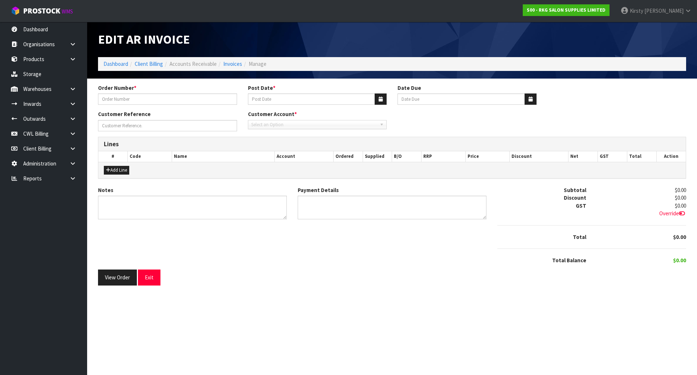
type input "AVALON STUDIOS - MATS"
type input "[DATE]"
type input "[PERSON_NAME].."
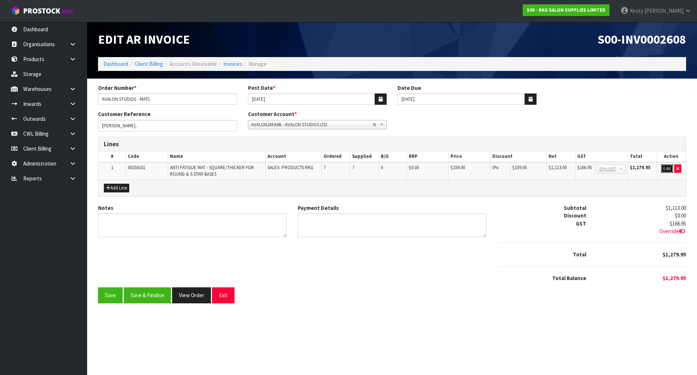
click at [667, 171] on button "Edit" at bounding box center [668, 168] width 12 height 9
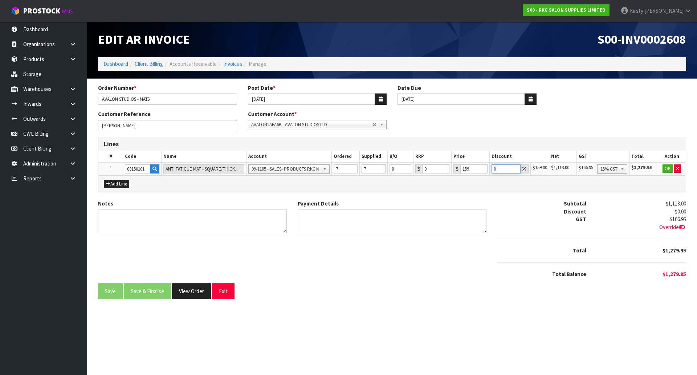
drag, startPoint x: 503, startPoint y: 165, endPoint x: 483, endPoint y: 168, distance: 20.2
click at [483, 168] on tr "1 00150101 ANTI FATIGUE MAT - SQUARE/THICKER FOR ROUND & 5 STAR BASES 99-1100 -…" at bounding box center [392, 168] width 588 height 13
type input "100"
click at [668, 167] on button "OK" at bounding box center [668, 168] width 10 height 9
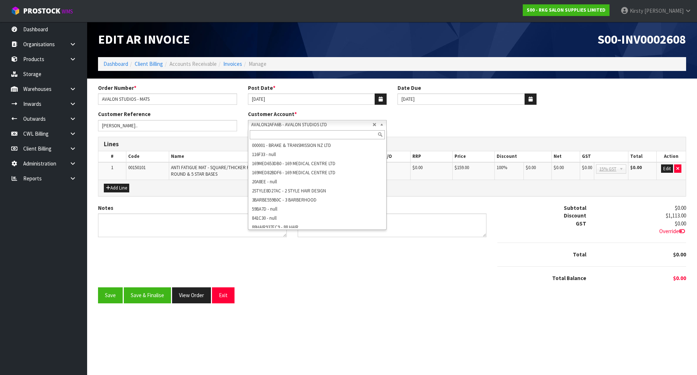
scroll to position [1629, 0]
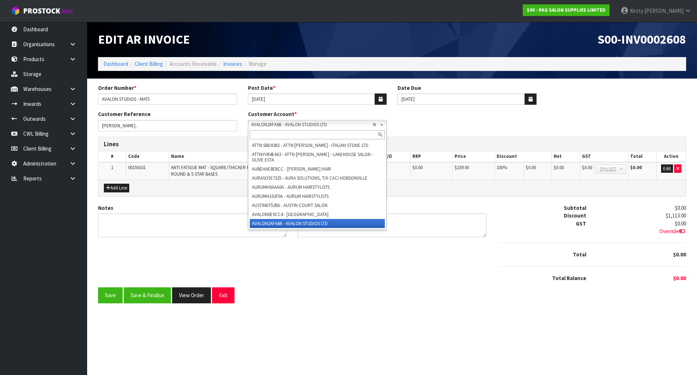
click at [381, 126] on b at bounding box center [383, 124] width 7 height 8
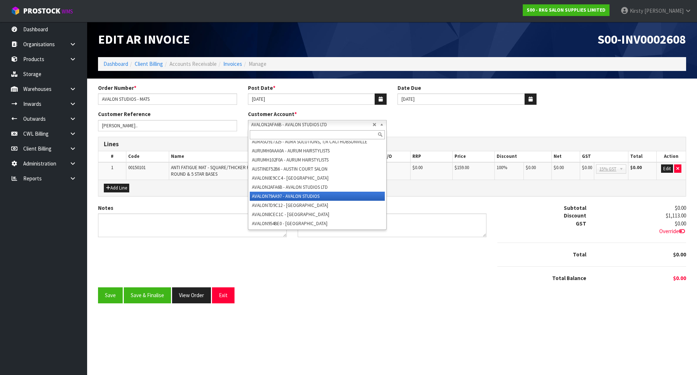
scroll to position [1702, 0]
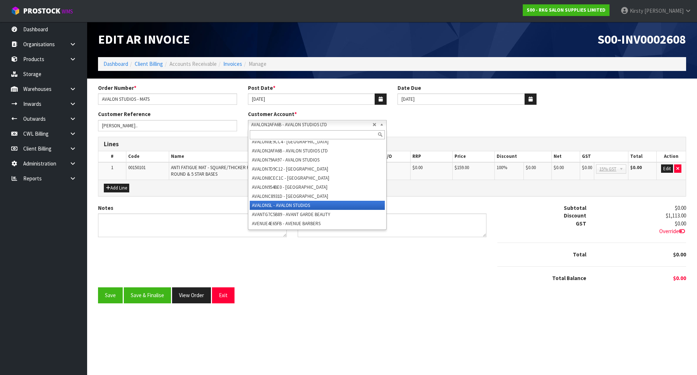
click at [273, 204] on li "AVALONSL - AVALON STUDIOS" at bounding box center [317, 205] width 135 height 9
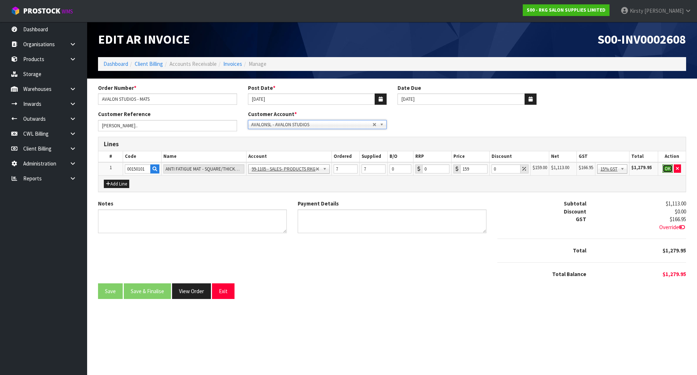
click at [668, 169] on button "OK" at bounding box center [668, 168] width 10 height 9
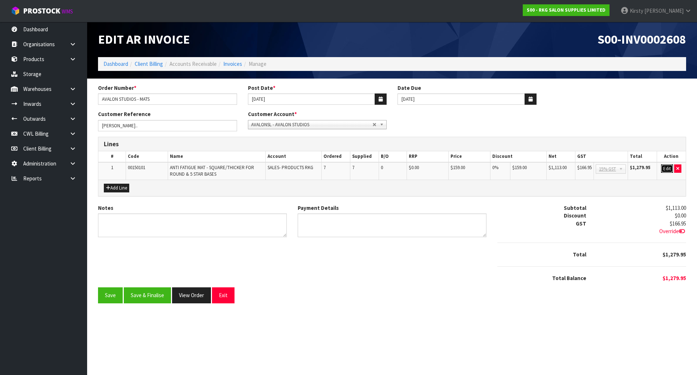
click at [670, 168] on button "Edit" at bounding box center [668, 168] width 12 height 9
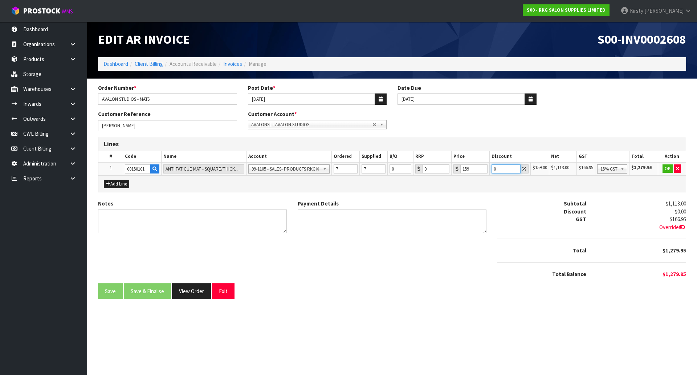
drag, startPoint x: 500, startPoint y: 164, endPoint x: 487, endPoint y: 165, distance: 13.5
click at [487, 165] on tr "1 00150101 ANTI FATIGUE MAT - SQUARE/THICKER FOR ROUND & 5 STAR BASES 99-1100 -…" at bounding box center [392, 168] width 588 height 13
type input "100"
click at [670, 170] on button "OK" at bounding box center [668, 168] width 10 height 9
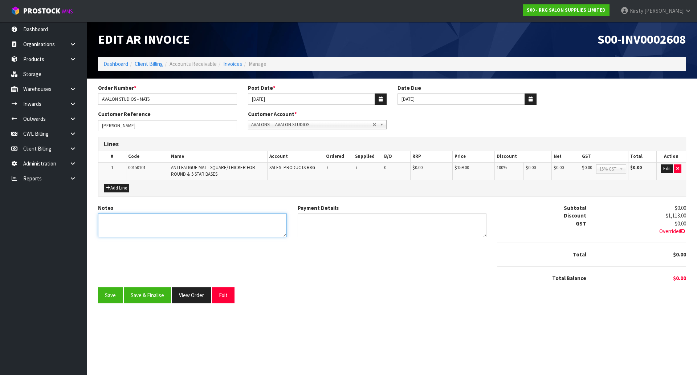
click at [125, 217] on textarea "Notes" at bounding box center [192, 225] width 189 height 24
type textarea "PAID VISA 29.9 - INVOICED ON 3676"
click at [337, 225] on textarea "Payment Details" at bounding box center [392, 225] width 189 height 24
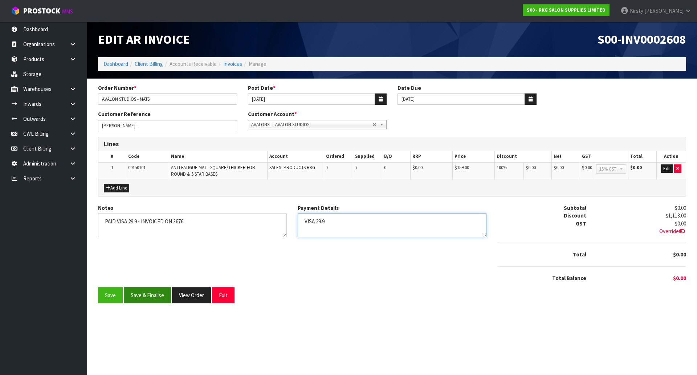
type textarea "VISA 29.9"
click at [155, 294] on button "Save & Finalise" at bounding box center [147, 295] width 47 height 16
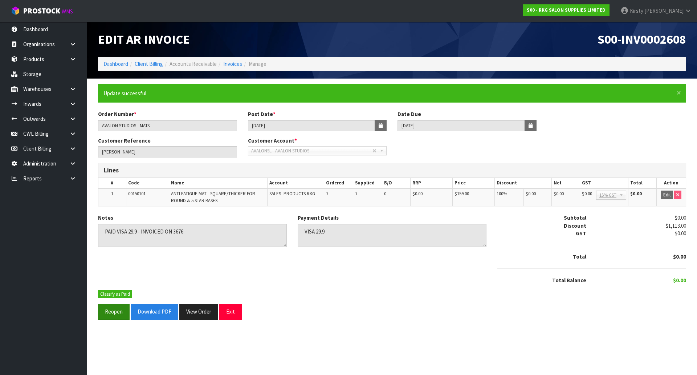
scroll to position [0, 0]
click at [113, 295] on button "Classify as Paid" at bounding box center [115, 294] width 34 height 9
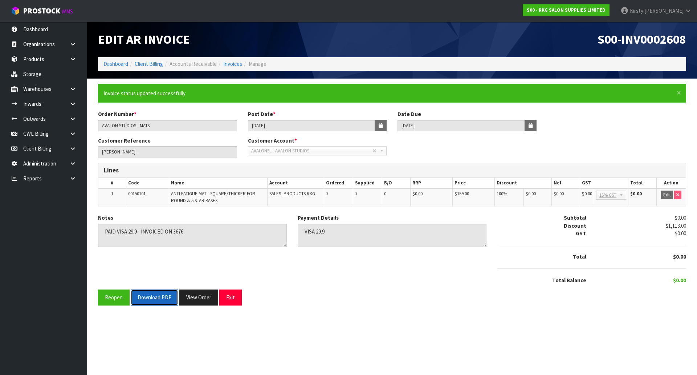
click at [141, 299] on button "Download PDF" at bounding box center [155, 297] width 48 height 16
click at [224, 297] on button "Exit" at bounding box center [230, 297] width 23 height 16
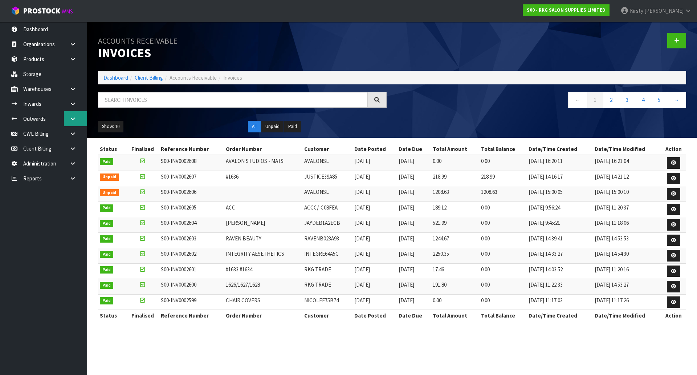
click at [70, 118] on icon at bounding box center [72, 118] width 7 height 5
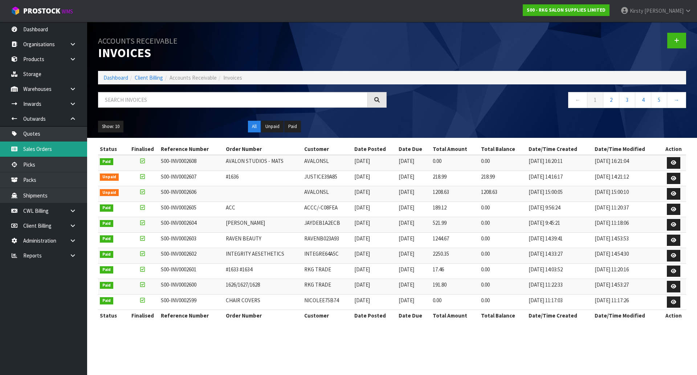
click at [36, 152] on link "Sales Orders" at bounding box center [43, 148] width 87 height 15
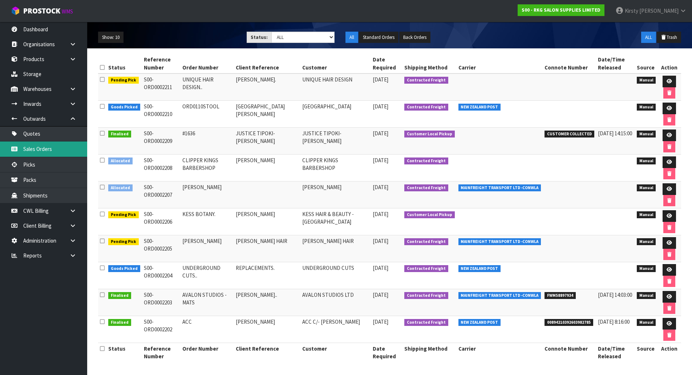
scroll to position [78, 0]
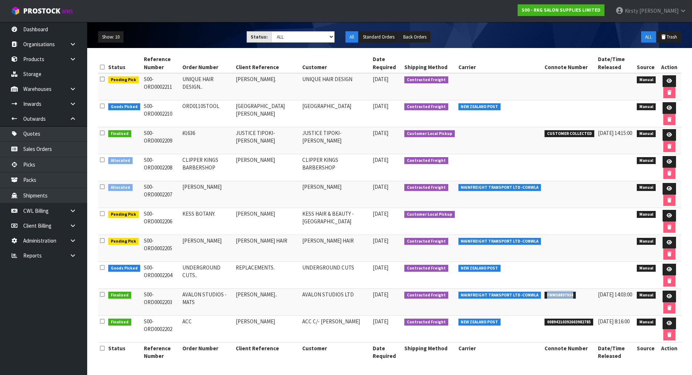
drag, startPoint x: 570, startPoint y: 294, endPoint x: 541, endPoint y: 295, distance: 29.1
click at [543, 295] on td "FWM58897934" at bounding box center [569, 301] width 53 height 27
copy span "FWM58897934"
click at [638, 10] on span "Kirsty" at bounding box center [631, 10] width 13 height 7
click at [648, 30] on link "Logout" at bounding box center [662, 29] width 57 height 10
